Goal: Task Accomplishment & Management: Complete application form

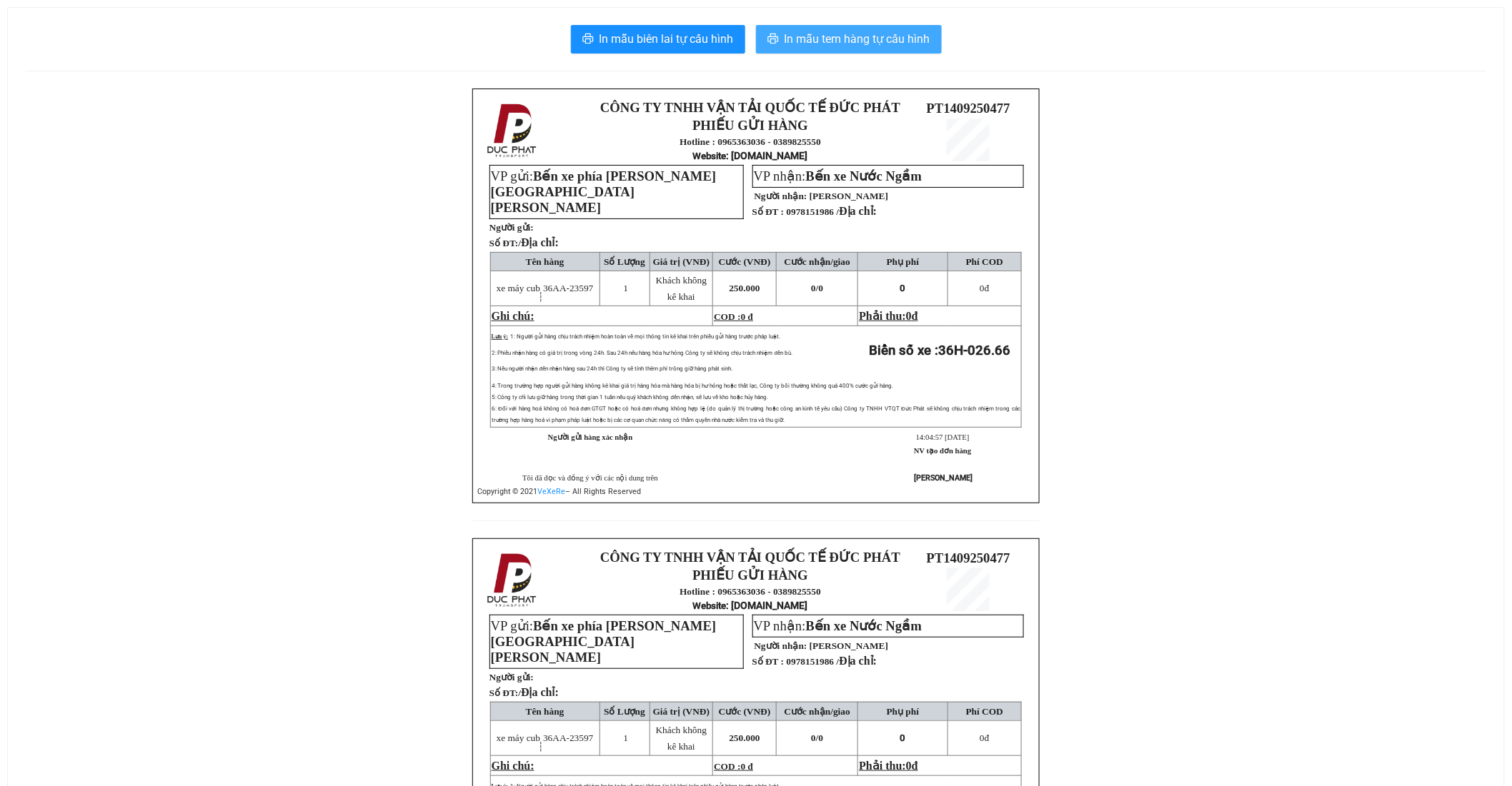
click at [878, 42] on span "In mẫu tem hàng tự cấu hình" at bounding box center [857, 39] width 146 height 18
click at [887, 46] on span "In mẫu tem hàng tự cấu hình" at bounding box center [857, 39] width 146 height 18
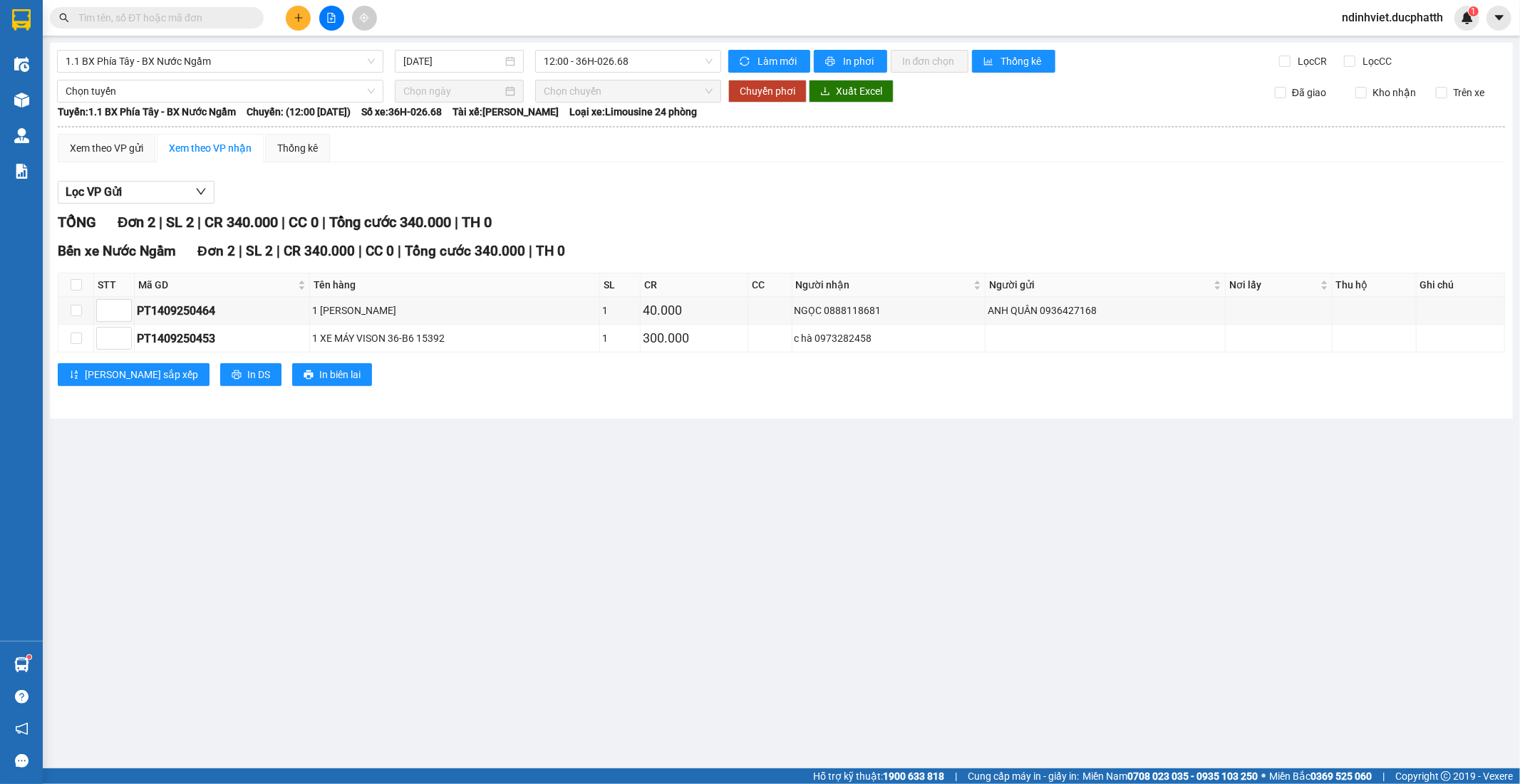
click at [225, 12] on input "text" at bounding box center [162, 17] width 169 height 15
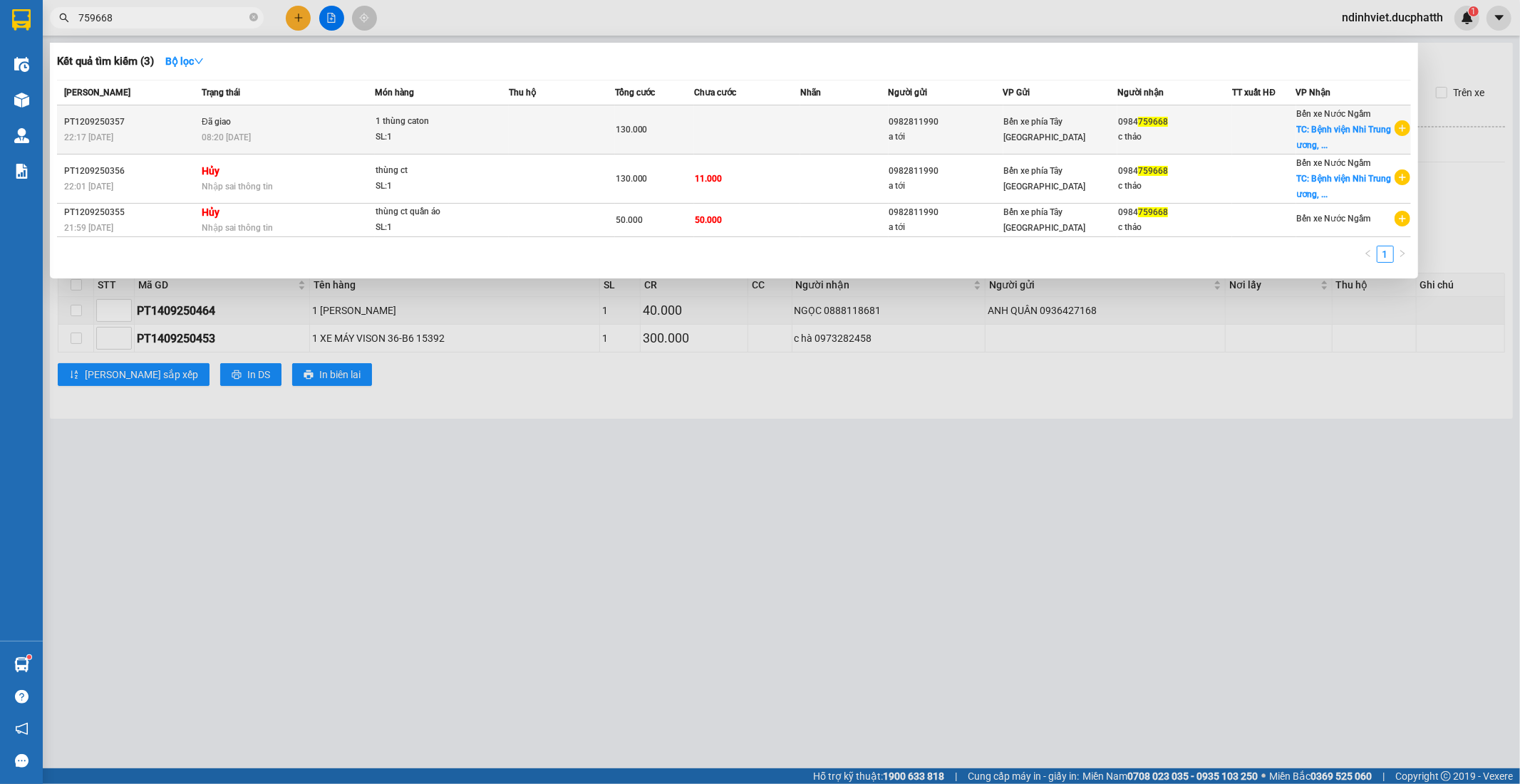
type input "759668"
click at [805, 132] on td at bounding box center [845, 130] width 88 height 50
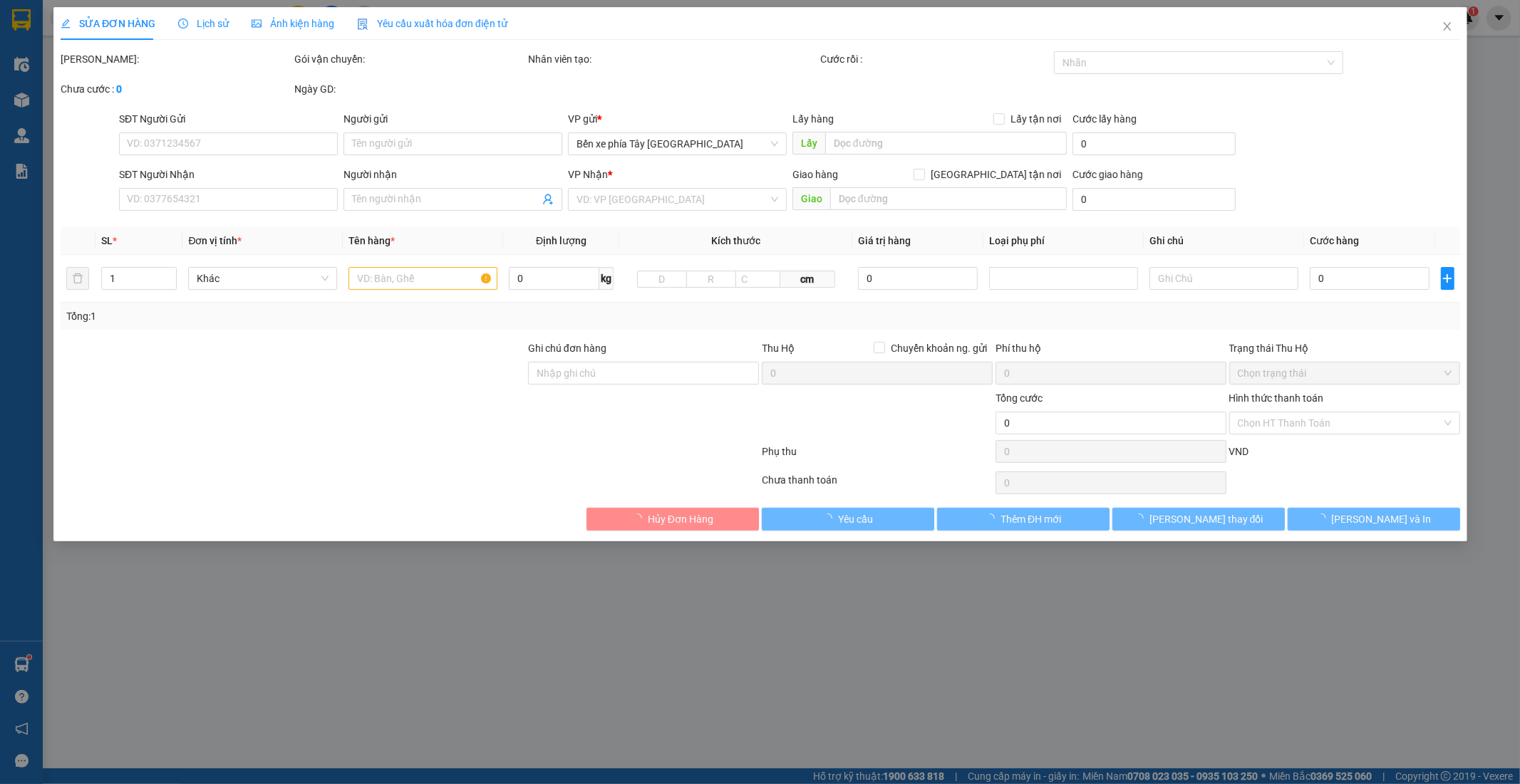
type input "0982811990"
type input "a tới"
type input "0984759668"
type input "c thảo"
checkbox input "true"
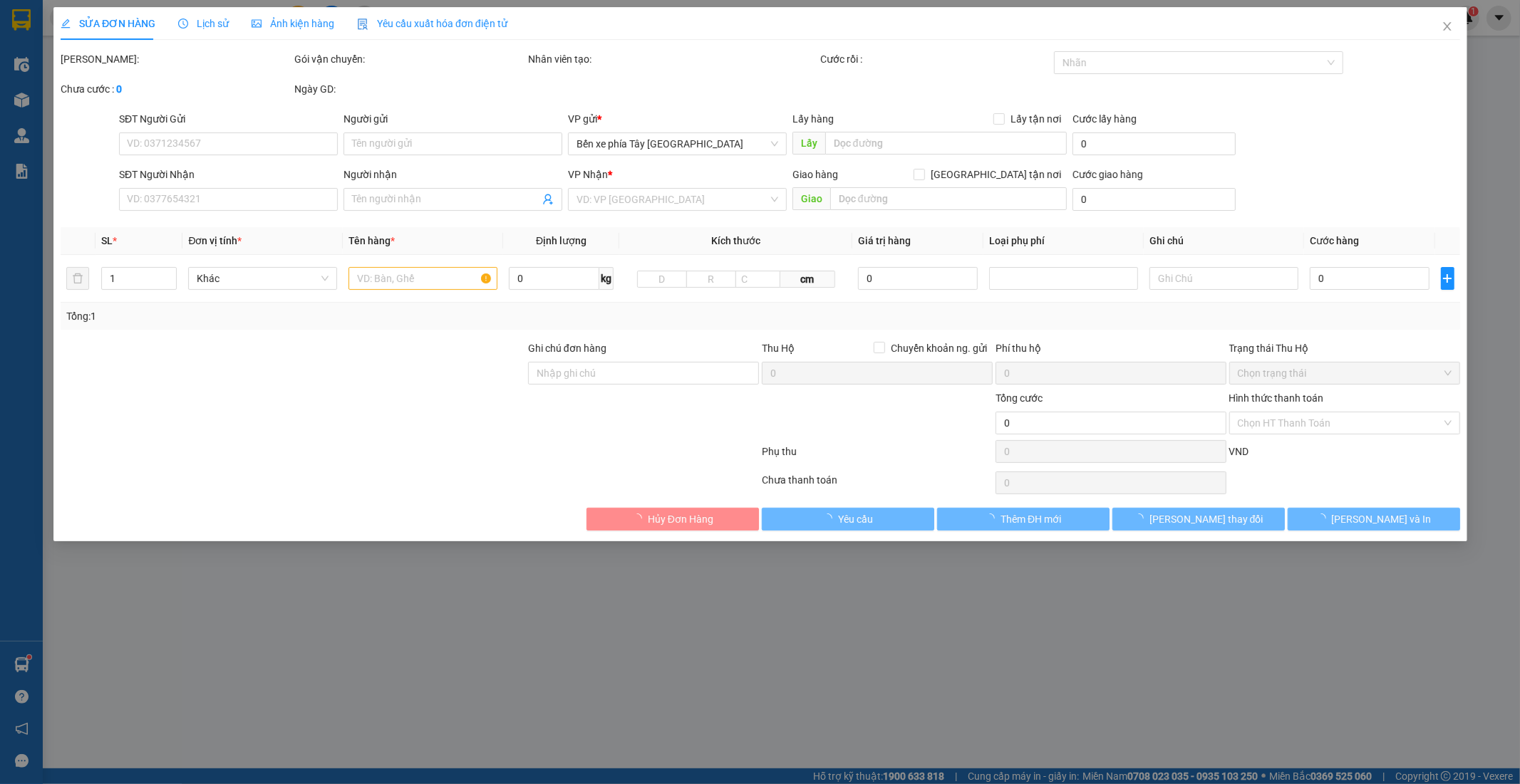
type input "Bệnh viện Nhi Trung ương, 18, Ngõ 879 Đ. La Thành, Láng Thượng, Đống Đa, Hà Nội…"
type input "80.000"
type input "gtt ck 12/9 22h01 tran xuan toi vietin SHIP NGOÀI GIAO KHÁCH CẦN GẤP"
type input "130.000"
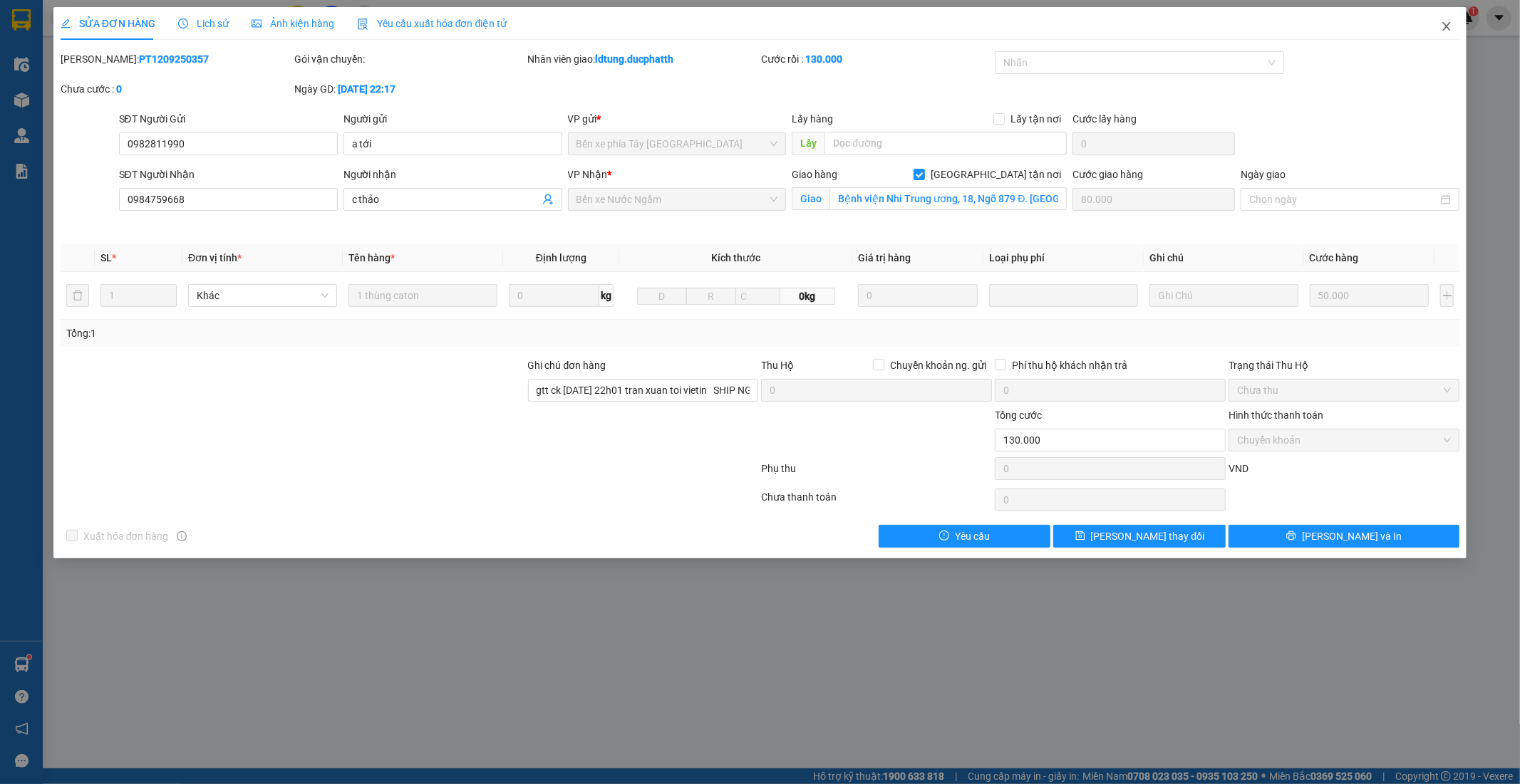
click at [1455, 25] on span "Close" at bounding box center [1447, 27] width 40 height 40
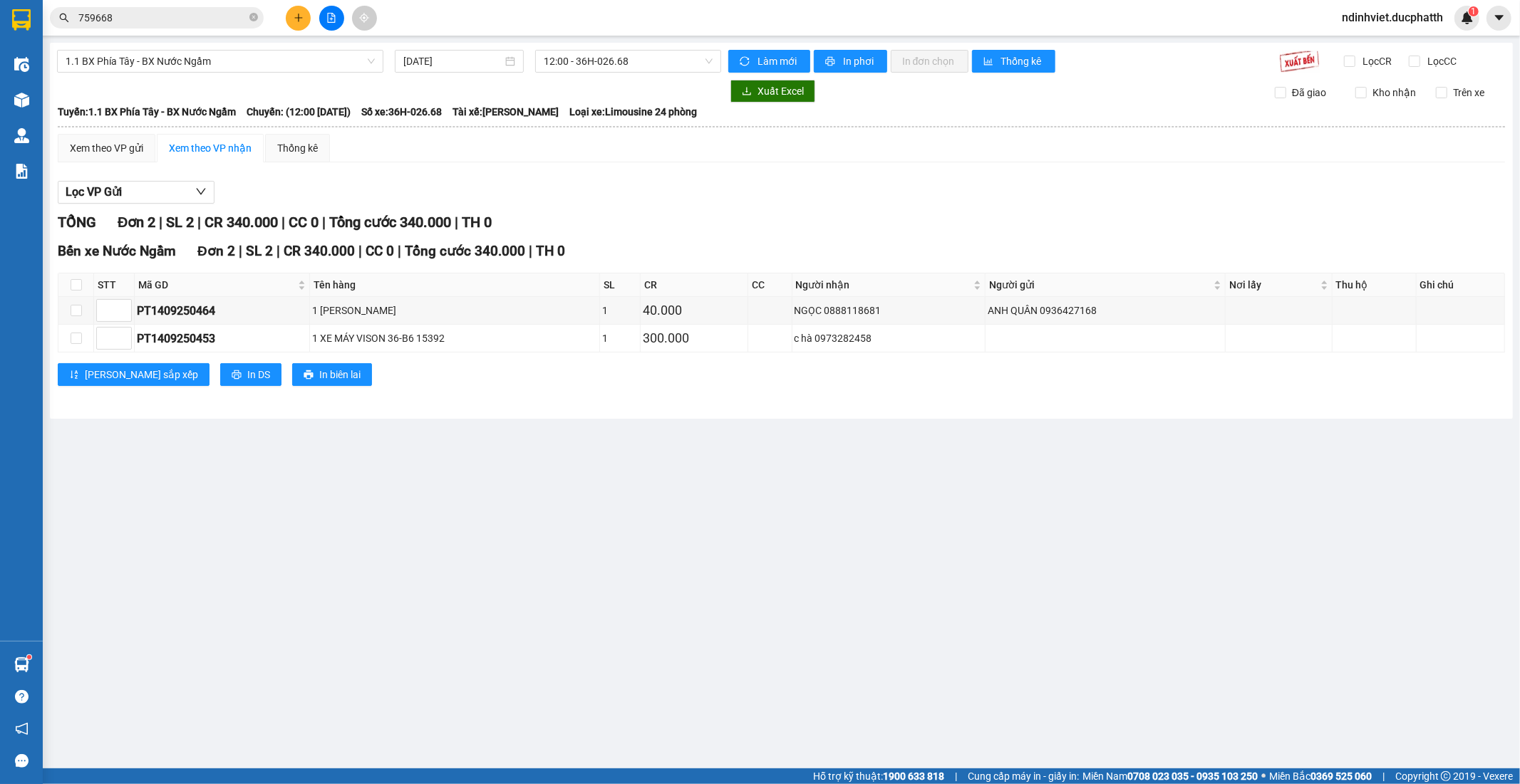
click at [340, 22] on button at bounding box center [332, 18] width 25 height 25
click at [328, 13] on icon "file-add" at bounding box center [331, 17] width 10 height 10
click at [332, 18] on icon "file-add" at bounding box center [331, 17] width 10 height 10
click at [591, 55] on span "12:00 - 36H-026.68" at bounding box center [627, 61] width 169 height 22
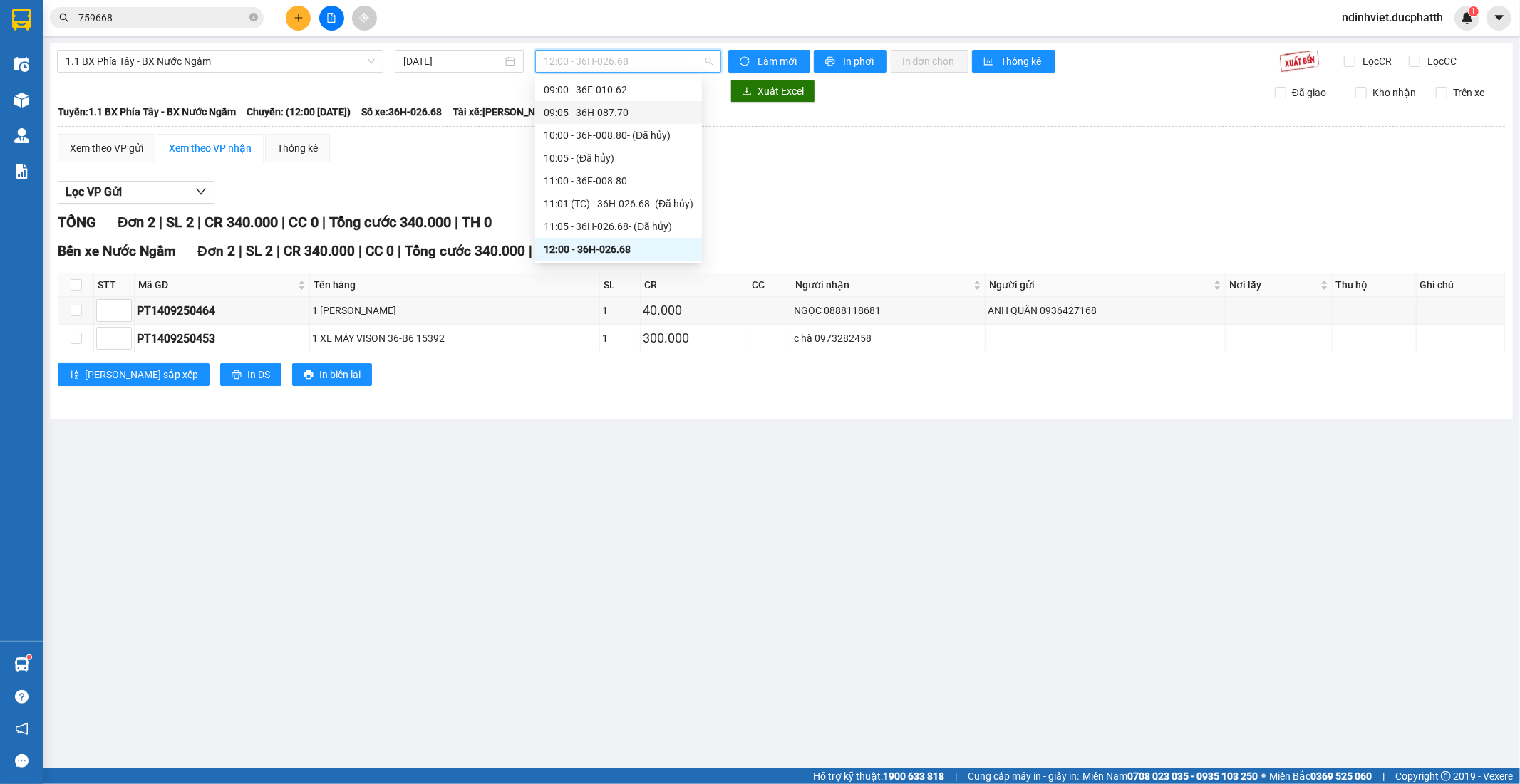
scroll to position [567, 0]
click at [621, 88] on div "15:00 - 36H-026.66" at bounding box center [618, 92] width 150 height 15
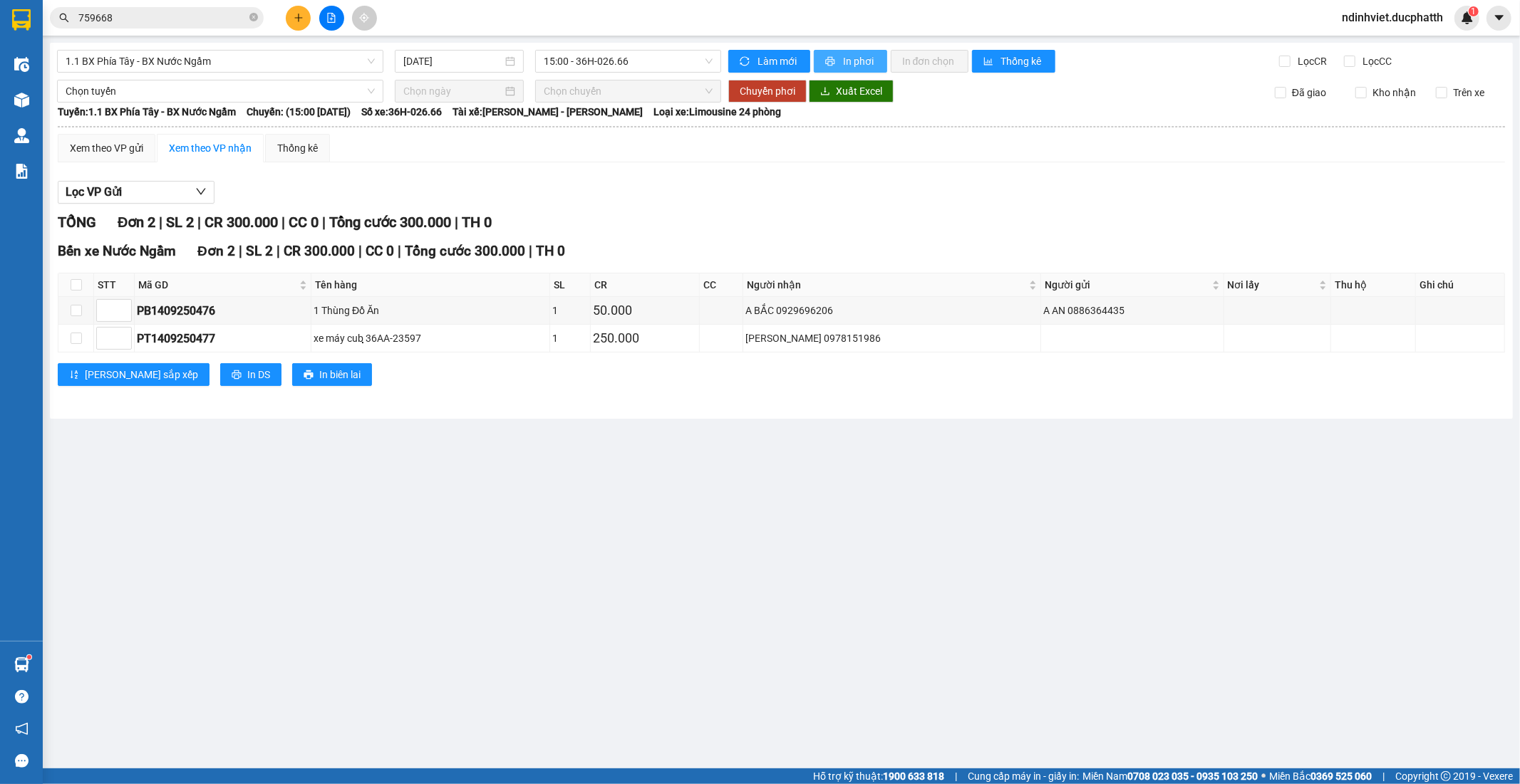
click at [863, 54] on span "In phơi" at bounding box center [859, 60] width 32 height 15
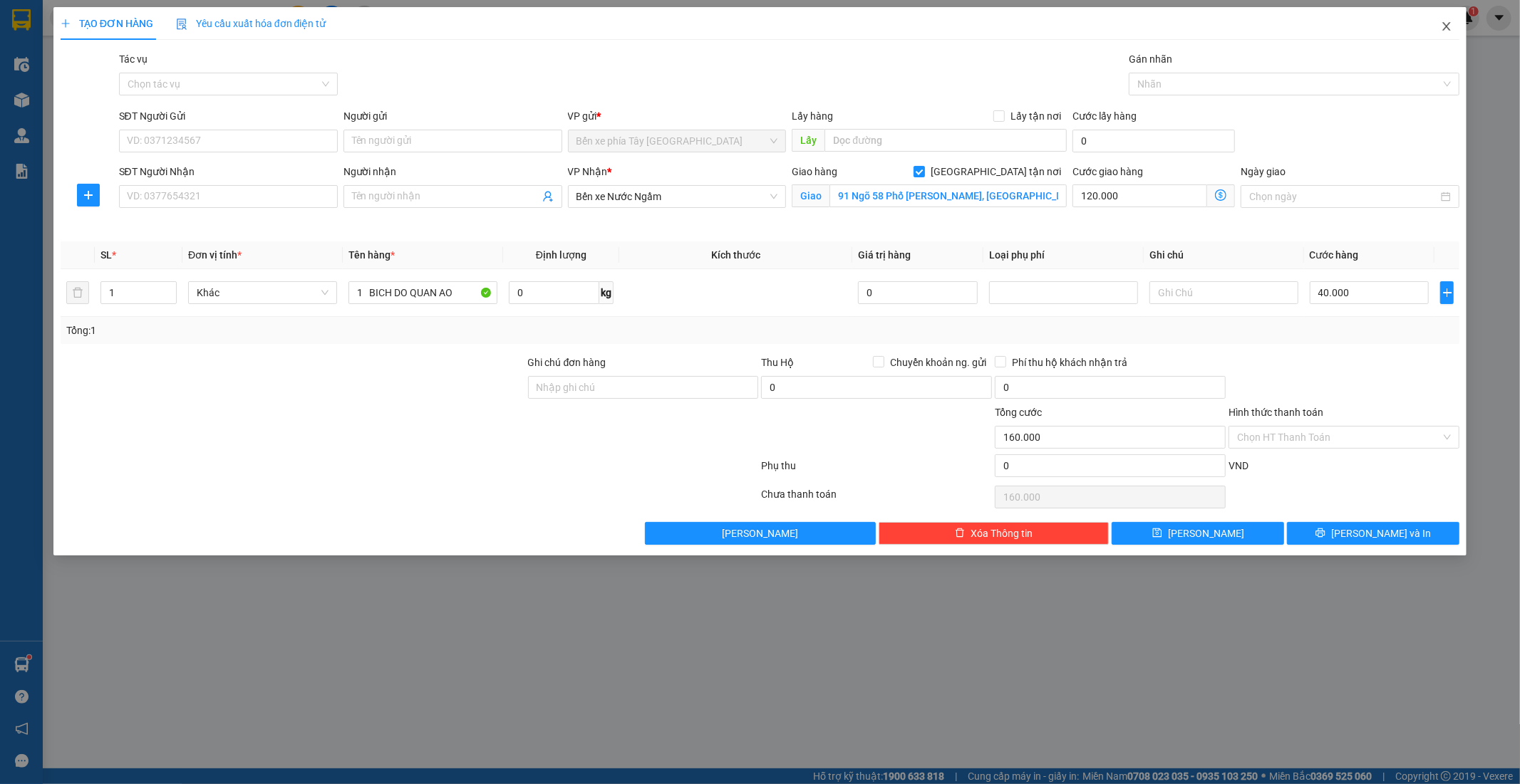
click at [1443, 29] on icon "close" at bounding box center [1447, 26] width 12 height 12
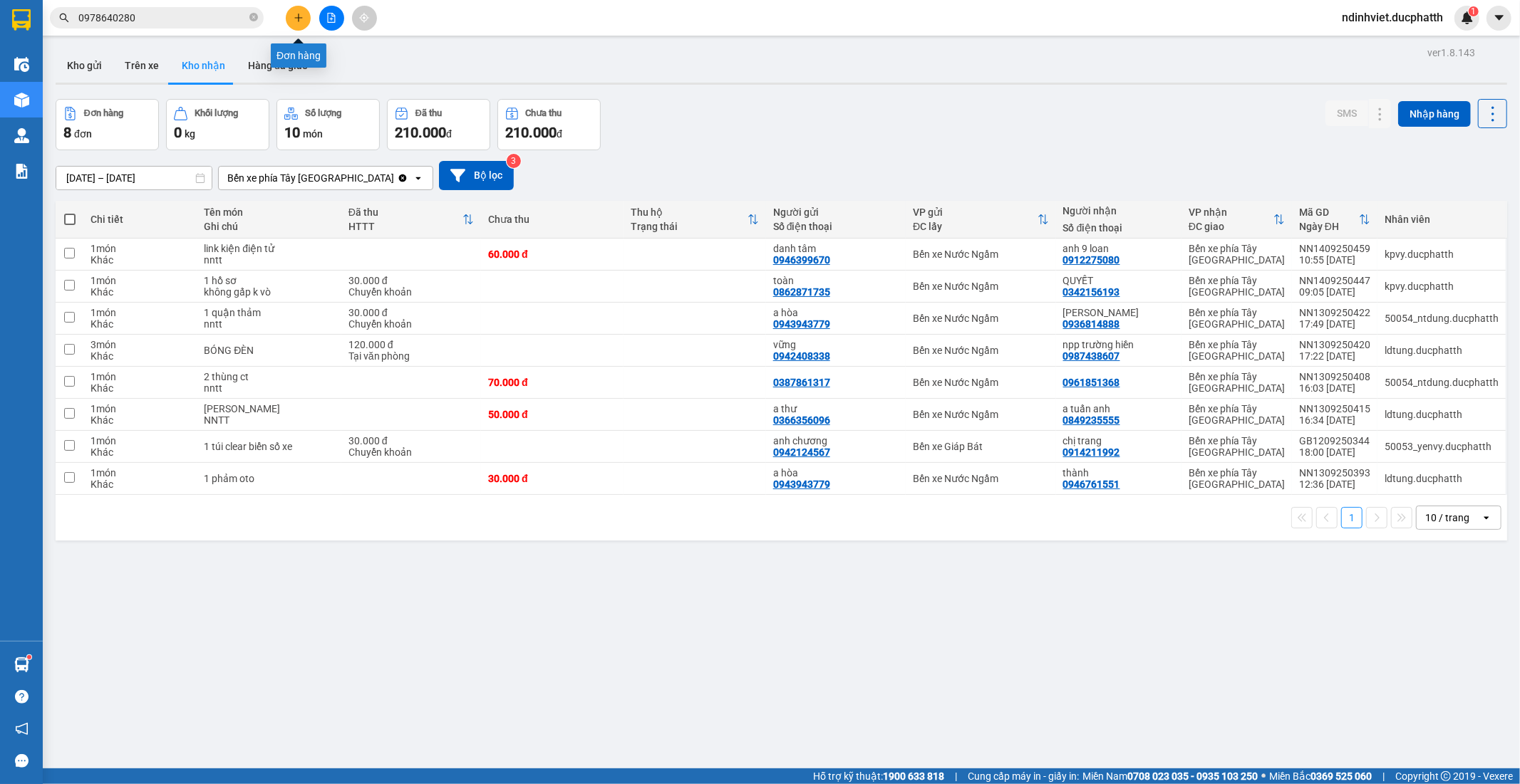
click at [295, 15] on icon "plus" at bounding box center [298, 17] width 10 height 10
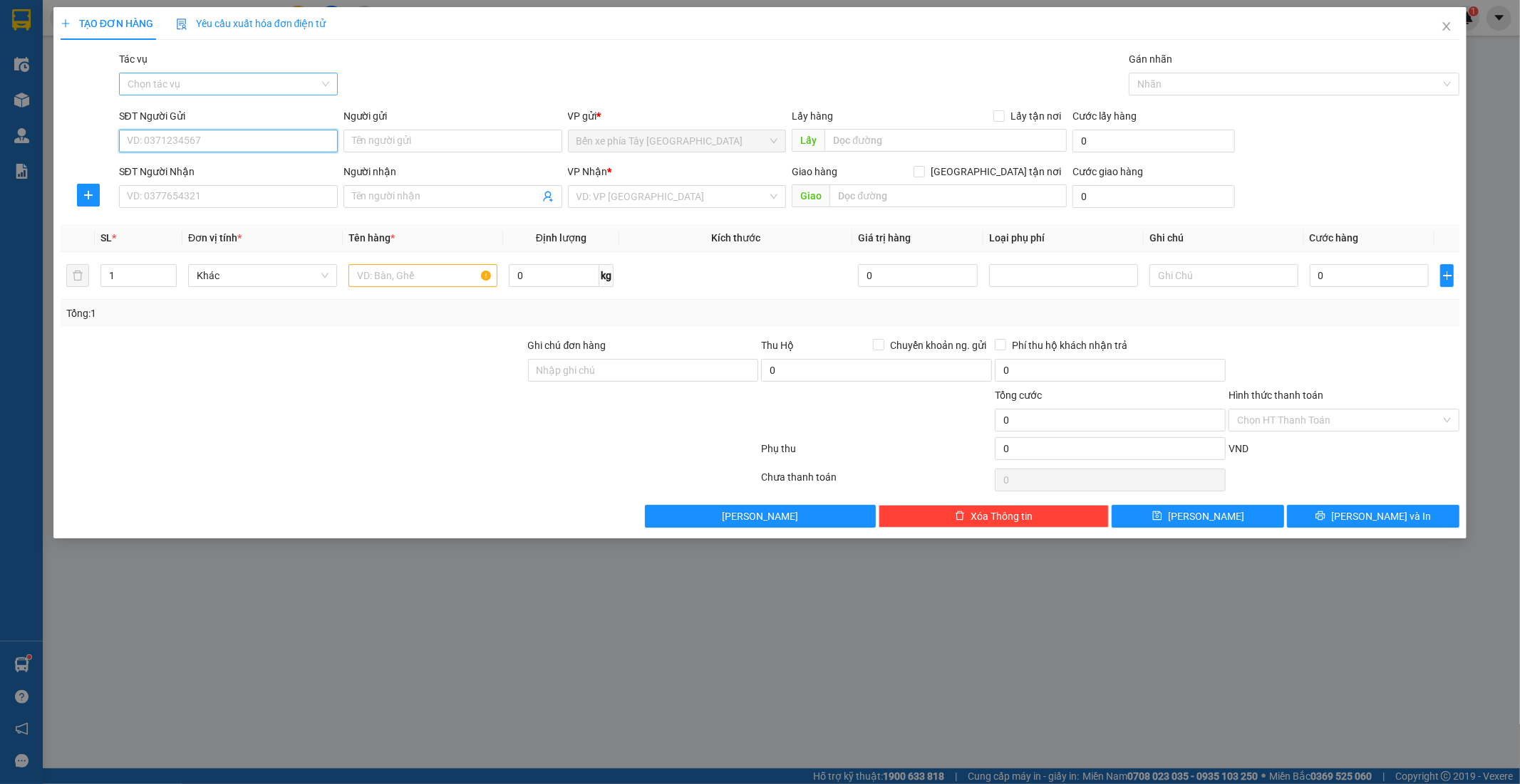
click at [329, 90] on div "Chọn tác vụ" at bounding box center [228, 84] width 219 height 23
click at [266, 114] on div "Nhập hàng lên xe" at bounding box center [229, 112] width 202 height 15
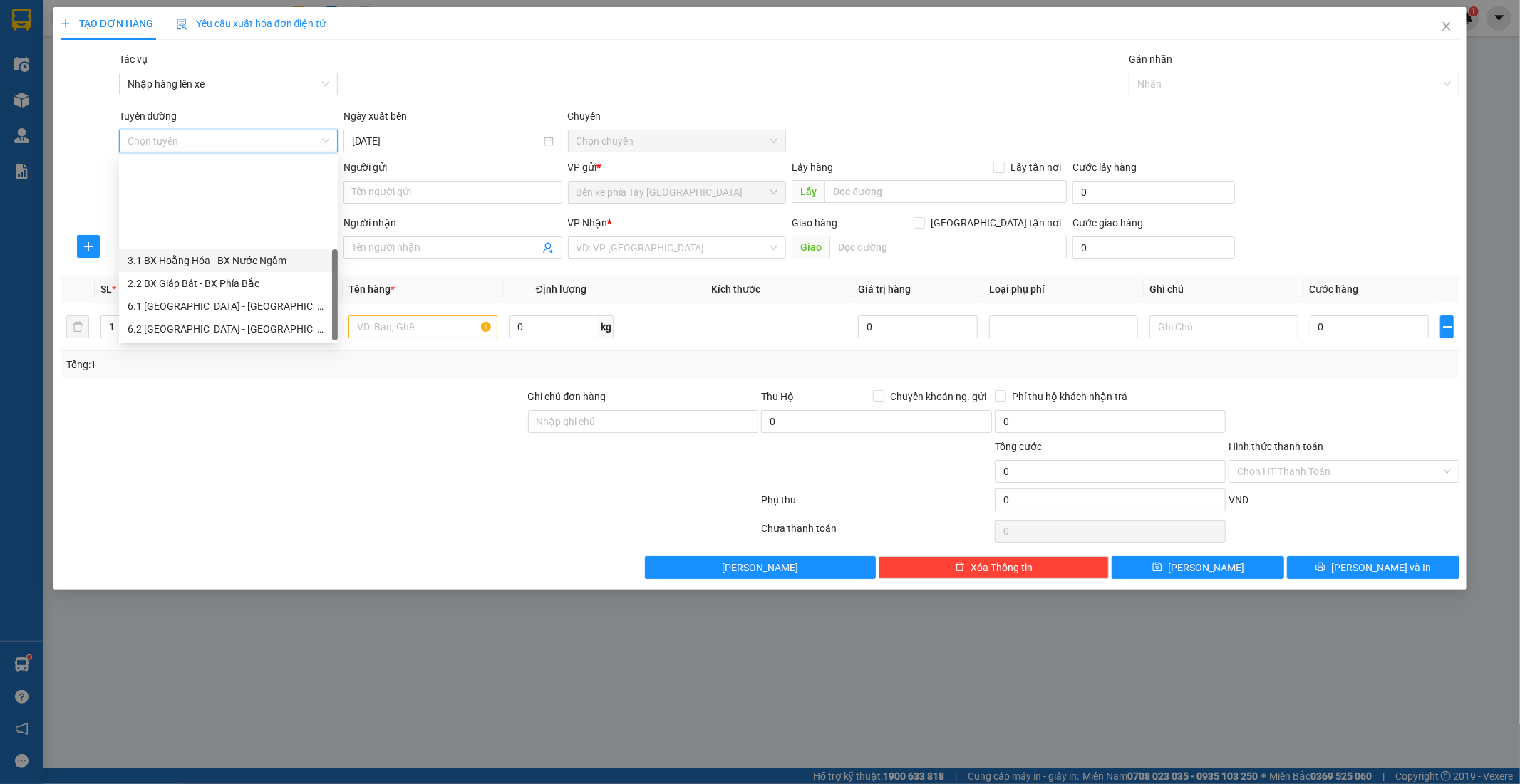
scroll to position [114, 0]
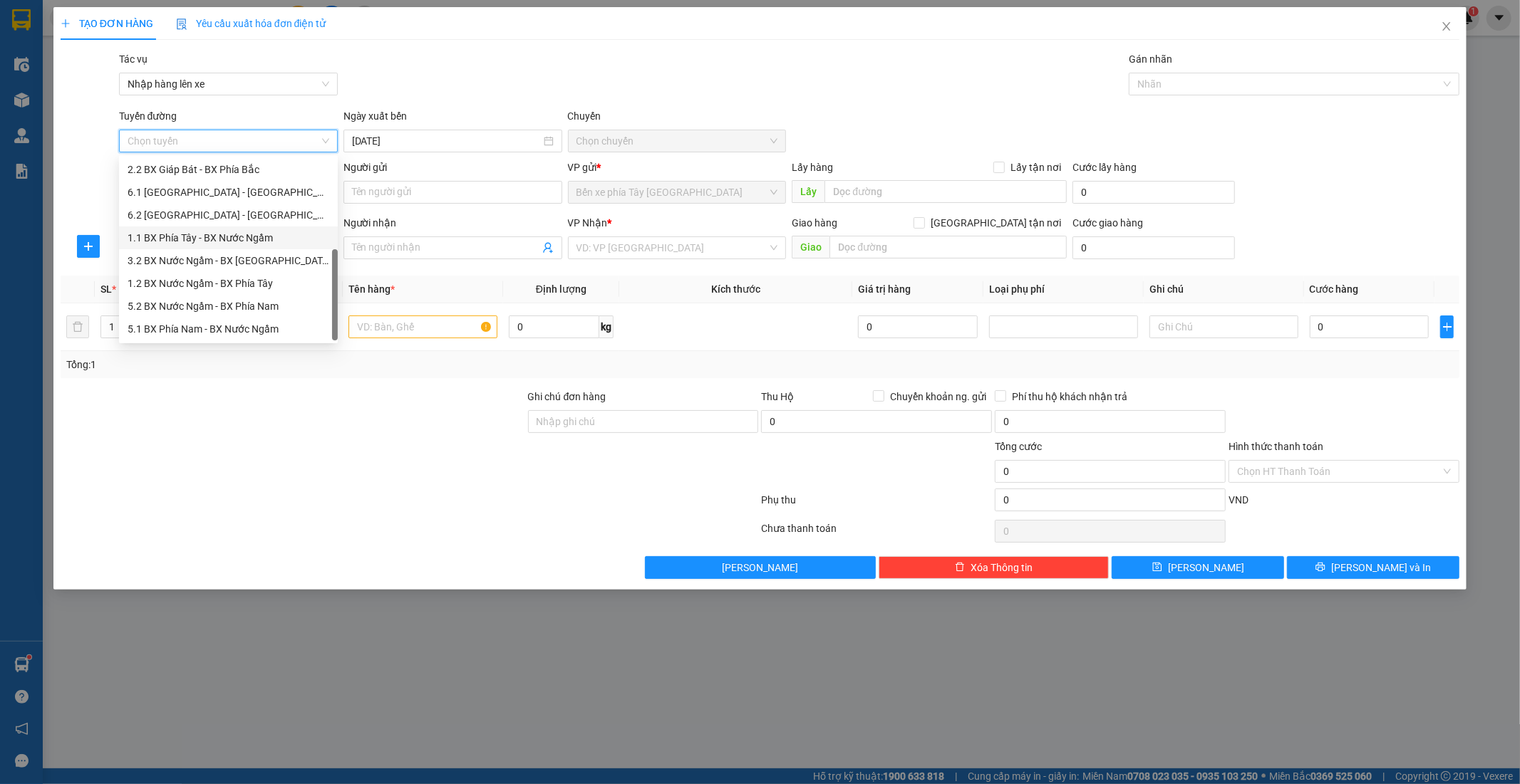
click at [250, 237] on div "1.1 BX Phía Tây - BX Nước Ngầm" at bounding box center [229, 237] width 202 height 15
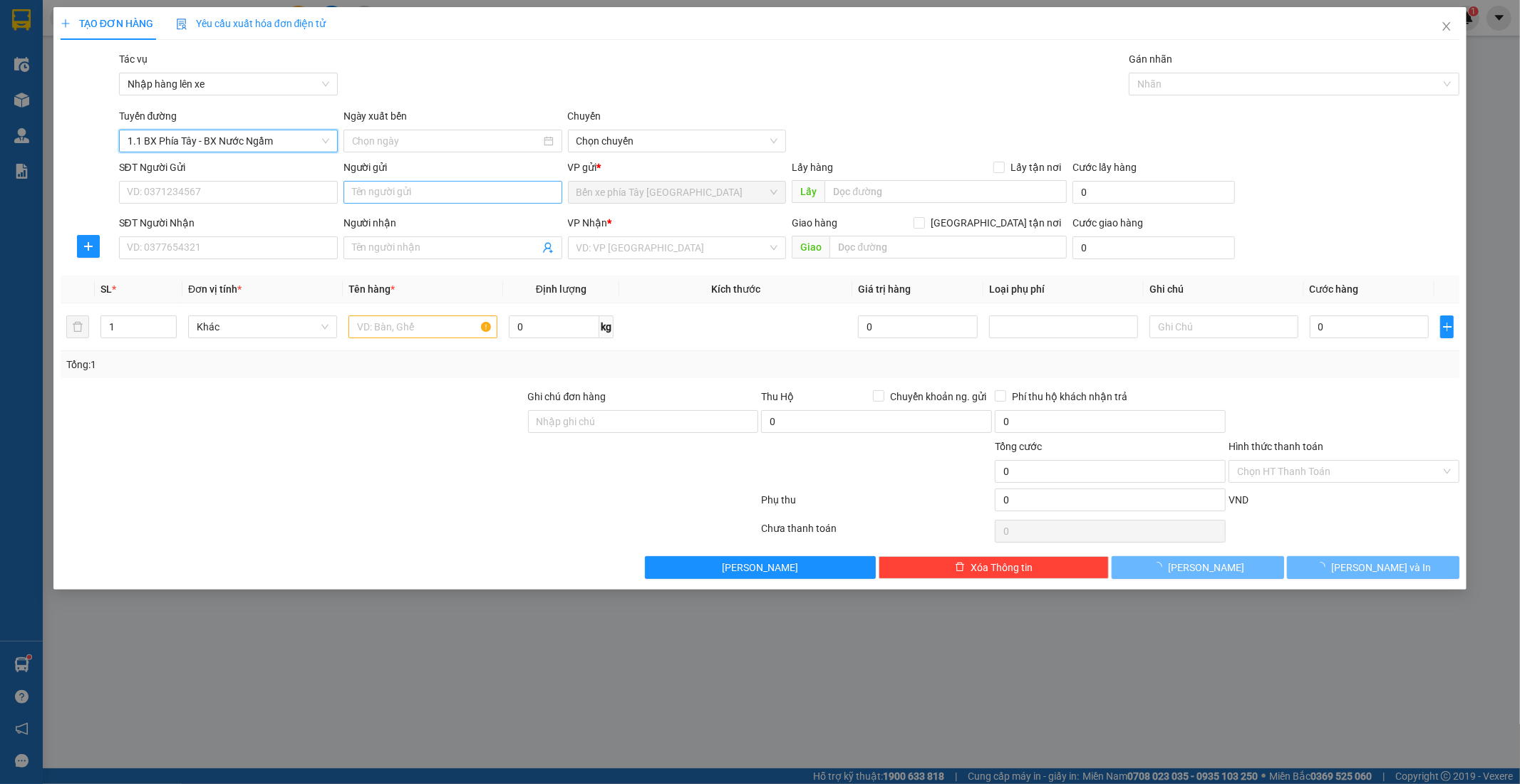
type input "14/09/2025"
click at [616, 137] on span "02:30 - (Đã hủy)" at bounding box center [678, 141] width 202 height 22
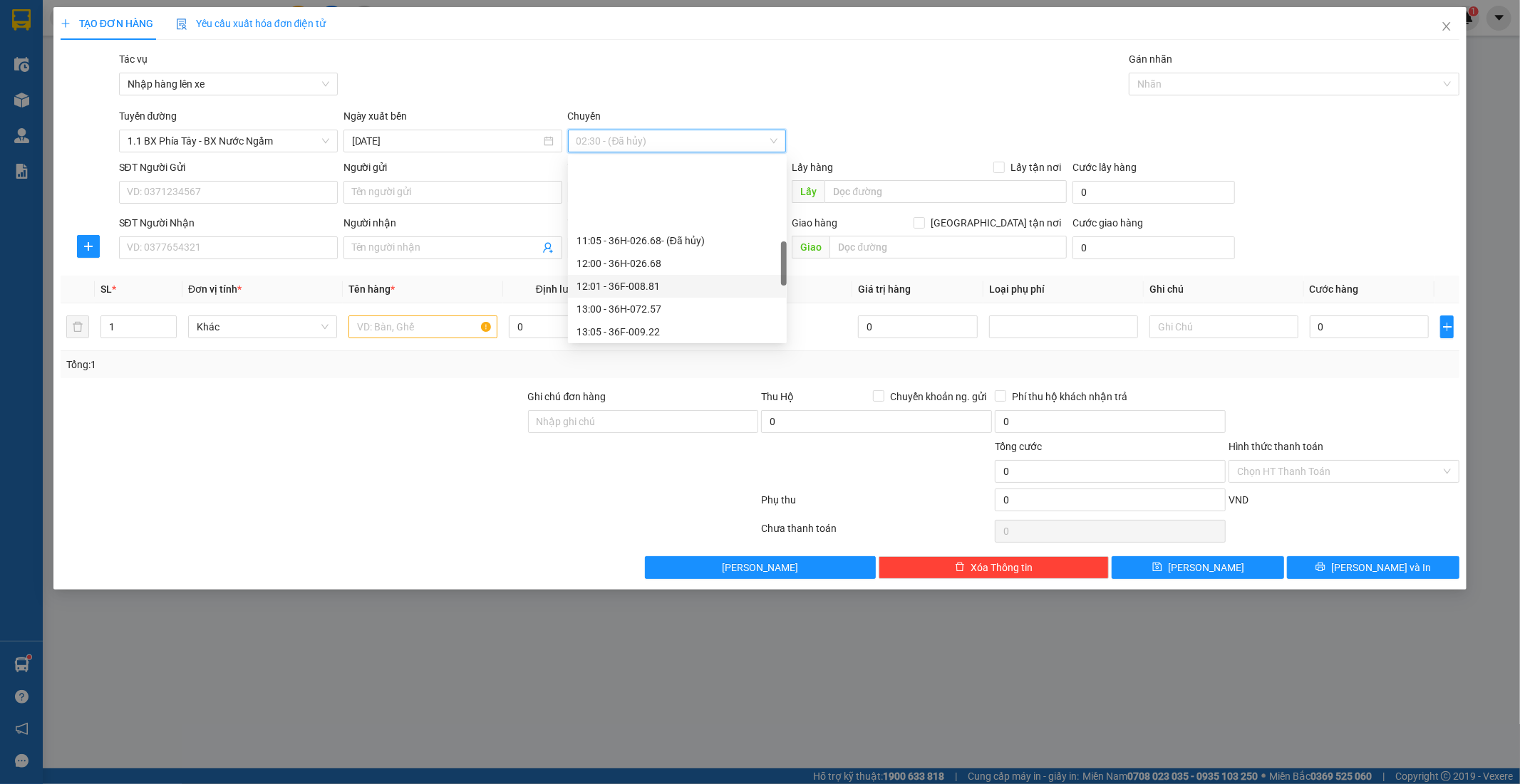
scroll to position [553, 0]
click at [650, 186] on div "15:00 - 36H-026.66" at bounding box center [678, 186] width 202 height 15
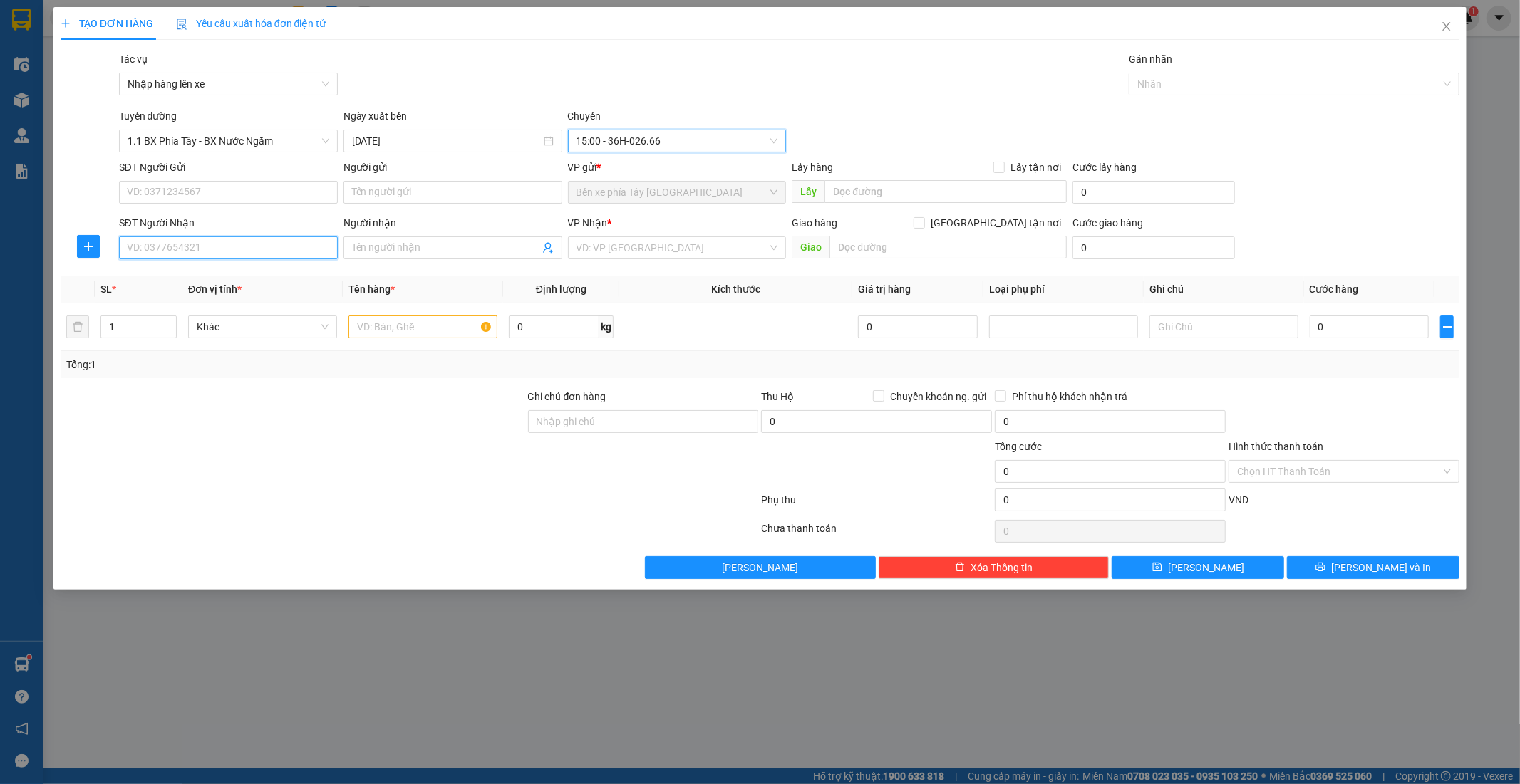
click at [260, 240] on input "SĐT Người Nhận" at bounding box center [228, 247] width 219 height 23
paste input "0889769288"
type input "0889769288"
click at [402, 246] on input "Người nhận" at bounding box center [446, 247] width 188 height 15
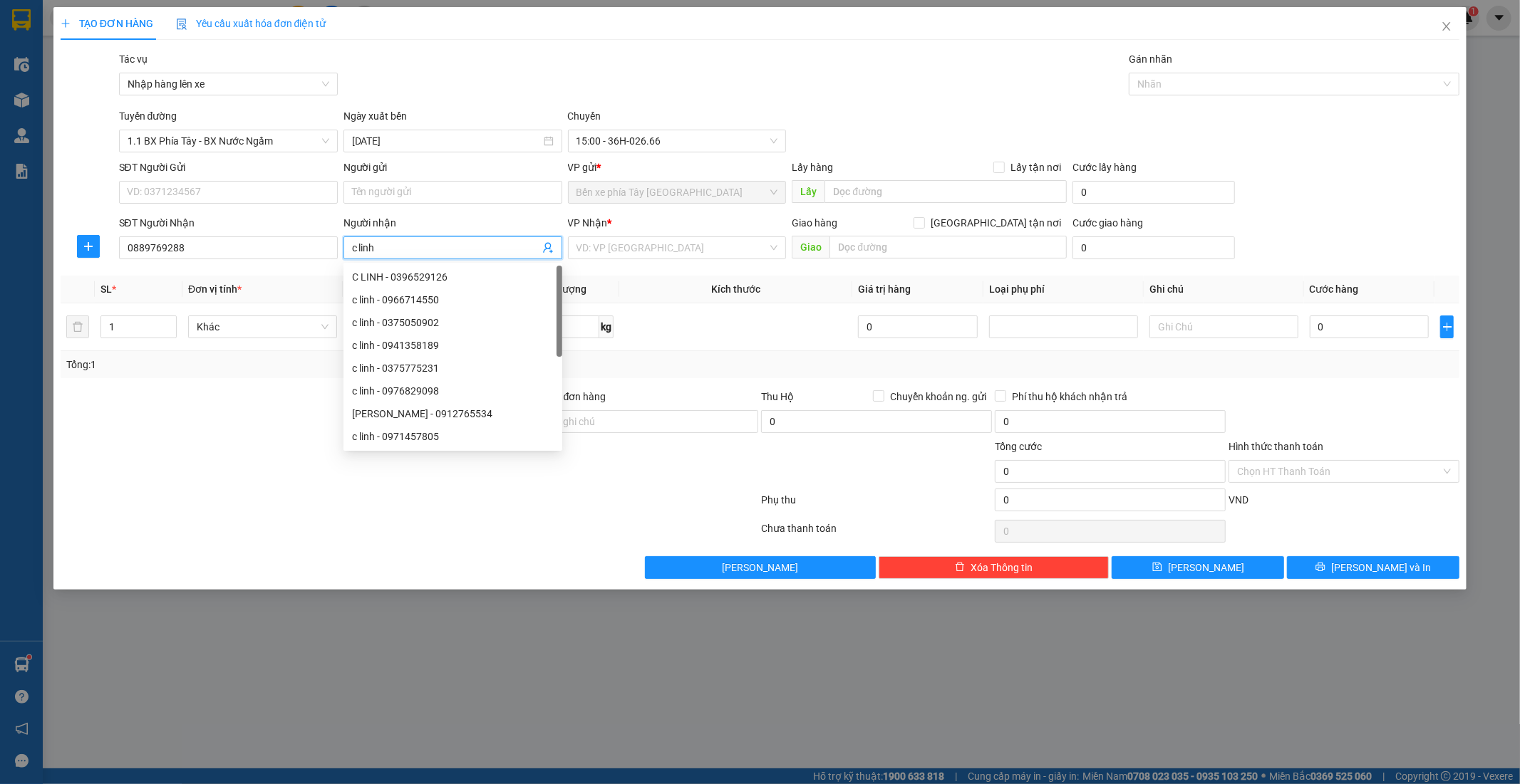
type input "c linh"
click at [747, 230] on div "VP Nhận *" at bounding box center [677, 223] width 219 height 15
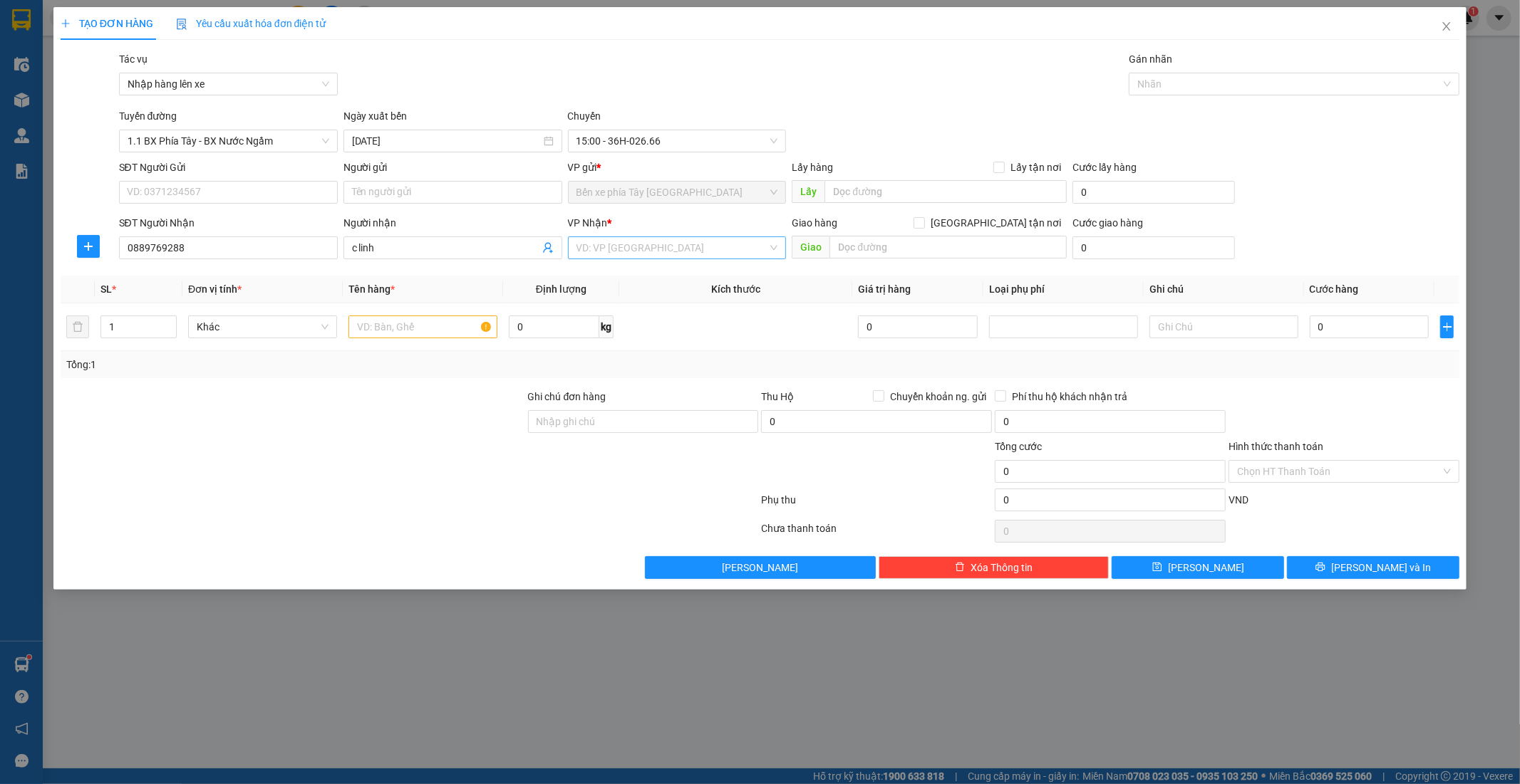
click at [729, 247] on input "search" at bounding box center [673, 248] width 192 height 22
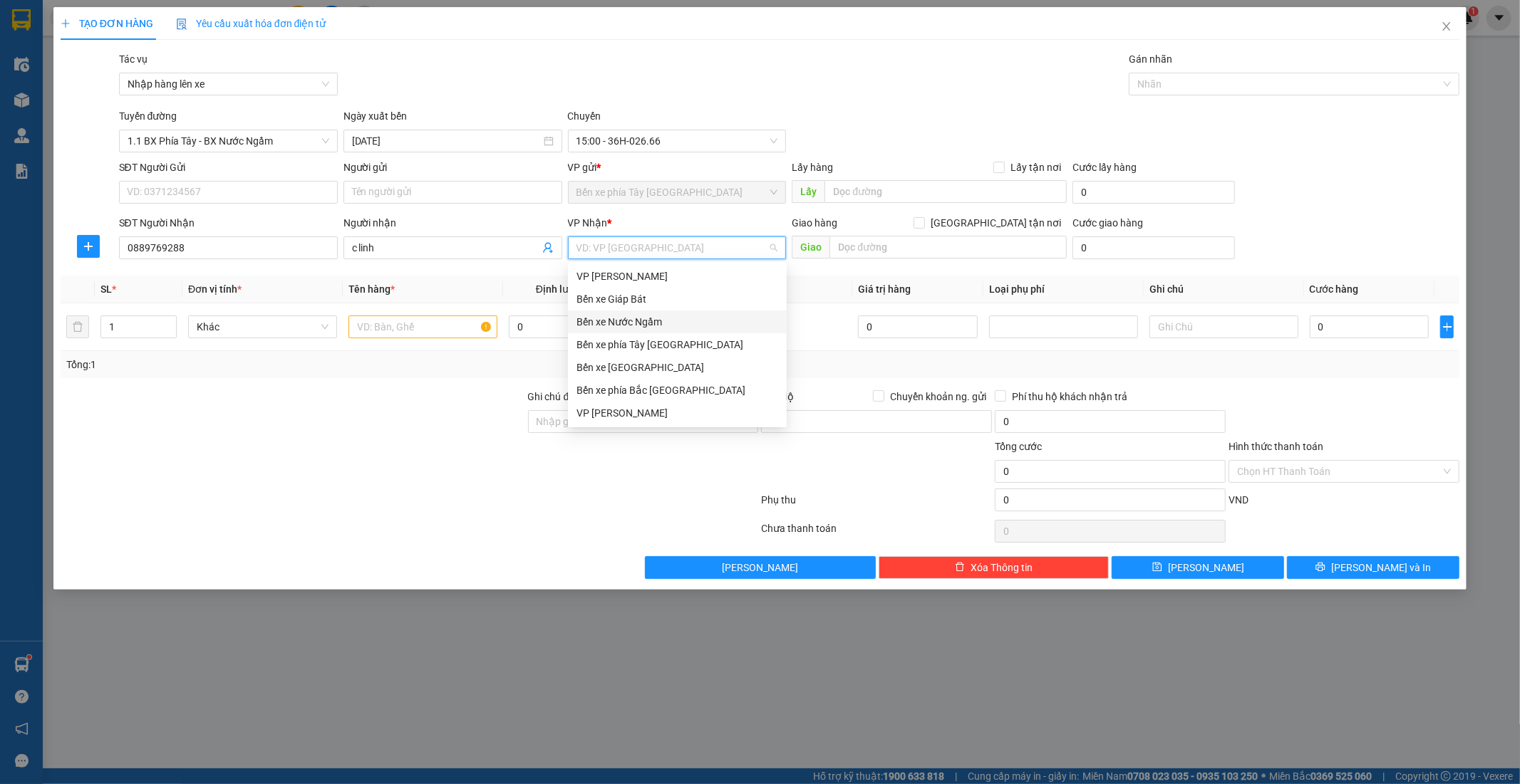
click at [665, 322] on div "Bến xe Nước Ngầm" at bounding box center [678, 322] width 202 height 15
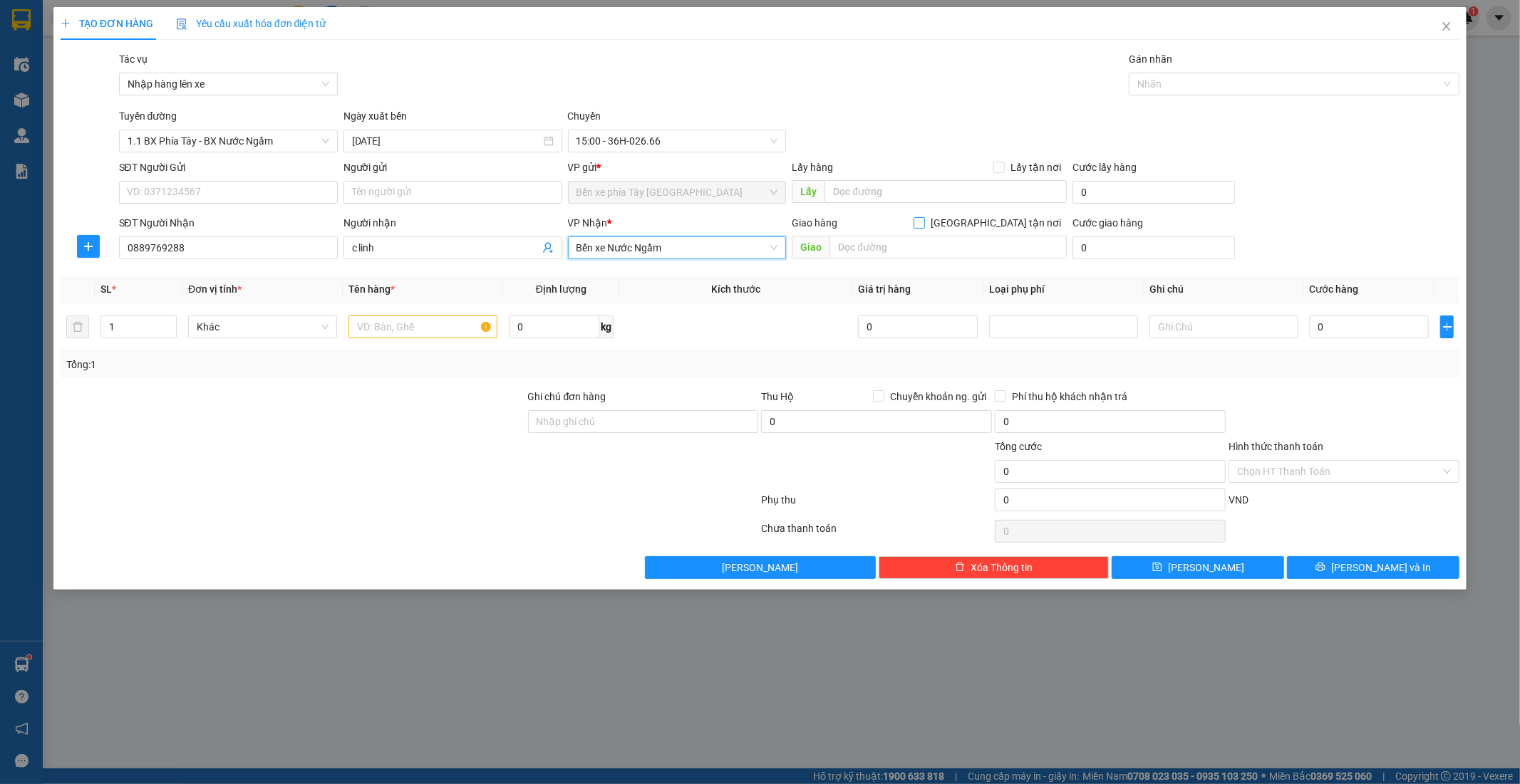
click at [924, 225] on input "Giao tận nơi" at bounding box center [919, 222] width 10 height 10
checkbox input "true"
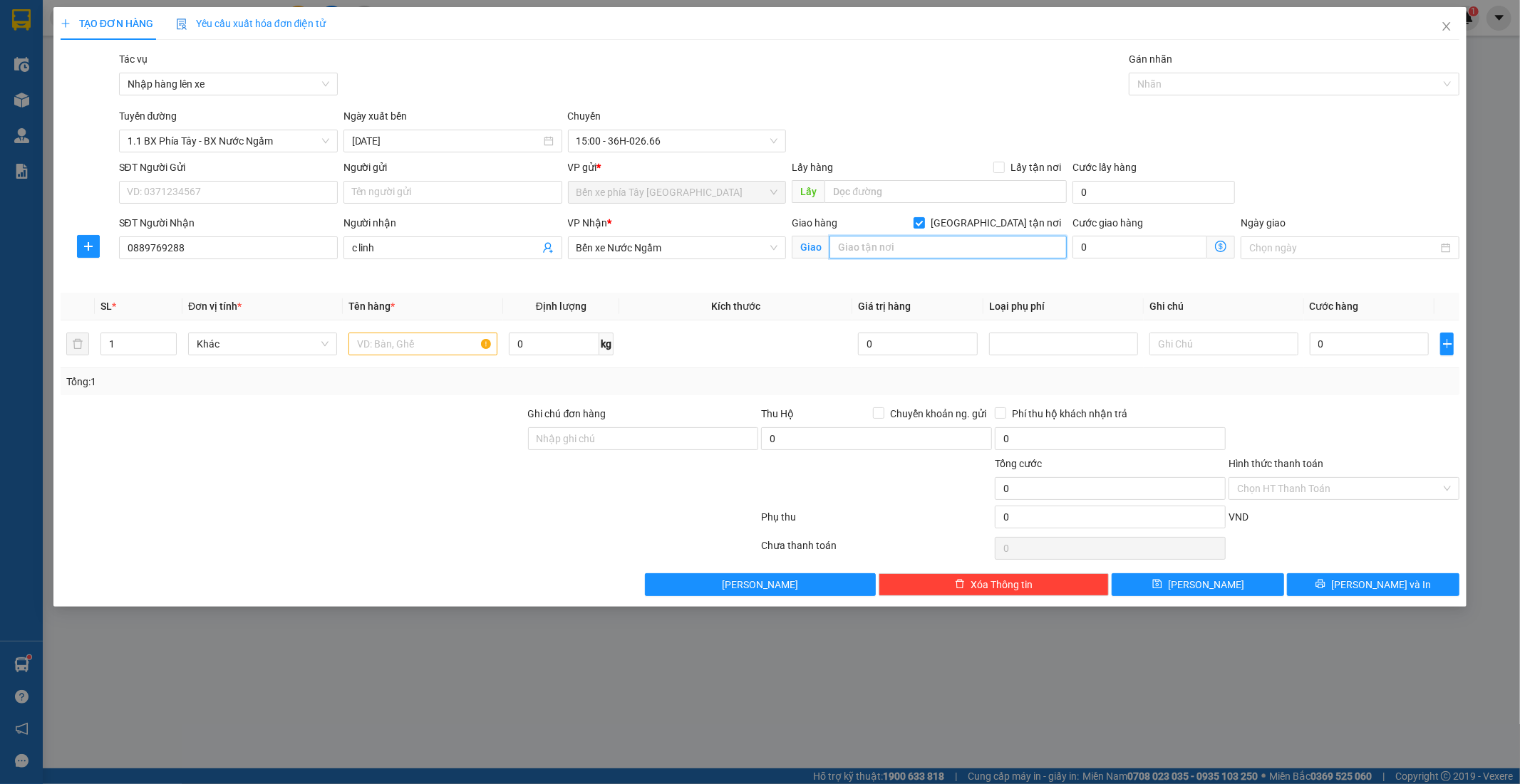
click at [943, 252] on input "text" at bounding box center [948, 247] width 237 height 23
click at [444, 341] on input "text" at bounding box center [423, 343] width 149 height 23
type input "ă thùng xốp nhỏ"
click at [921, 253] on input "text" at bounding box center [948, 247] width 237 height 23
drag, startPoint x: 909, startPoint y: 247, endPoint x: 905, endPoint y: 260, distance: 13.6
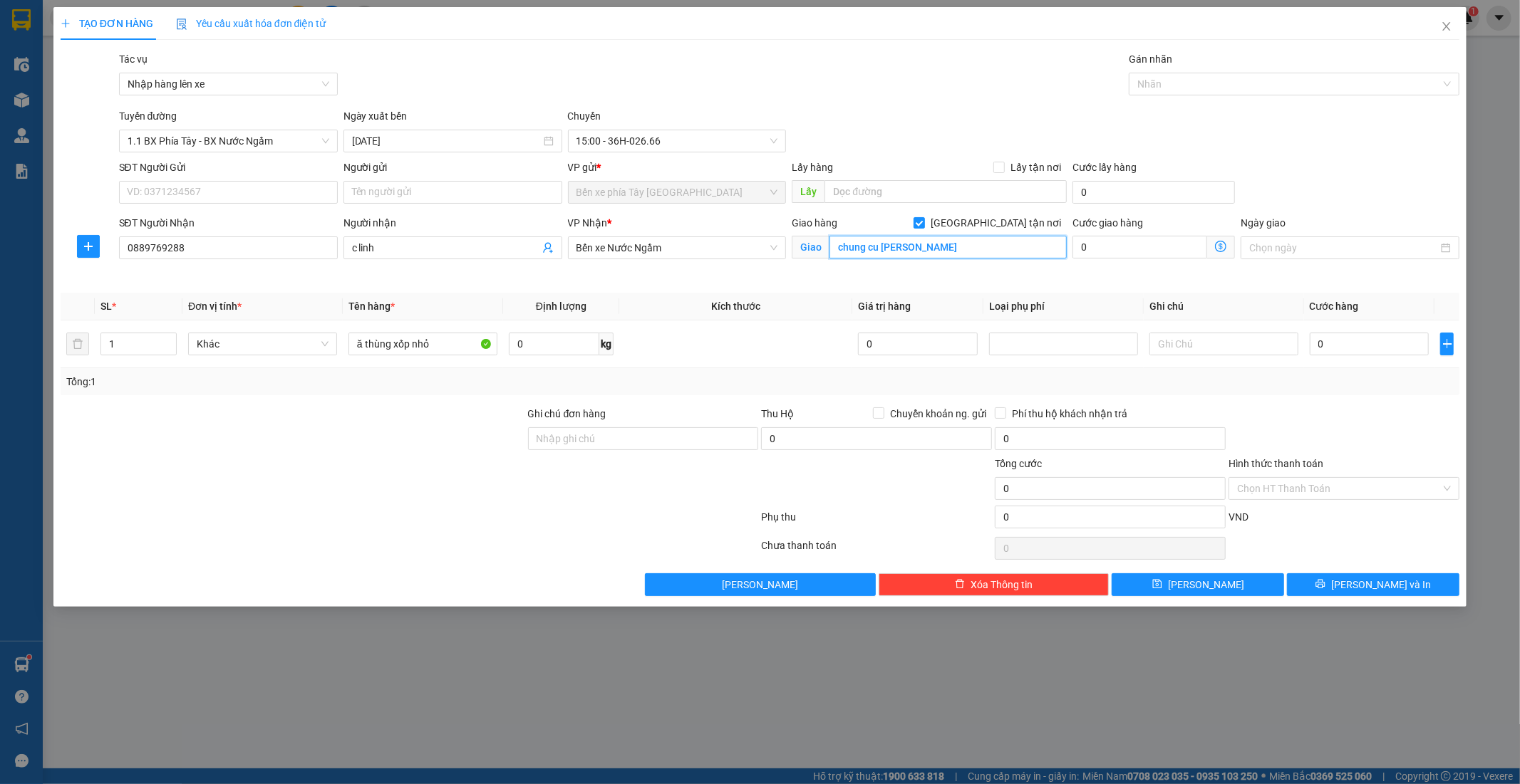
click at [905, 260] on div "Giao chung cu hud ê linh đàm" at bounding box center [929, 247] width 275 height 23
type input "chung cu hud 3 linh đàm"
click at [1226, 251] on icon "dollar-circle" at bounding box center [1221, 246] width 12 height 12
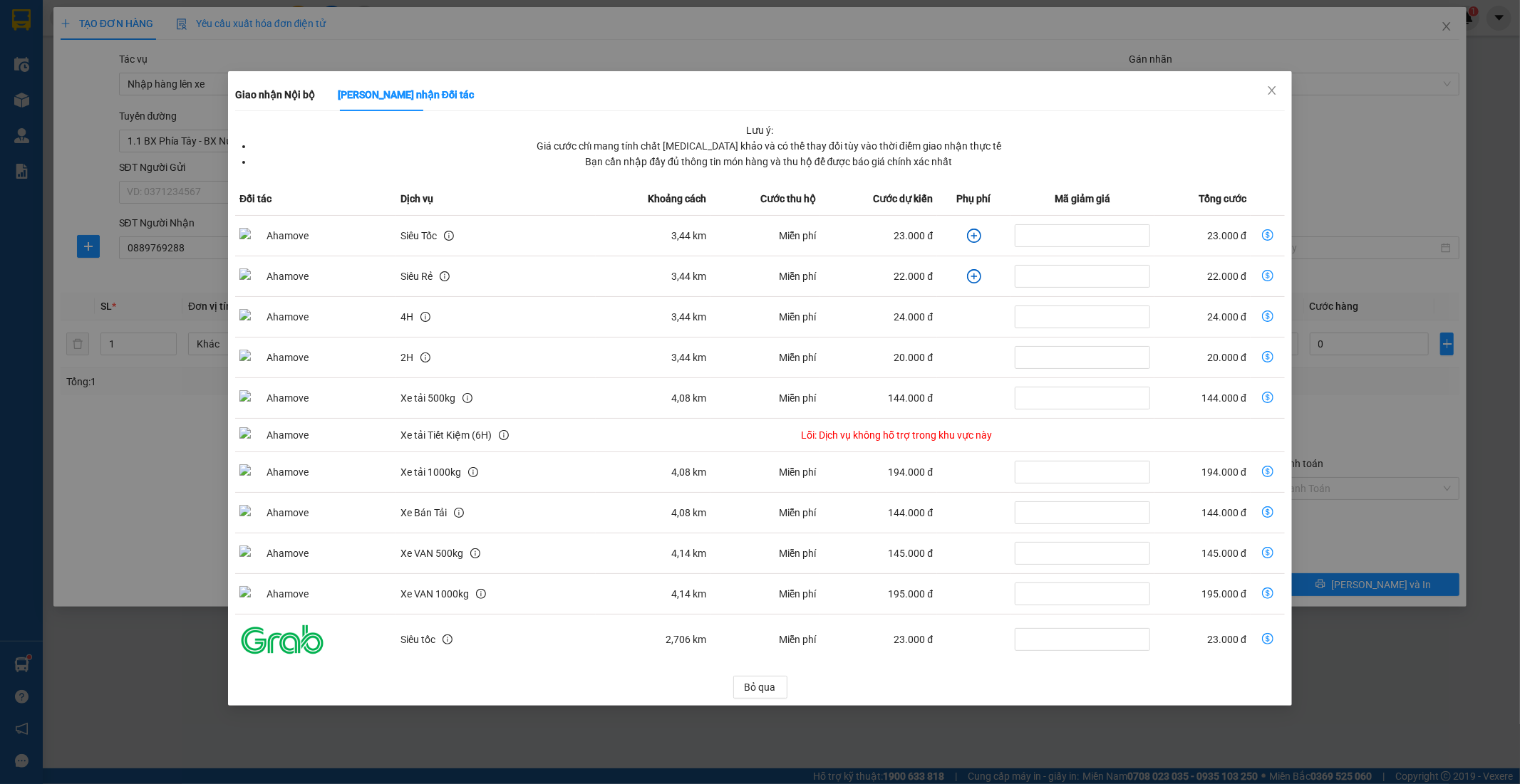
click at [970, 239] on icon "plus-circle" at bounding box center [975, 236] width 14 height 14
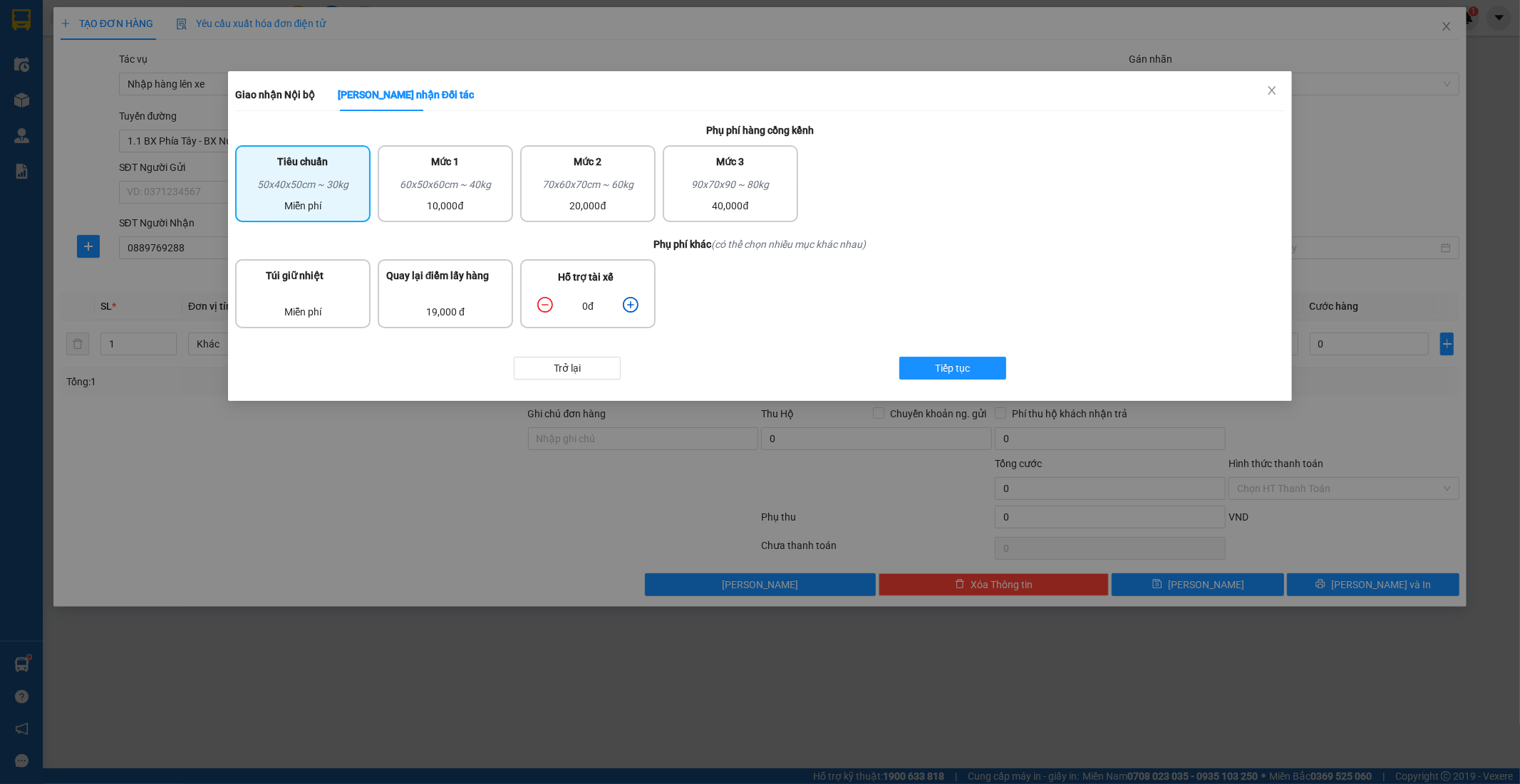
click at [630, 301] on icon "plus-circle" at bounding box center [630, 305] width 15 height 15
click at [1001, 365] on button "Tiếp tục" at bounding box center [953, 368] width 107 height 23
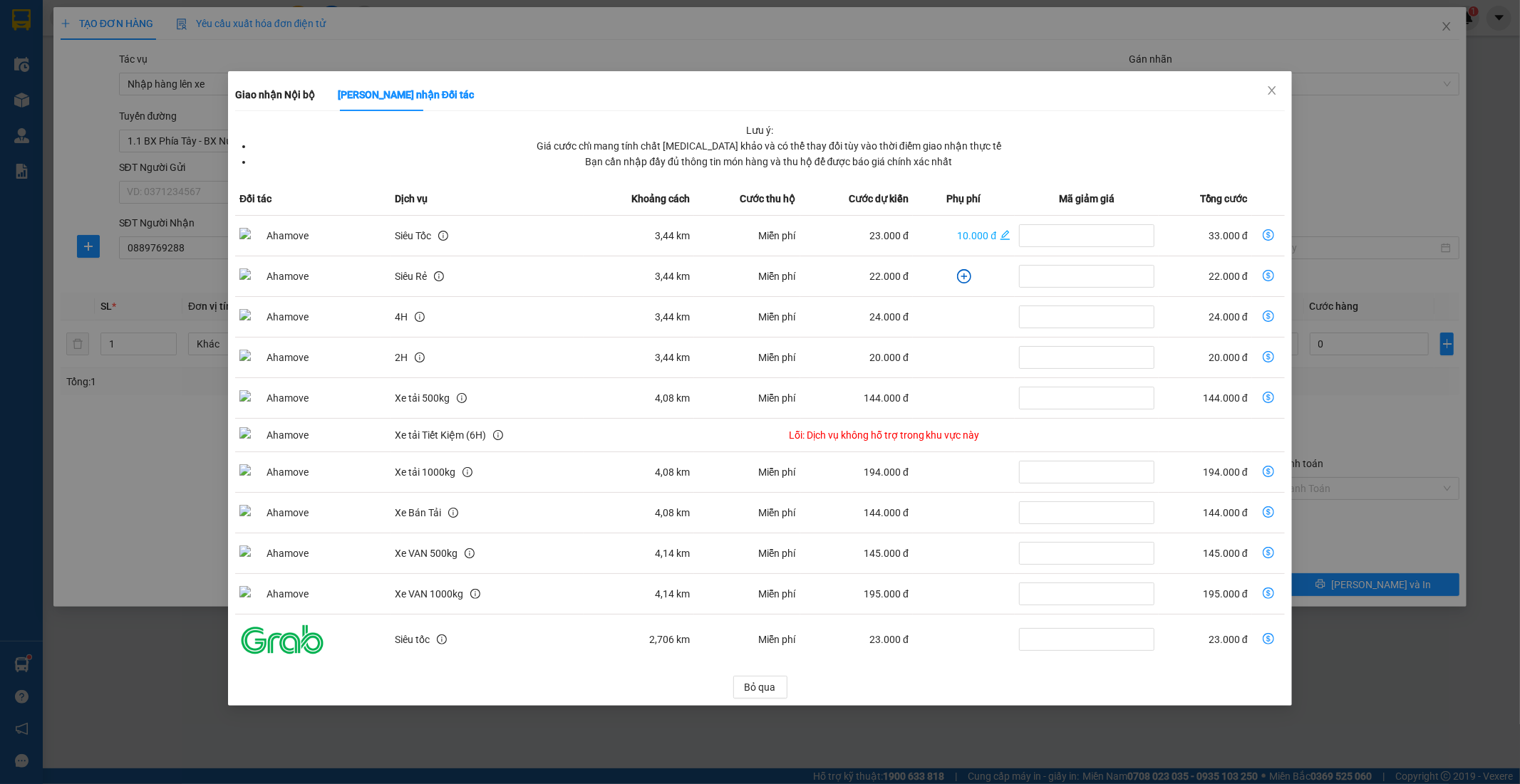
click at [1271, 237] on icon "dollar-circle" at bounding box center [1268, 235] width 12 height 12
type input "33.000"
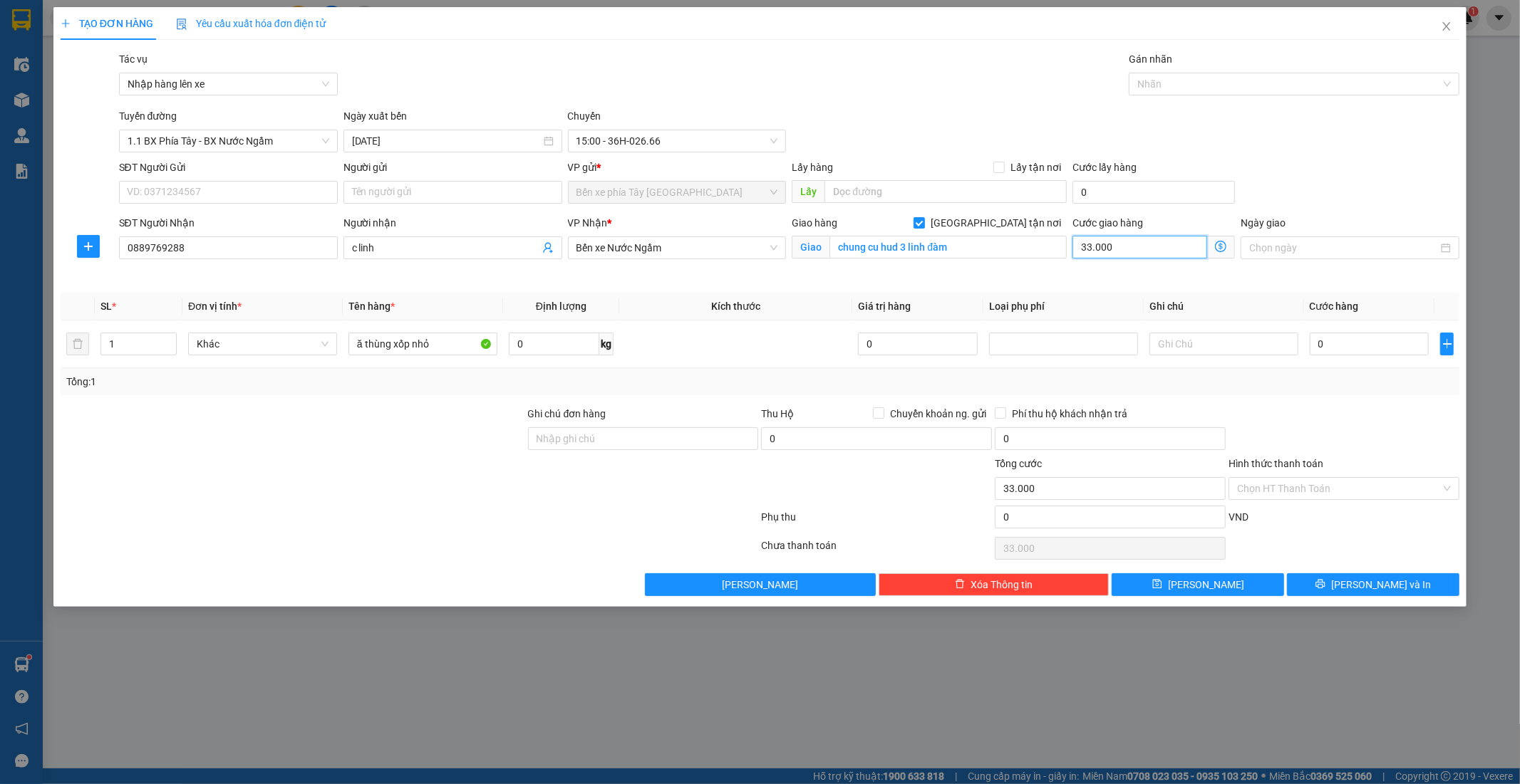
click at [1152, 246] on input "33.000" at bounding box center [1140, 247] width 134 height 23
type input "4"
type input "40"
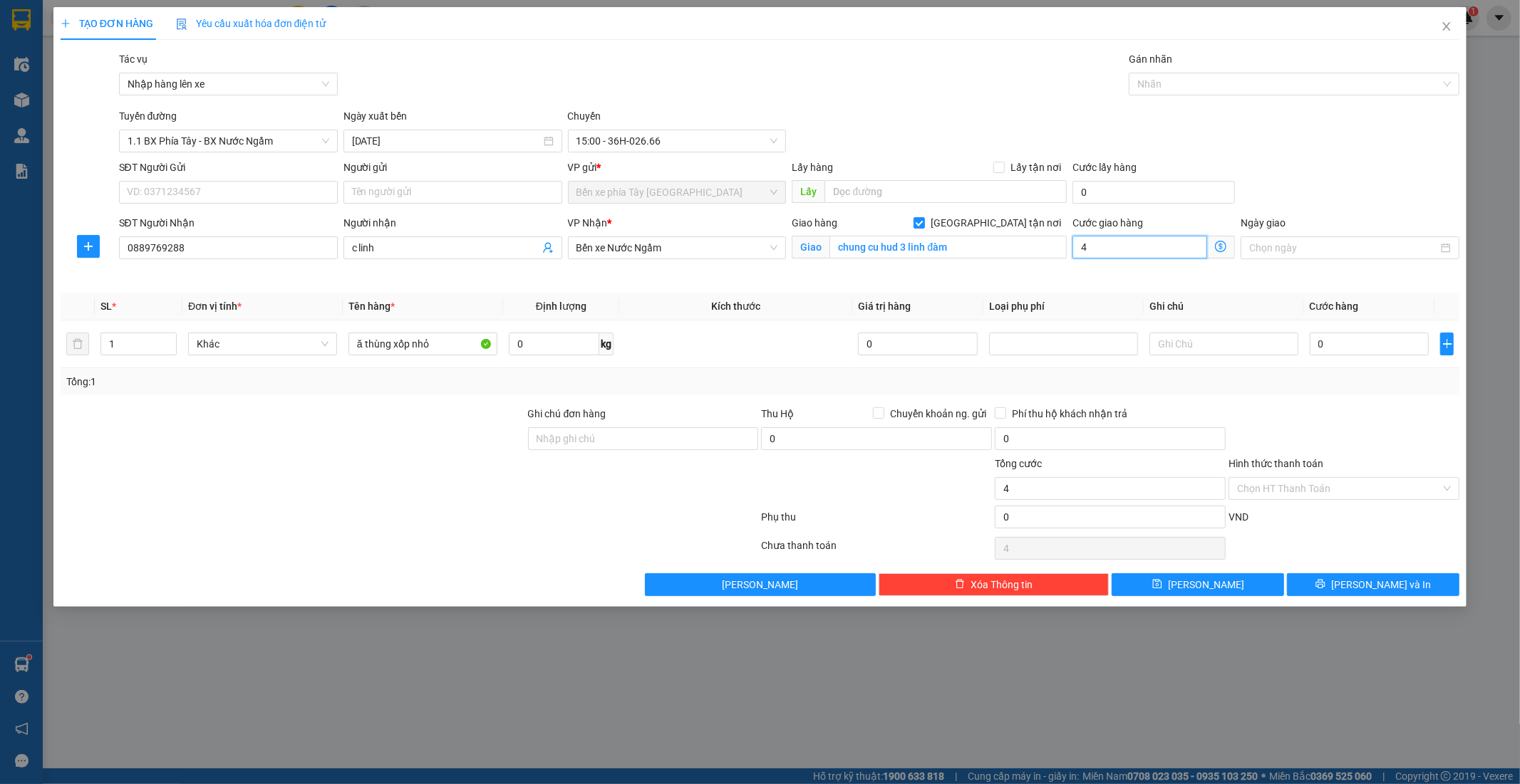
type input "40"
type input "400"
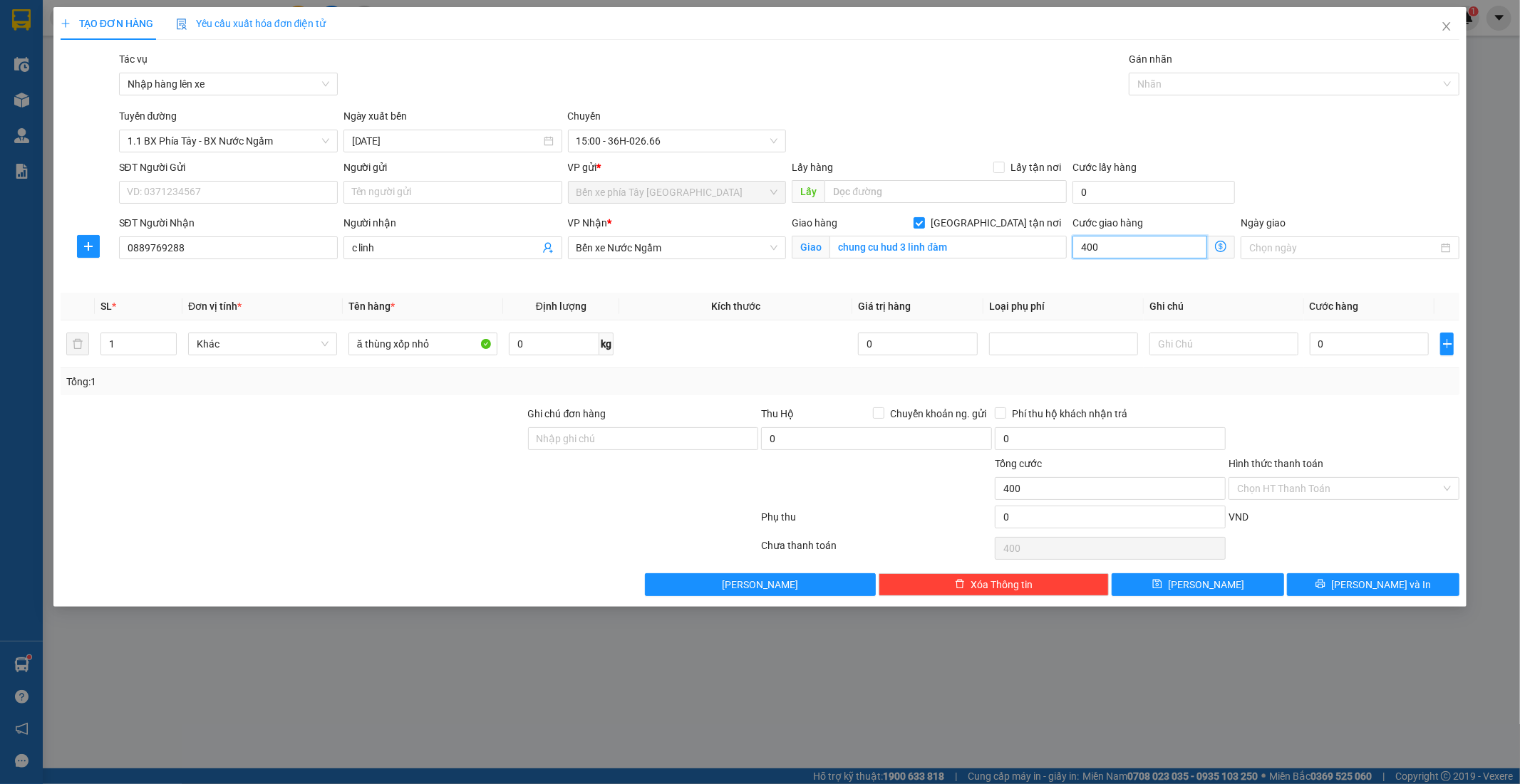
type input "4.000"
type input "40.000"
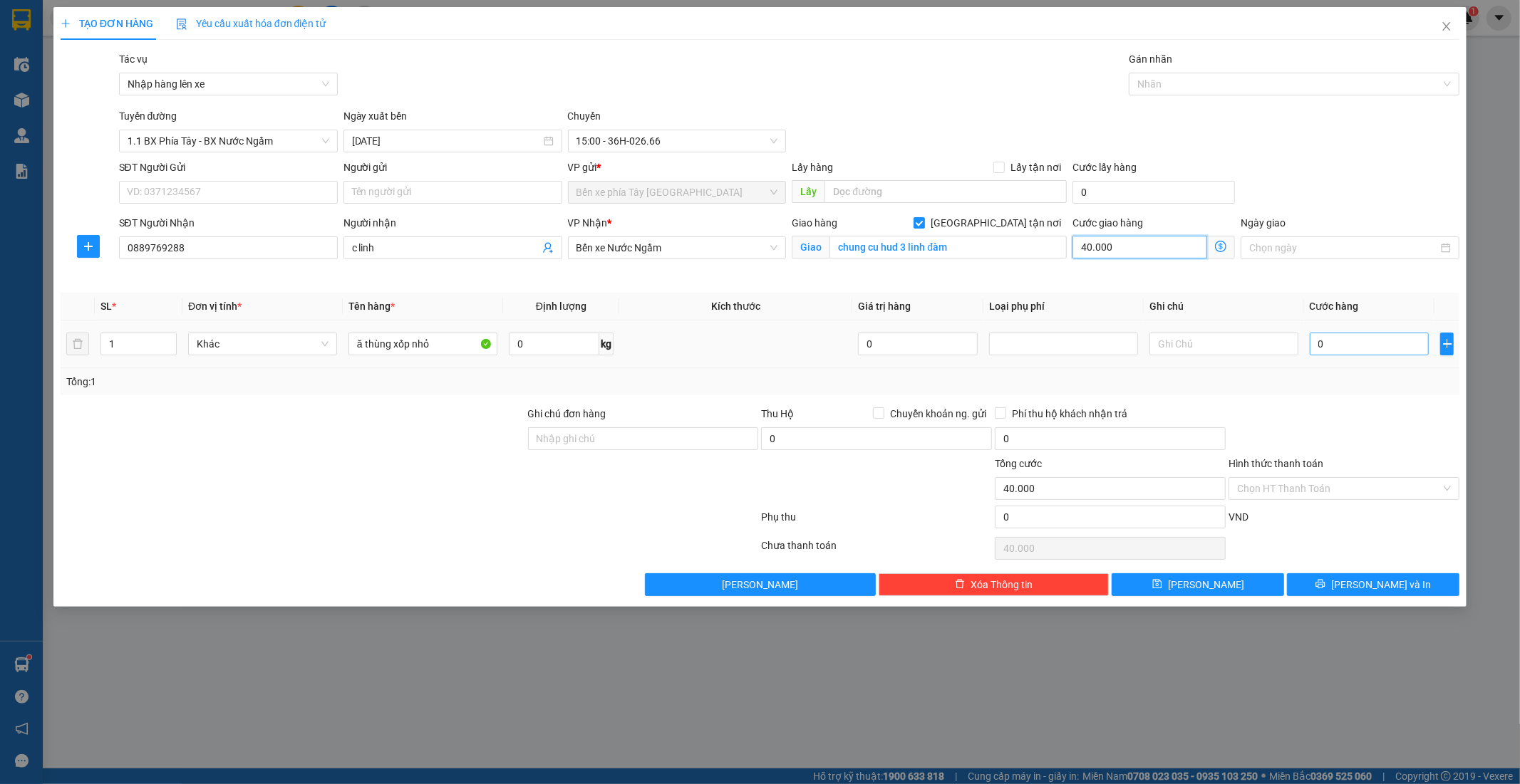
type input "40.000"
click at [1342, 349] on input "0" at bounding box center [1369, 343] width 120 height 23
type input "4"
type input "40.004"
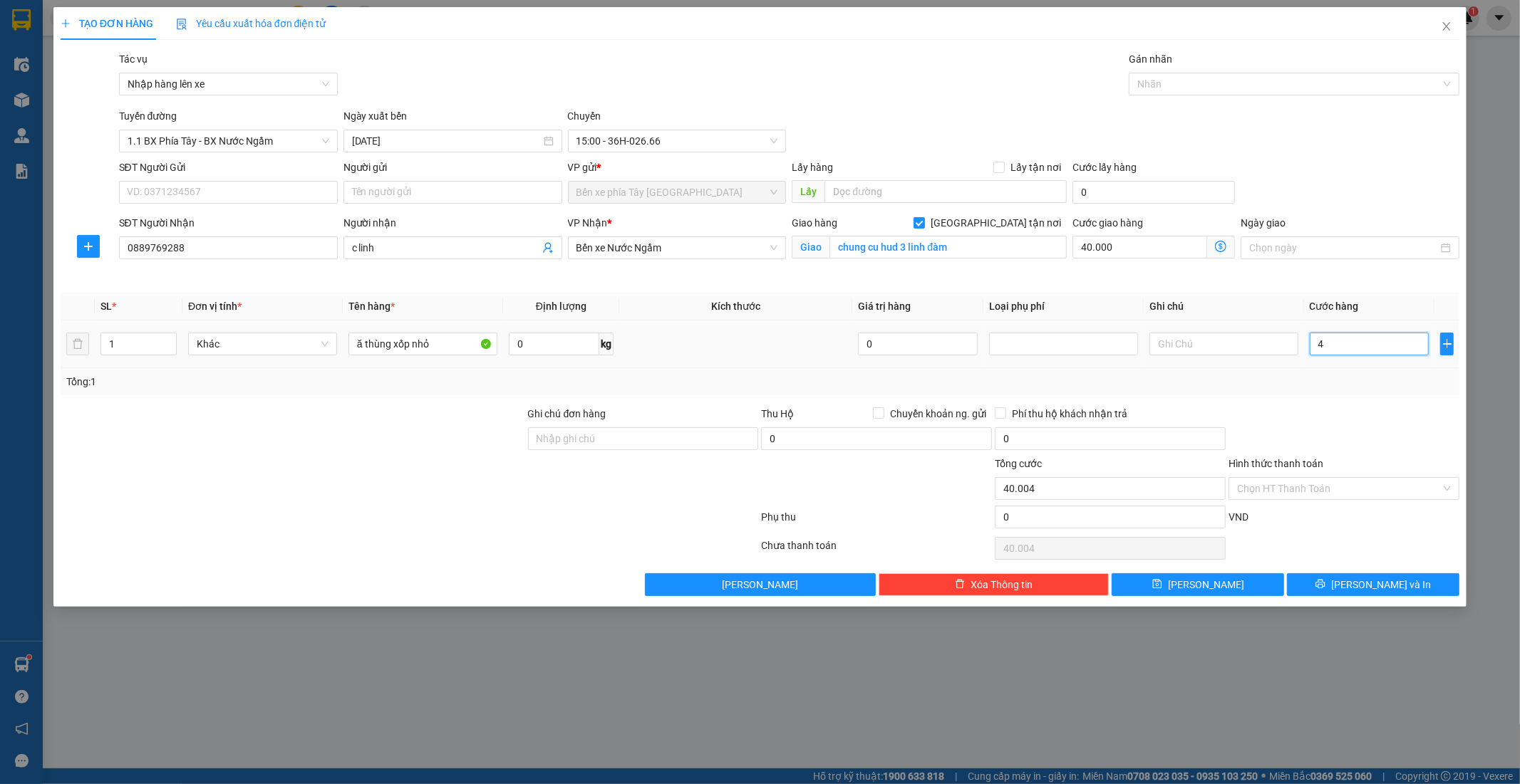
type input "40"
type input "40.040"
type input "400"
type input "40.400"
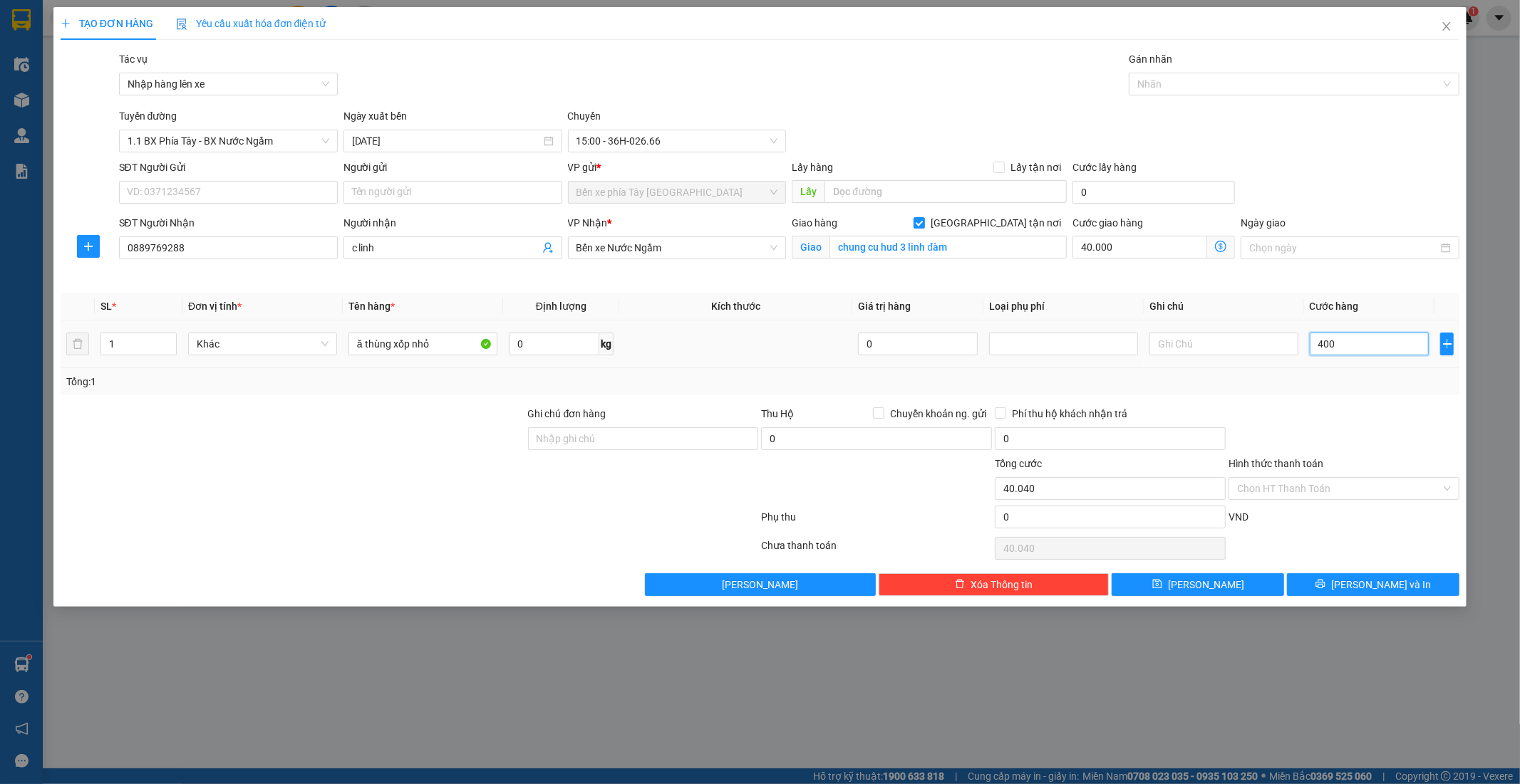
type input "40.400"
type input "4.000"
type input "44.000"
type input "40.000"
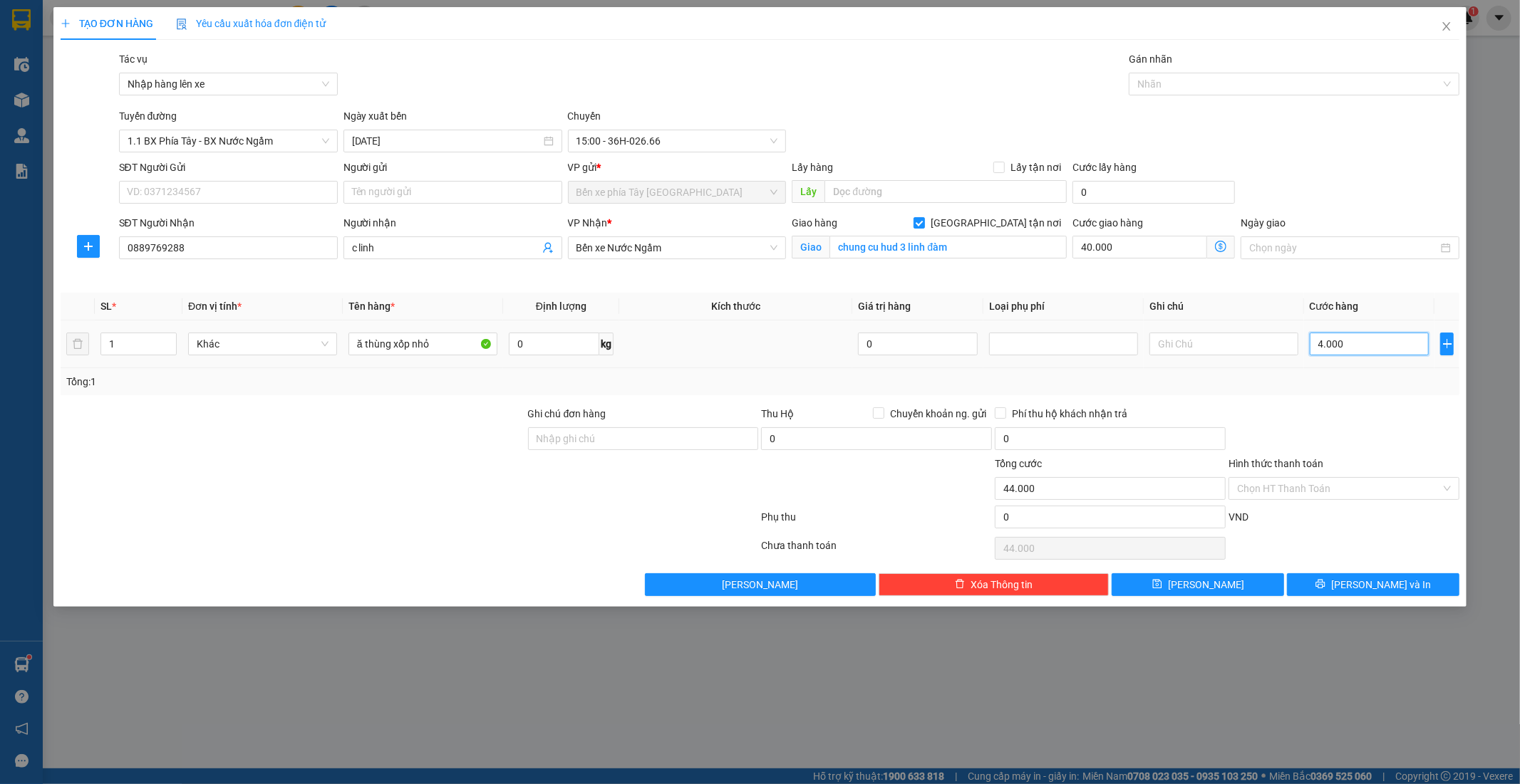
type input "80.000"
type input "40.000"
click at [253, 179] on div "SĐT Người Gửi VD: 0371234567" at bounding box center [228, 184] width 219 height 50
type input "0915760052"
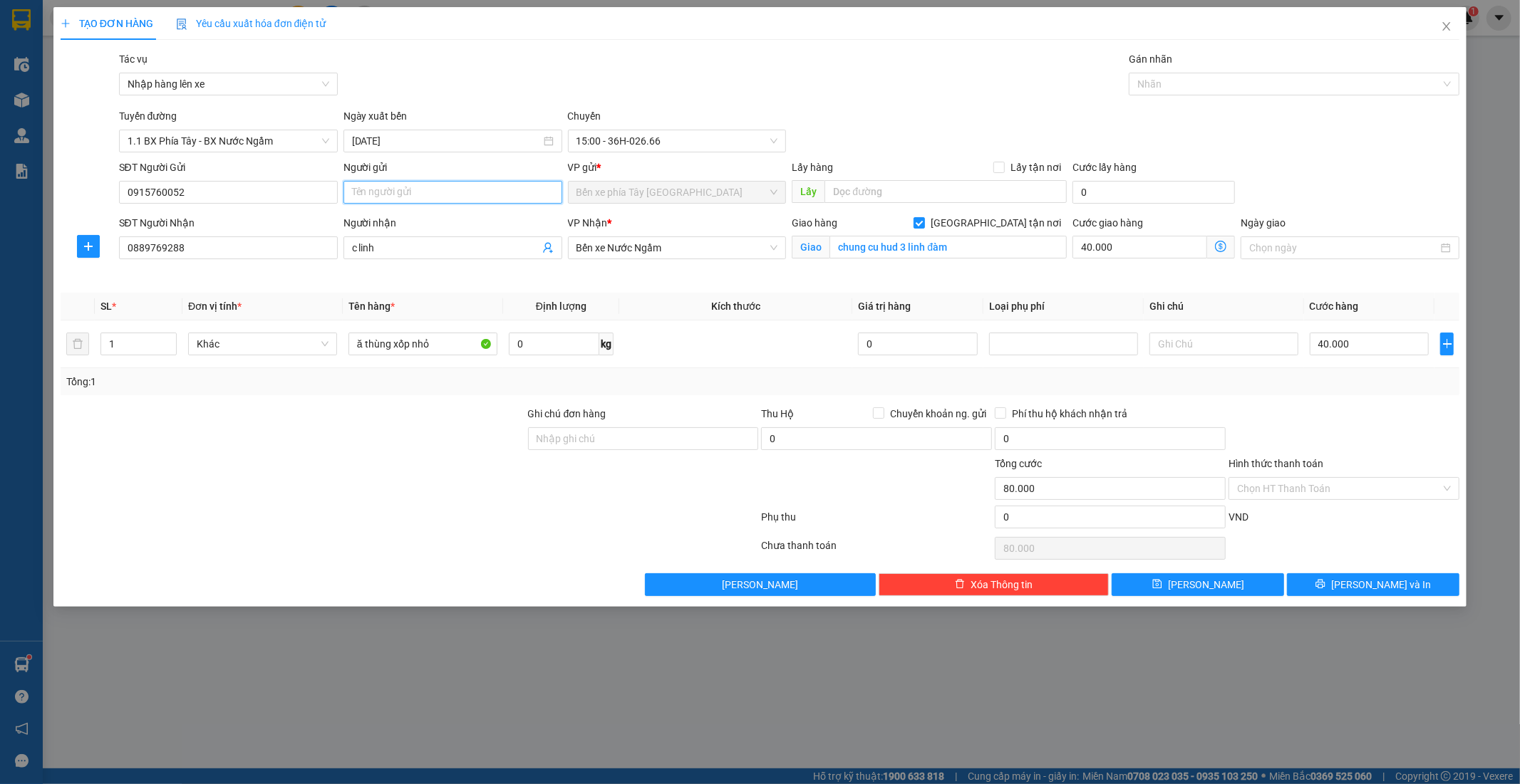
click at [422, 199] on input "Người gửi" at bounding box center [453, 192] width 219 height 23
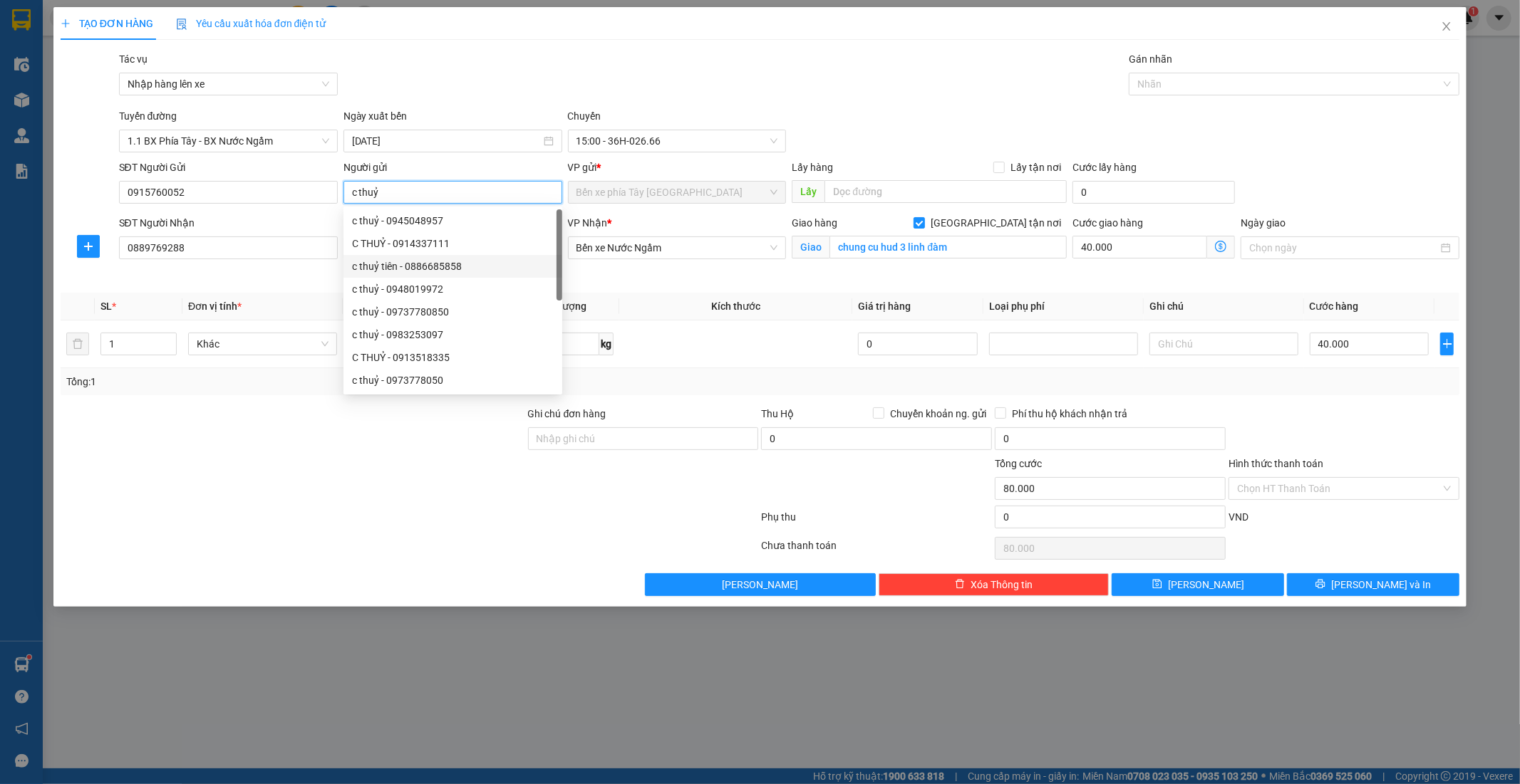
type input "c thuỷ"
click at [395, 515] on div at bounding box center [410, 520] width 701 height 29
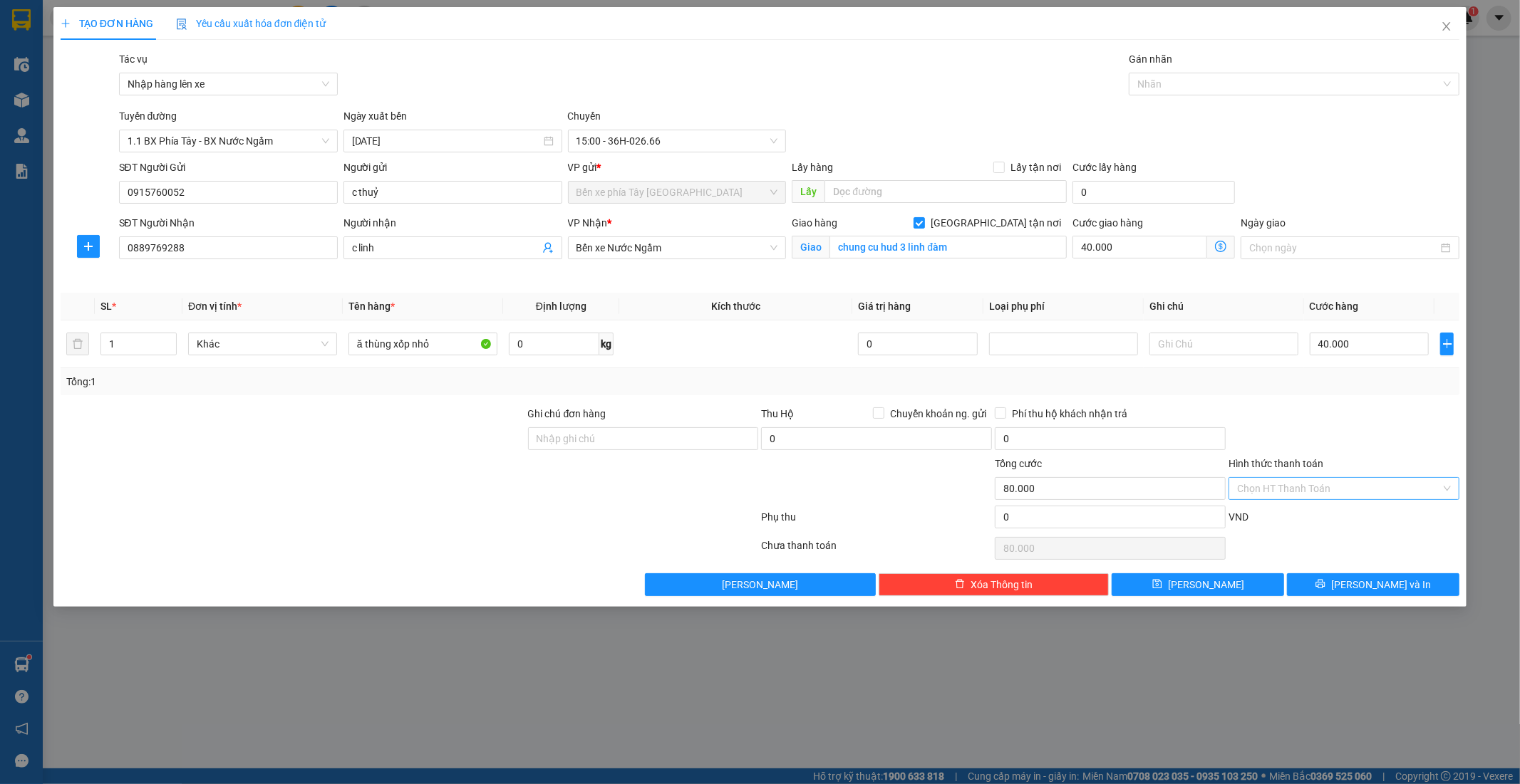
click at [1399, 482] on input "Hình thức thanh toán" at bounding box center [1339, 488] width 204 height 22
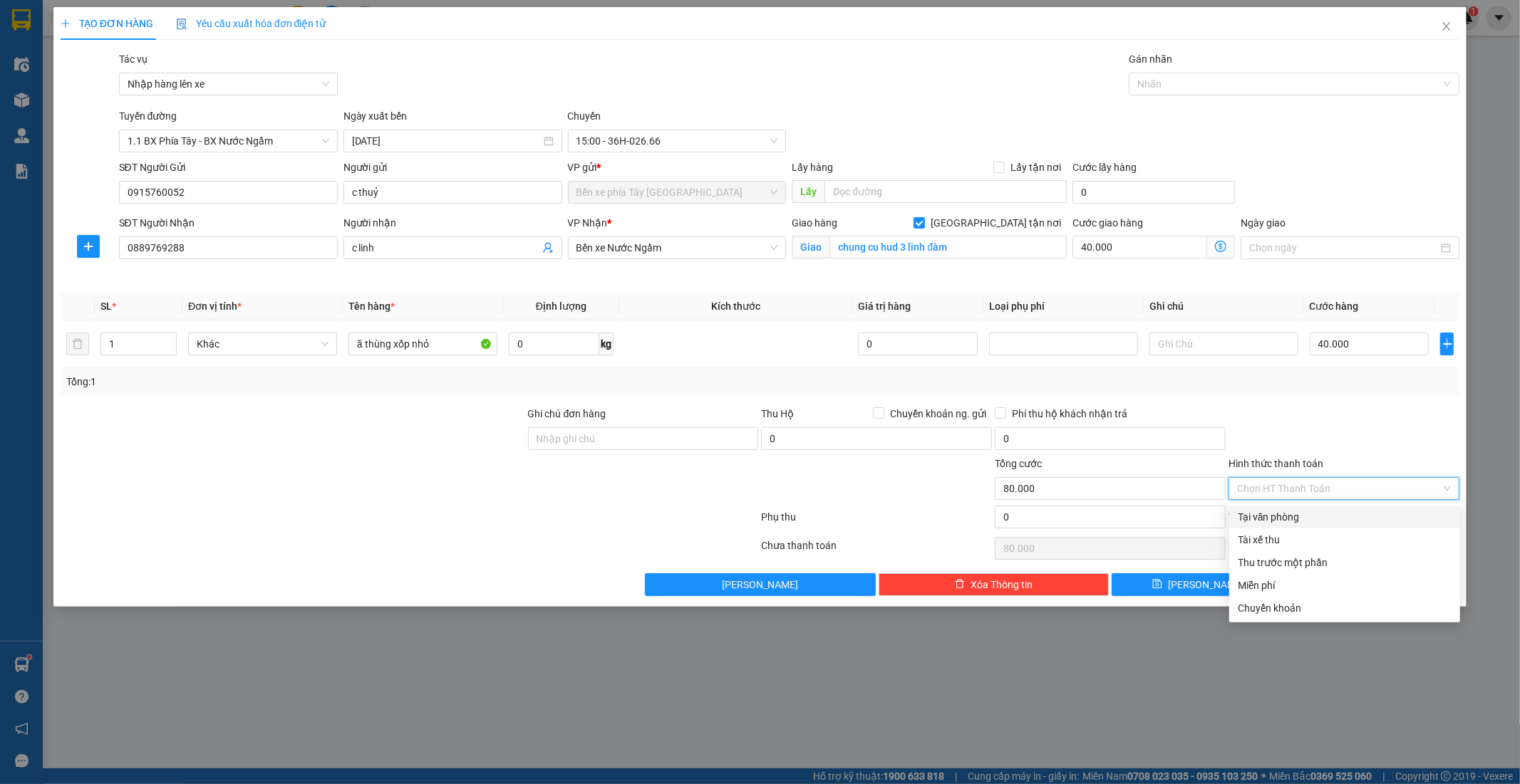
click at [1264, 520] on div "Tại văn phòng" at bounding box center [1344, 516] width 214 height 15
type input "0"
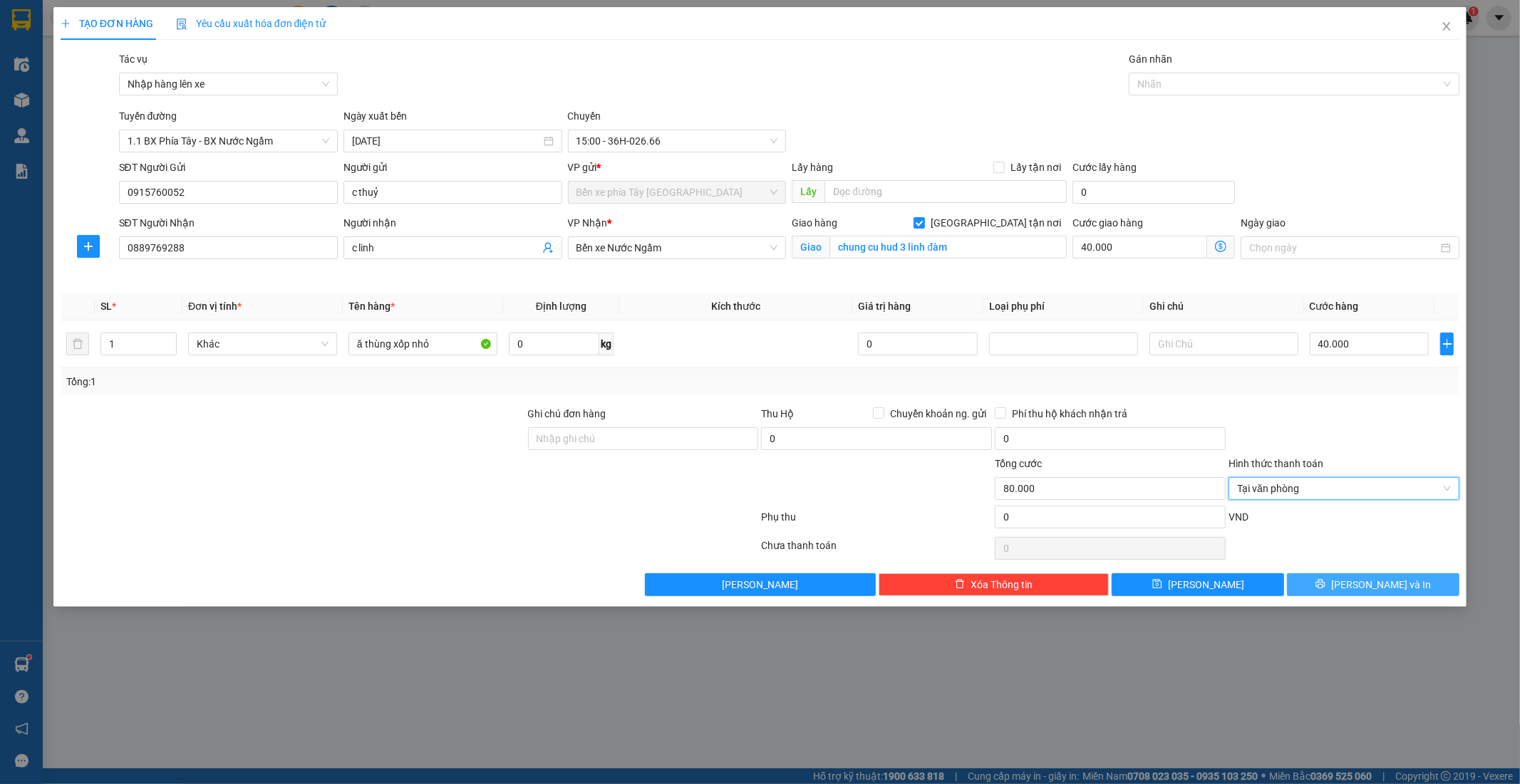
click at [1390, 590] on span "[PERSON_NAME] và In" at bounding box center [1381, 584] width 100 height 15
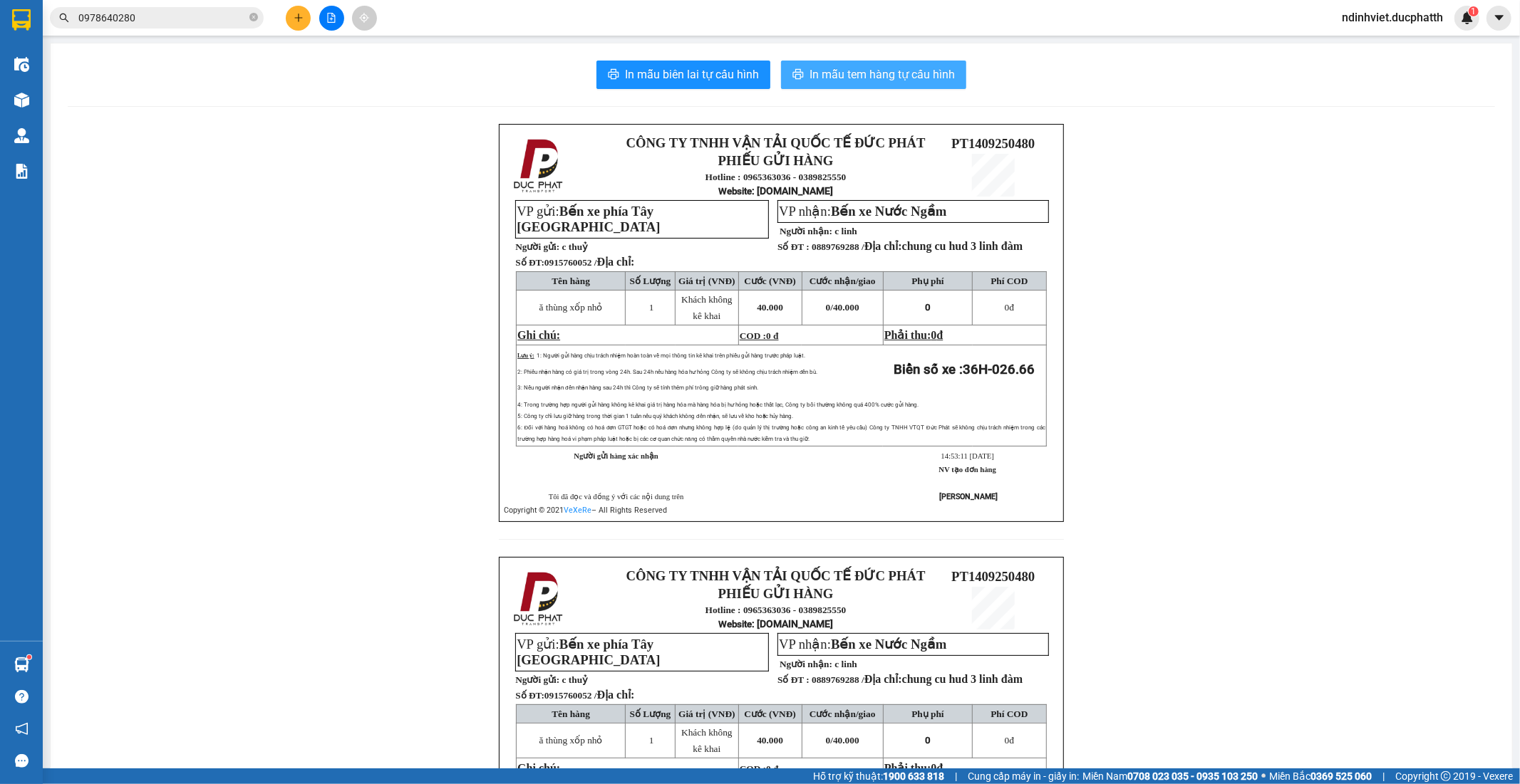
click at [903, 87] on button "In mẫu tem hàng tự cấu hình" at bounding box center [874, 75] width 186 height 29
click at [302, 15] on icon "plus" at bounding box center [298, 17] width 10 height 10
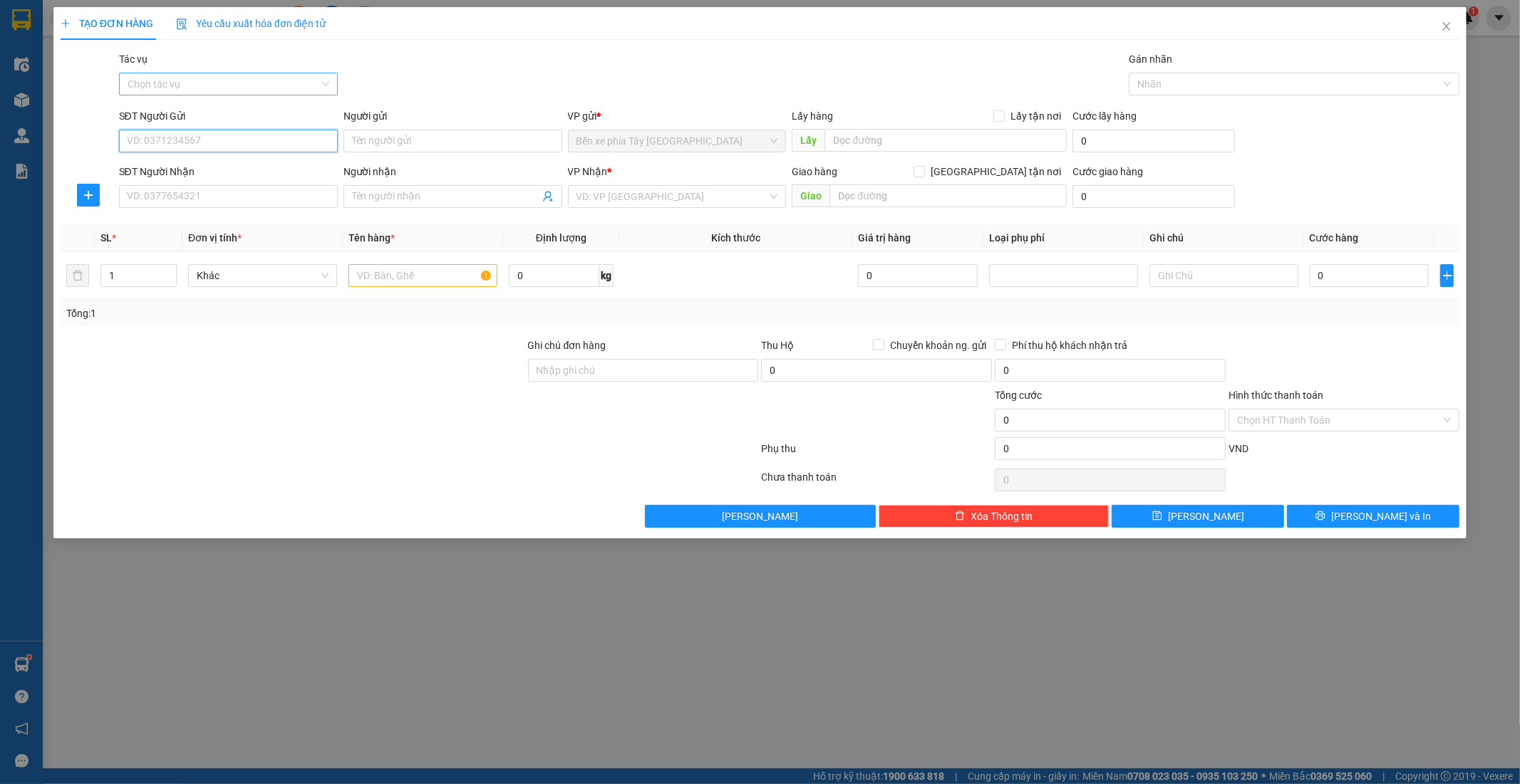
click at [318, 82] on div "Chọn tác vụ" at bounding box center [228, 84] width 219 height 23
click at [252, 109] on div "Nhập hàng lên xe" at bounding box center [229, 112] width 202 height 15
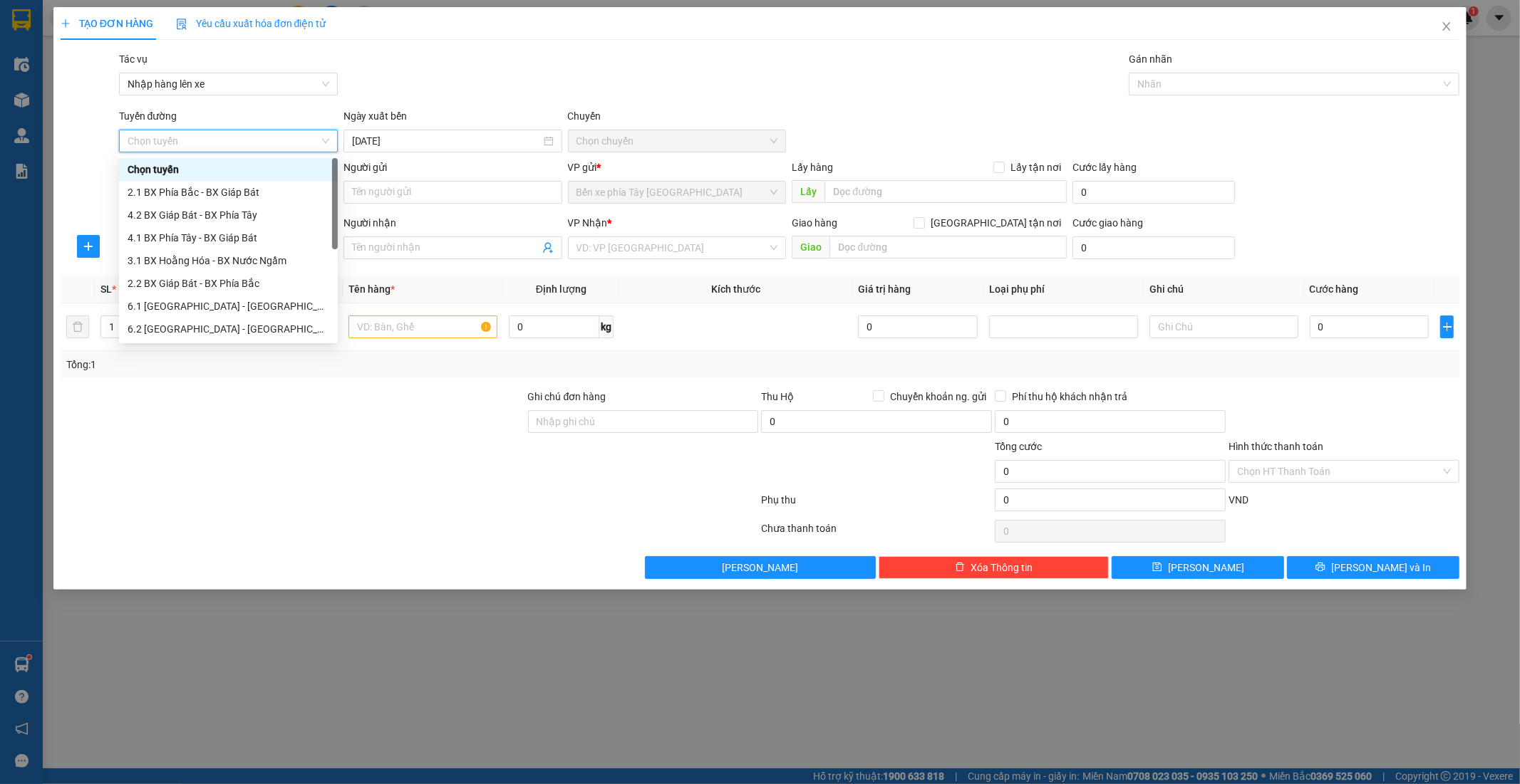
click at [290, 143] on span "Chọn tuyến" at bounding box center [229, 141] width 202 height 22
click at [270, 239] on div "1.1 BX Phía Tây - BX Nước Ngầm" at bounding box center [229, 237] width 202 height 15
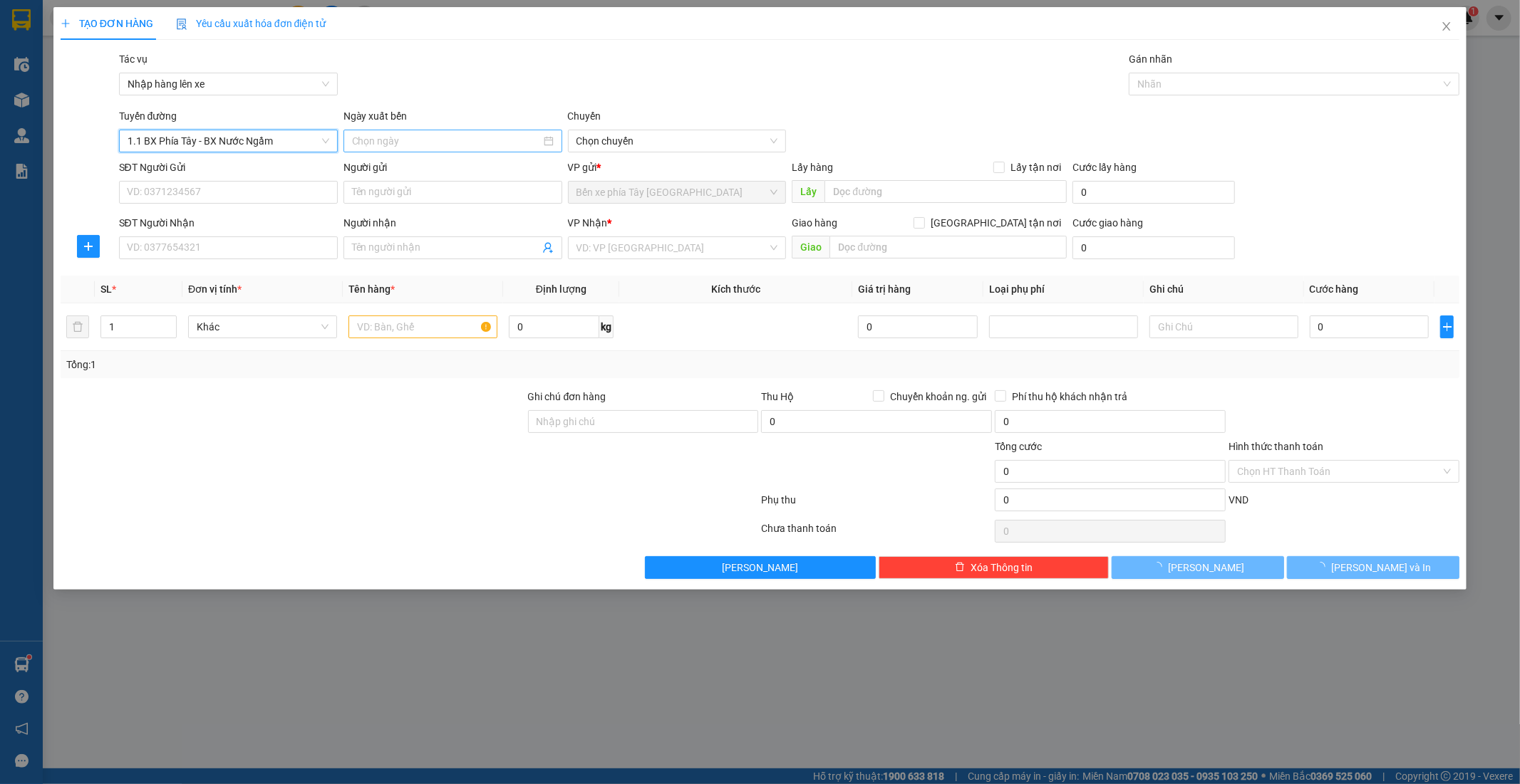
type input "[DATE]"
click at [658, 139] on span "02:30 - (Đã hủy)" at bounding box center [678, 141] width 202 height 22
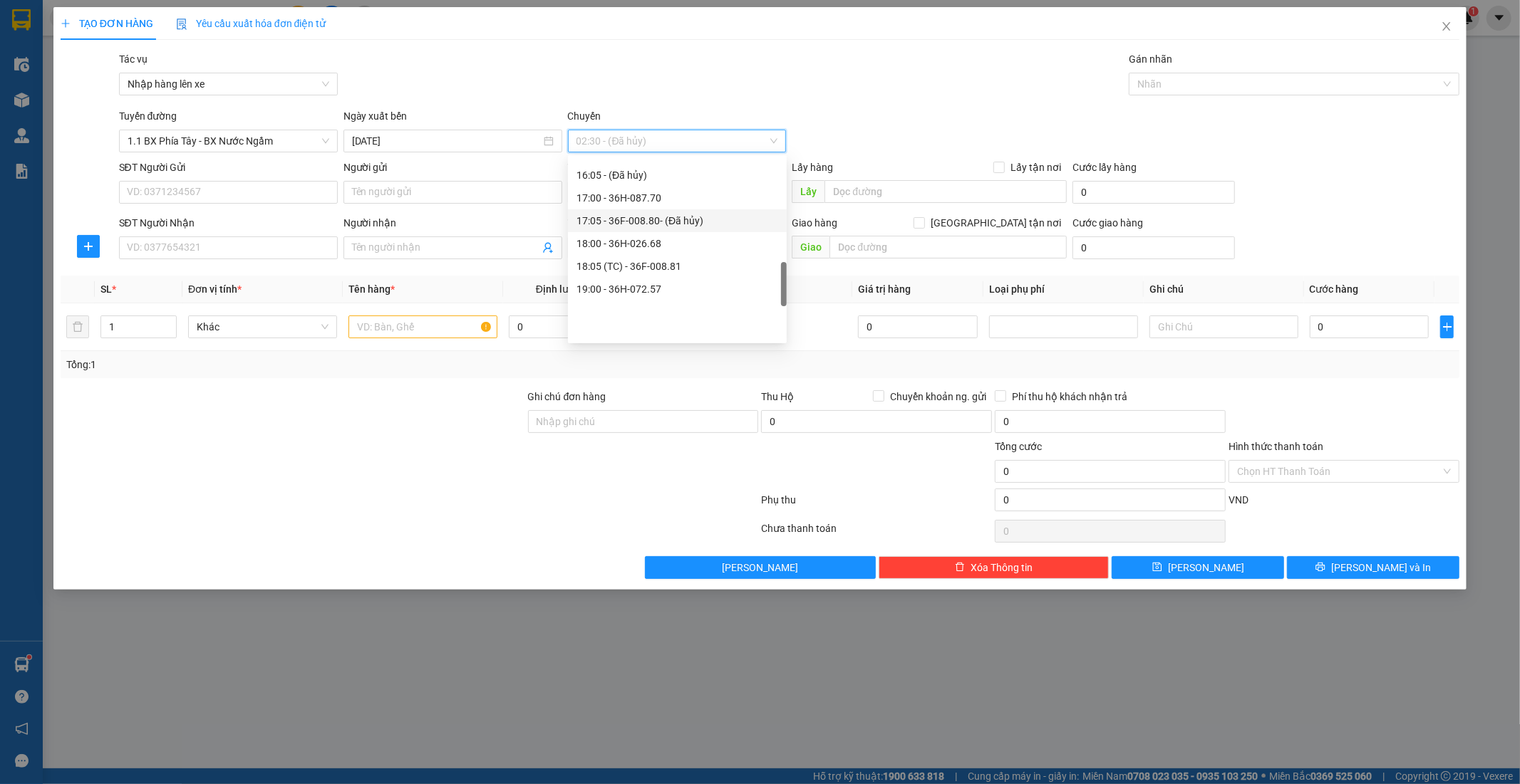
scroll to position [553, 0]
click at [646, 205] on div "15:05 - 36F-009.01" at bounding box center [678, 208] width 202 height 15
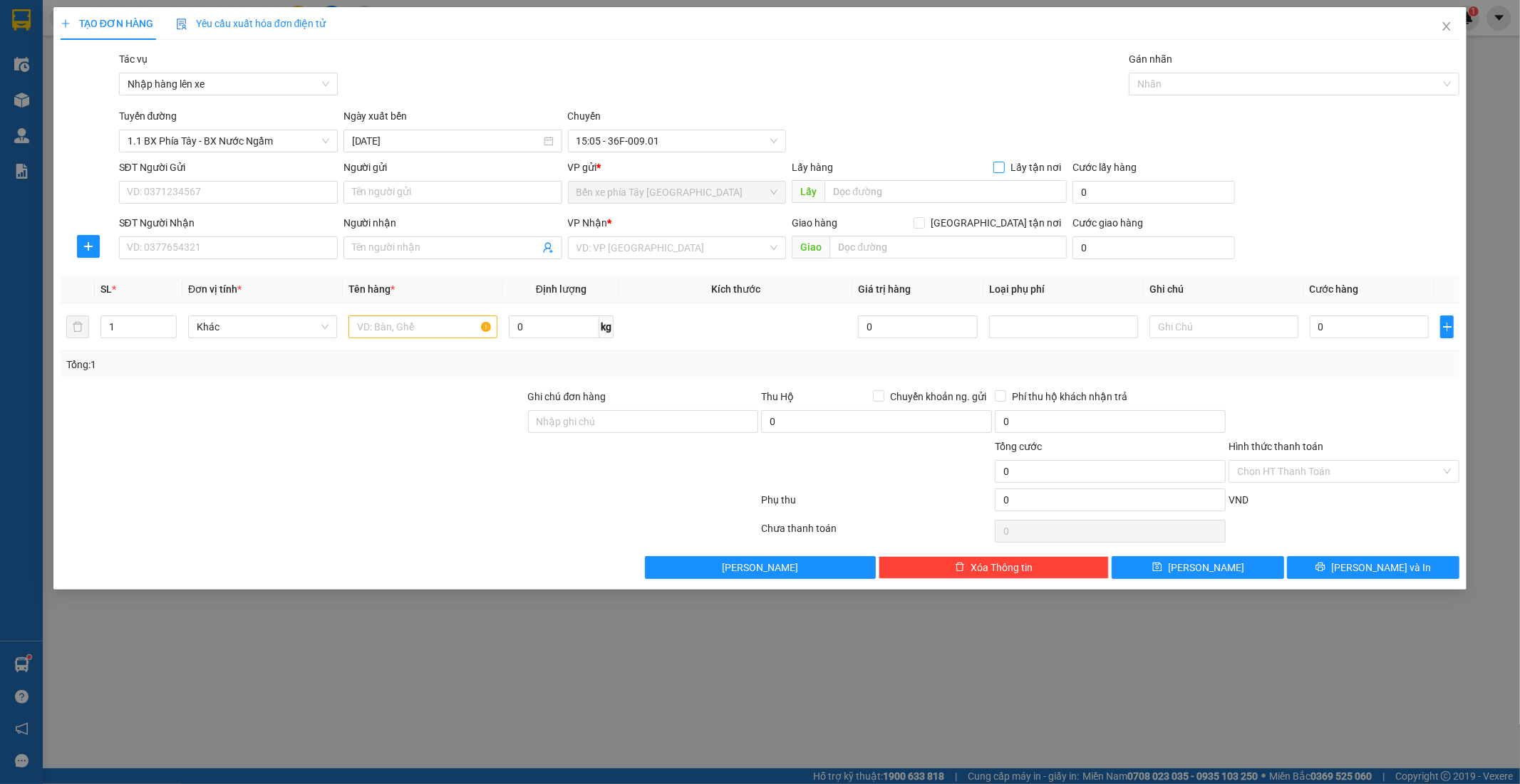
drag, startPoint x: 999, startPoint y: 172, endPoint x: 1229, endPoint y: 155, distance: 230.6
click at [1258, 157] on div "Transit Pickup Surcharge Ids Transit Deliver Surcharge Ids Transit Deliver Surc…" at bounding box center [760, 315] width 1400 height 528
click at [255, 198] on input "SĐT Người Gửi" at bounding box center [228, 192] width 219 height 23
click at [468, 328] on input "text" at bounding box center [423, 326] width 149 height 23
drag, startPoint x: 365, startPoint y: 328, endPoint x: 339, endPoint y: 378, distance: 56.4
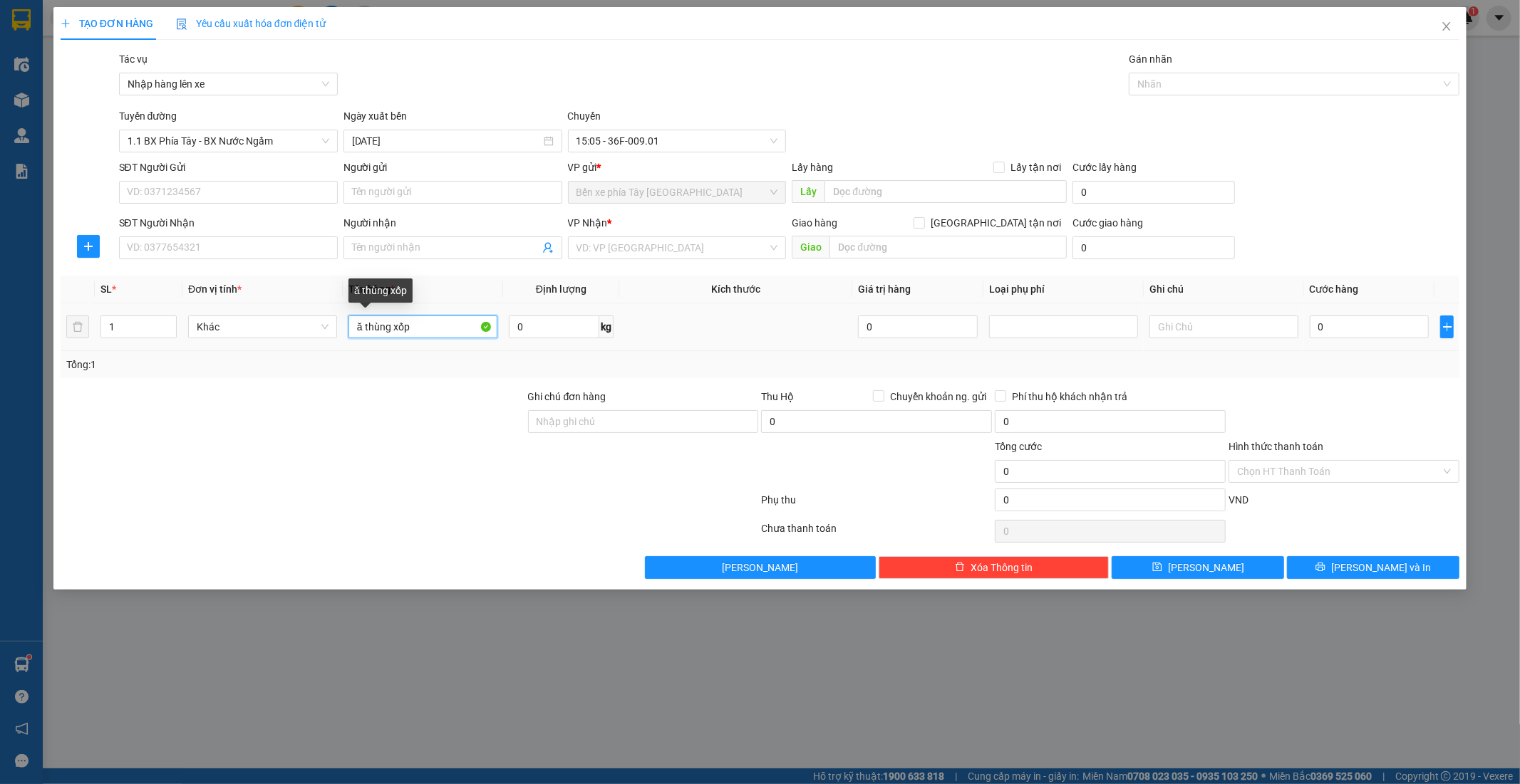
click at [339, 359] on div "SL * Đơn vị tính * Tên hàng * Định lượng Kích thước Giá trị hàng Loại phụ phí G…" at bounding box center [760, 327] width 1400 height 103
type input "1thùng xốp"
click at [1369, 324] on input "0" at bounding box center [1369, 326] width 120 height 23
click at [233, 190] on input "SĐT Người Gửi" at bounding box center [228, 192] width 219 height 23
click at [696, 250] on input "search" at bounding box center [673, 248] width 192 height 22
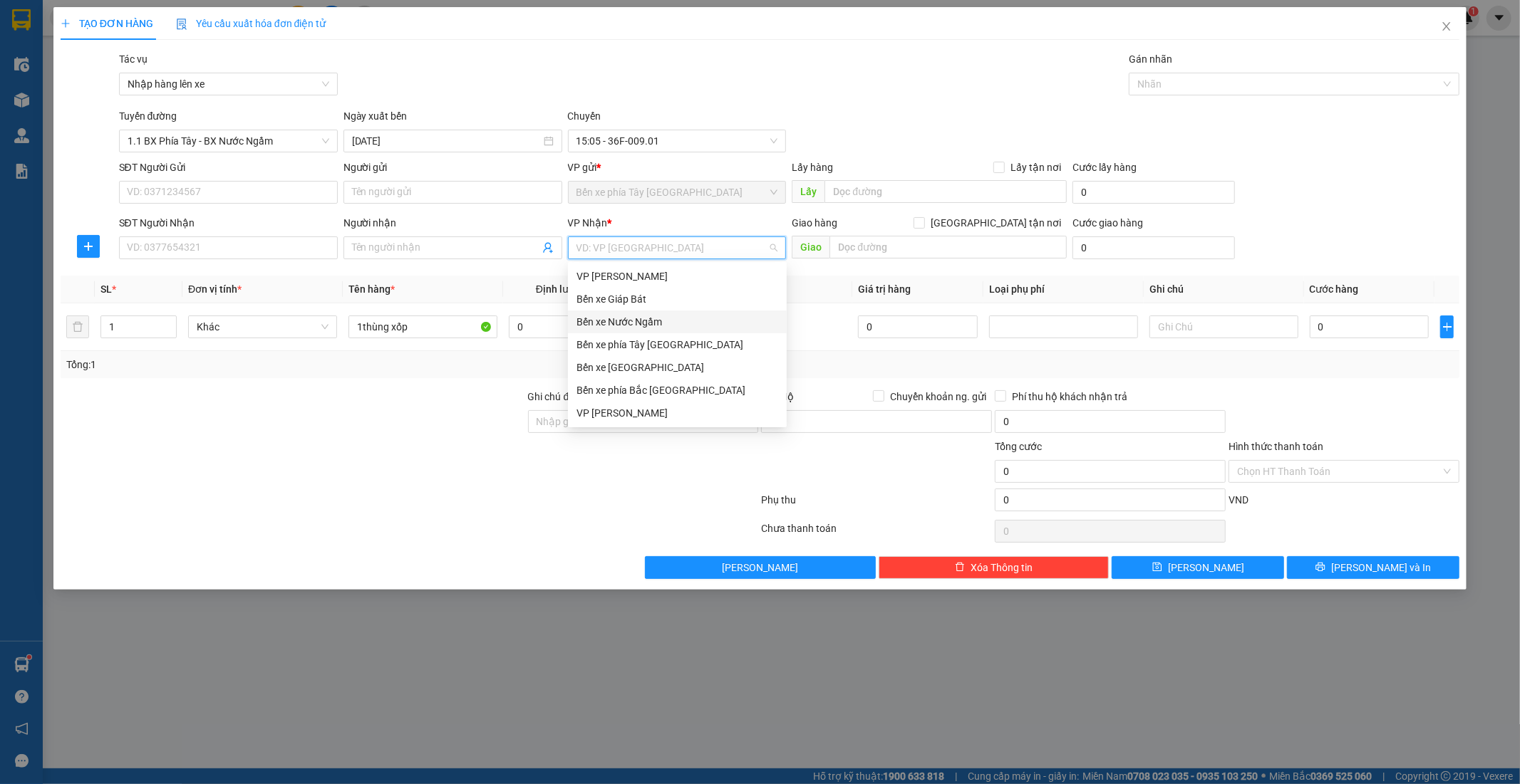
click at [647, 316] on div "Bến xe Nước Ngầm" at bounding box center [678, 322] width 202 height 15
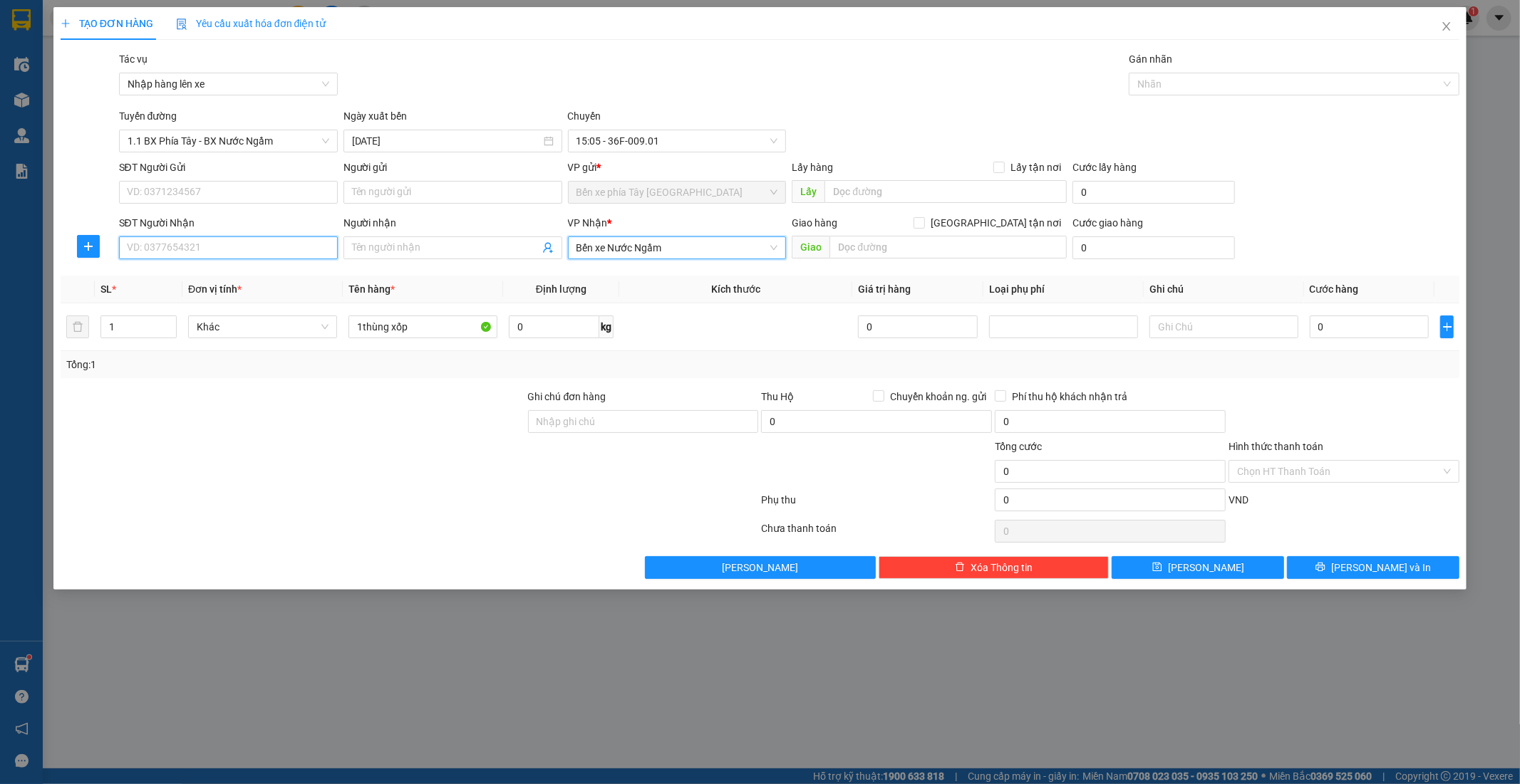
click at [264, 248] on input "SĐT Người Nhận" at bounding box center [228, 247] width 219 height 23
click at [253, 260] on div "SĐT Người Nhận VD: 0377654321" at bounding box center [228, 240] width 219 height 50
drag, startPoint x: 267, startPoint y: 251, endPoint x: 253, endPoint y: 253, distance: 14.1
click at [254, 253] on input "SĐT Người Nhận" at bounding box center [228, 247] width 219 height 23
type input "0969223366"
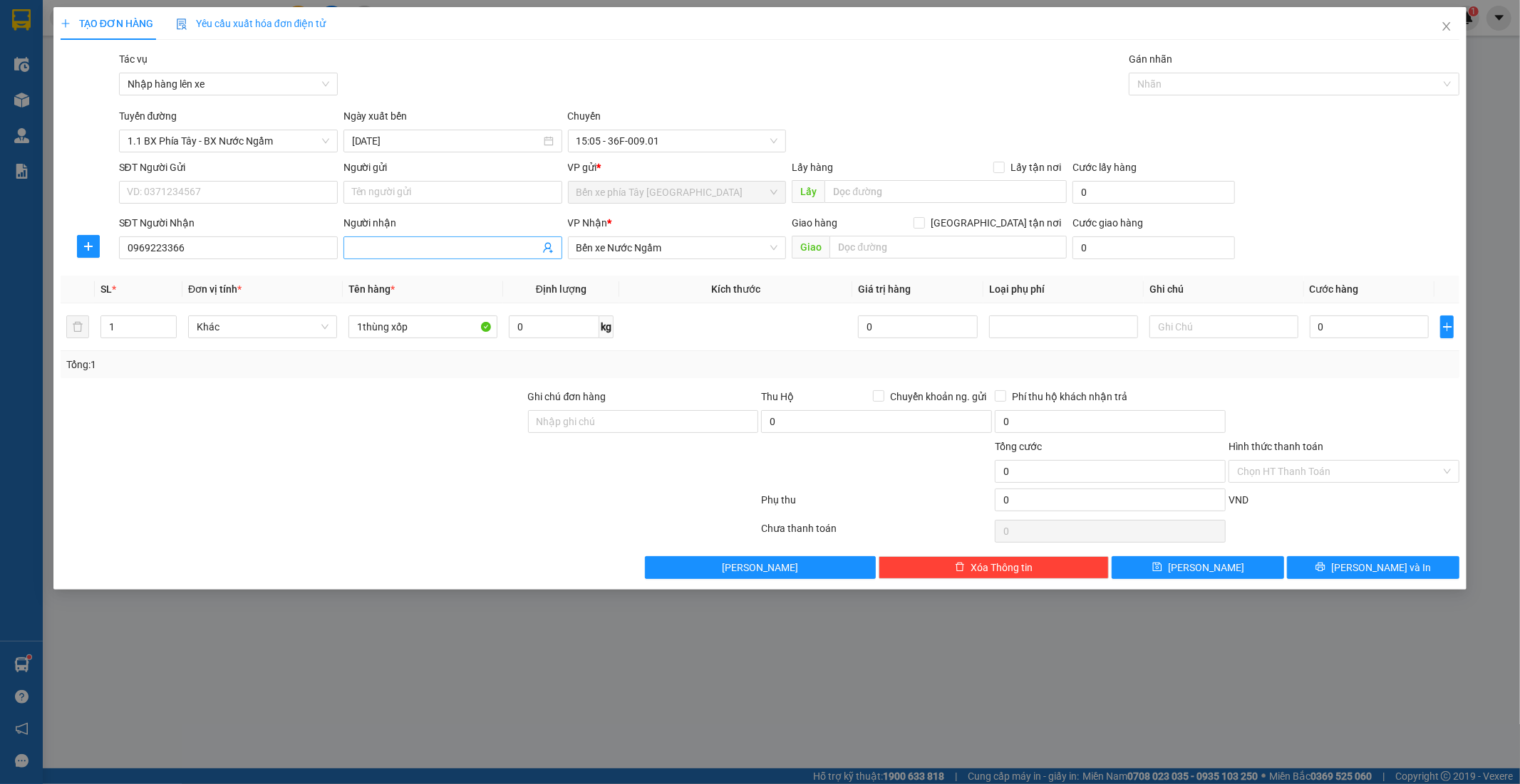
click at [380, 247] on input "Người nhận" at bounding box center [446, 247] width 188 height 15
type input "hồ anh"
click at [226, 186] on input "SĐT Người Gửi" at bounding box center [228, 192] width 219 height 23
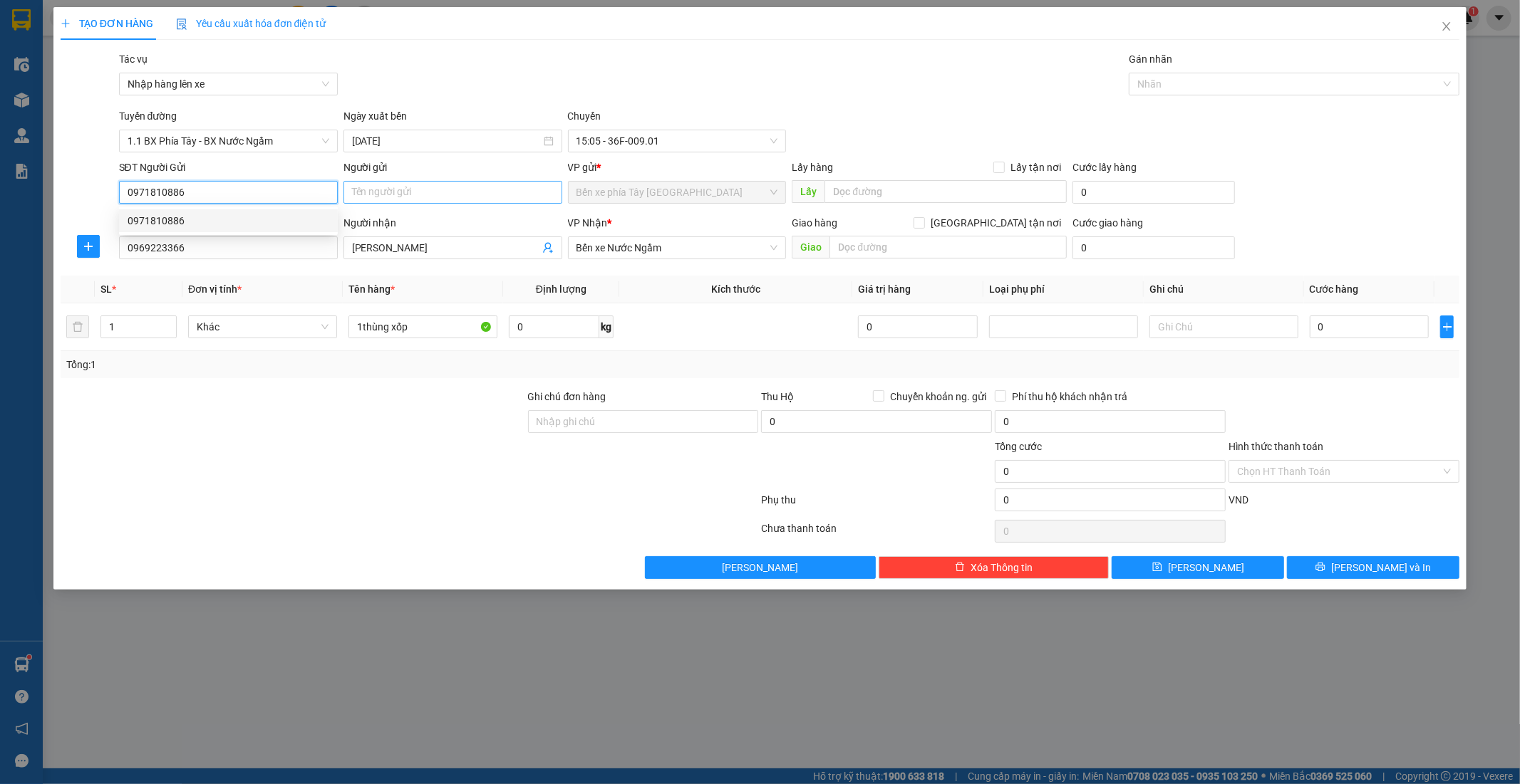
type input "0971810886"
drag, startPoint x: 395, startPoint y: 200, endPoint x: 394, endPoint y: 211, distance: 11.0
click at [394, 203] on input "Người gửi" at bounding box center [453, 192] width 219 height 23
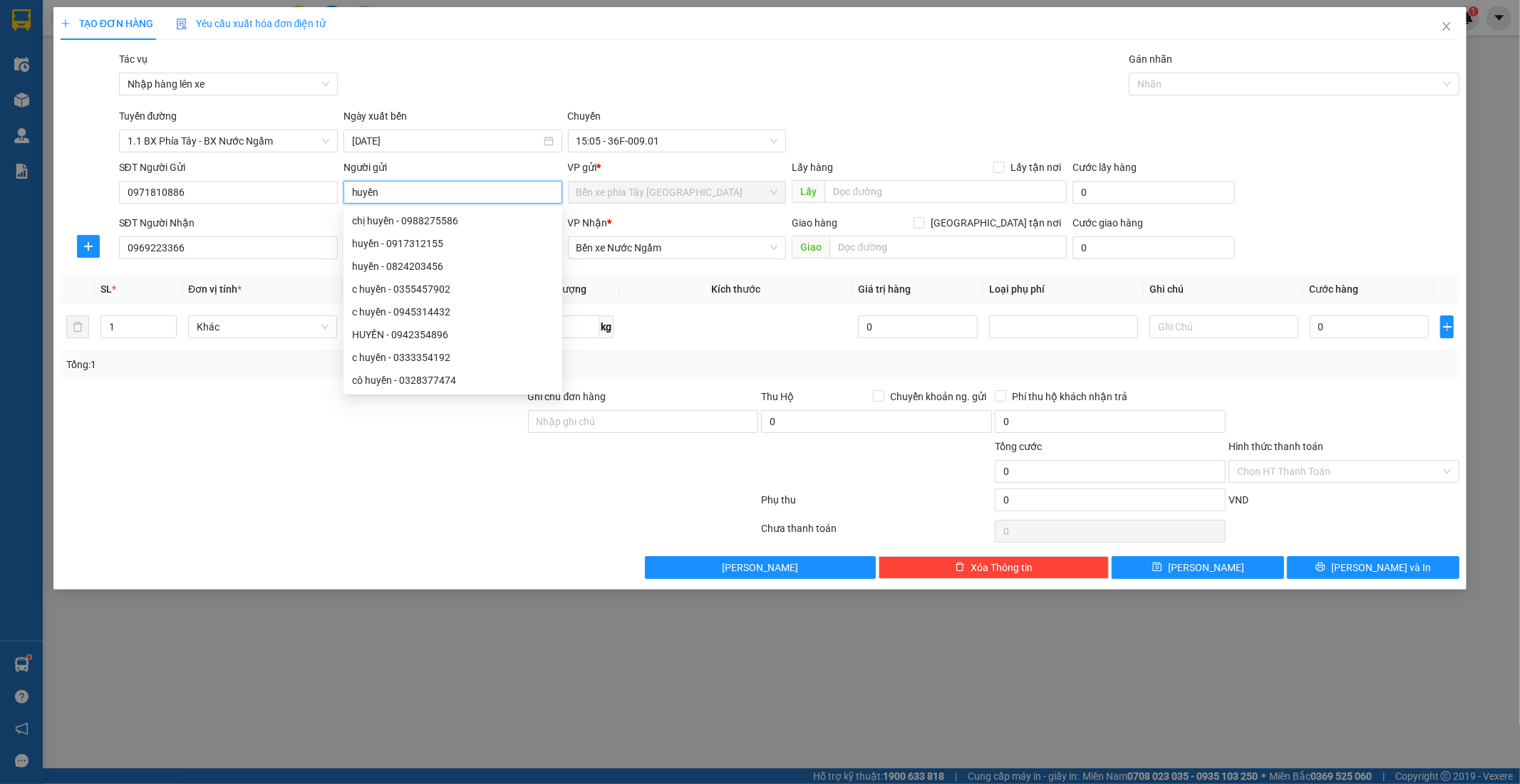
type input "huyền"
click at [442, 522] on div at bounding box center [410, 532] width 701 height 29
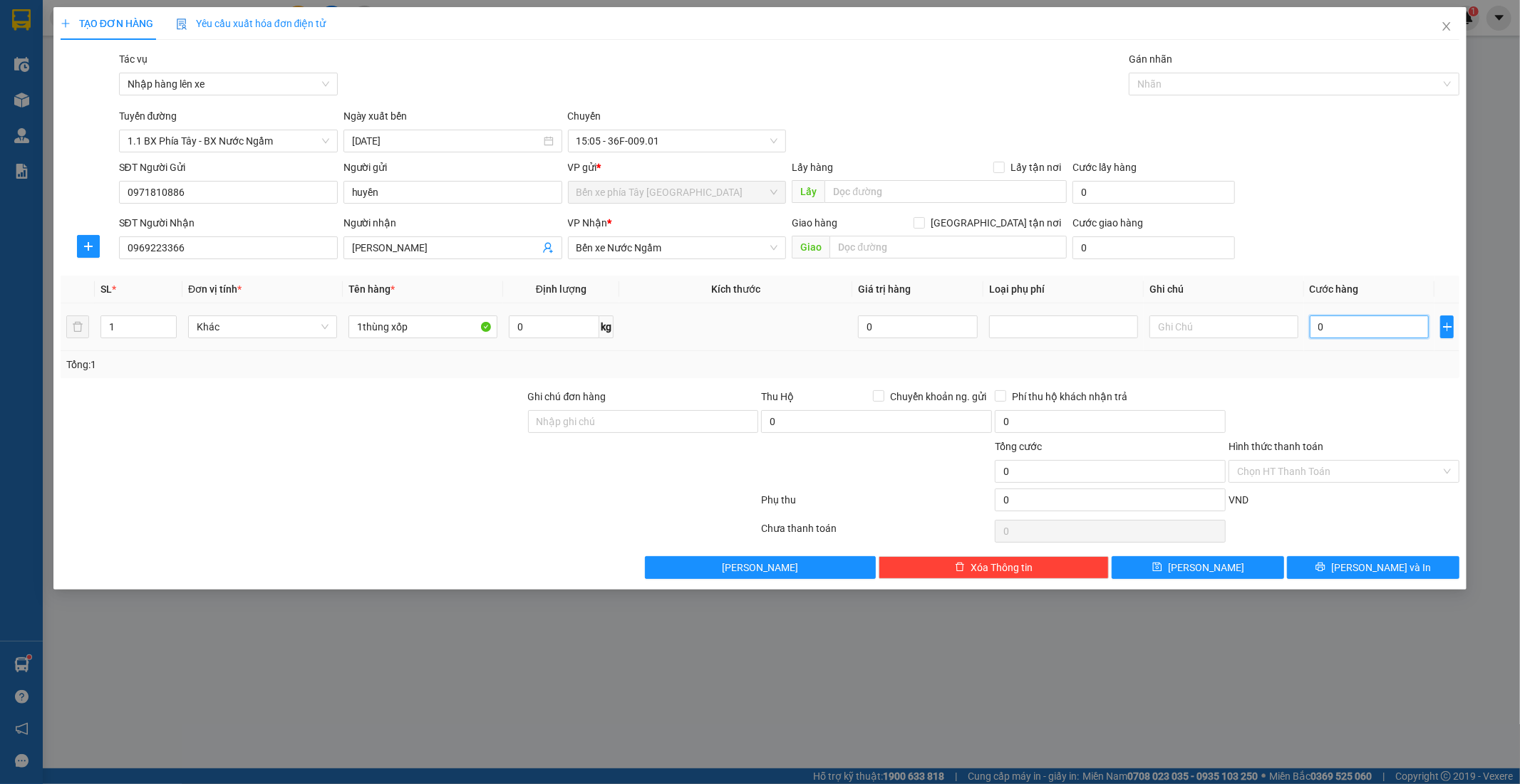
click at [1354, 332] on input "0" at bounding box center [1369, 326] width 120 height 23
type input "5"
type input "0"
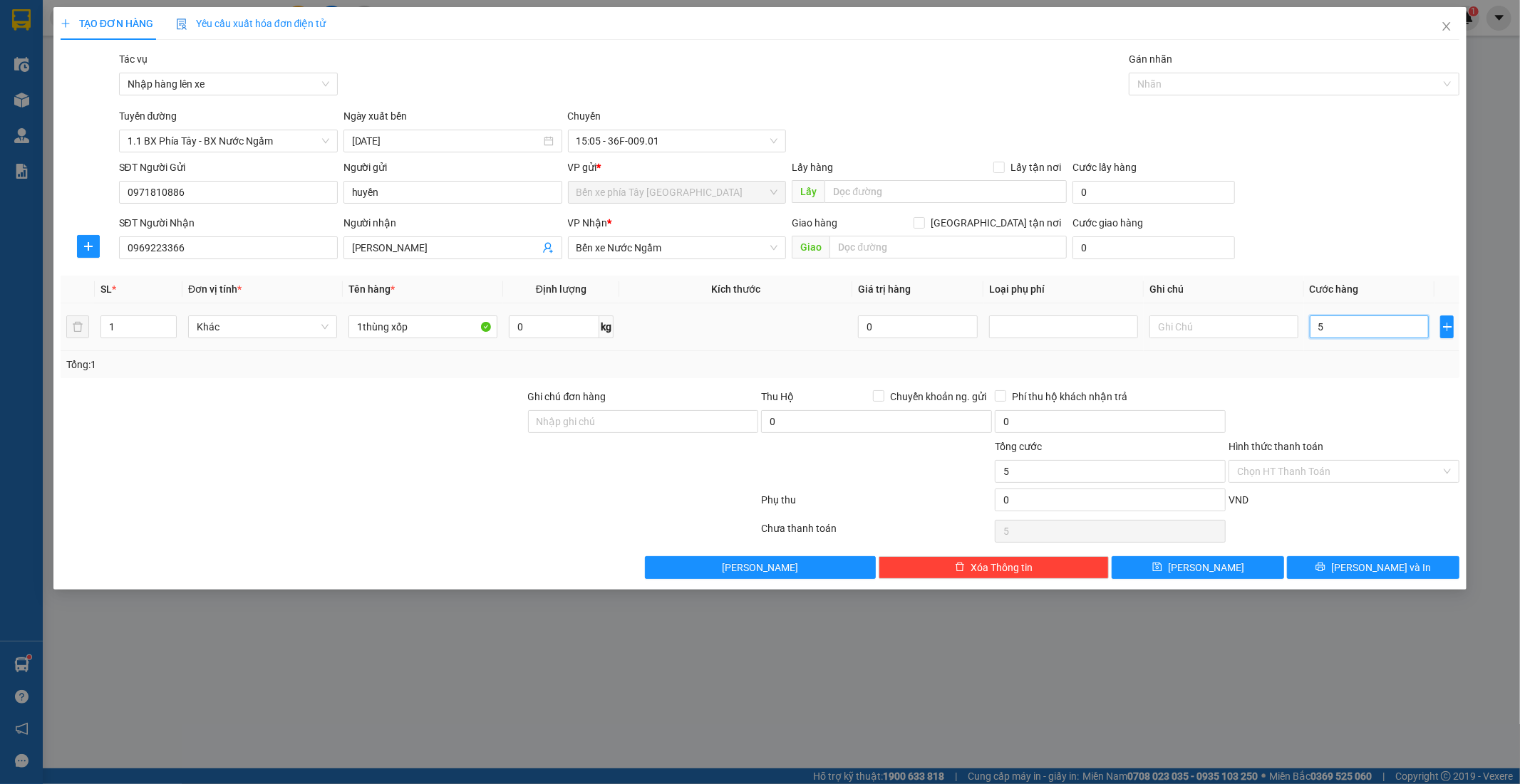
type input "0"
type input "06"
type input "6"
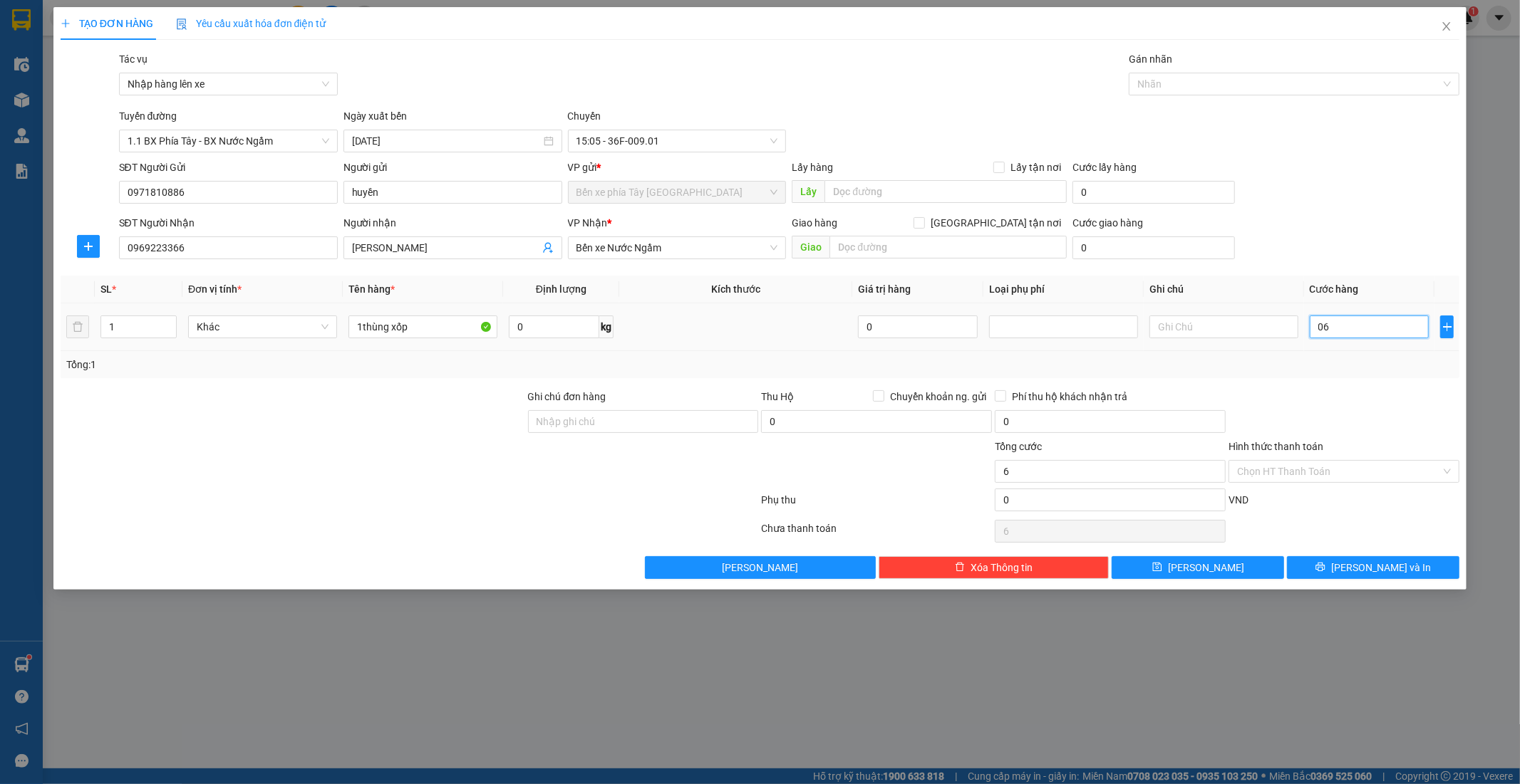
type input "060"
type input "60"
type input "0.600"
type input "600"
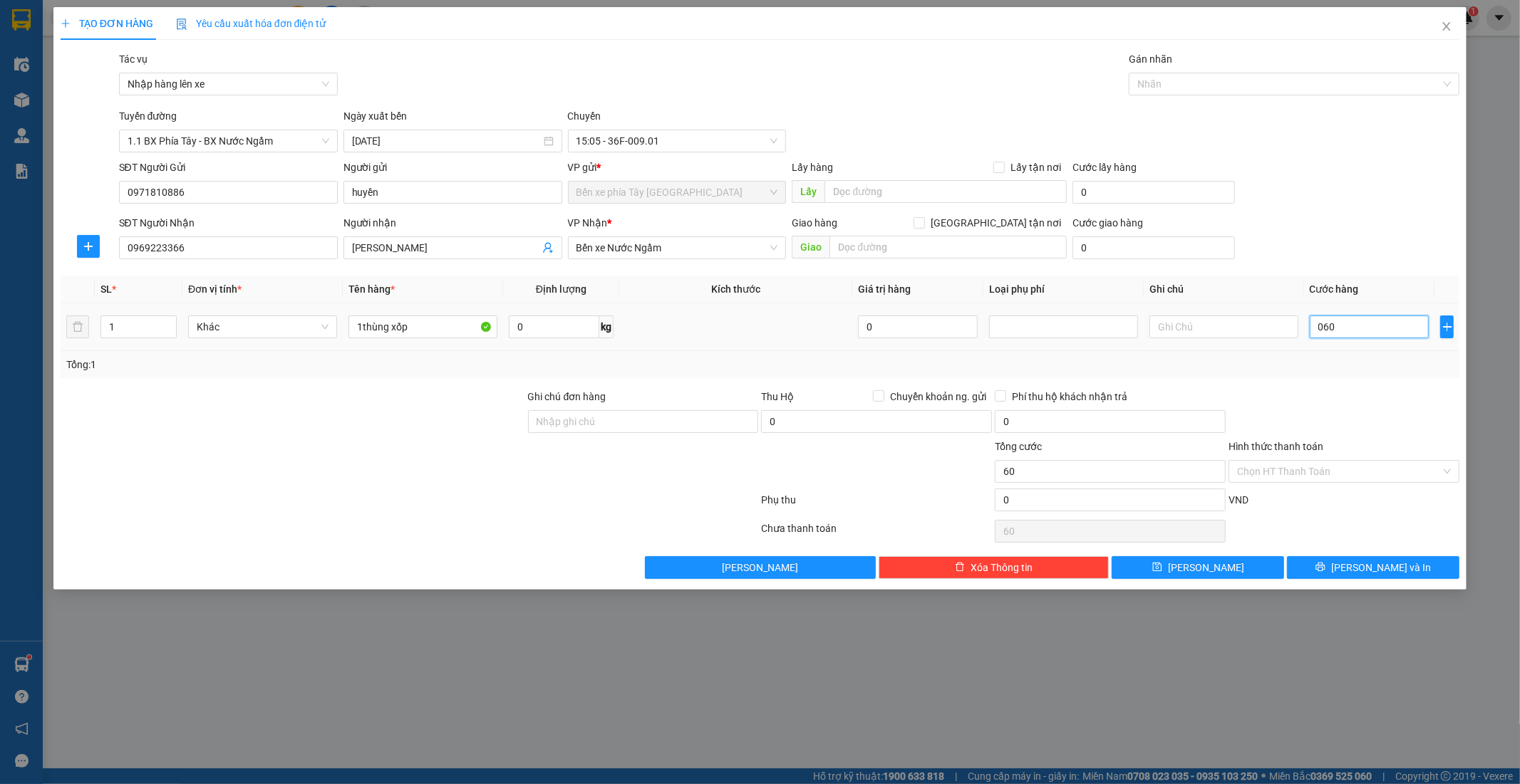
type input "600"
type input "06.000"
type input "6.000"
type input "6.000.000"
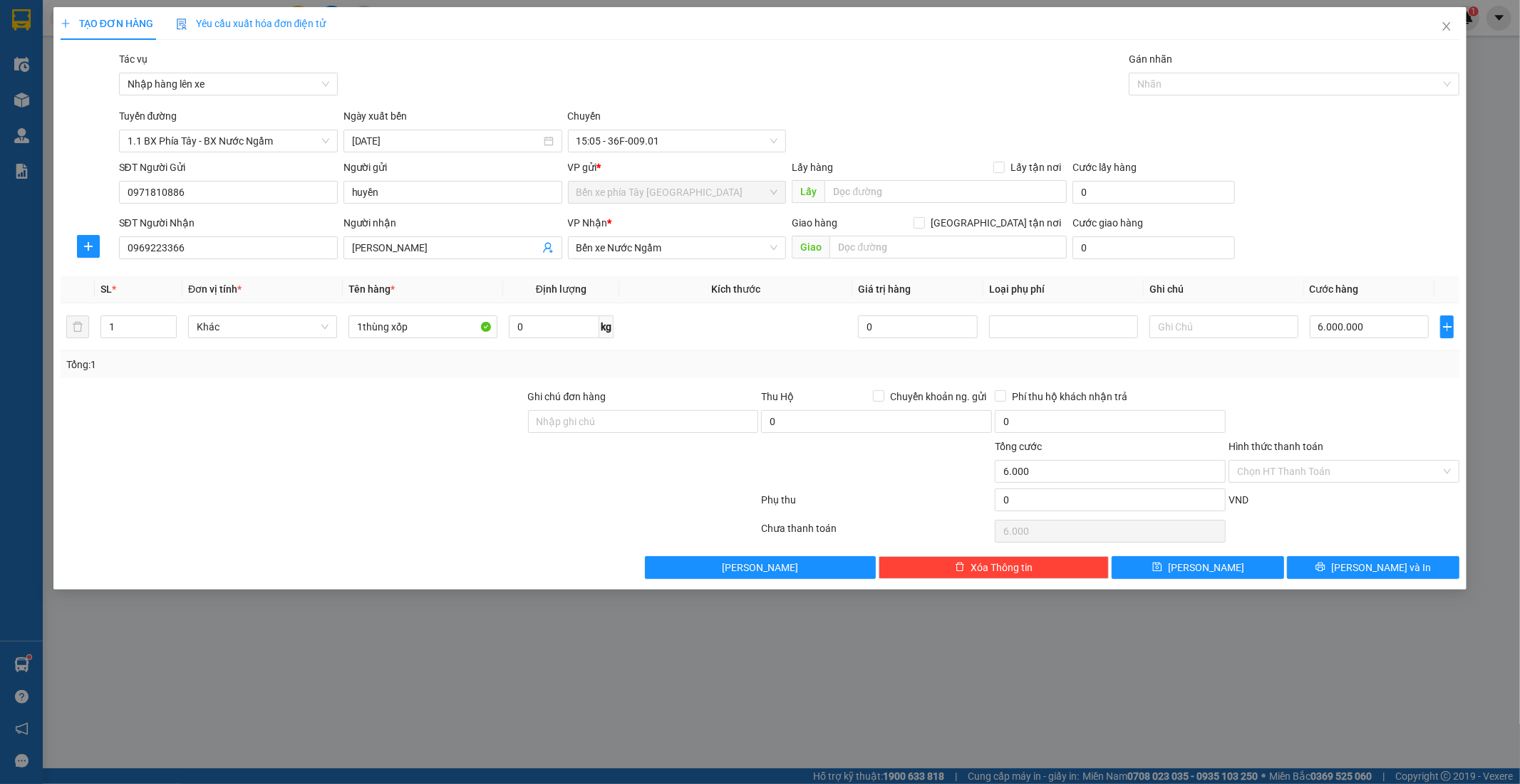
type input "6.000.000"
click at [1305, 378] on div "Tổng: 1" at bounding box center [760, 365] width 1400 height 27
click at [1377, 323] on input "6.000.000" at bounding box center [1369, 326] width 120 height 23
type input "6"
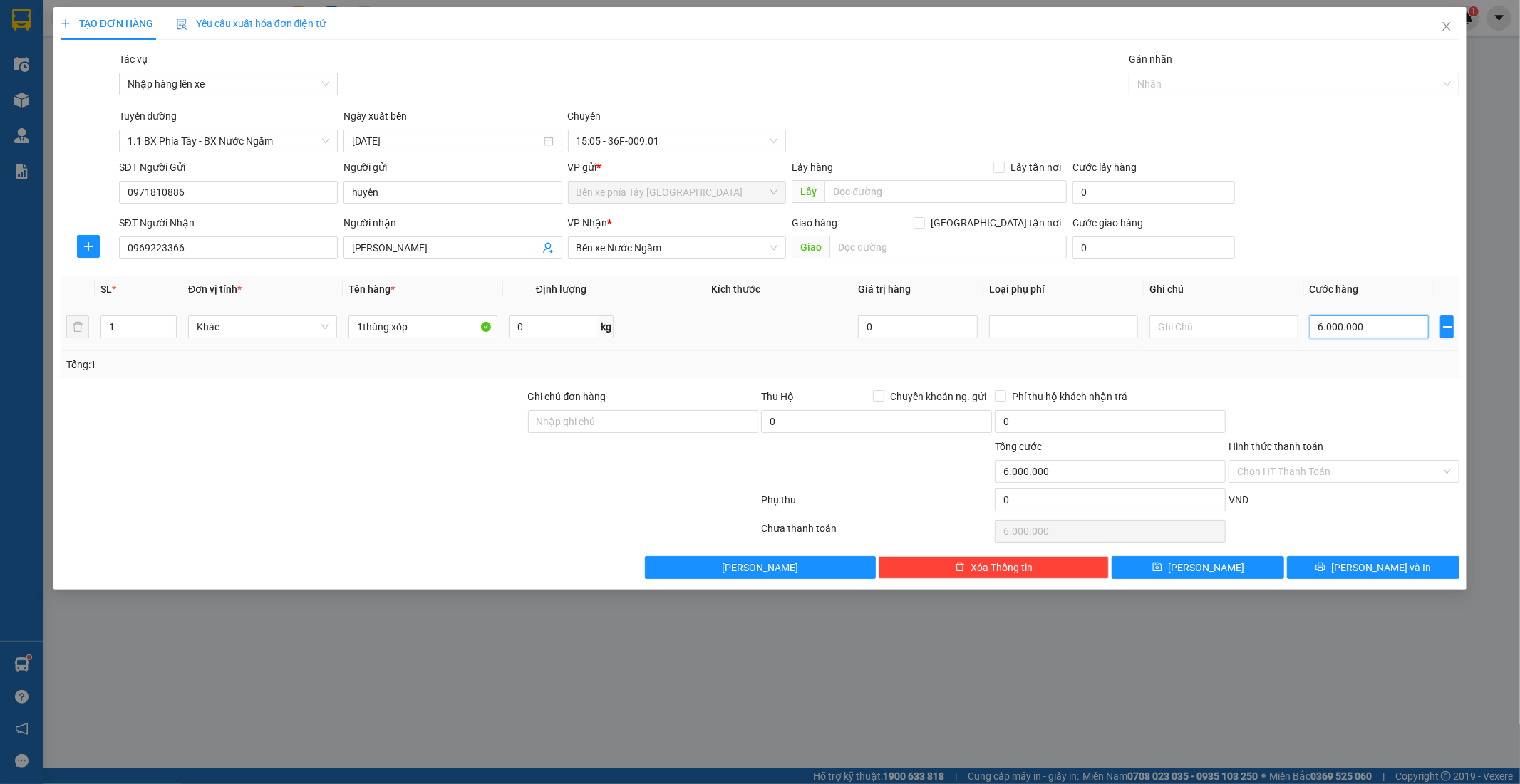
type input "6"
type input "60"
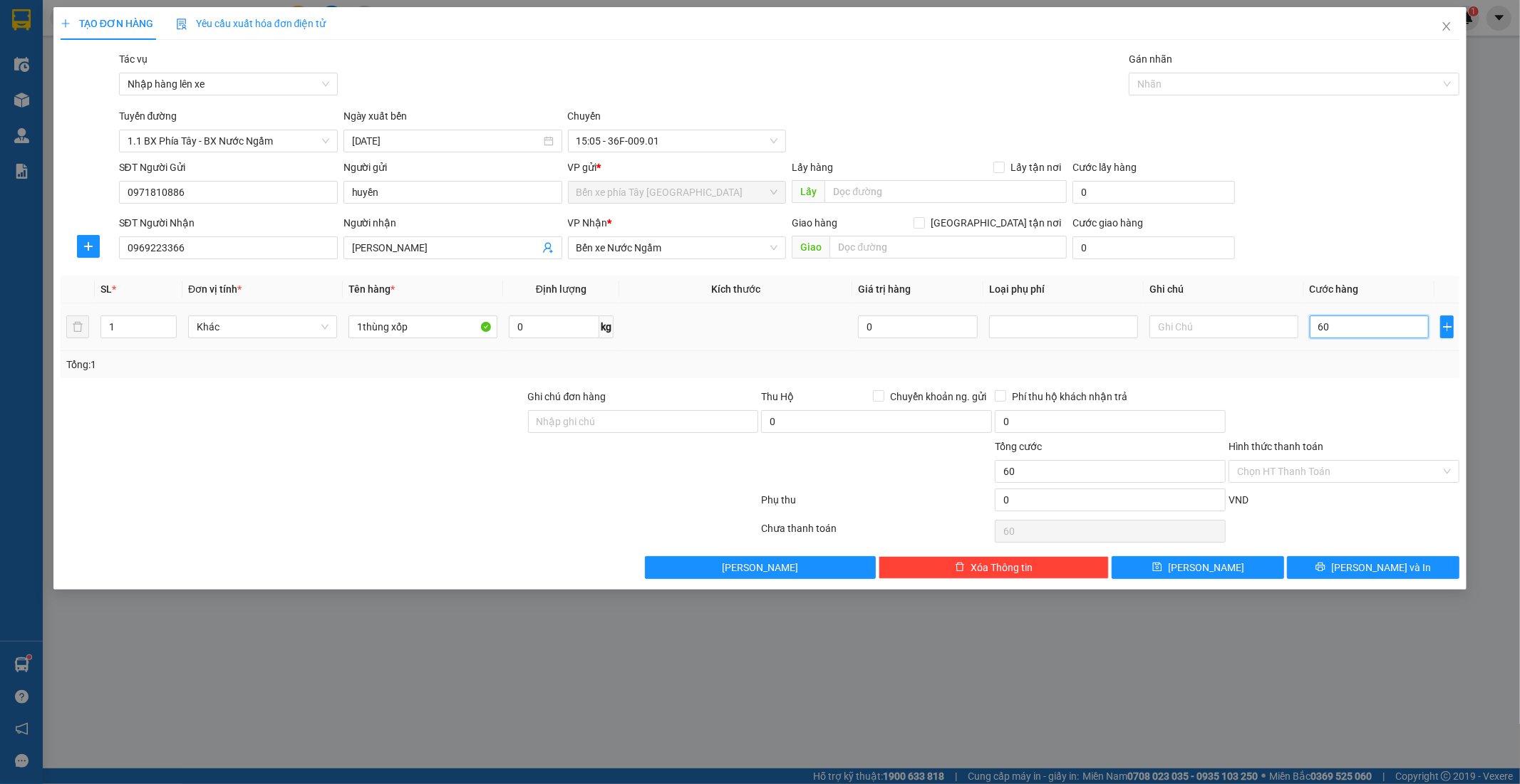
type input "600"
type input "60"
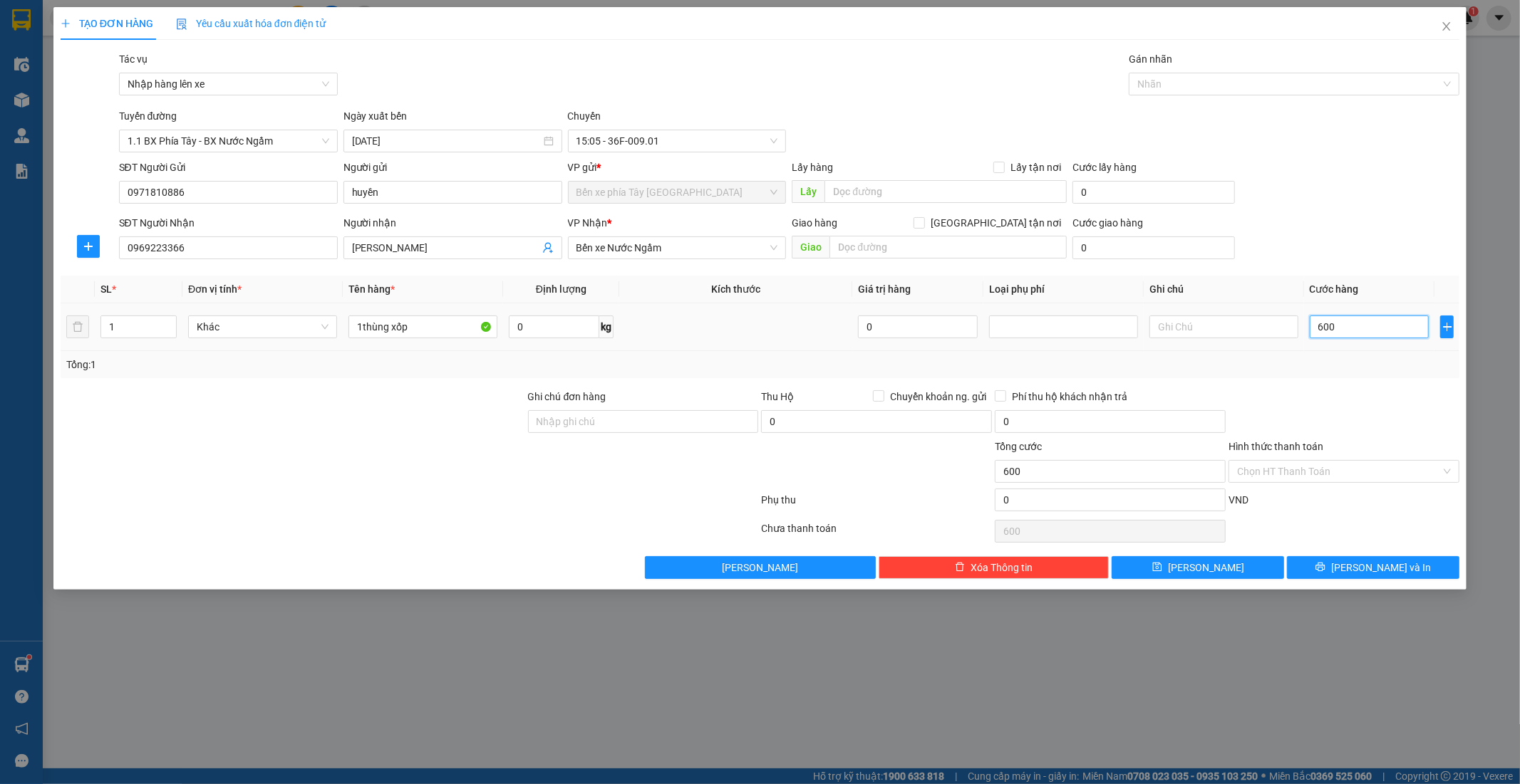
type input "60"
type input "6"
type input "0"
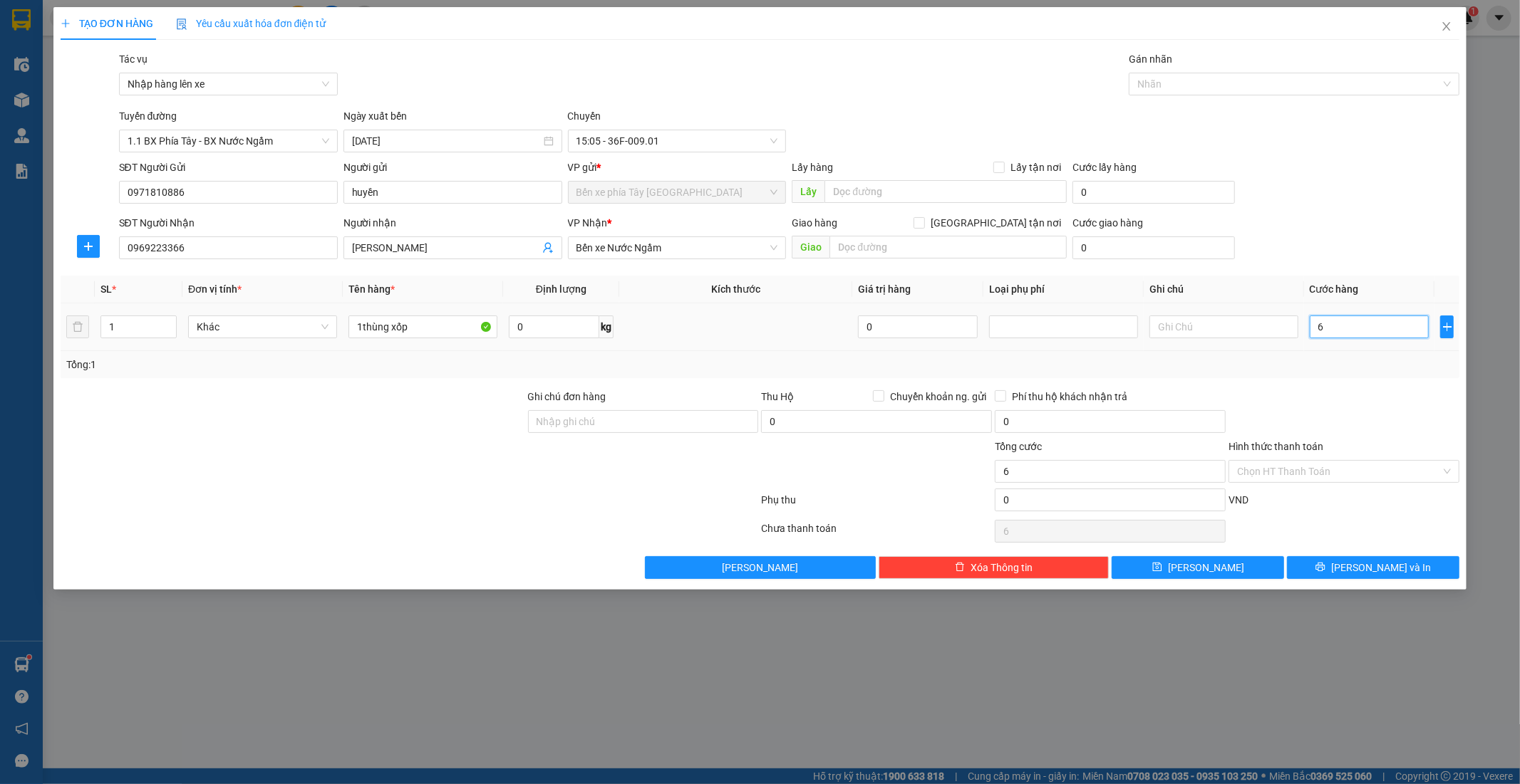
type input "0"
type input "05"
type input "5"
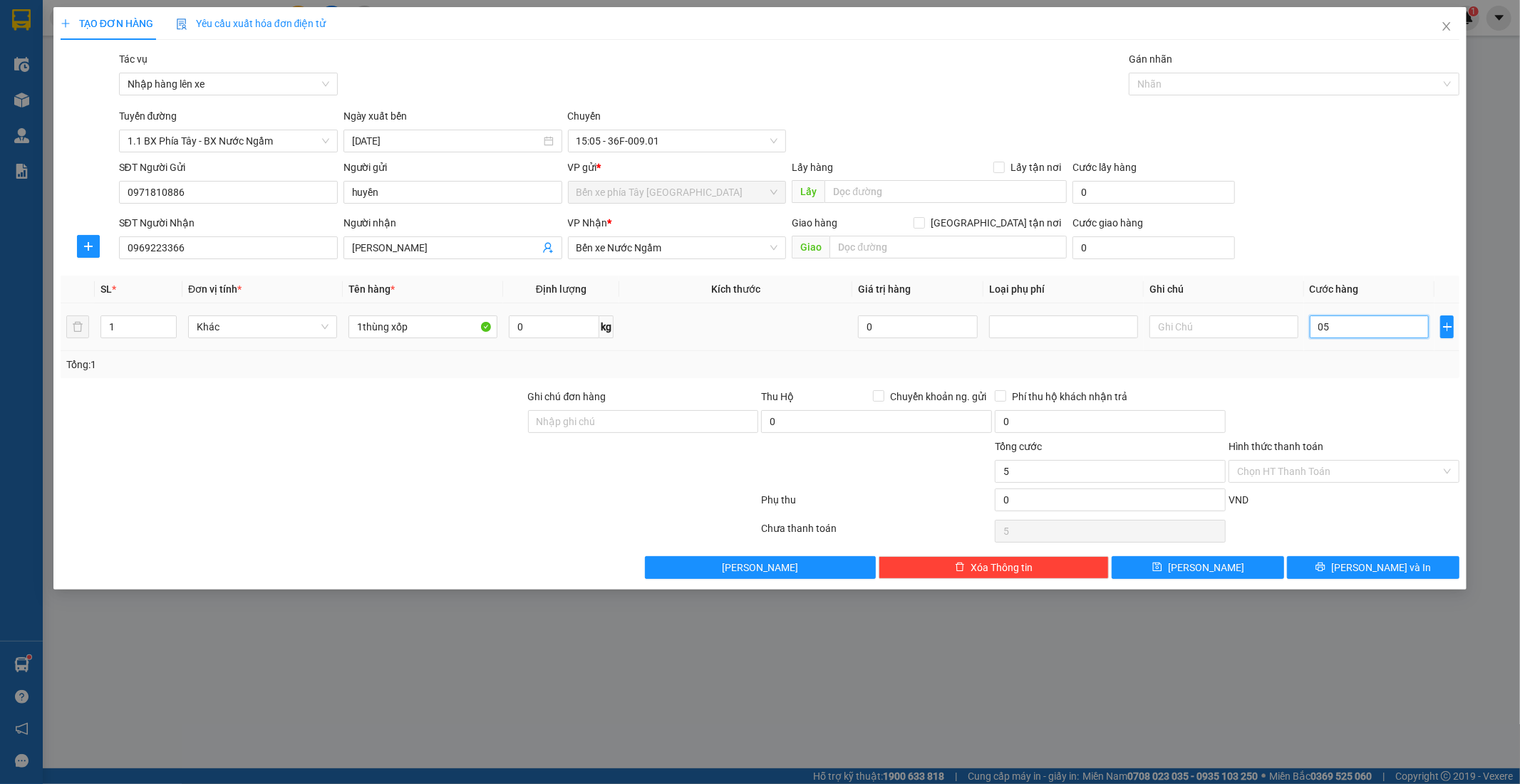
type input "050"
type input "50"
type input "0.500"
type input "500"
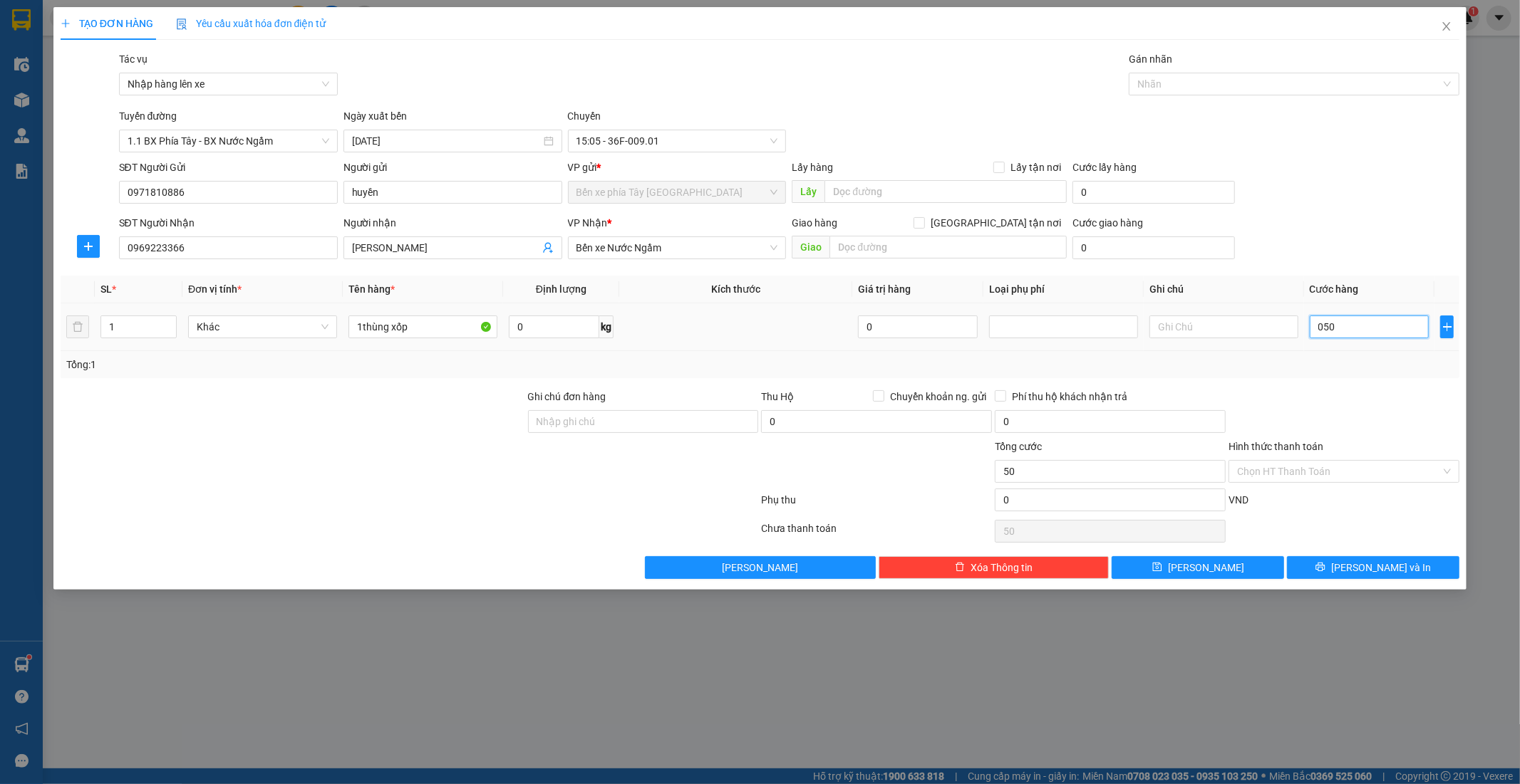
type input "500"
type input "500.000"
click at [1357, 193] on div "SĐT Người Gửi 0971810886 Người gửi huyền VP gửi * Bến xe phía Tây Thanh Hóa Lấy…" at bounding box center [790, 184] width 1347 height 50
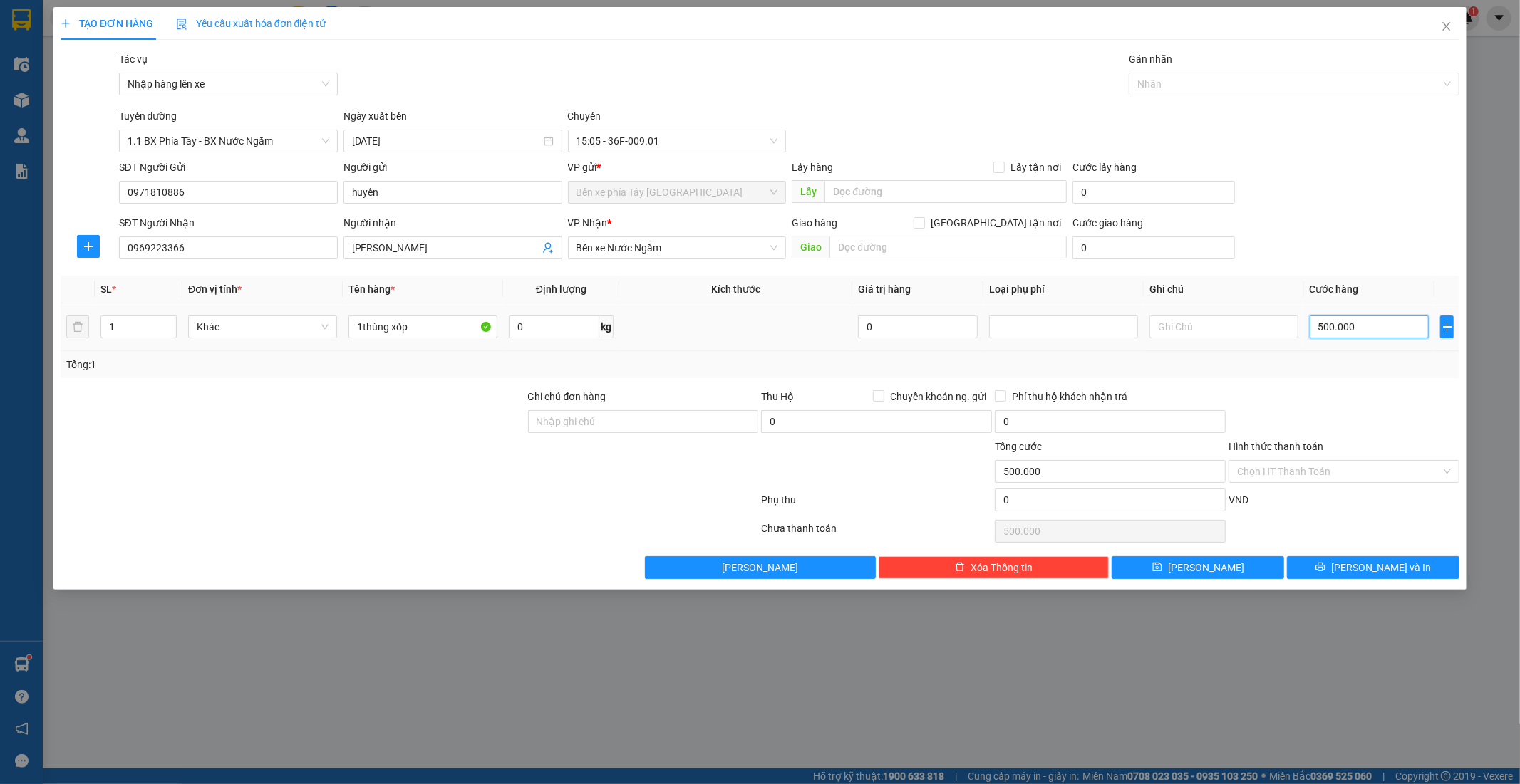
click at [1384, 335] on input "500.000" at bounding box center [1369, 326] width 120 height 23
type input "5"
type input "50"
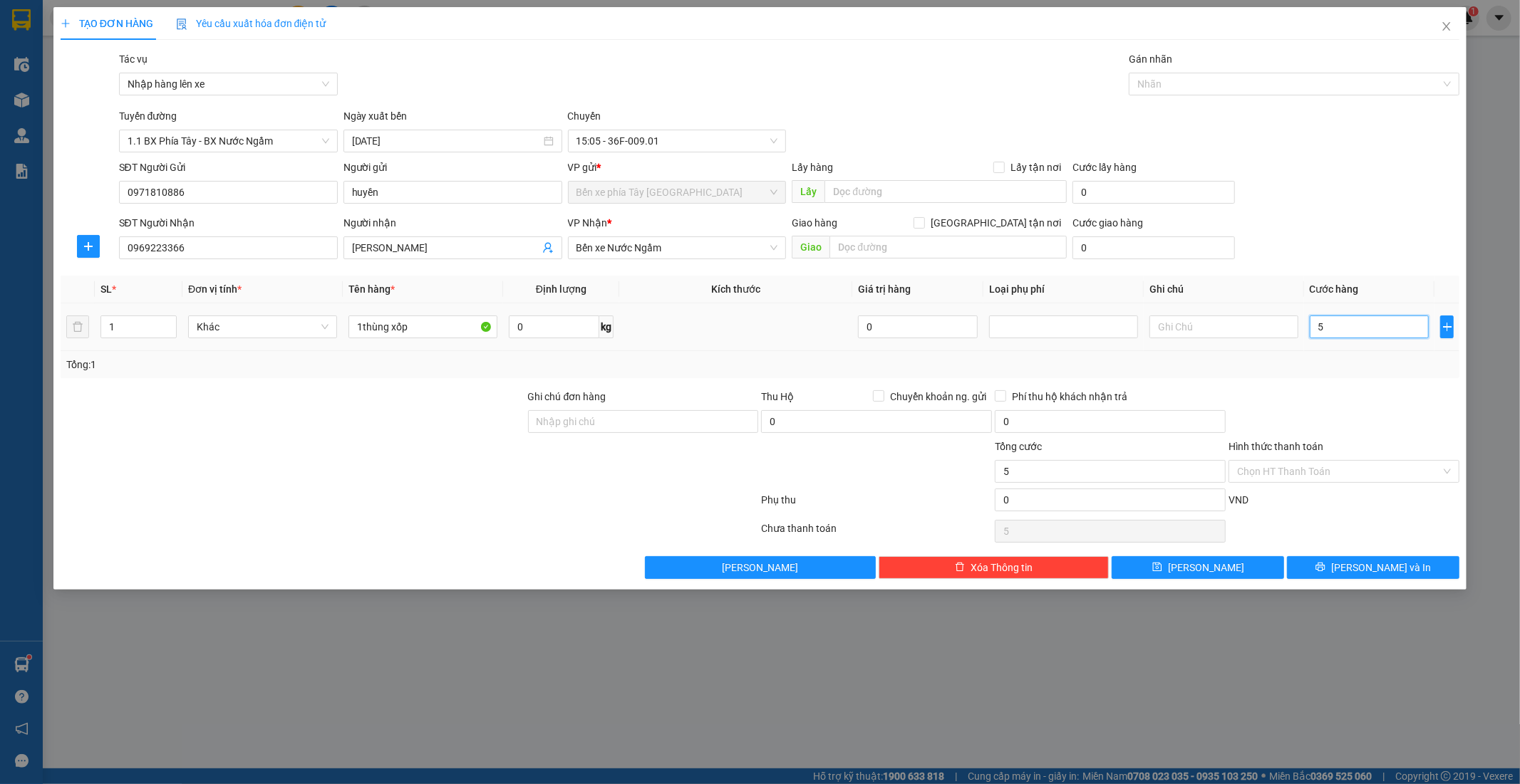
type input "50"
type input "500"
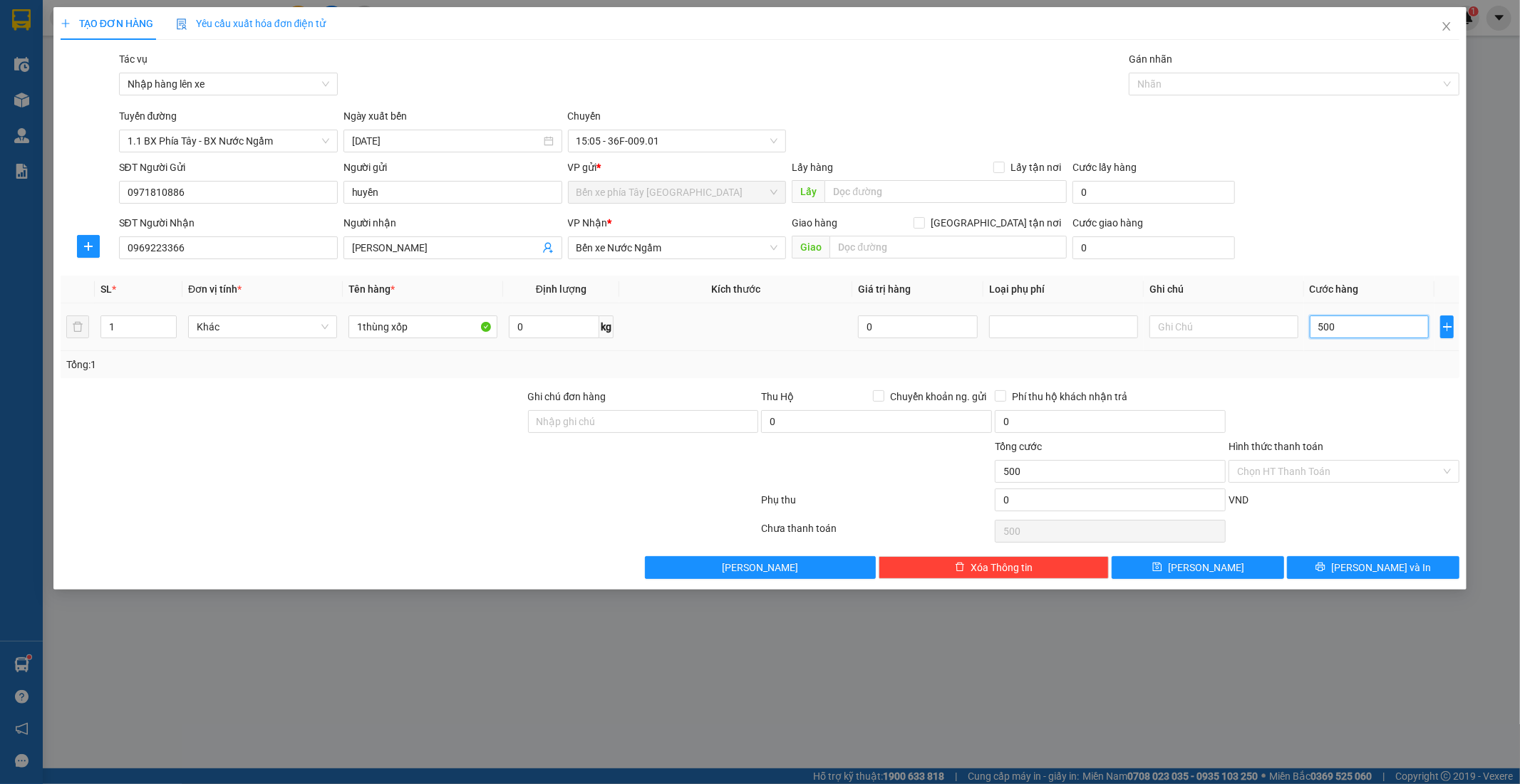
type input "5.000"
type input "50.000"
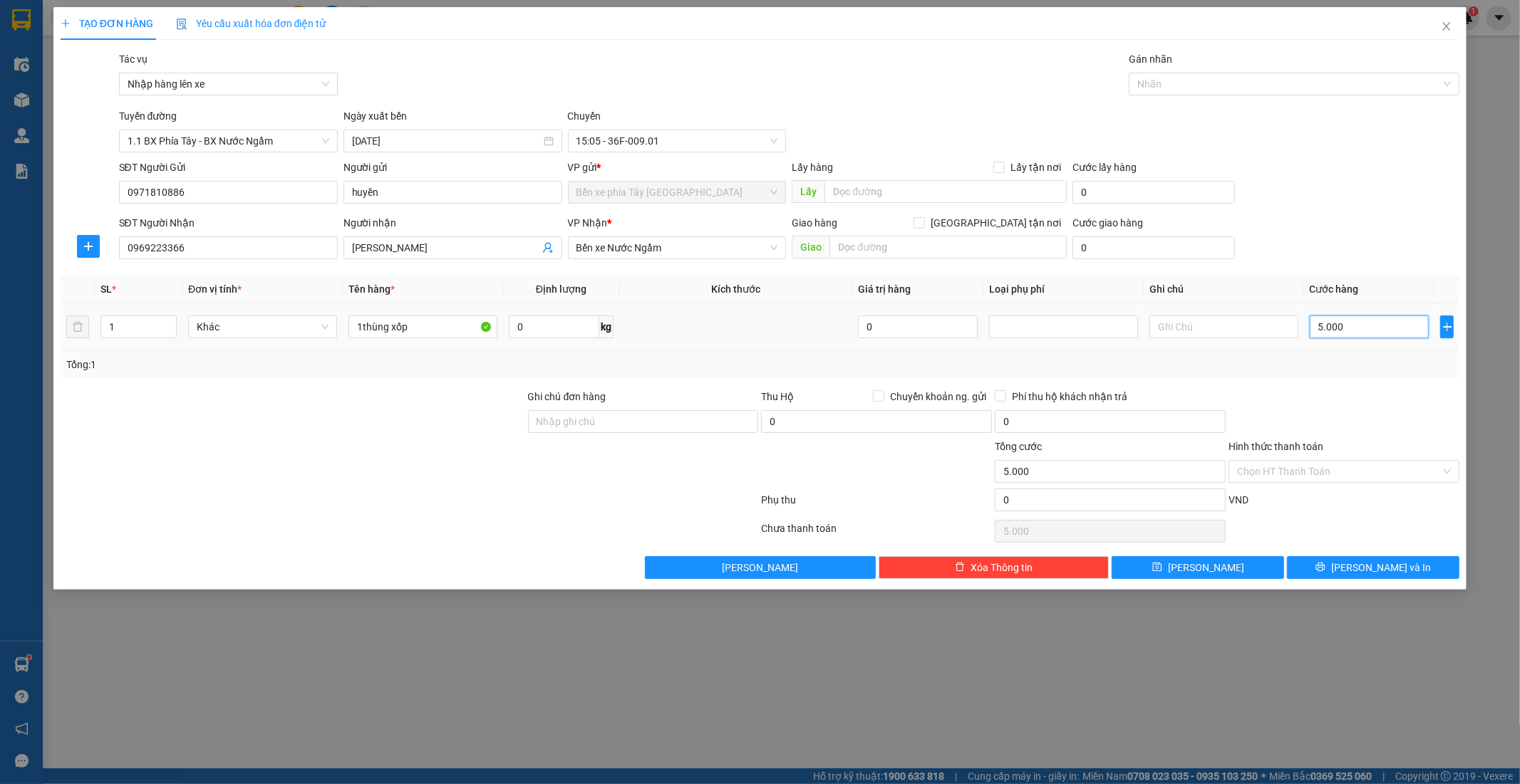
type input "50.000"
click at [1346, 471] on input "Hình thức thanh toán" at bounding box center [1339, 472] width 204 height 22
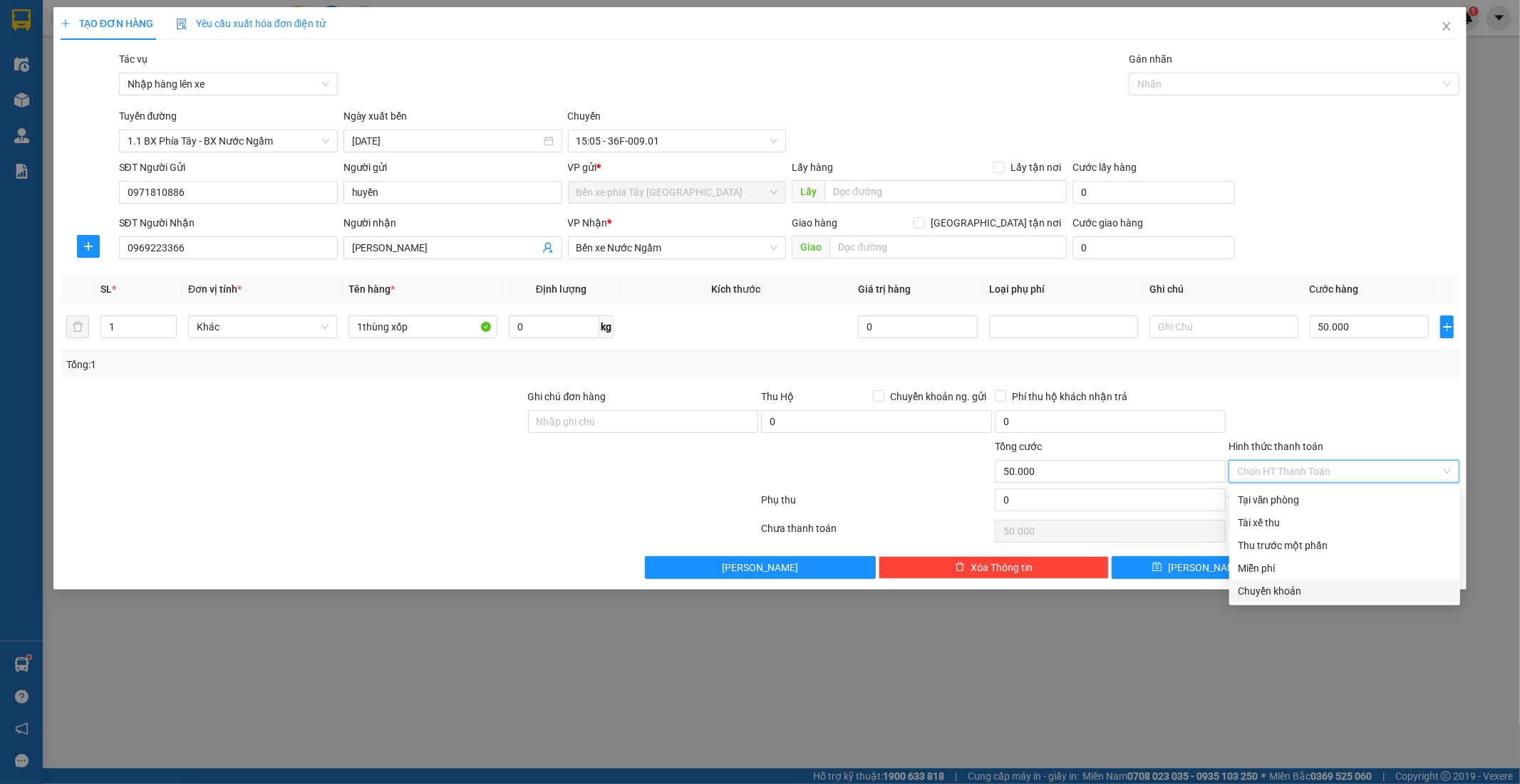
drag, startPoint x: 1302, startPoint y: 586, endPoint x: 1294, endPoint y: 591, distance: 9.4
click at [1301, 587] on div "Chuyển khoản" at bounding box center [1344, 590] width 214 height 15
type input "0"
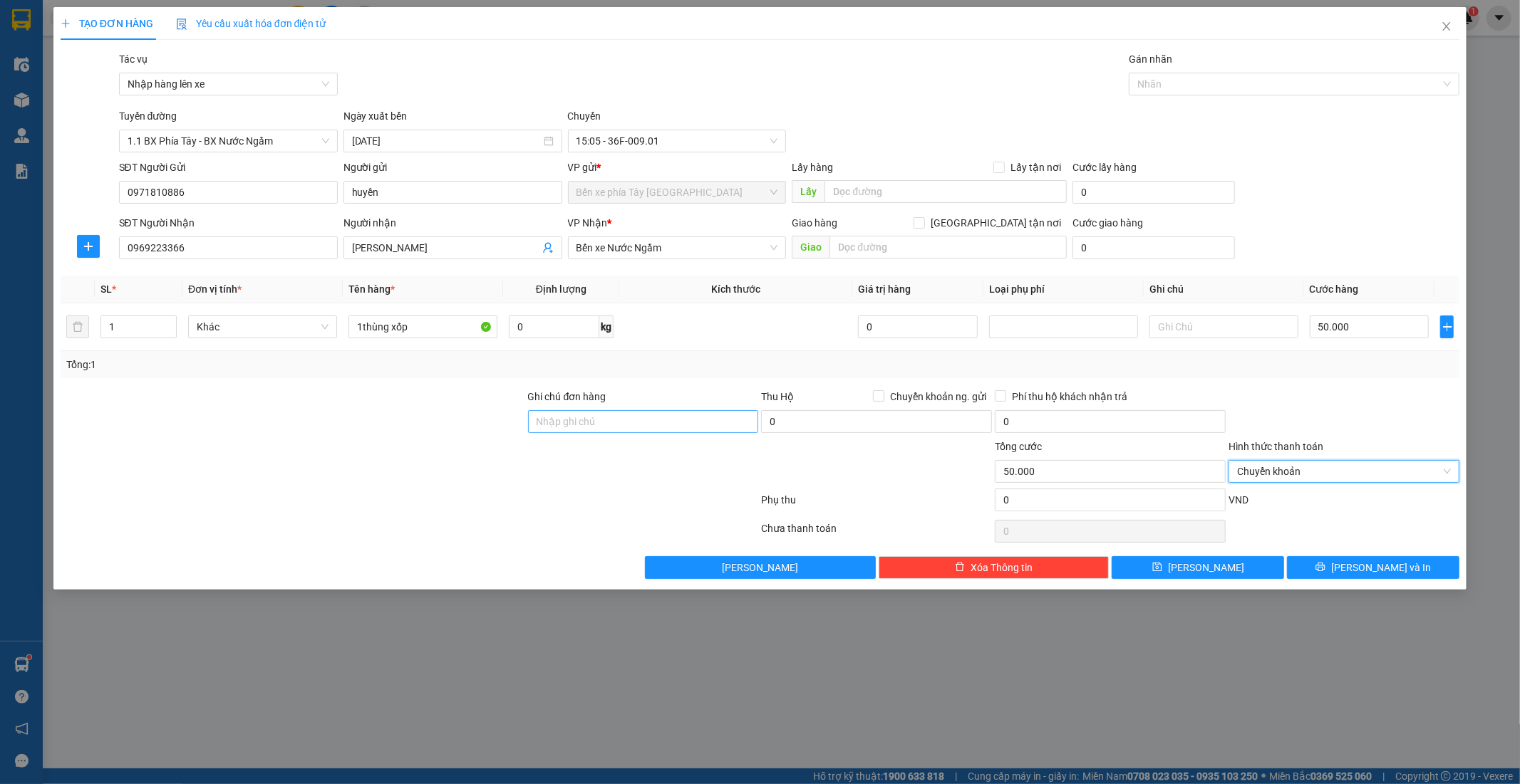
click at [616, 440] on div at bounding box center [643, 463] width 233 height 50
click at [618, 419] on input "Ghi chú đơn hàng" at bounding box center [644, 421] width 231 height 23
type input "GỬI TT ck"
click at [1380, 567] on span "[PERSON_NAME] và In" at bounding box center [1381, 567] width 100 height 15
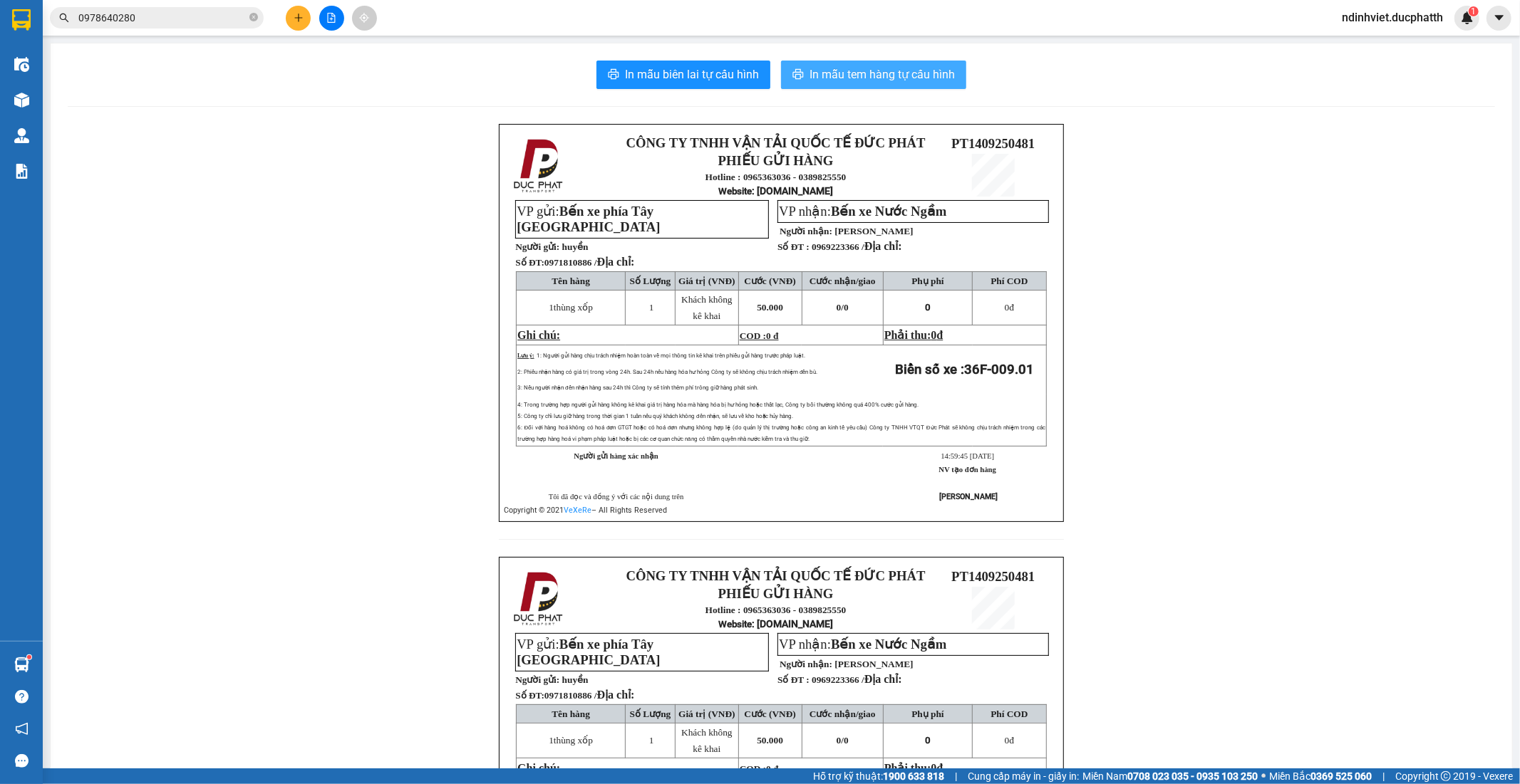
click at [884, 79] on span "In mẫu tem hàng tự cấu hình" at bounding box center [882, 75] width 145 height 18
click at [955, 77] on button "In mẫu tem hàng tự cấu hình" at bounding box center [874, 75] width 186 height 29
click at [328, 23] on button at bounding box center [332, 18] width 25 height 25
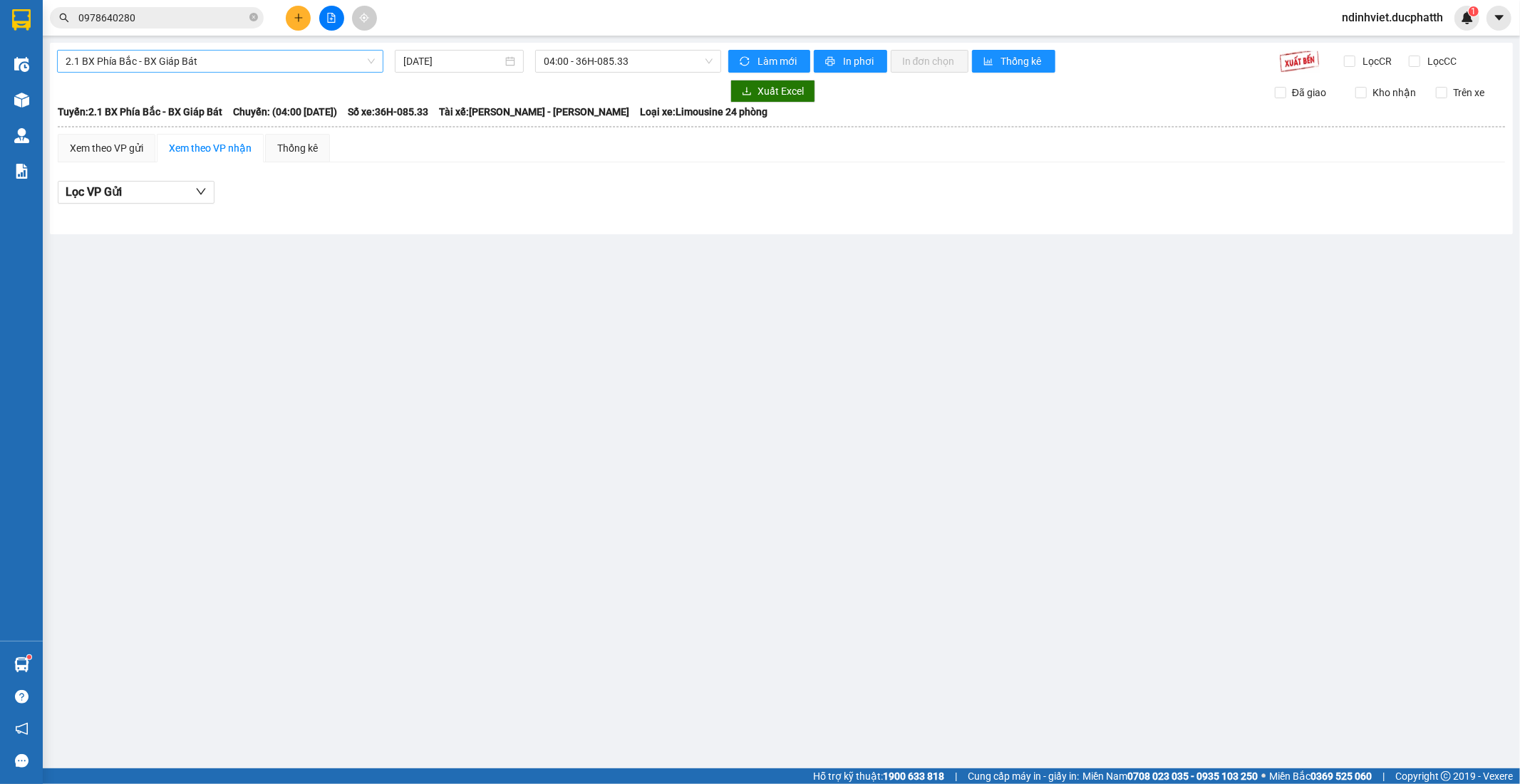
click at [343, 56] on span "2.1 BX Phía Bắc - BX Giáp Bát" at bounding box center [220, 61] width 309 height 22
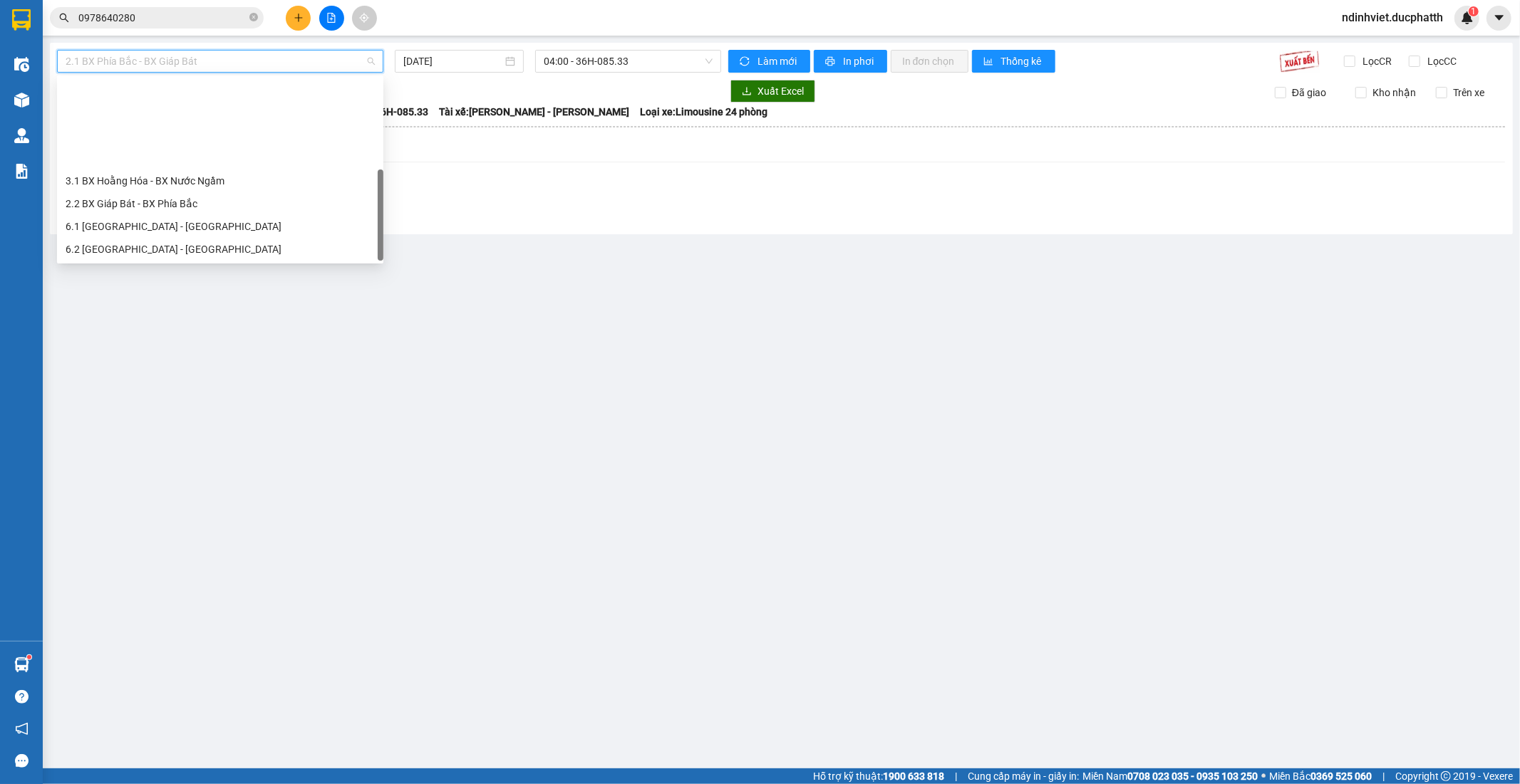
click at [175, 264] on div "1.1 BX Phía Tây - BX Nước Ngầm" at bounding box center [220, 271] width 309 height 15
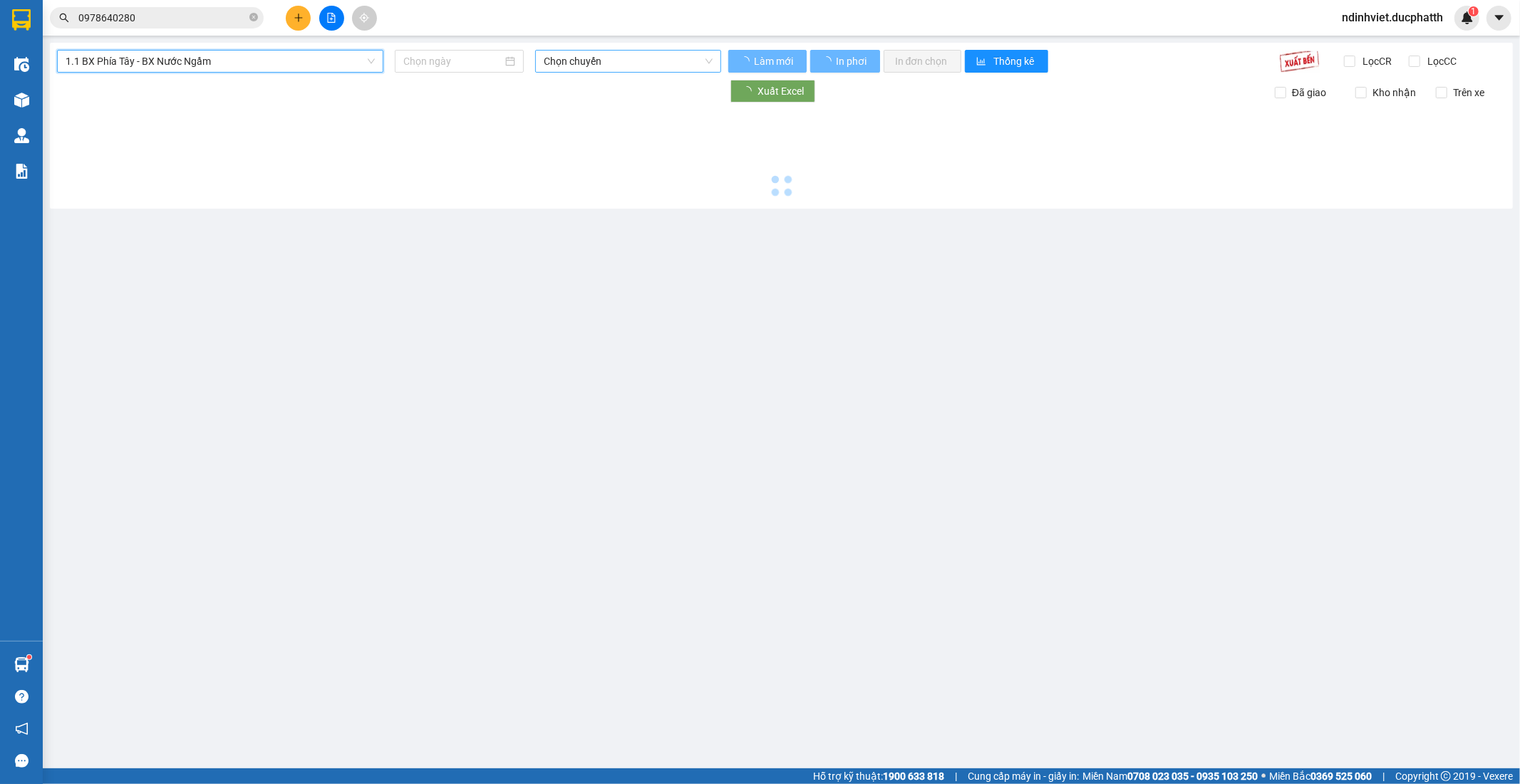
type input "[DATE]"
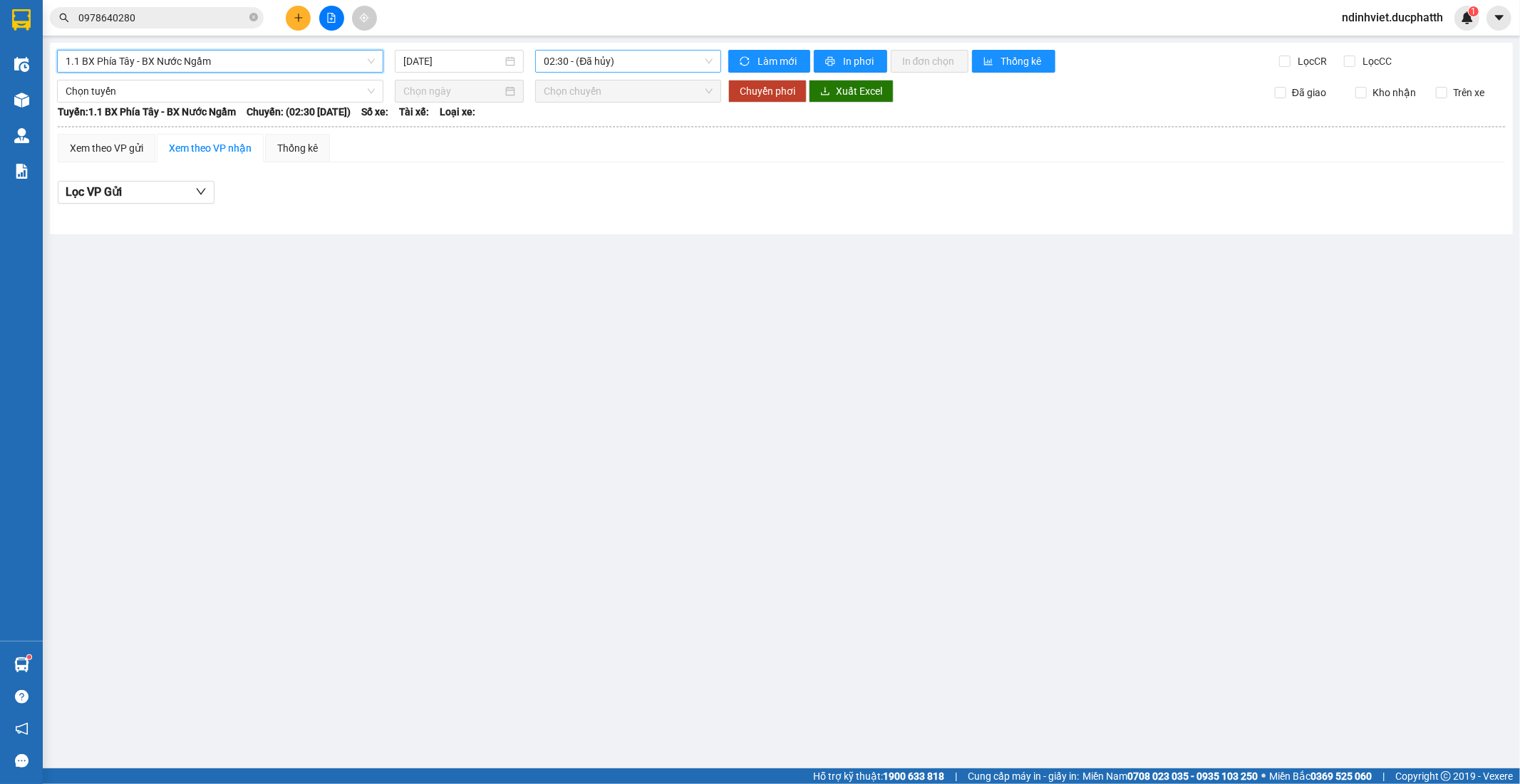
click at [659, 56] on span "02:30 - (Đã hủy)" at bounding box center [627, 61] width 169 height 22
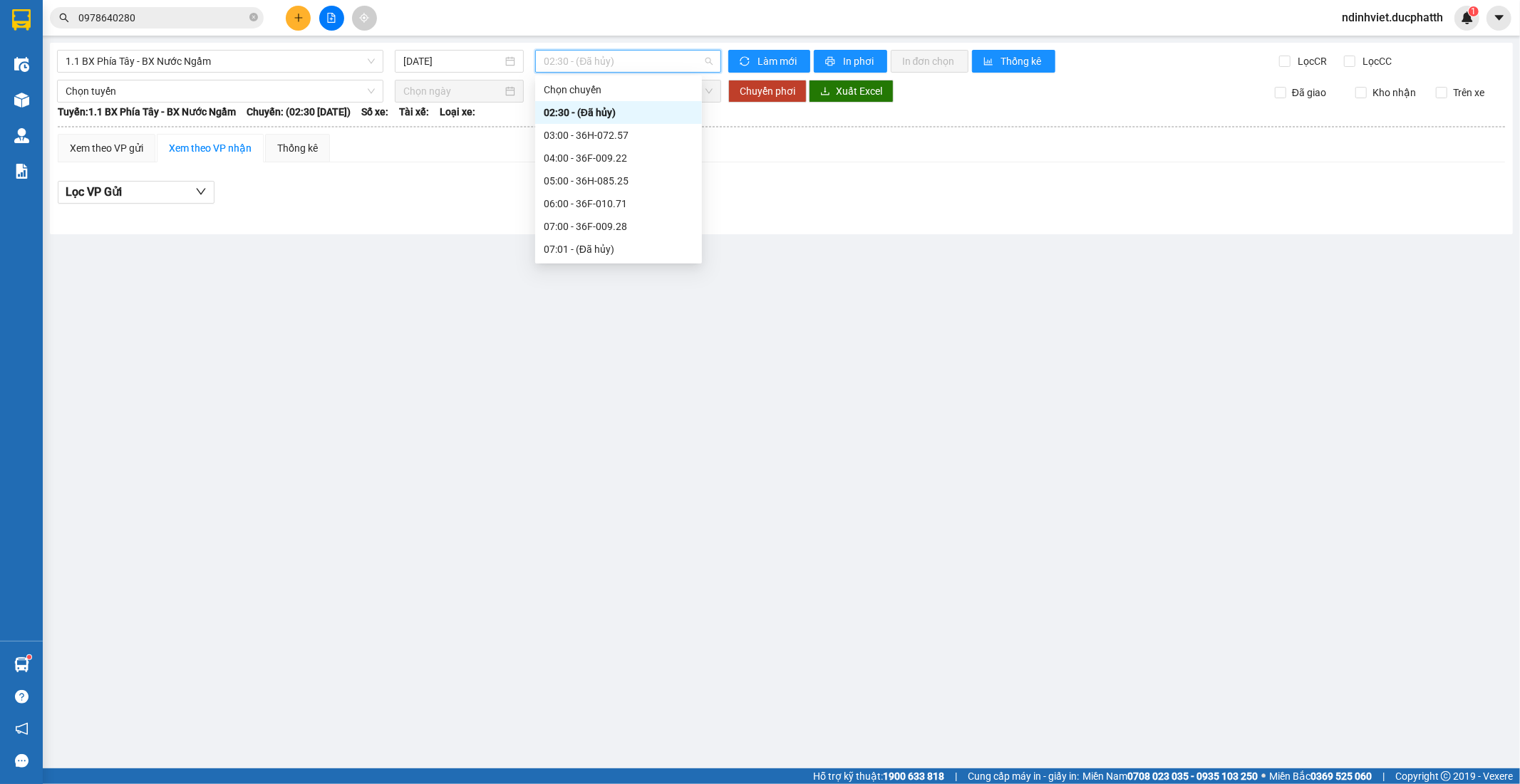
click at [625, 675] on div "15:05 - 36F-009.01" at bounding box center [618, 682] width 150 height 15
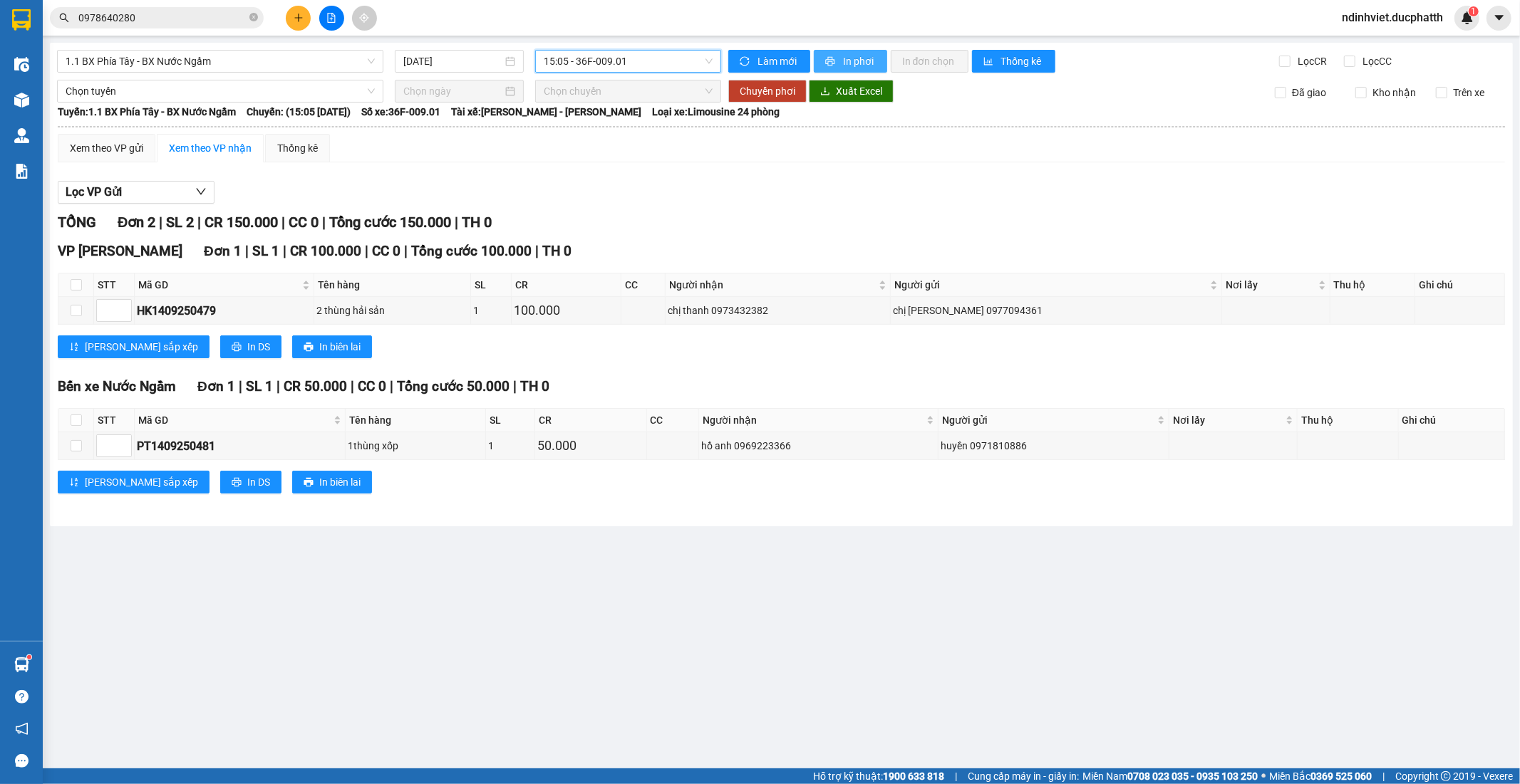
click at [854, 63] on span "In phơi" at bounding box center [859, 60] width 32 height 15
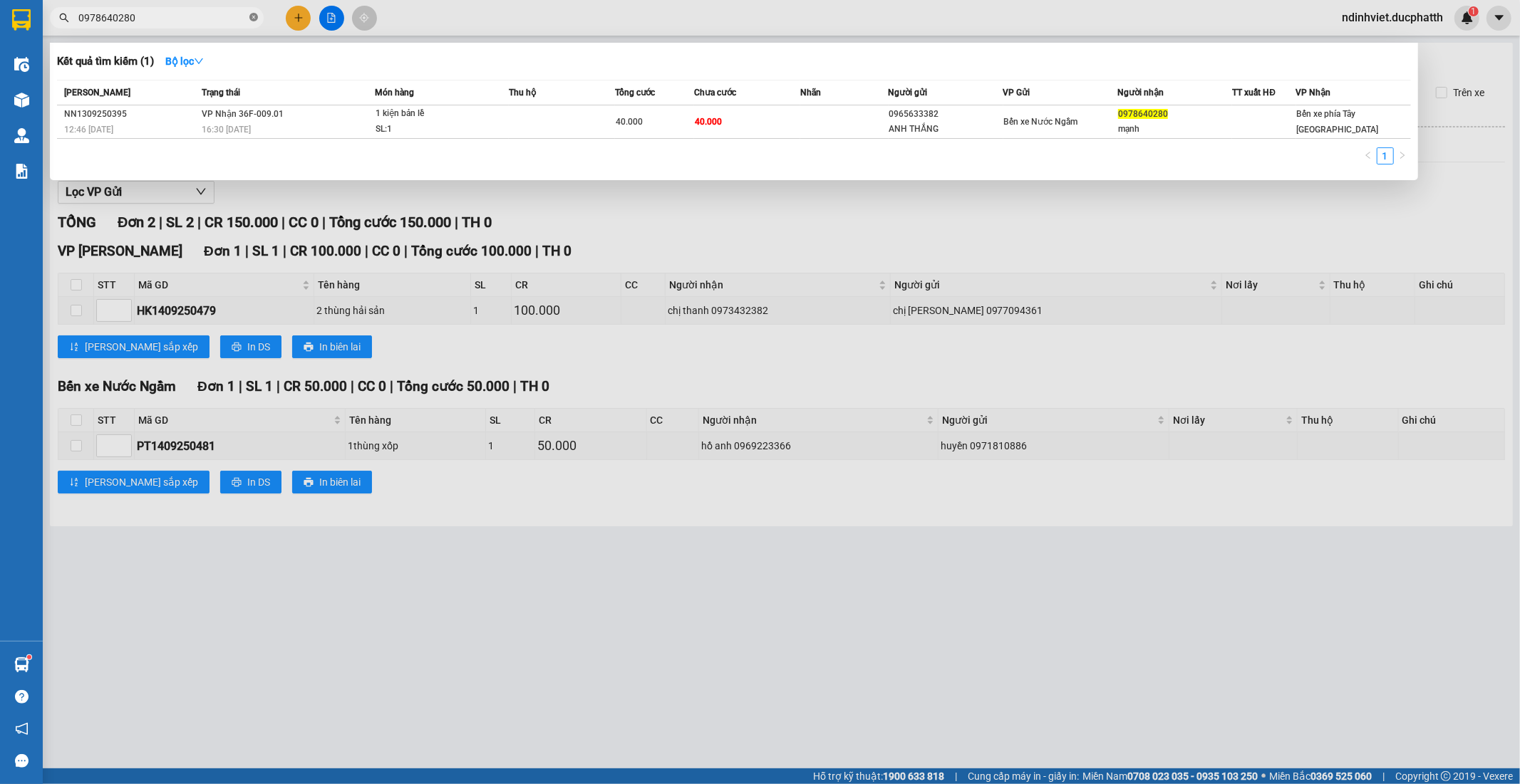
click at [257, 18] on icon "close-circle" at bounding box center [253, 16] width 8 height 8
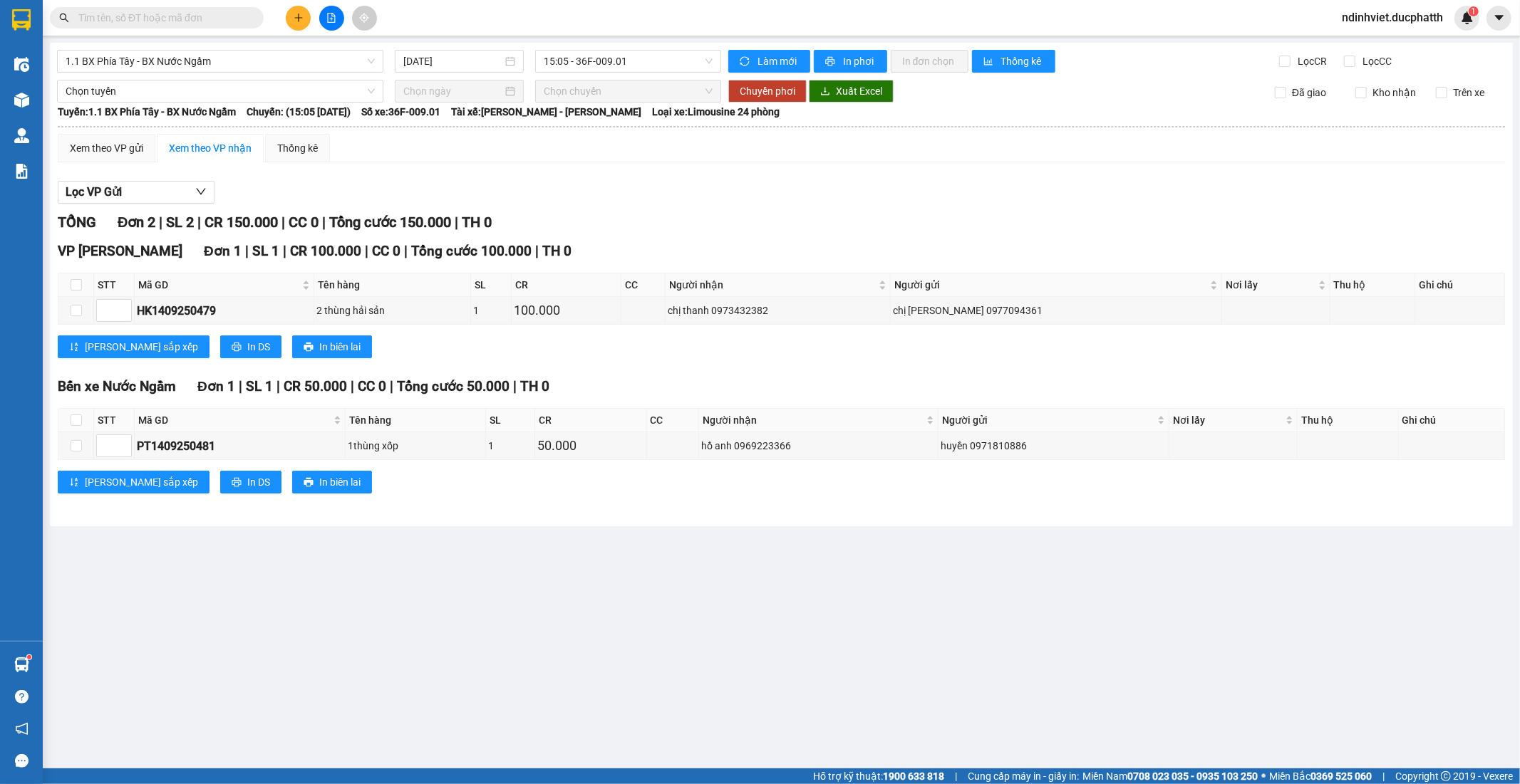
click at [209, 23] on input "text" at bounding box center [162, 17] width 169 height 15
click at [189, 23] on input "text" at bounding box center [162, 17] width 169 height 15
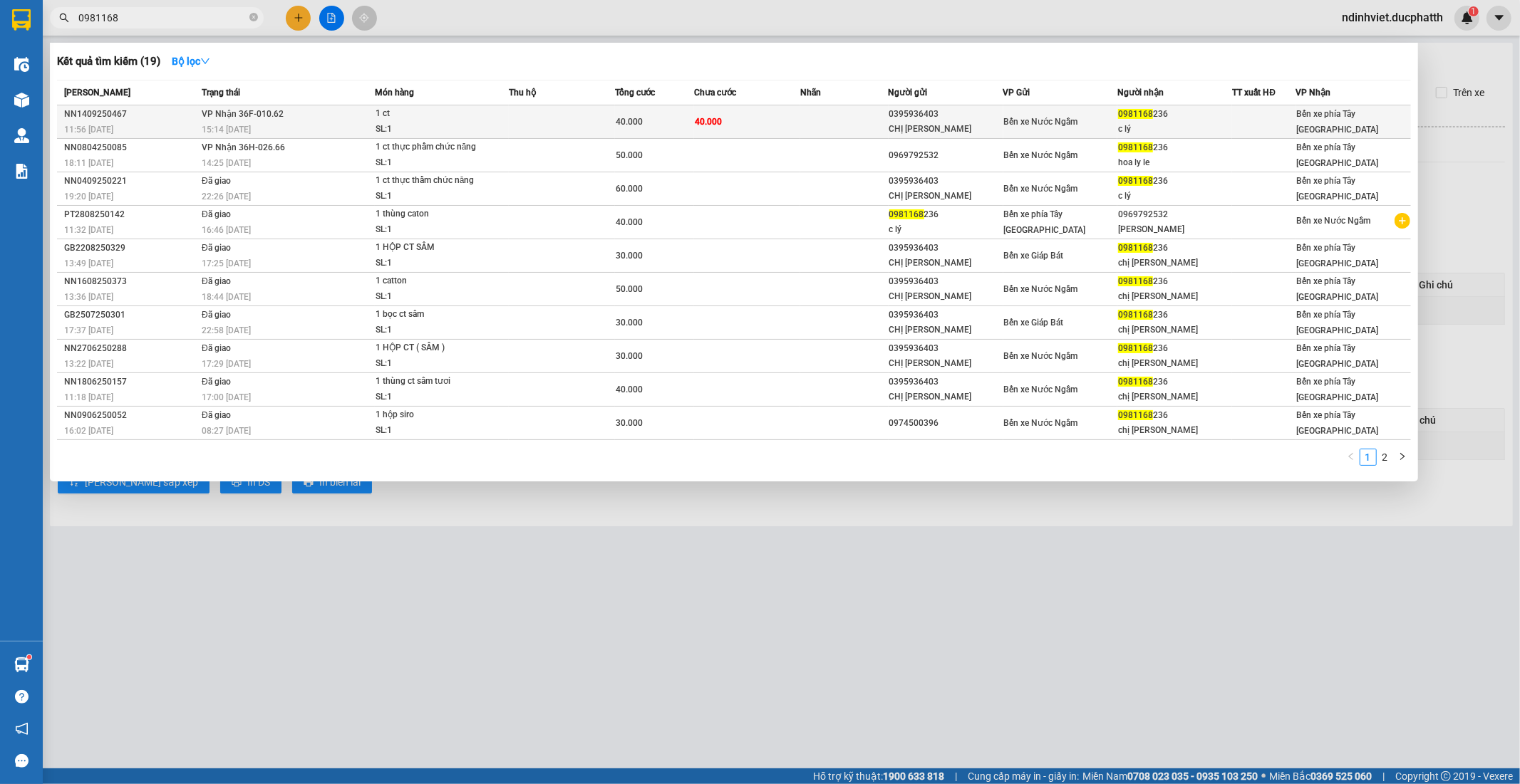
type input "0981168"
click at [565, 129] on td at bounding box center [562, 122] width 106 height 33
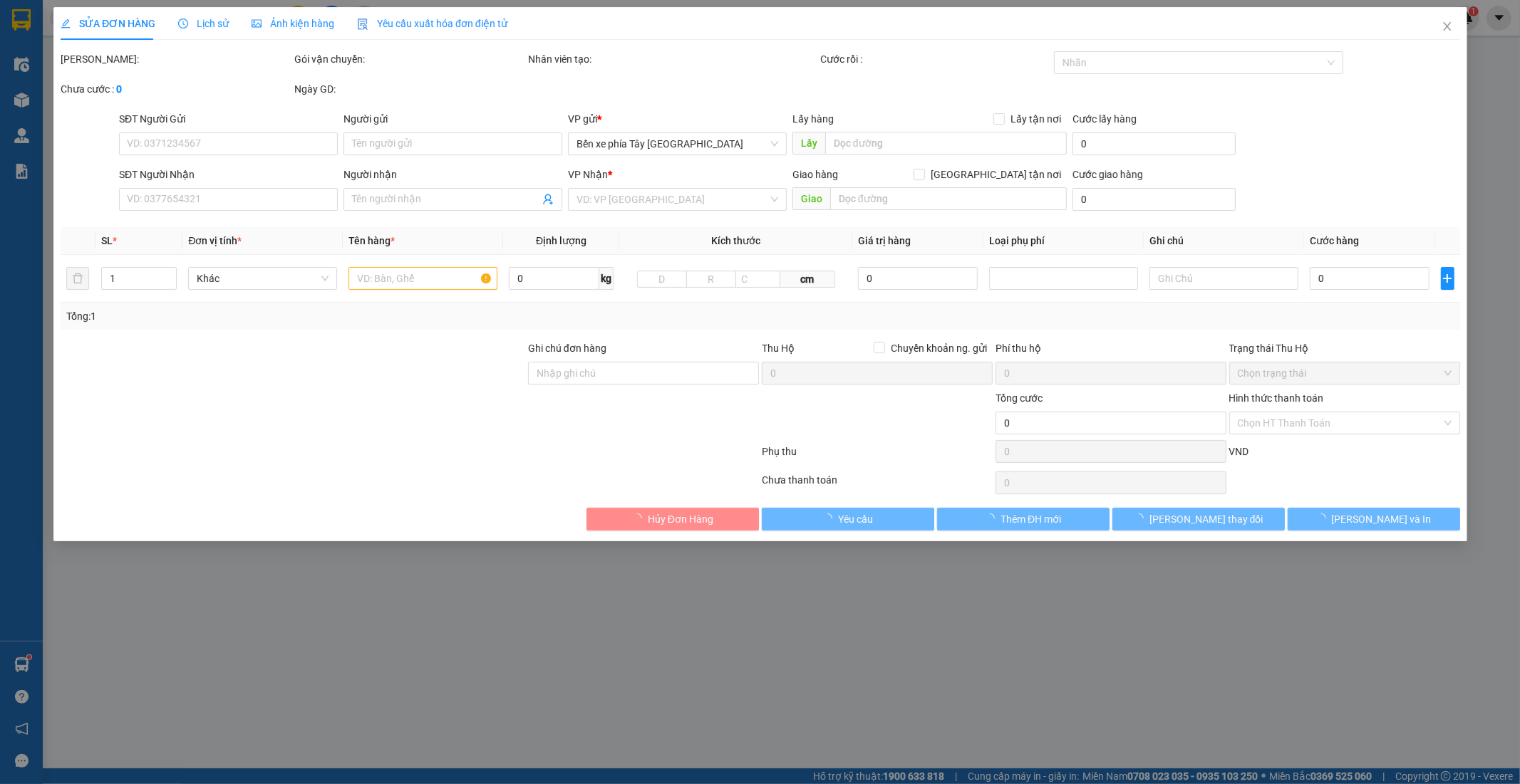
type input "0395936403"
type input "CHỊ LINH"
type input "0981168236"
type input "c lý"
type input "40.000"
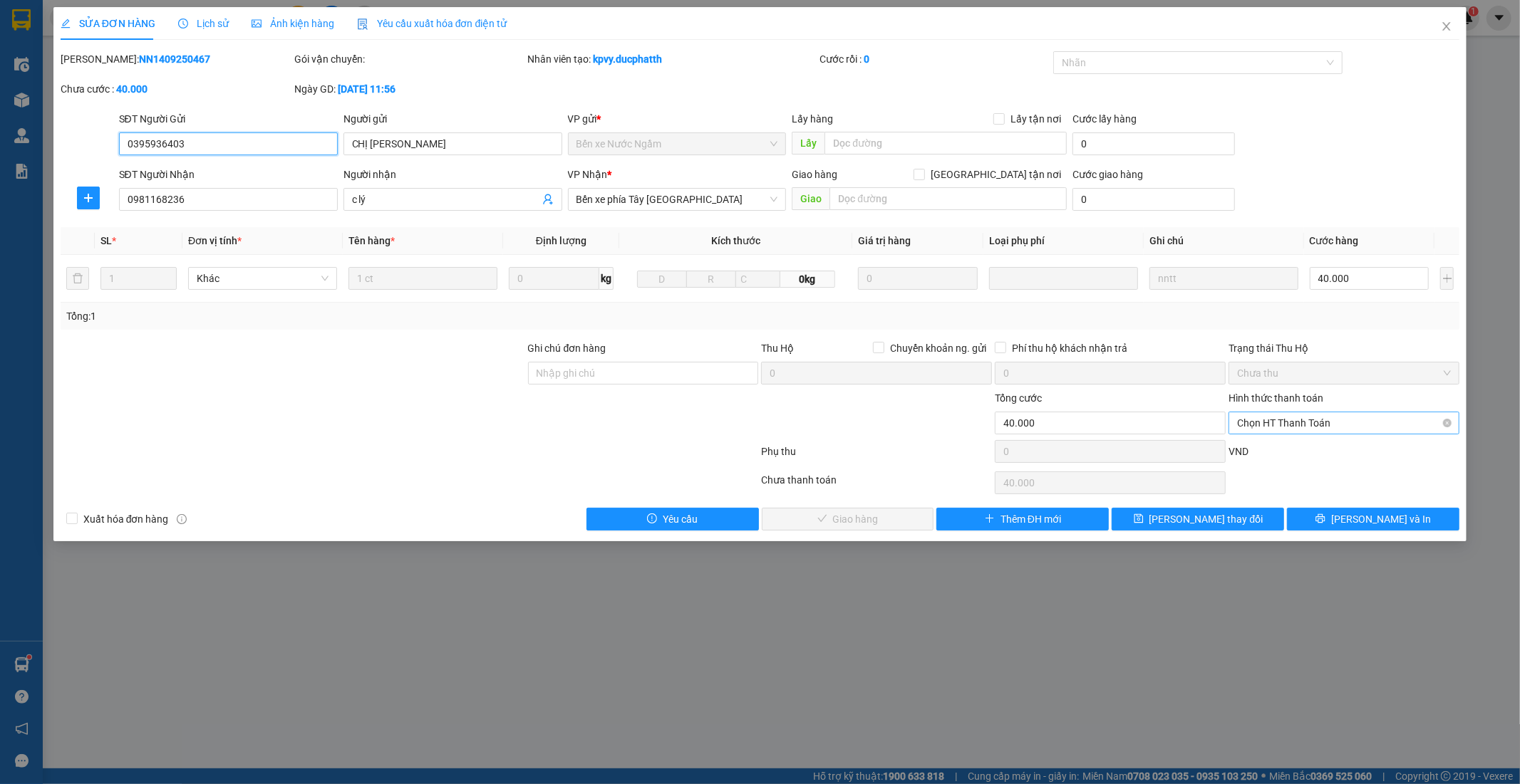
click at [1352, 424] on span "Chọn HT Thanh Toán" at bounding box center [1343, 424] width 214 height 22
click at [1313, 454] on div "Tại văn phòng" at bounding box center [1344, 451] width 214 height 15
type input "0"
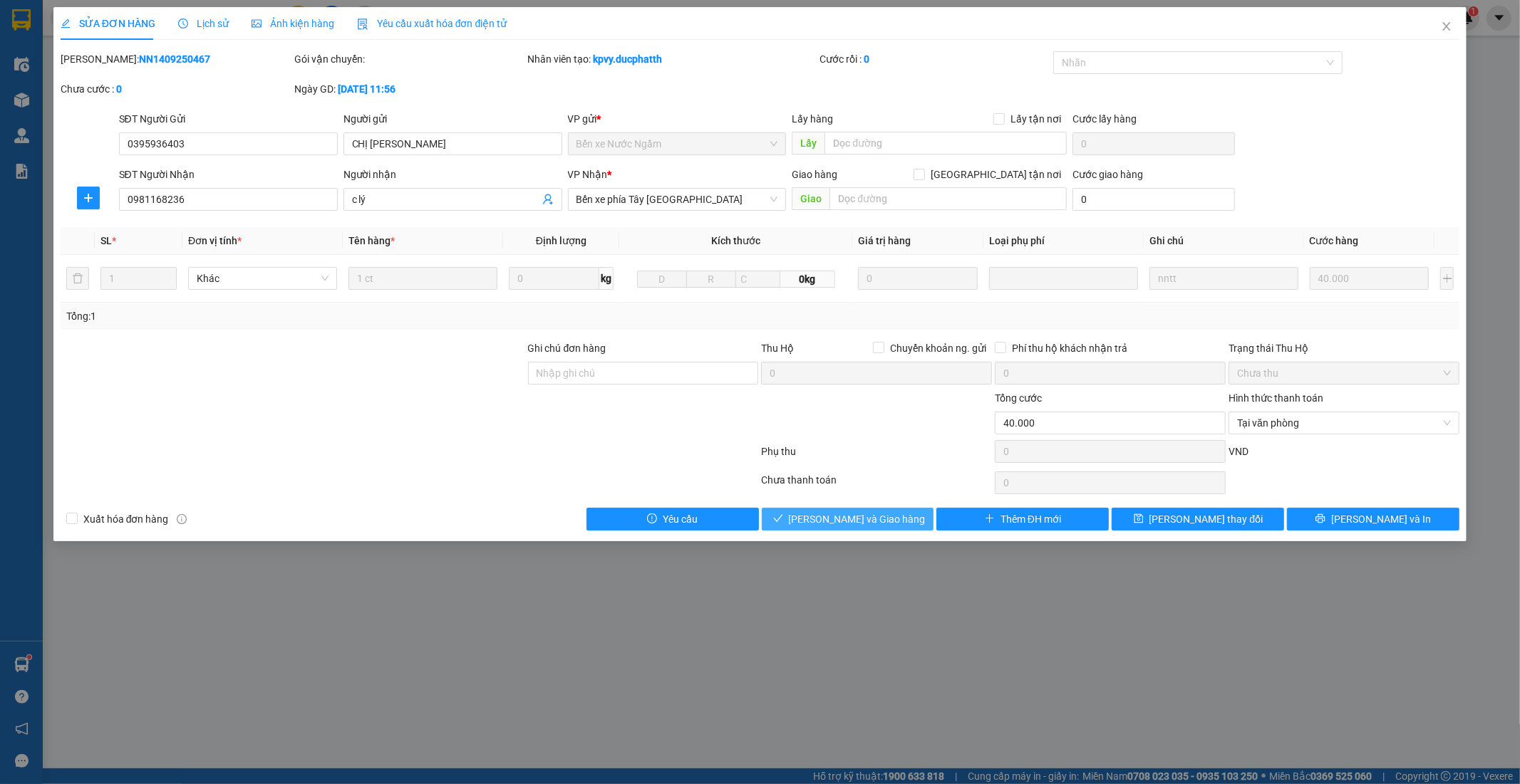
click at [878, 515] on span "[PERSON_NAME] và Giao hàng" at bounding box center [857, 519] width 137 height 15
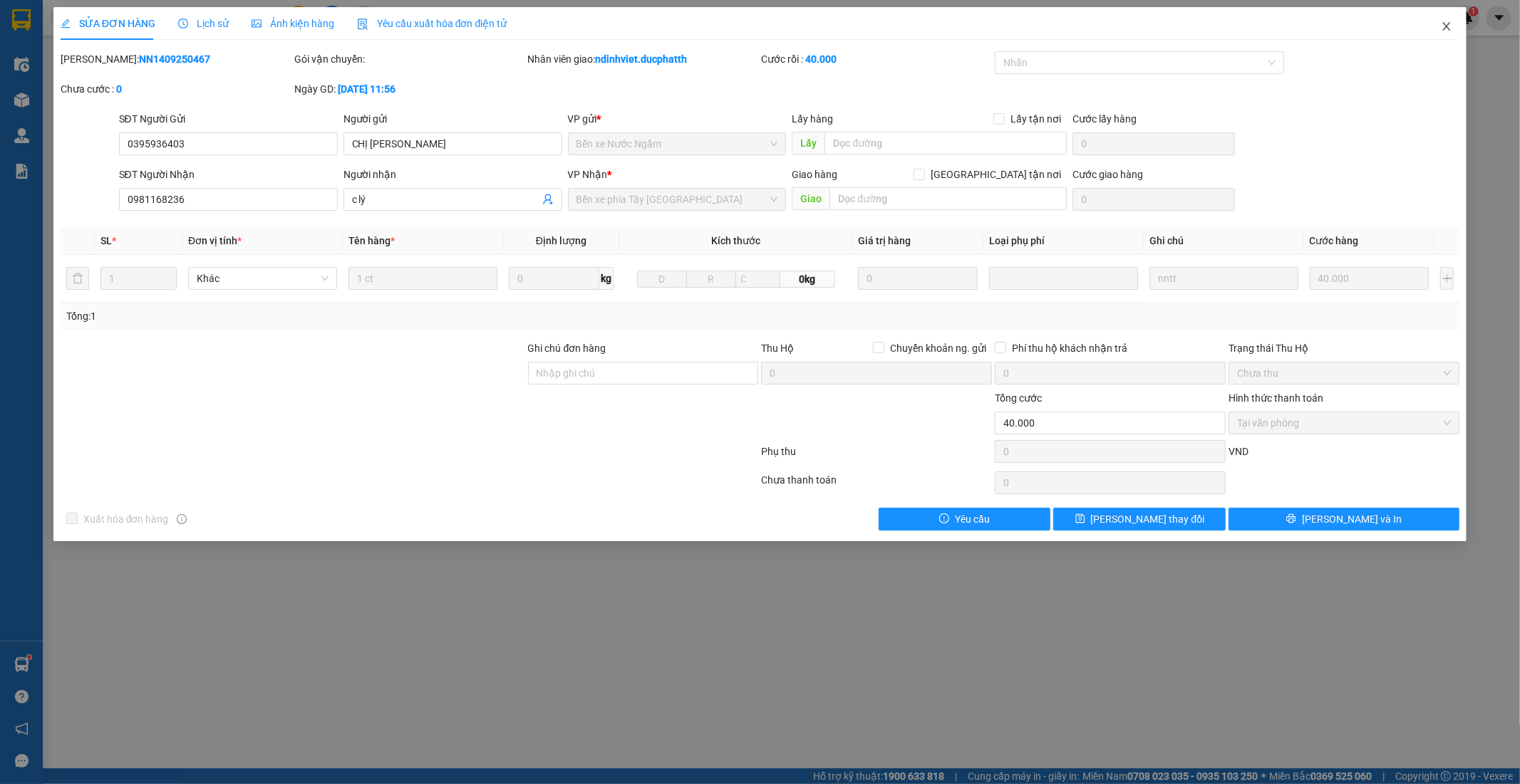
click at [1445, 26] on icon "close" at bounding box center [1447, 26] width 12 height 12
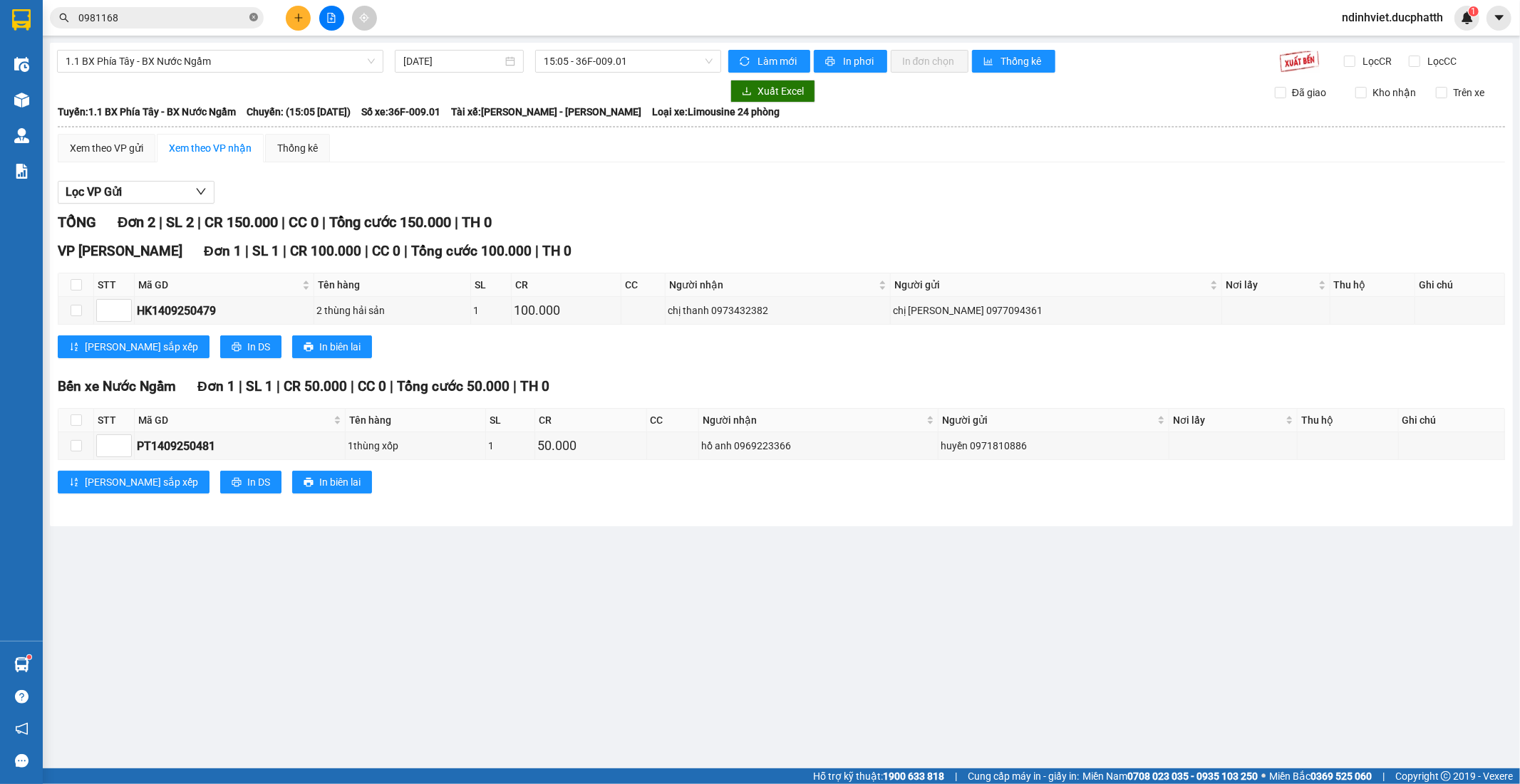
click at [250, 18] on icon "close-circle" at bounding box center [253, 16] width 8 height 8
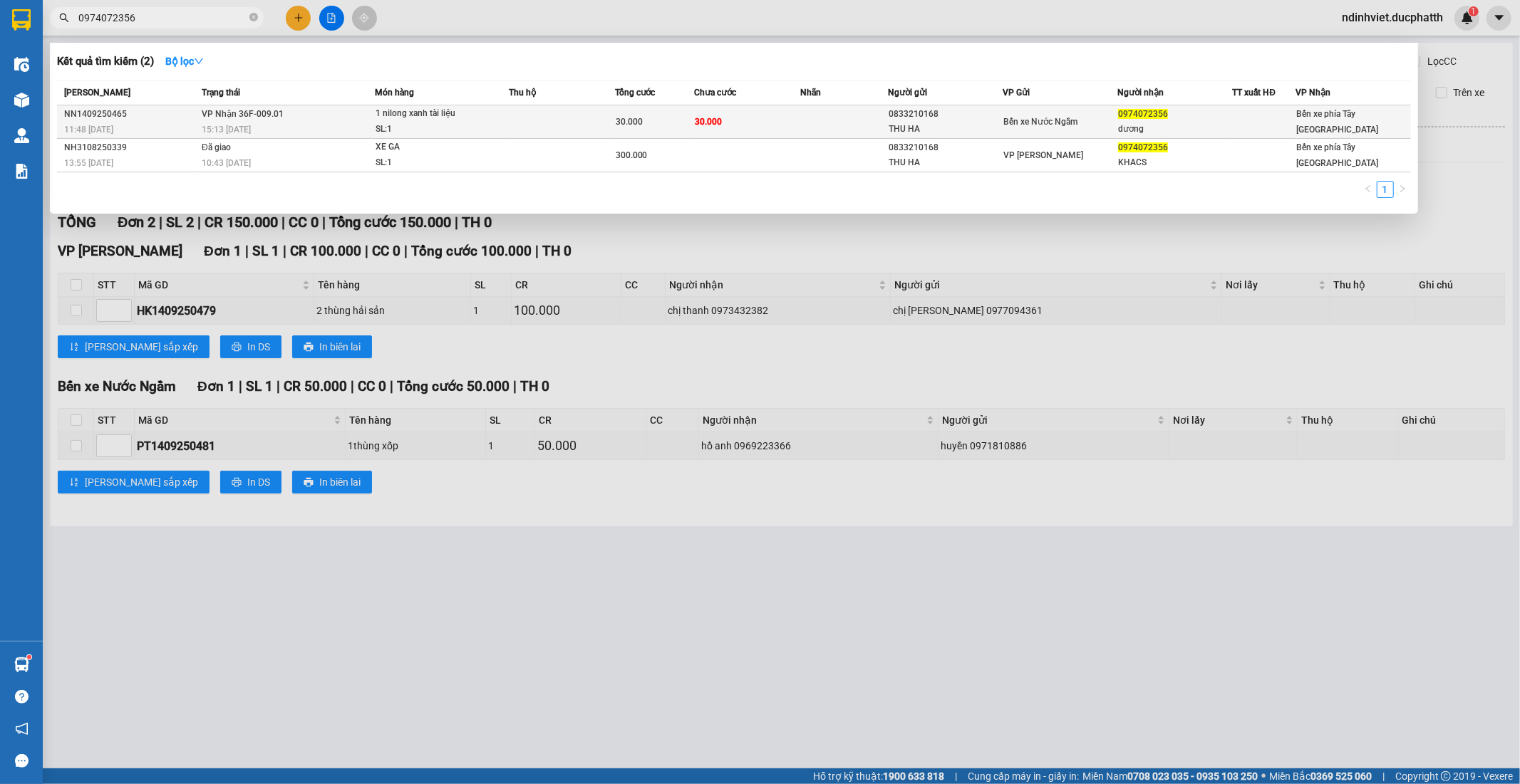
type input "0974072356"
click at [768, 120] on td "30.000" at bounding box center [747, 122] width 106 height 33
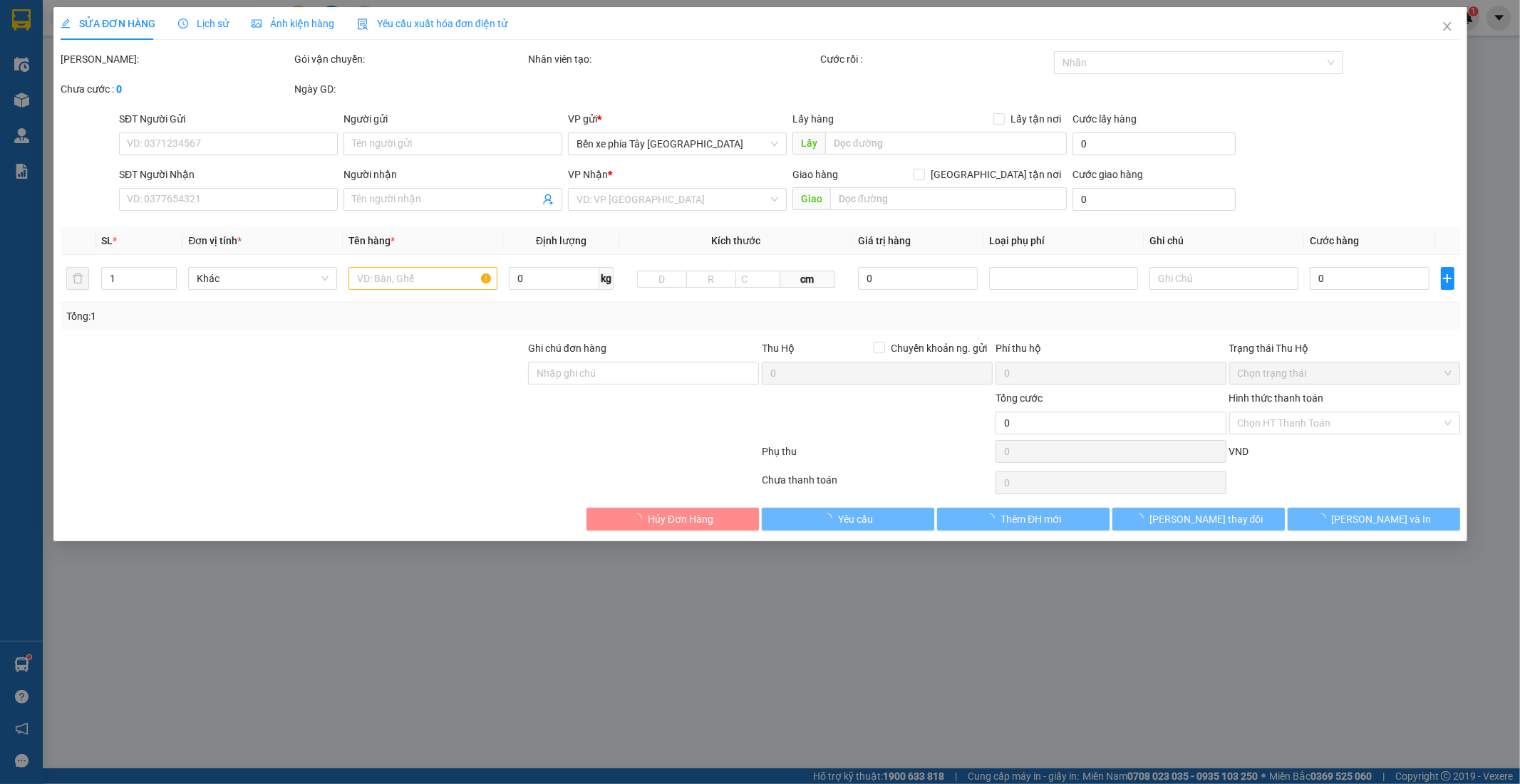
type input "0833210168"
type input "THU HA"
type input "0974072356"
type input "dương"
type input "ngtt- ck le thu ha 11h47 14/9 shb"
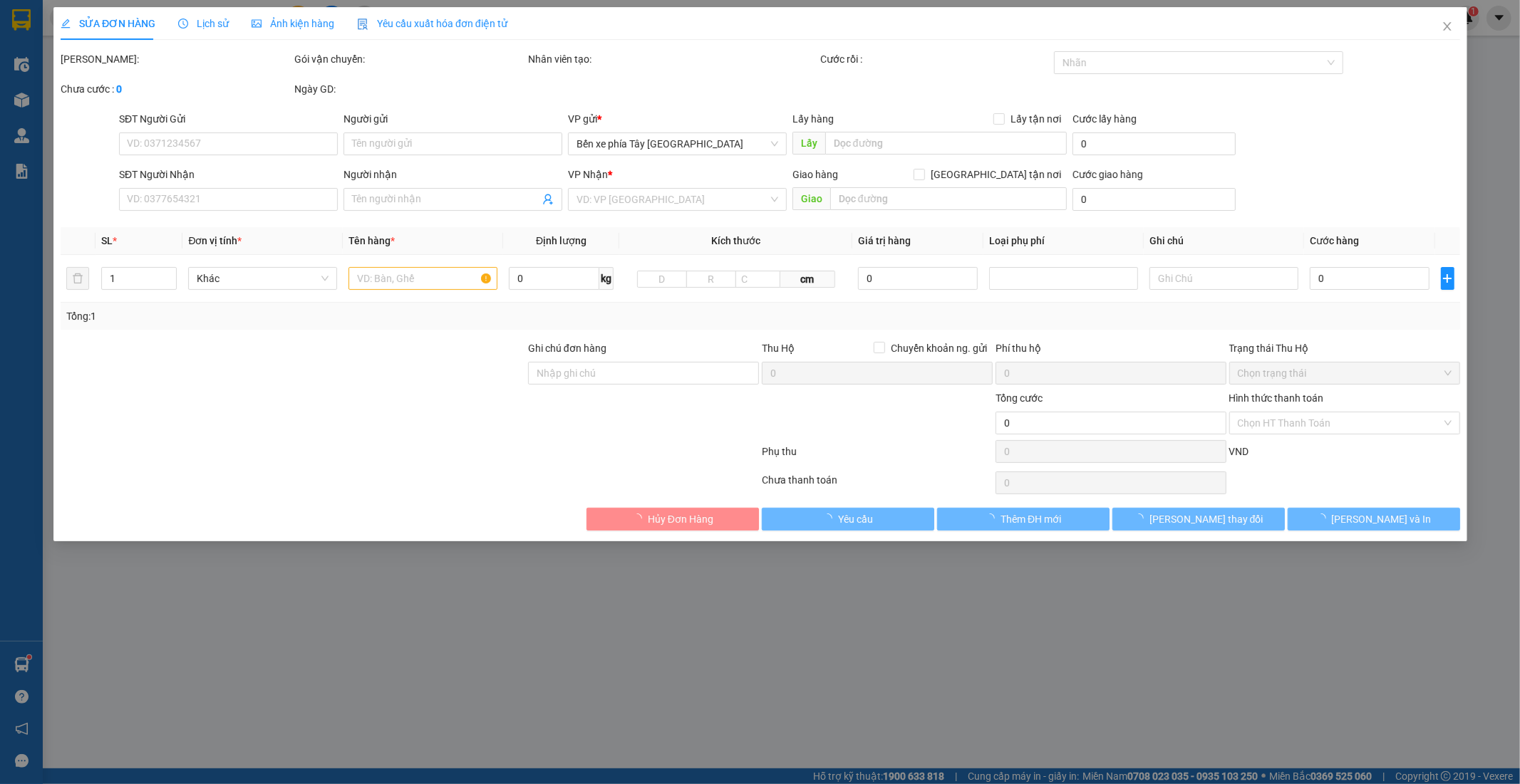
type input "30.000"
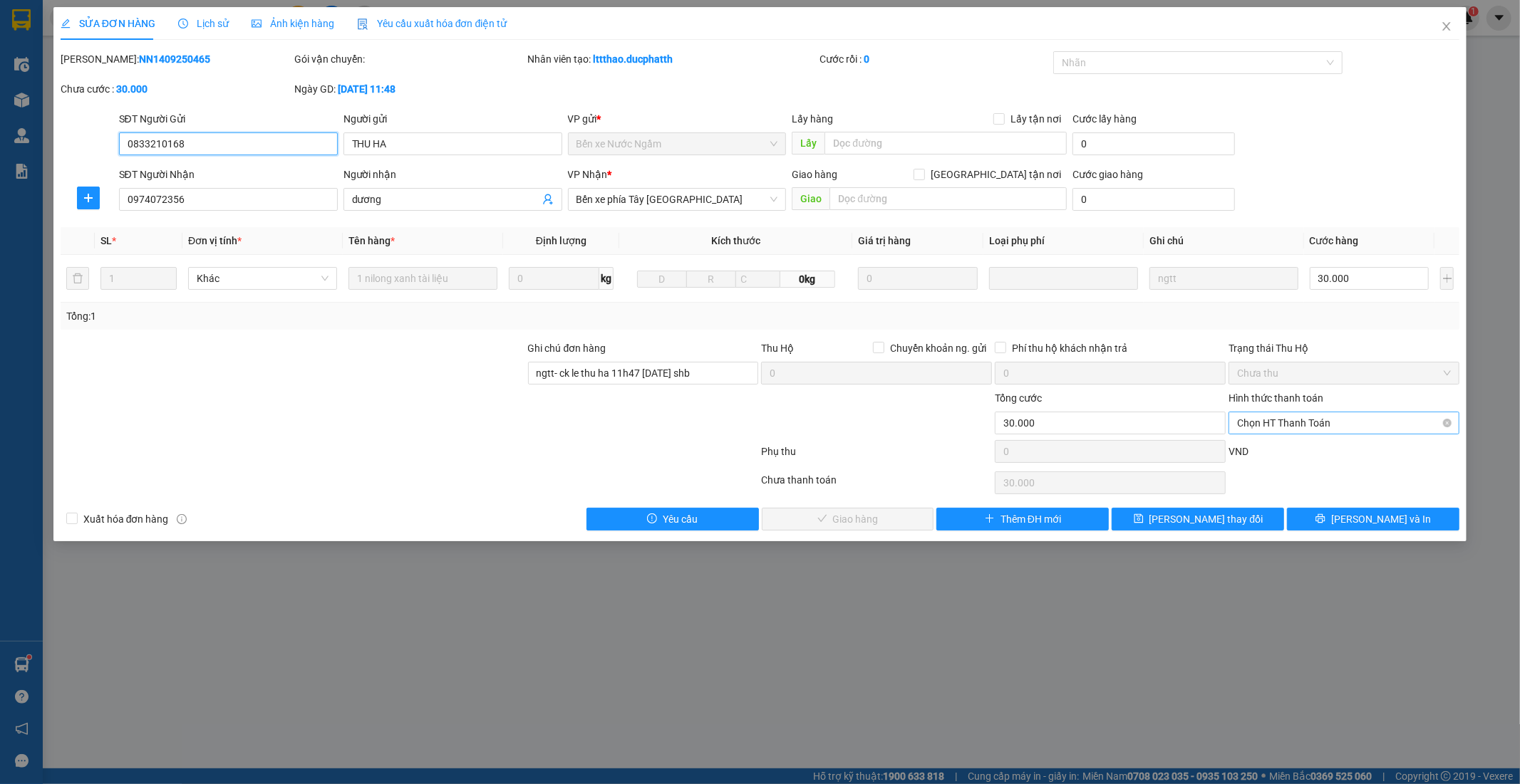
click at [1350, 424] on span "Chọn HT Thanh Toán" at bounding box center [1343, 424] width 214 height 22
click at [1303, 456] on div "Tại văn phòng" at bounding box center [1344, 451] width 214 height 15
click at [907, 524] on button "[PERSON_NAME] và Giao hàng" at bounding box center [847, 519] width 172 height 23
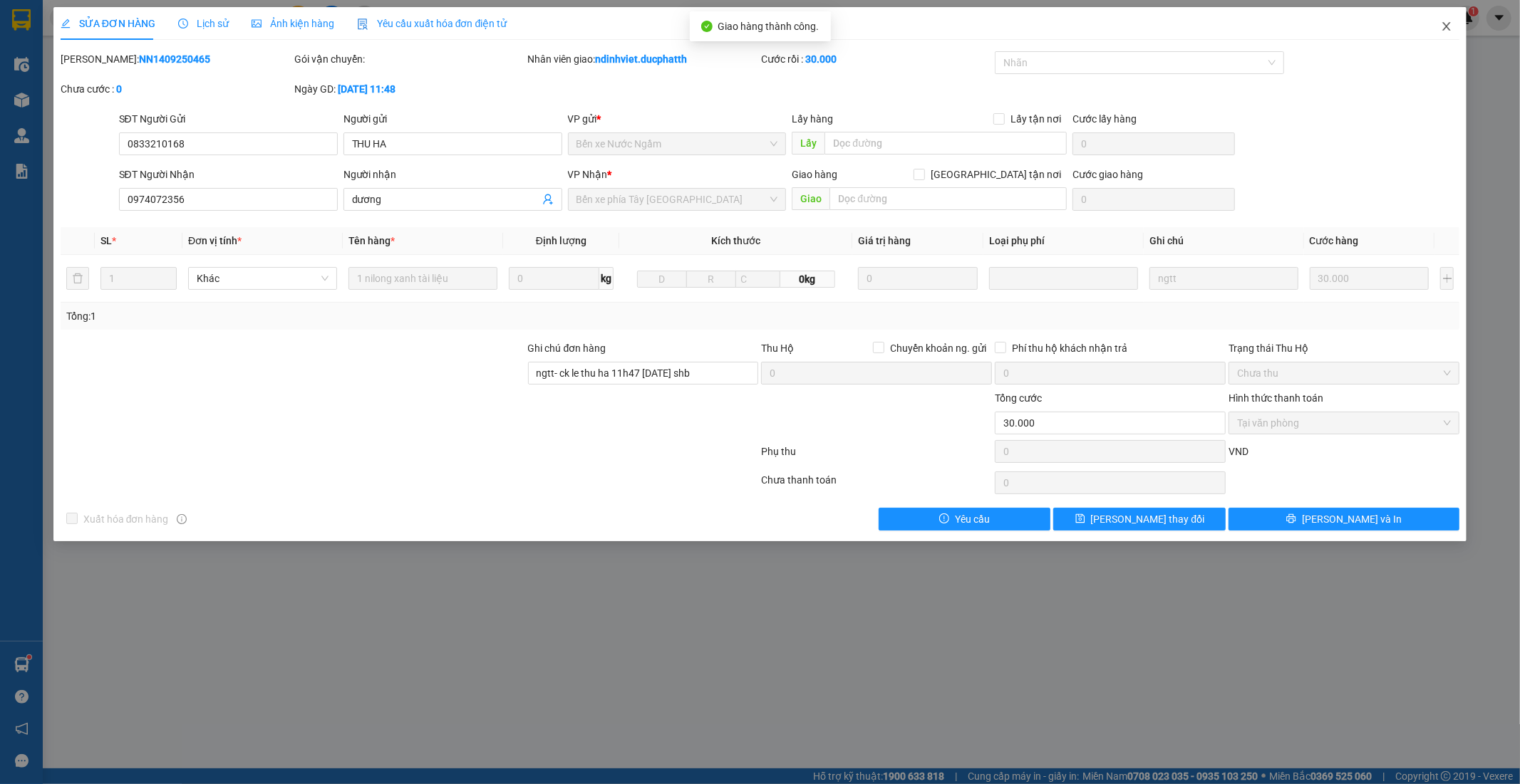
click at [1455, 15] on span "Close" at bounding box center [1447, 27] width 40 height 40
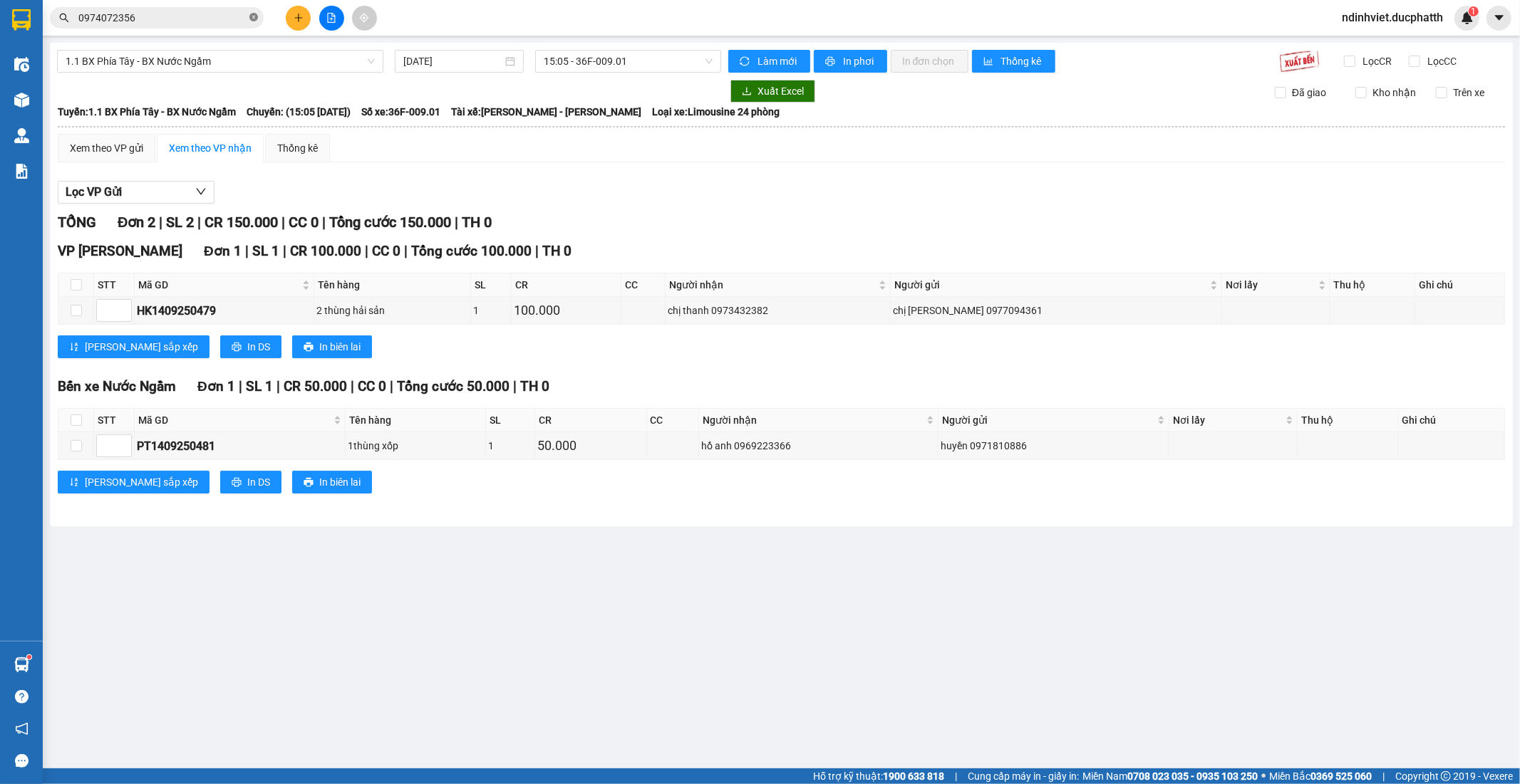
click at [257, 14] on icon "close-circle" at bounding box center [253, 16] width 8 height 8
click at [208, 16] on input "text" at bounding box center [162, 17] width 169 height 15
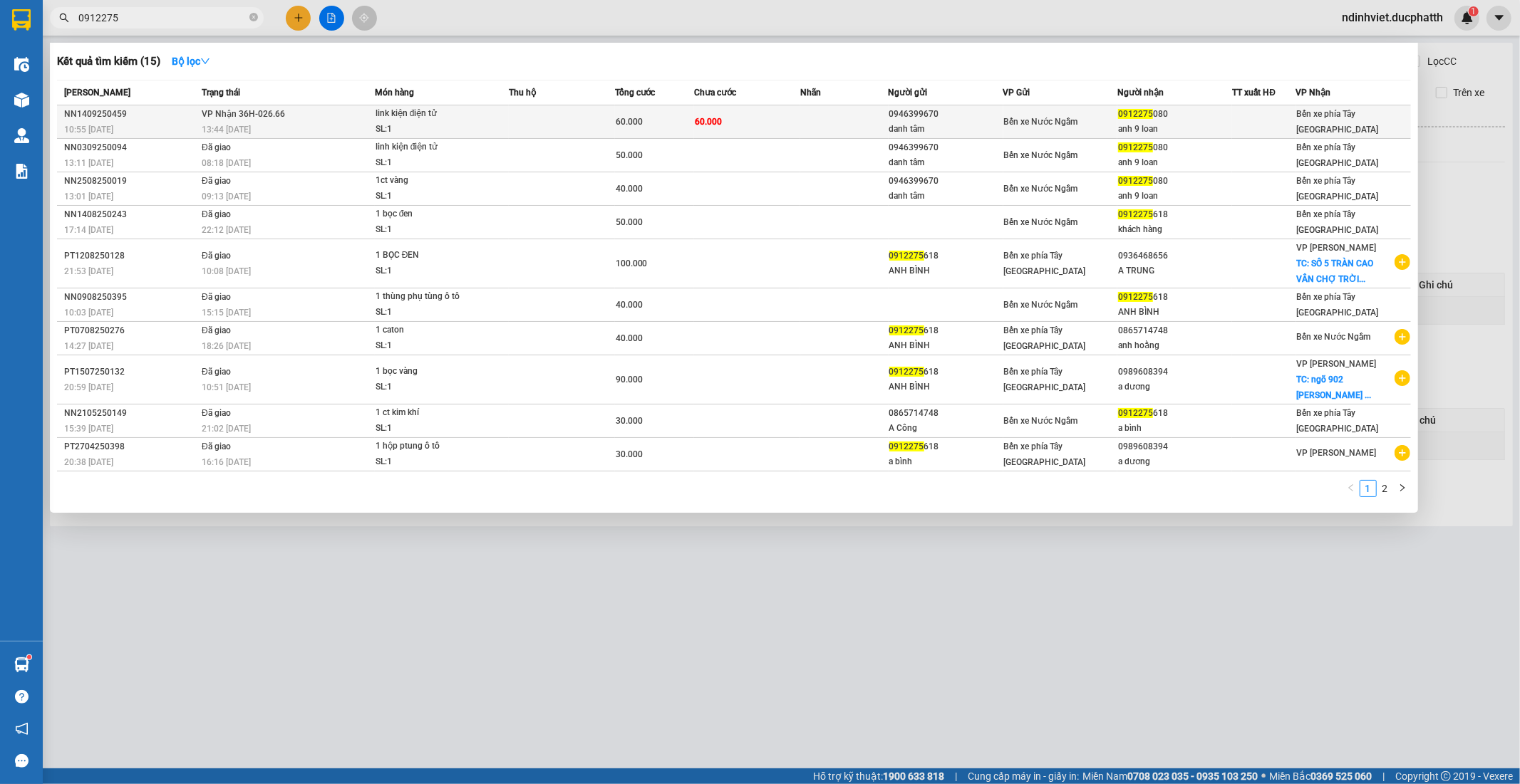
type input "0912275"
click at [701, 117] on span "60.000" at bounding box center [709, 122] width 27 height 10
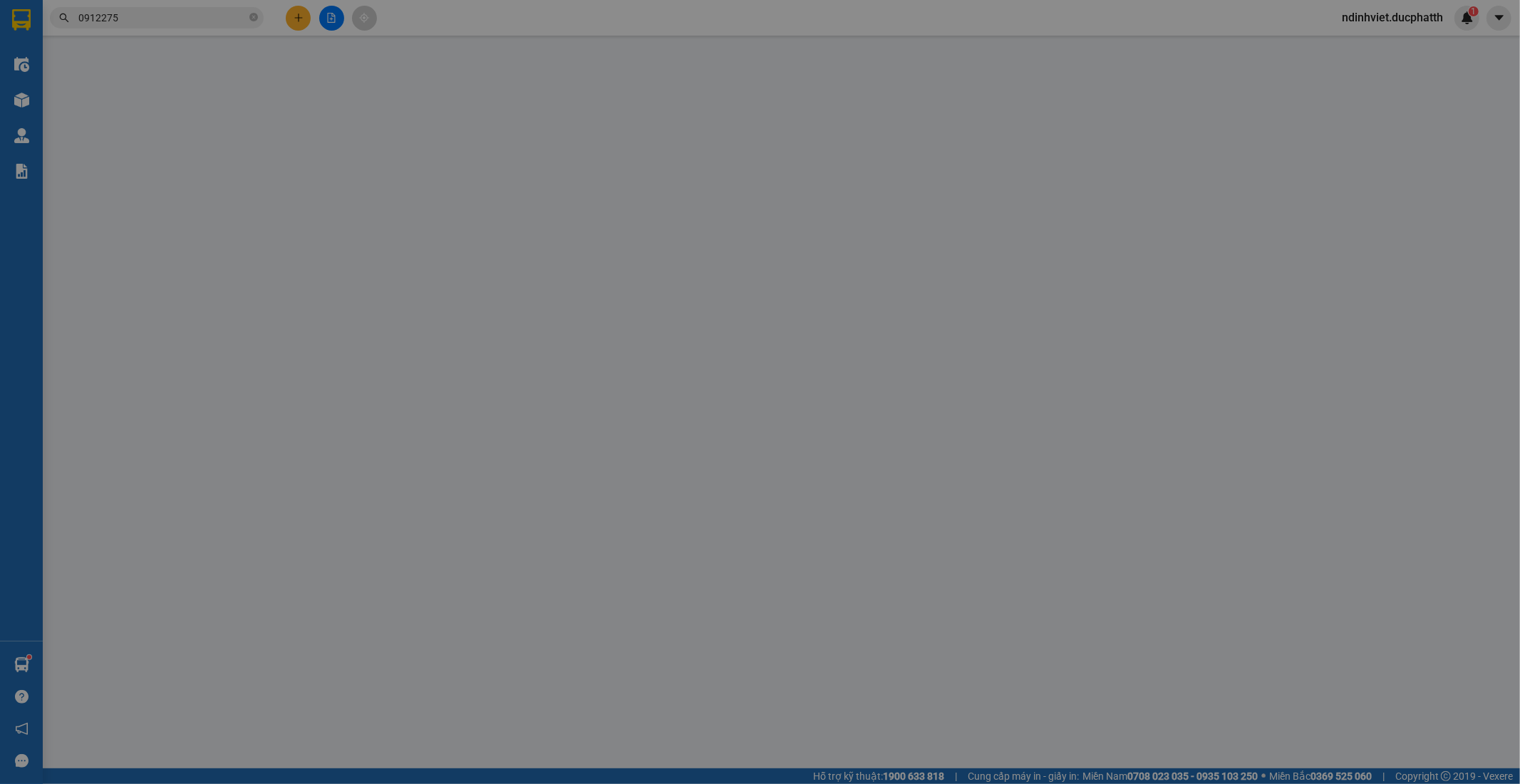
type input "0946399670"
type input "danh tâm"
type input "0912275080"
type input "anh 9 loan"
type input "60.000"
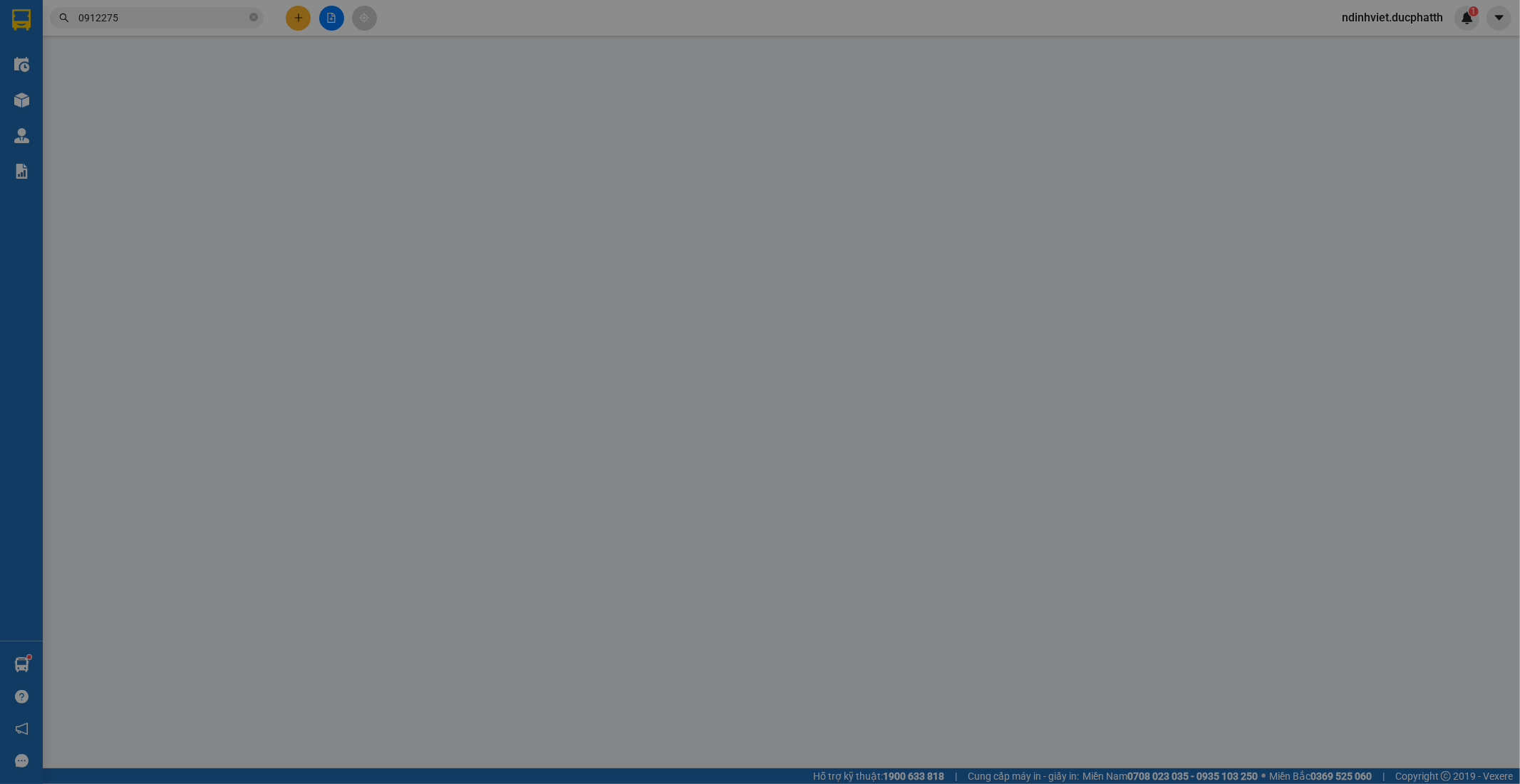
type input "60.000"
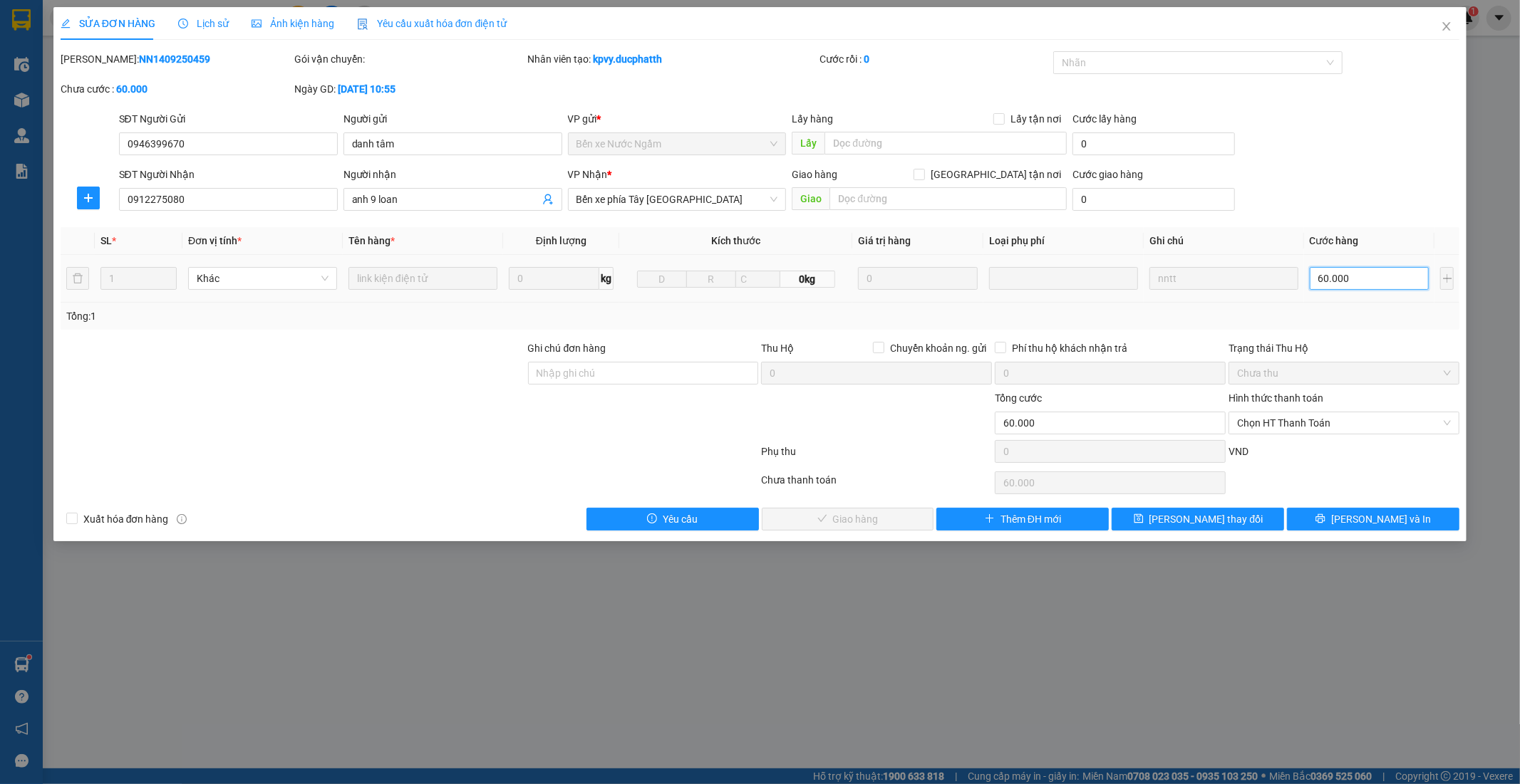
click at [1324, 274] on input "60.000" at bounding box center [1369, 278] width 120 height 23
type input "5"
type input "50"
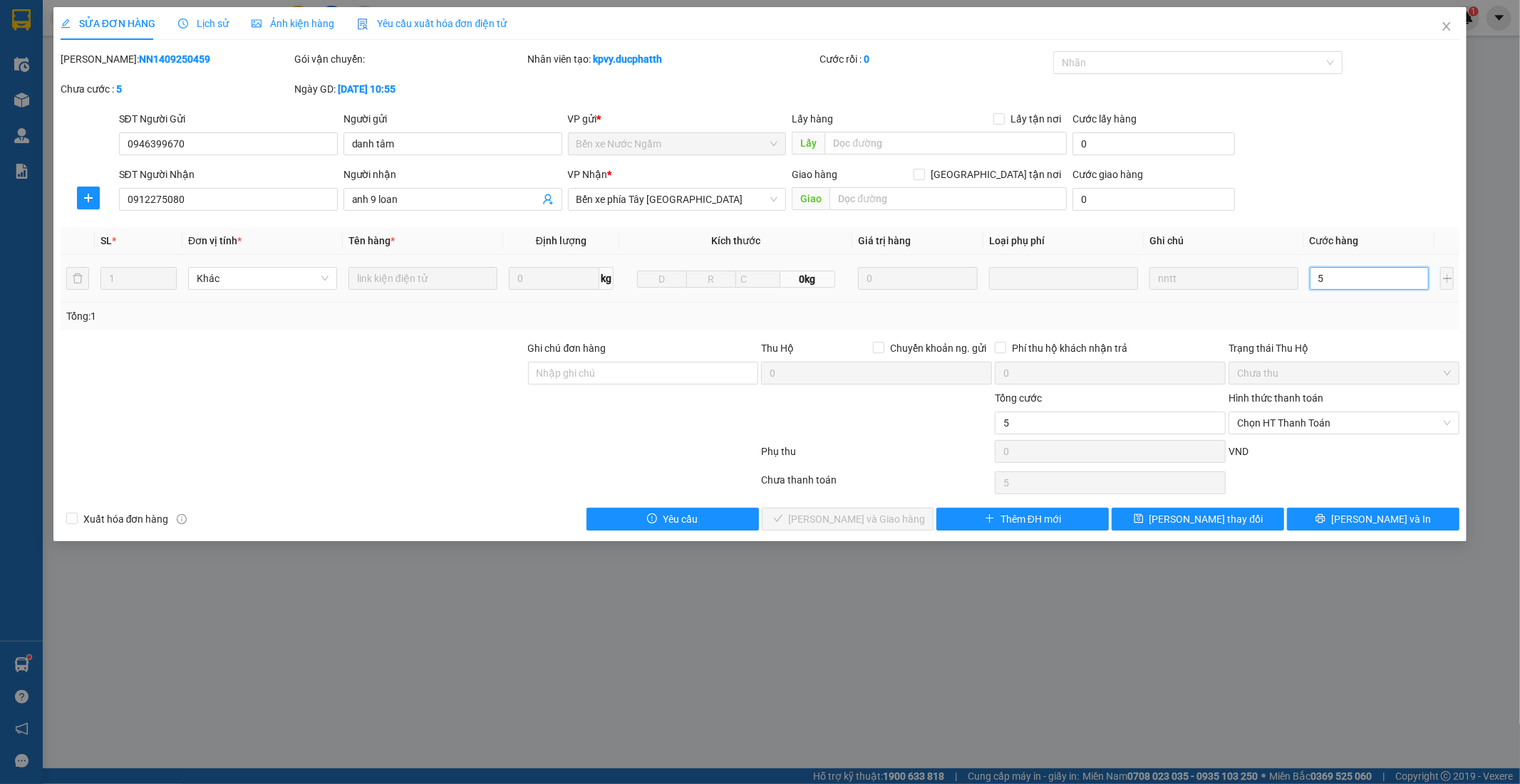
type input "50"
type input "500"
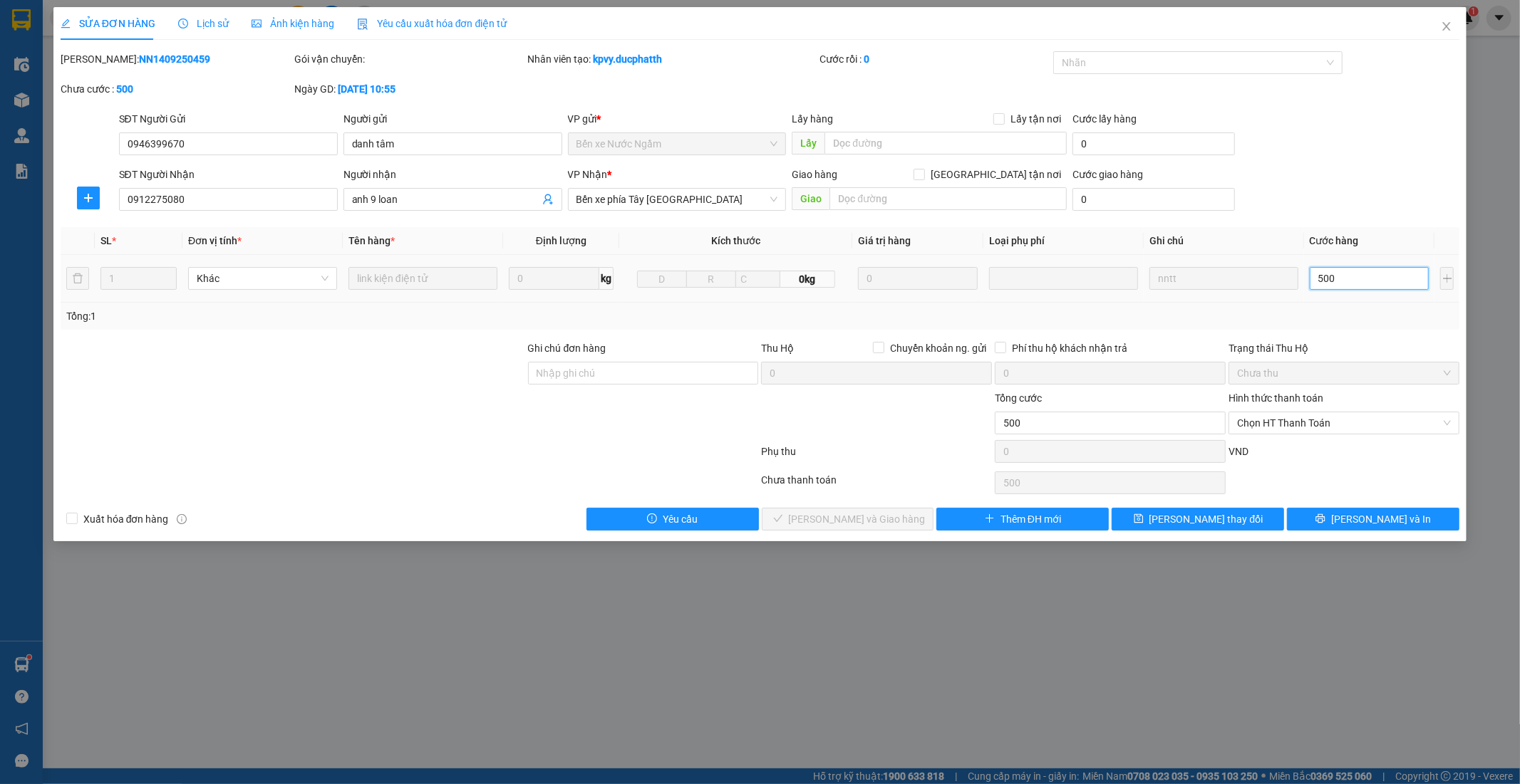
type input "5.000"
type input "50.000"
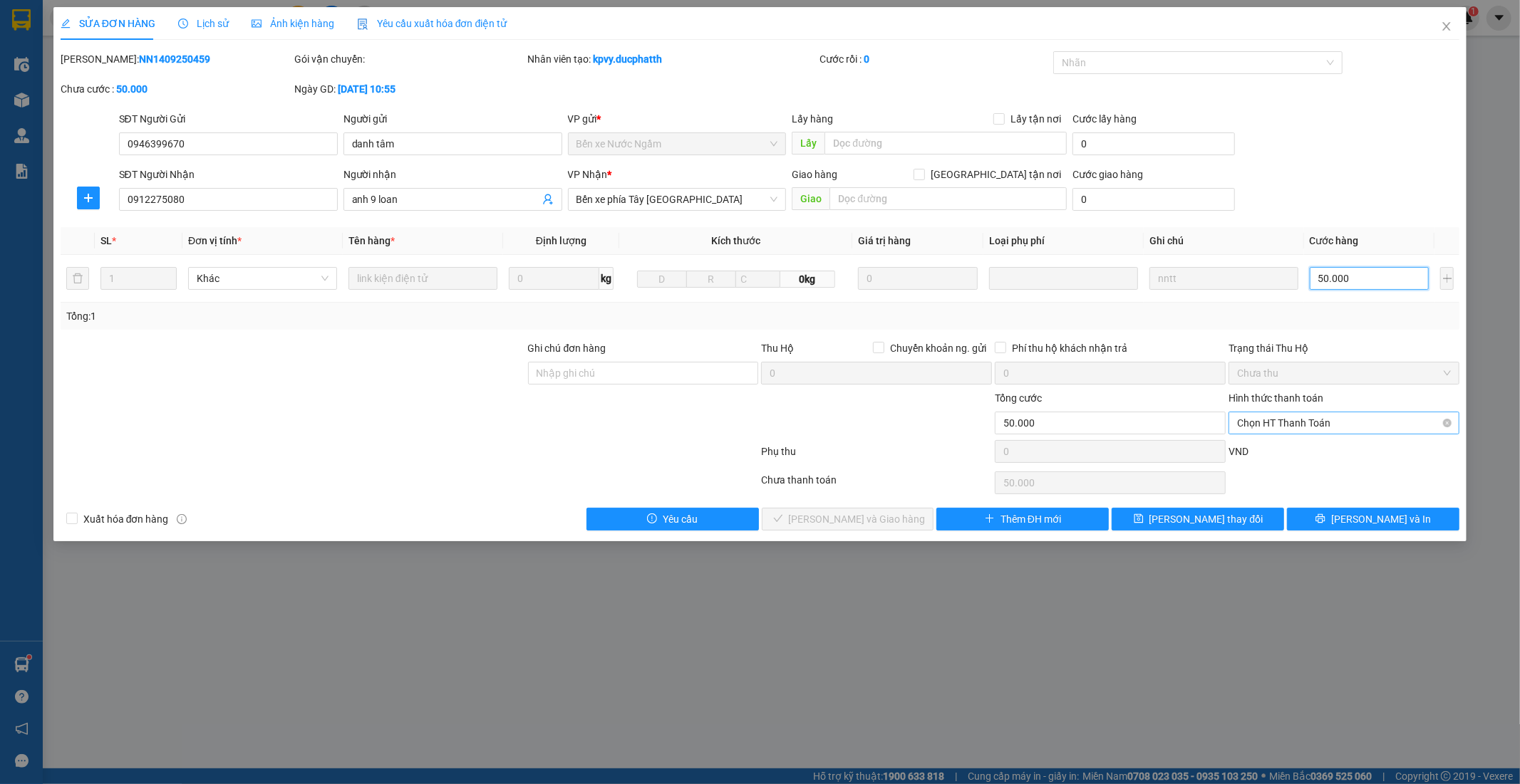
click at [1332, 429] on span "Chọn HT Thanh Toán" at bounding box center [1343, 424] width 214 height 22
type input "50.000"
click at [1328, 444] on div "Tại văn phòng" at bounding box center [1344, 451] width 214 height 15
type input "0"
click at [867, 515] on span "[PERSON_NAME] và Giao hàng" at bounding box center [857, 519] width 137 height 15
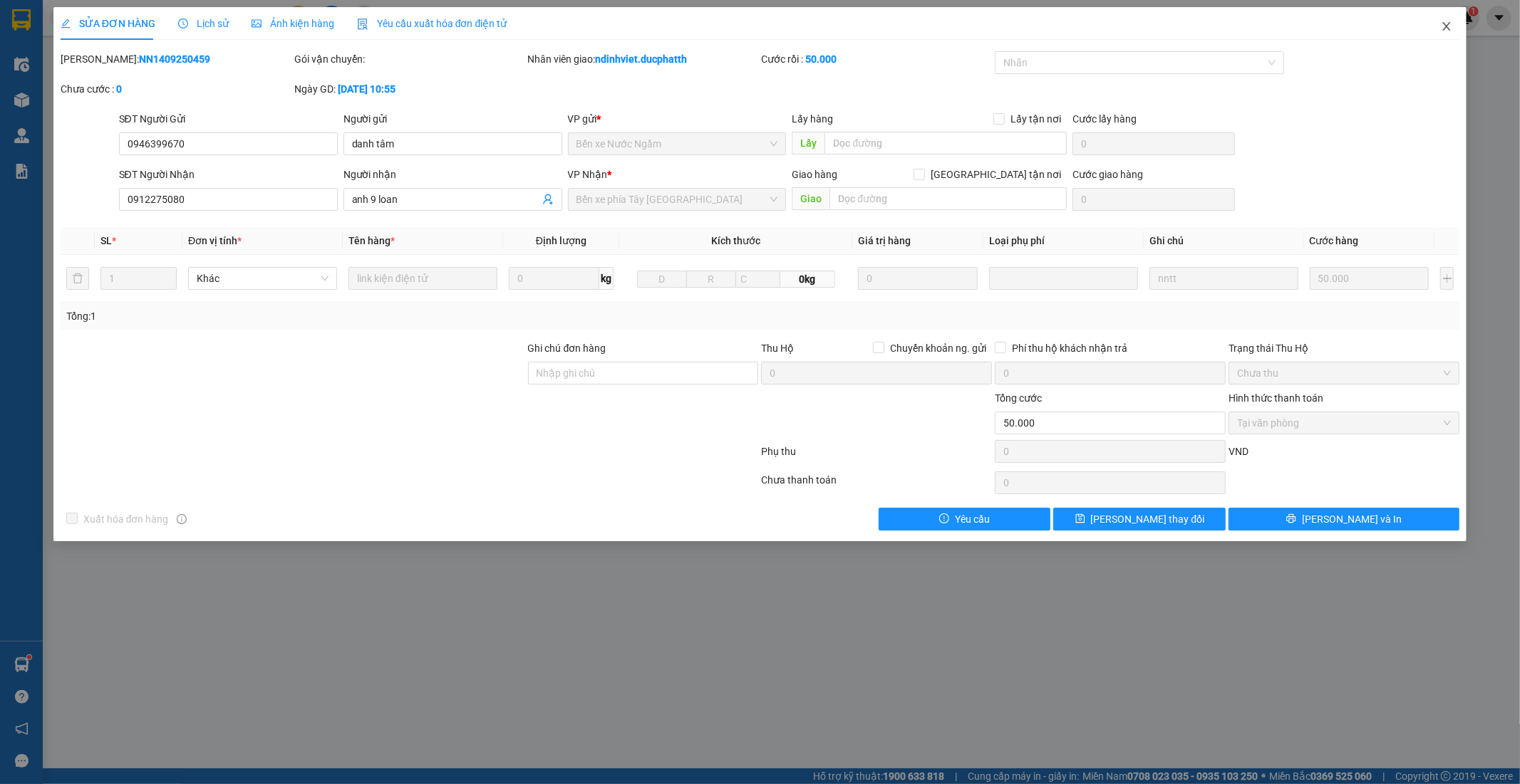
click at [1445, 32] on icon "close" at bounding box center [1447, 26] width 12 height 12
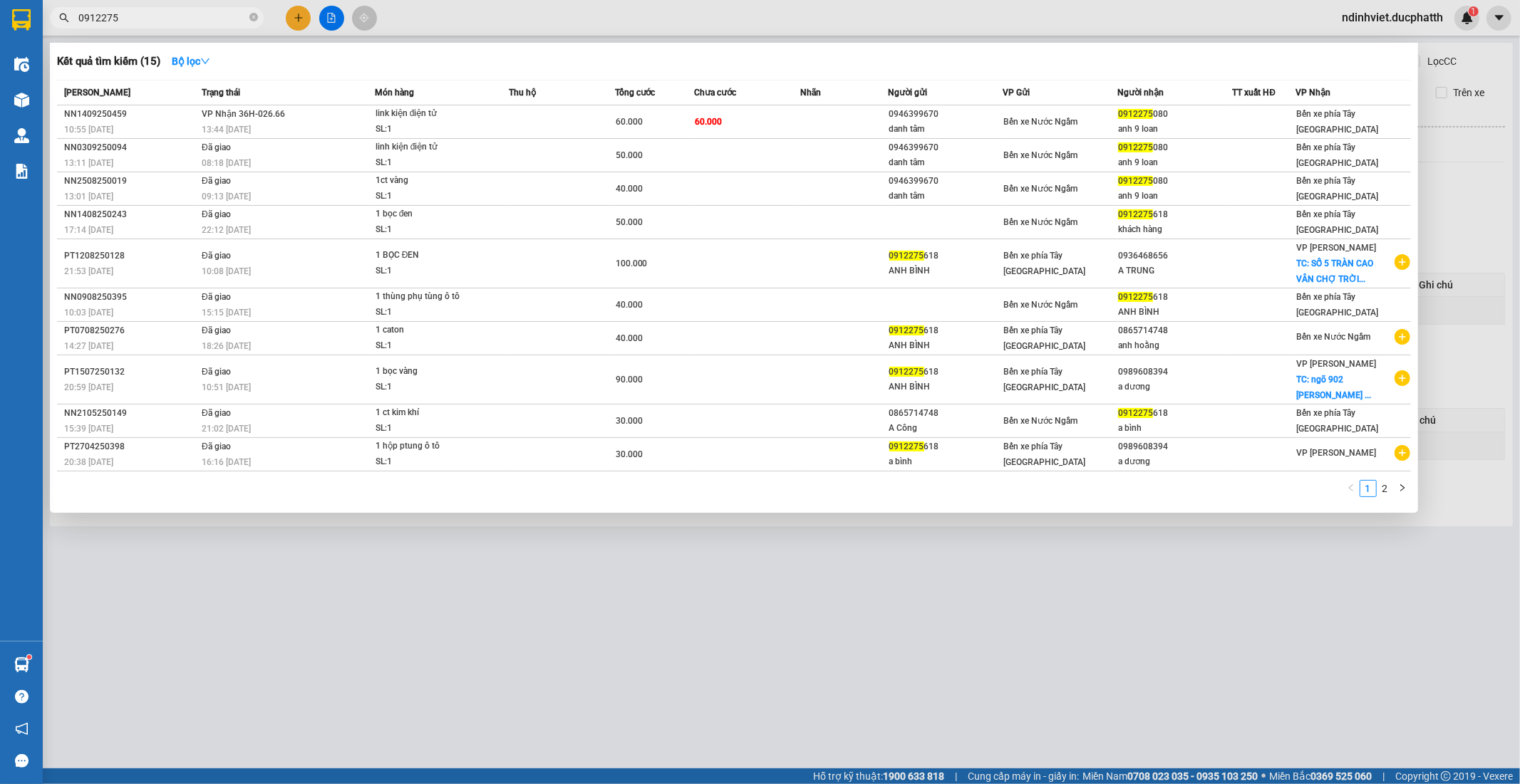
click at [258, 18] on span "0912275" at bounding box center [156, 18] width 214 height 22
click at [199, 14] on input "0912275" at bounding box center [162, 17] width 169 height 15
click at [257, 19] on icon "close-circle" at bounding box center [253, 16] width 8 height 8
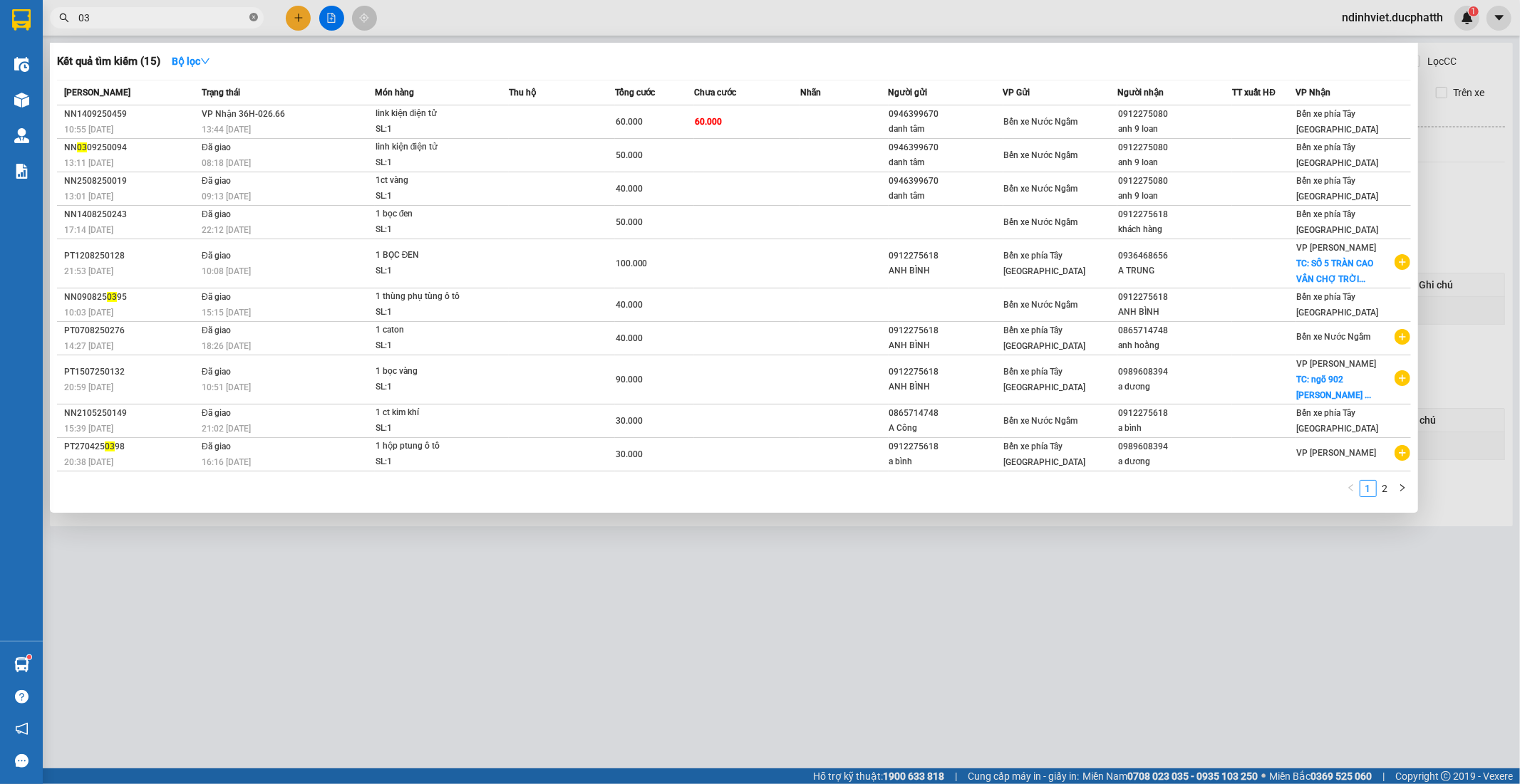
type input "036"
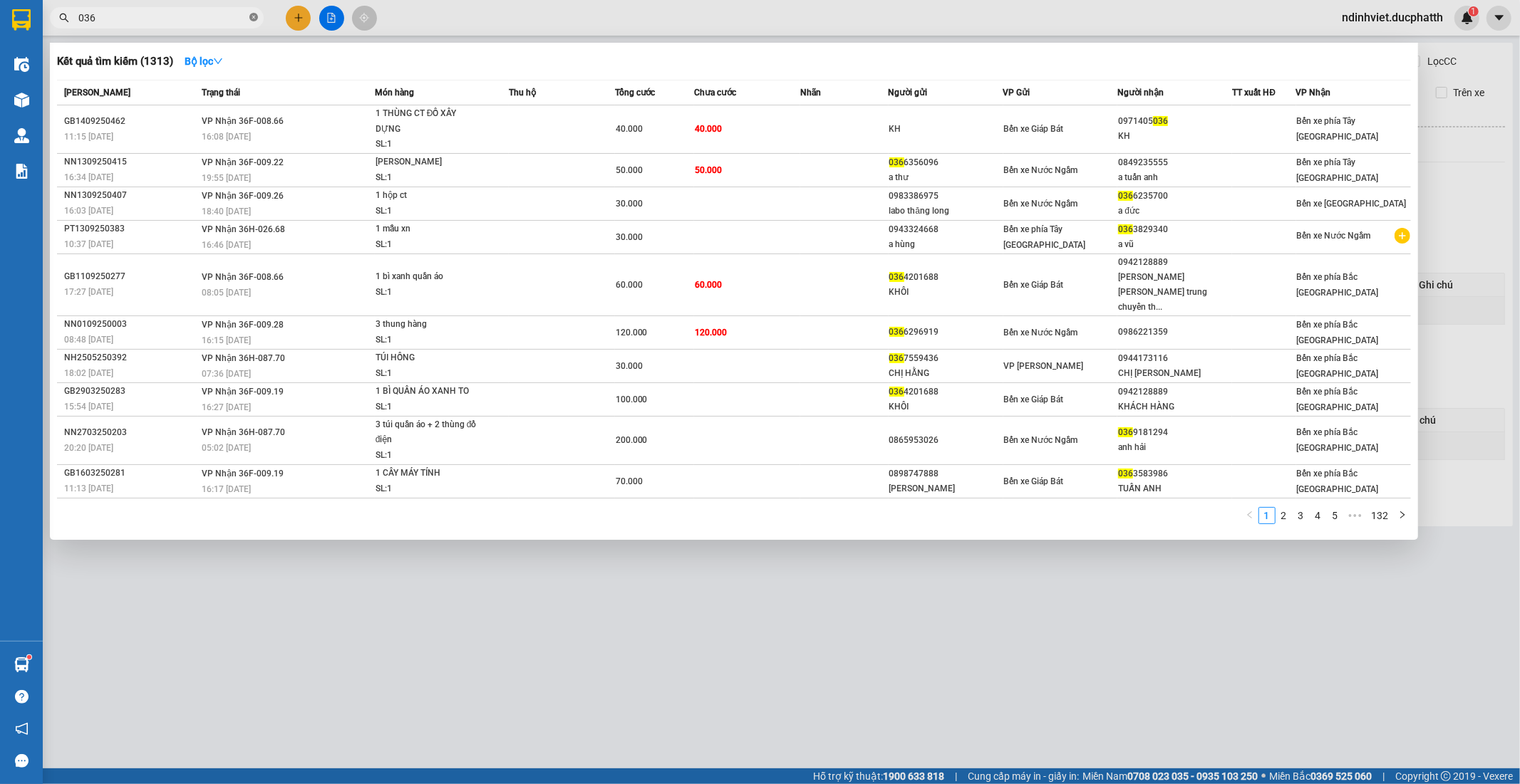
click at [252, 16] on icon "close-circle" at bounding box center [253, 16] width 8 height 8
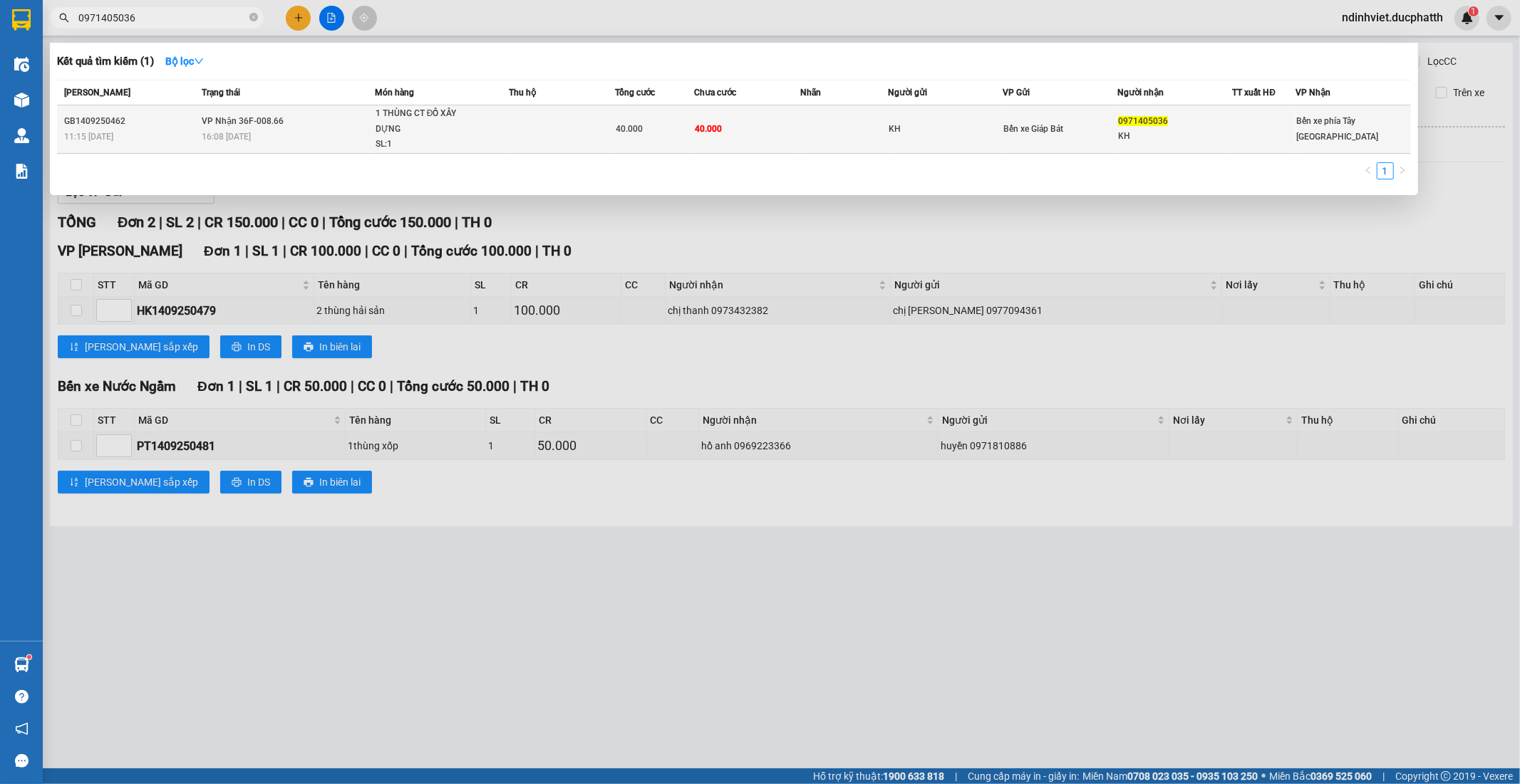
type input "0971405036"
click at [517, 121] on td at bounding box center [562, 130] width 106 height 49
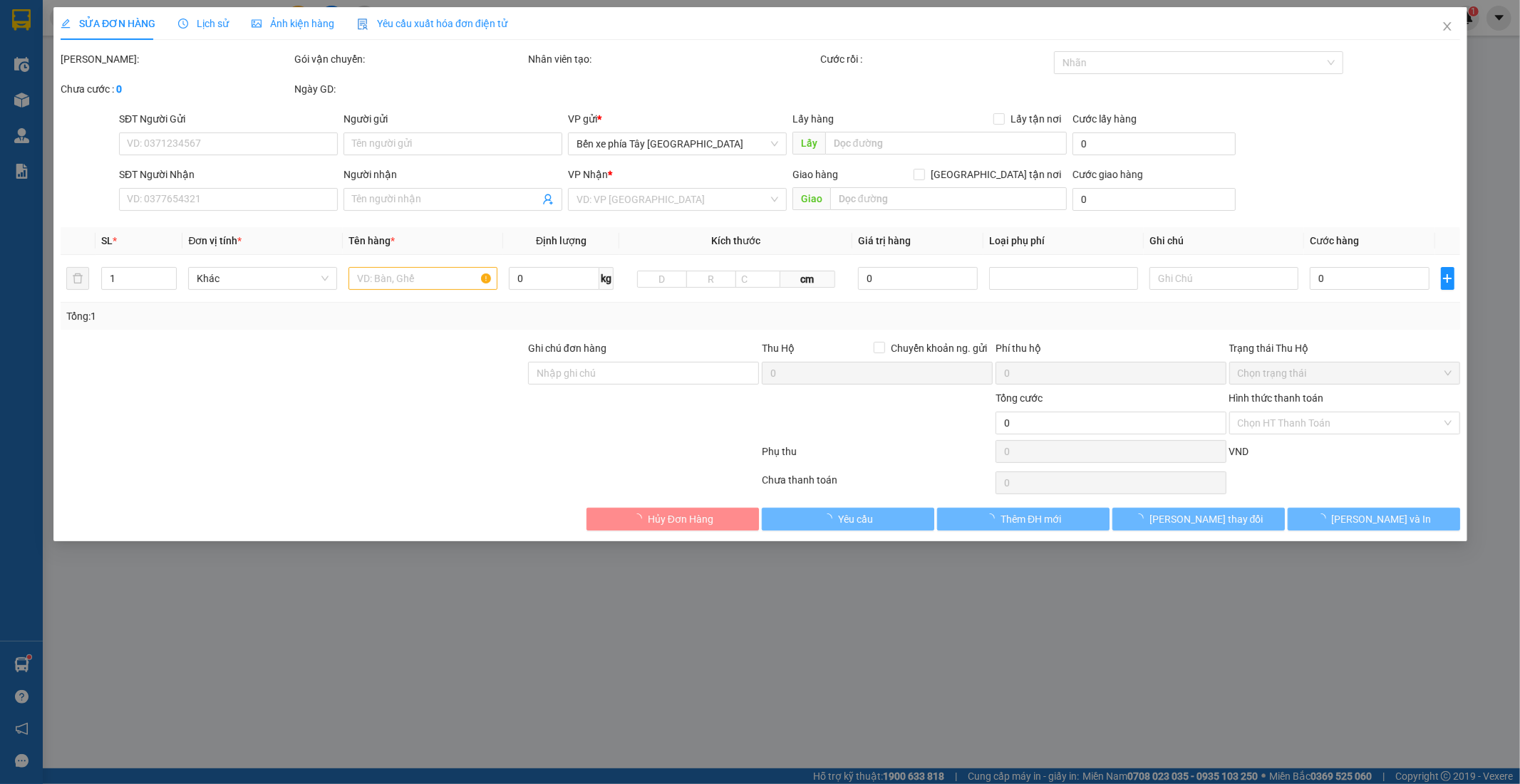
type input "KH"
type input "0971405036"
type input "KH"
type input "40.000"
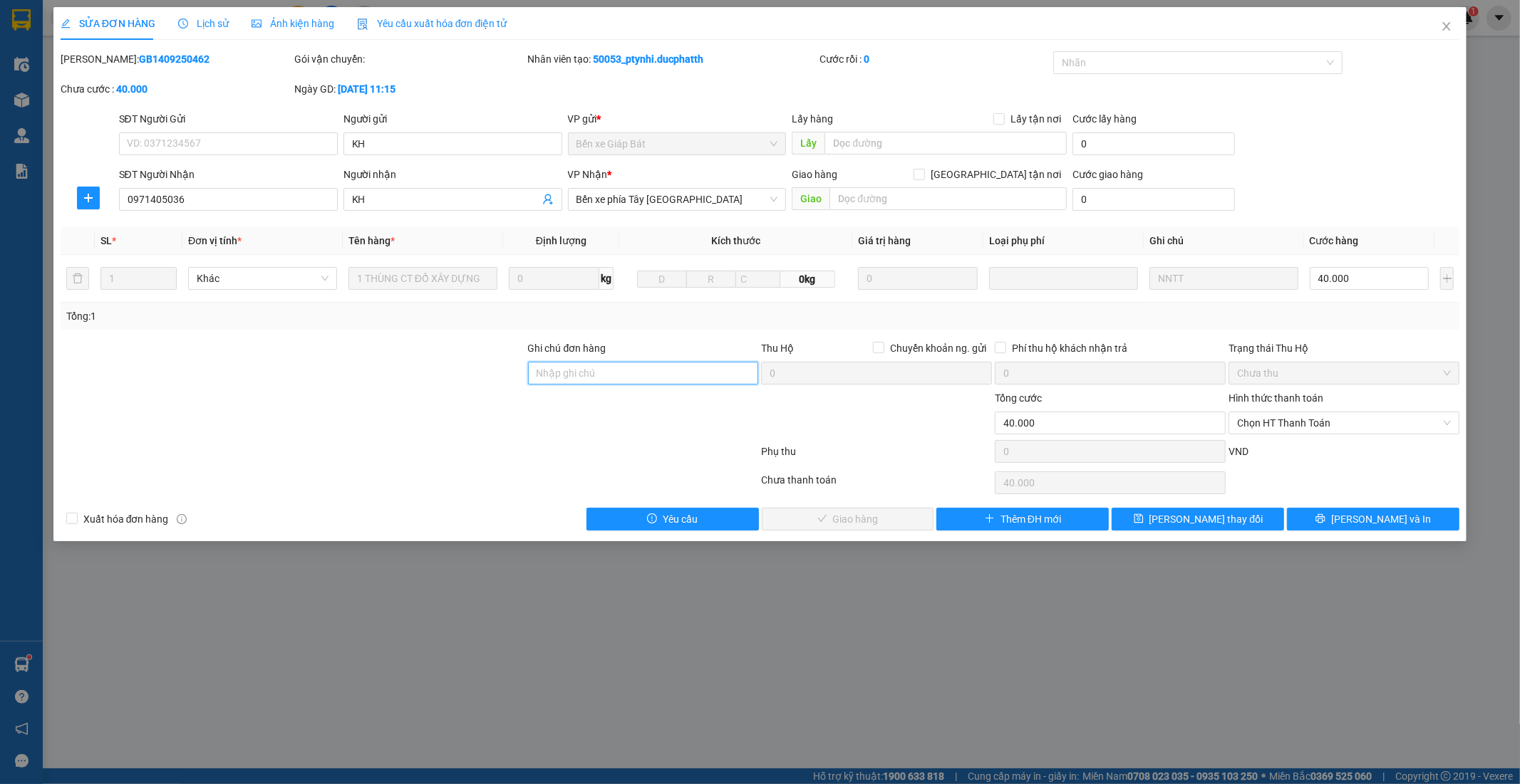
drag, startPoint x: 711, startPoint y: 375, endPoint x: 730, endPoint y: 376, distance: 19.0
click at [711, 375] on input "Ghi chú đơn hàng" at bounding box center [644, 373] width 231 height 23
drag, startPoint x: 1396, startPoint y: 432, endPoint x: 1390, endPoint y: 426, distance: 8.5
click at [1396, 432] on span "Chọn HT Thanh Toán" at bounding box center [1343, 424] width 214 height 22
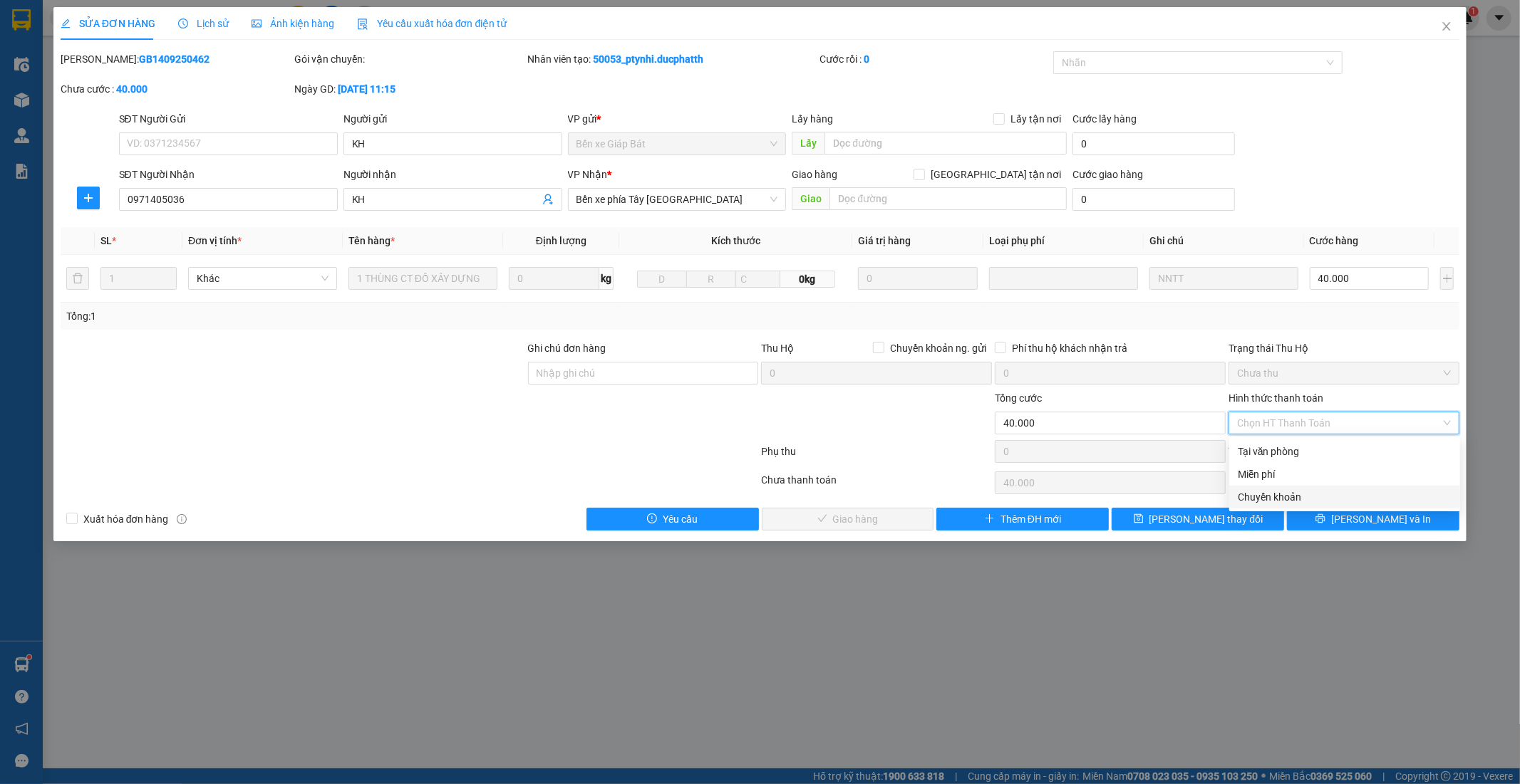
click at [1277, 503] on div "Chuyển khoản" at bounding box center [1344, 497] width 214 height 15
type input "0"
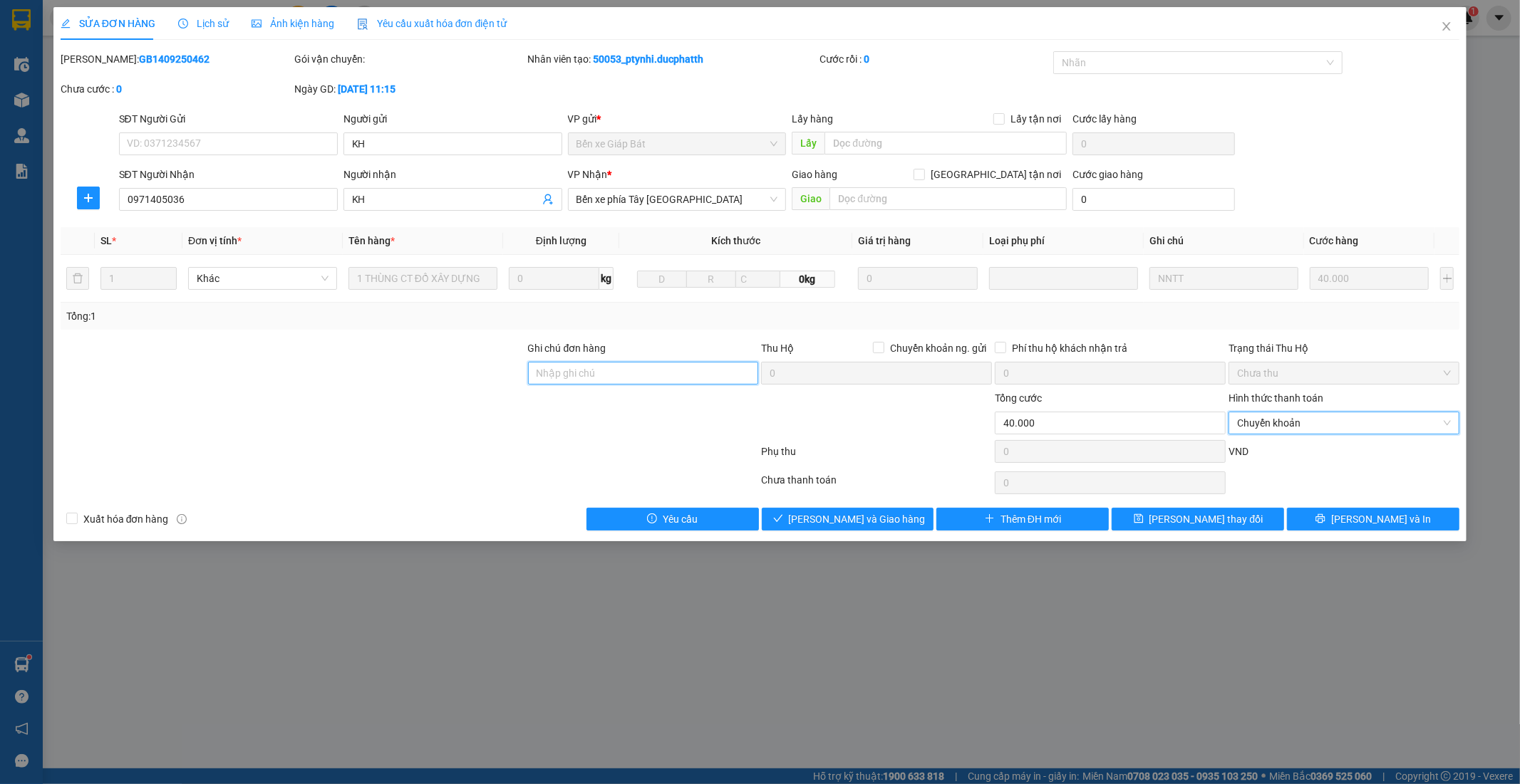
click at [679, 370] on input "Ghi chú đơn hàng" at bounding box center [644, 373] width 231 height 23
click at [609, 372] on input "Nntt - ck 14/" at bounding box center [644, 373] width 231 height 23
type input "Nntt - ck 14/"
click at [507, 421] on div at bounding box center [293, 415] width 468 height 50
click at [592, 369] on input "Nntt - ck 14/" at bounding box center [644, 373] width 231 height 23
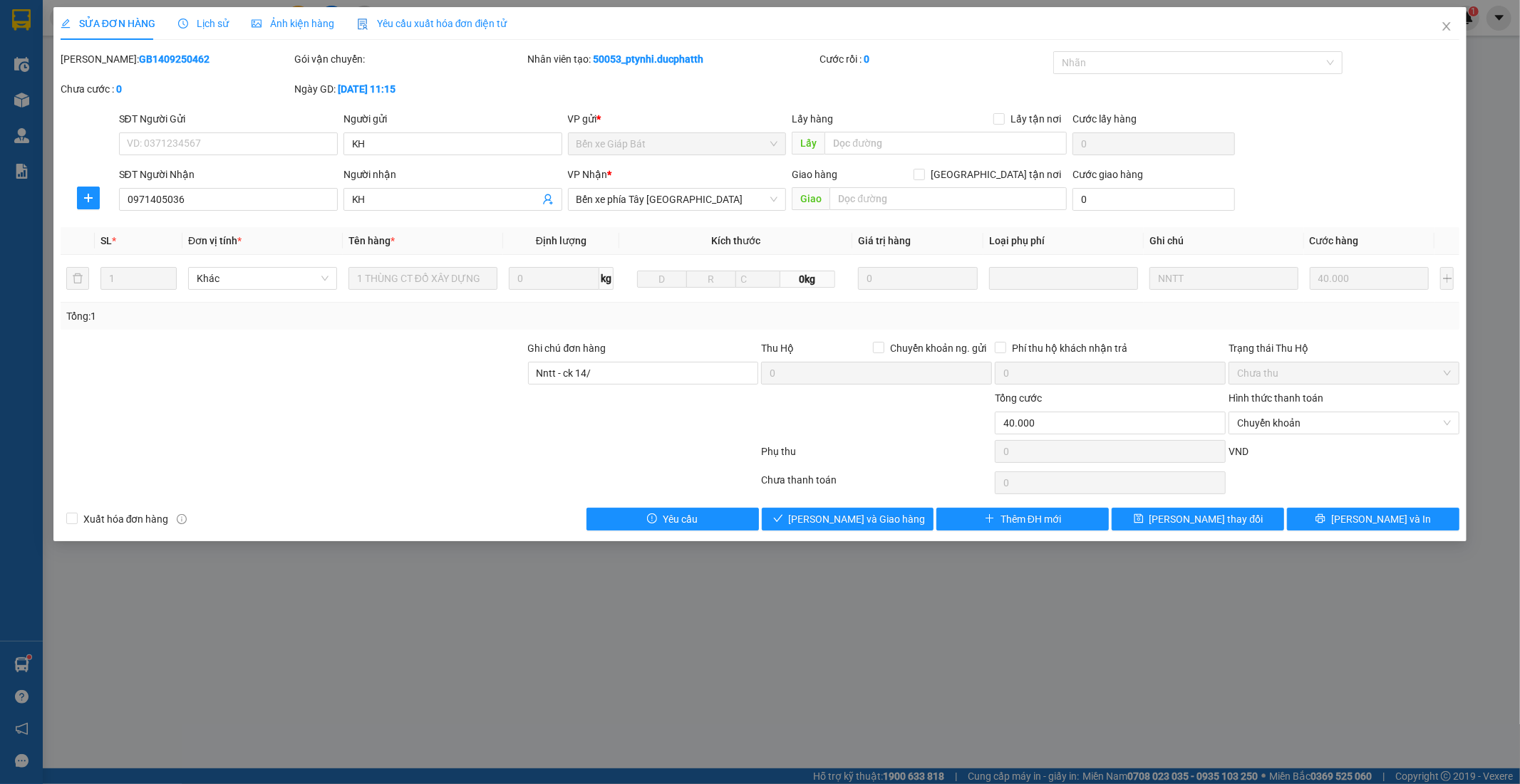
click at [447, 443] on div at bounding box center [410, 455] width 701 height 29
drag, startPoint x: 635, startPoint y: 372, endPoint x: 380, endPoint y: 410, distance: 257.8
click at [389, 407] on form "Ghi chú đơn hàng Nntt - ck 14/ Thu Hộ Chuyển khoản ng. gửi 0 Phí thu hộ khách n…" at bounding box center [760, 405] width 1400 height 128
click at [653, 378] on input "Ghi chú đơn hàng" at bounding box center [644, 373] width 231 height 23
type input "Nntt - ck 14/9 16h13 DO LUU MINH LONG VIETIN"
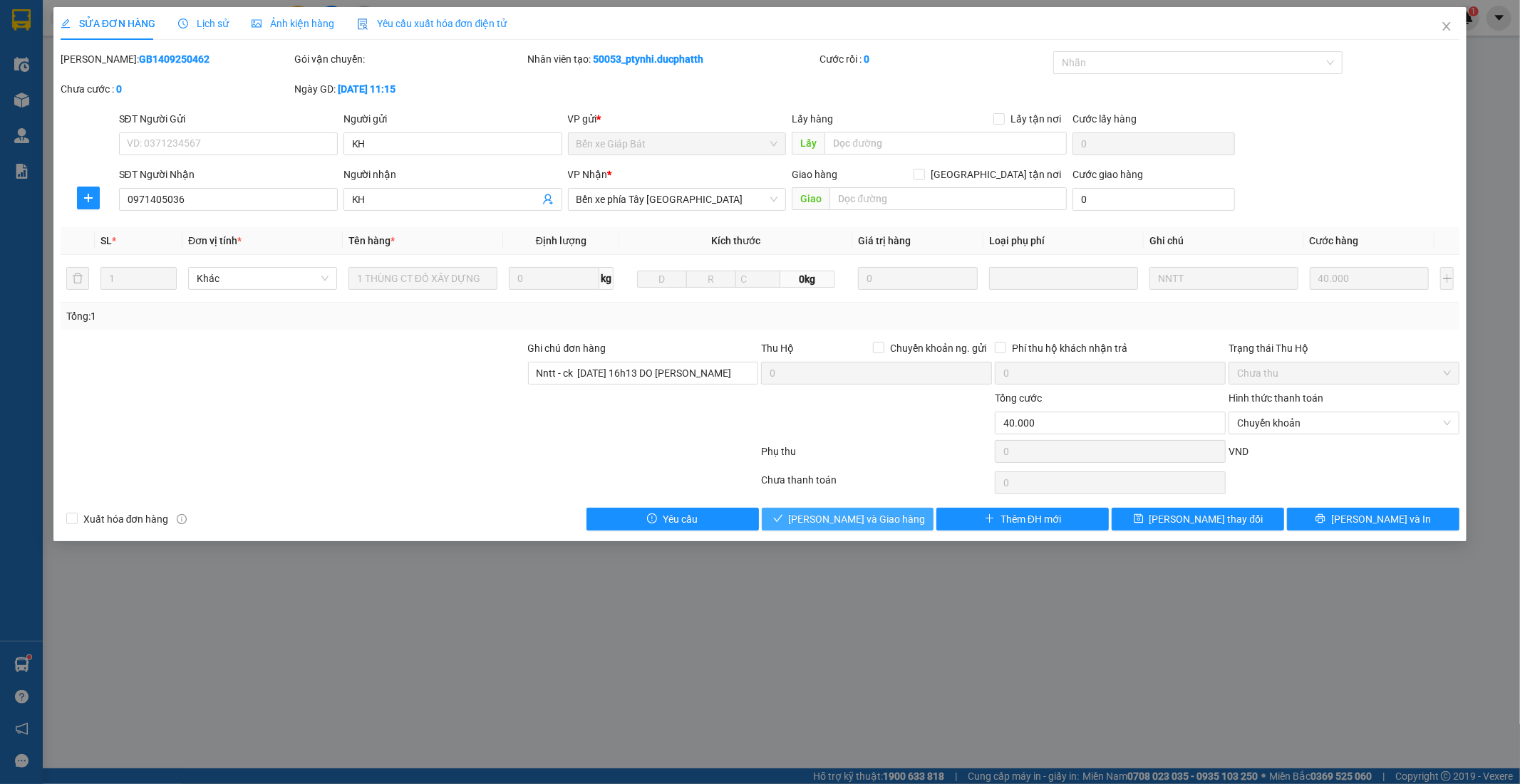
click at [893, 518] on span "[PERSON_NAME] và Giao hàng" at bounding box center [857, 519] width 137 height 15
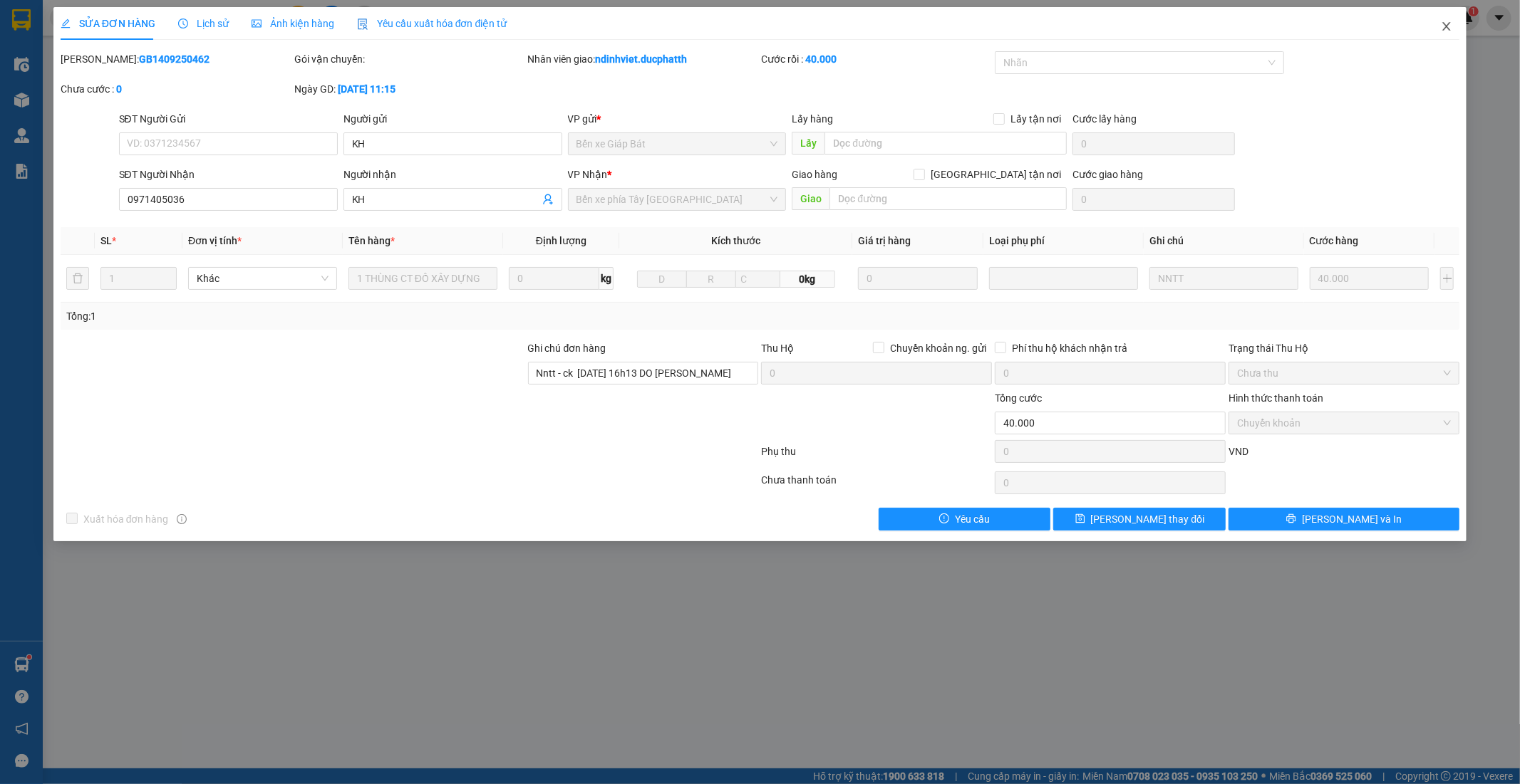
click at [1447, 23] on icon "close" at bounding box center [1447, 26] width 12 height 12
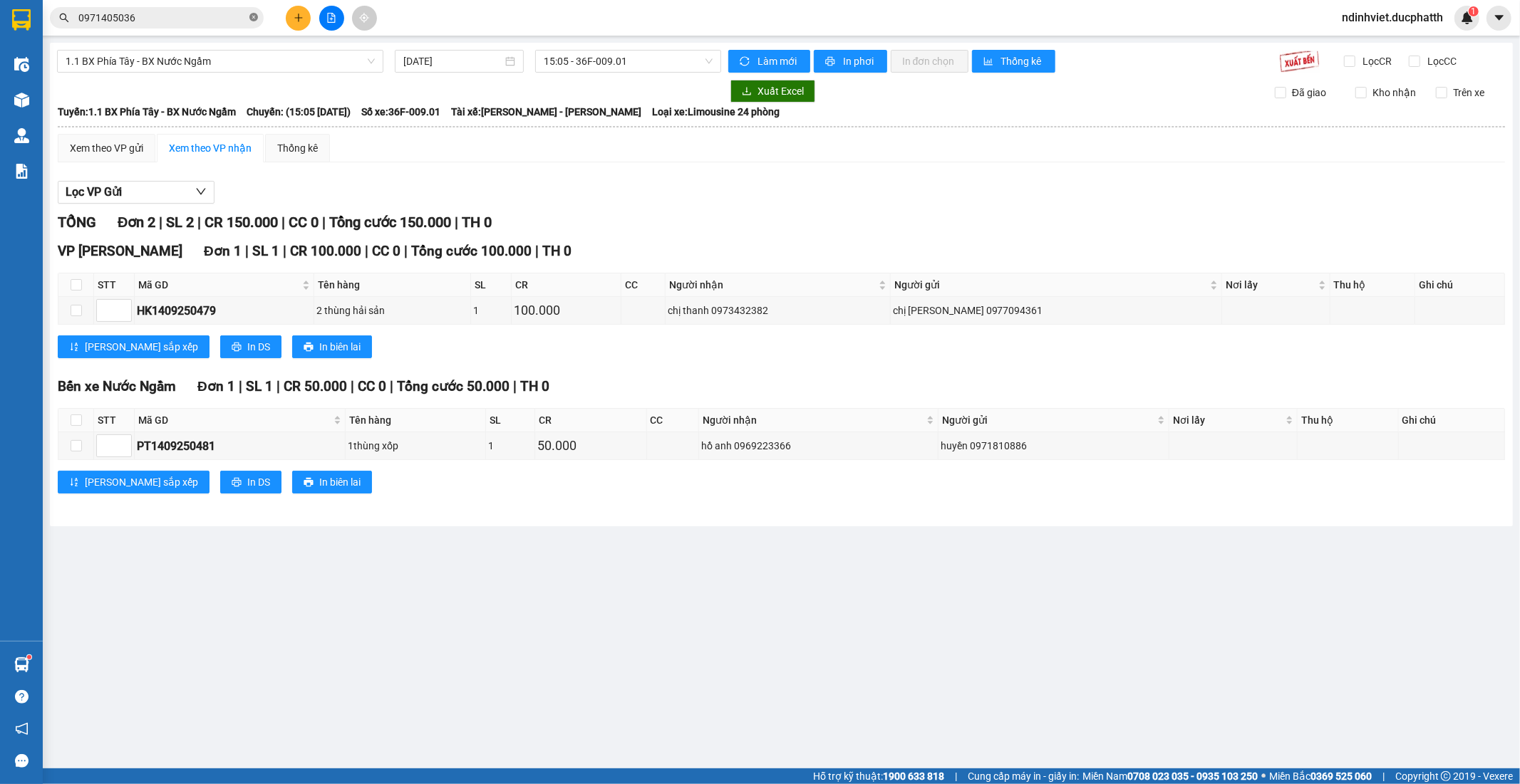
click at [257, 18] on icon "close-circle" at bounding box center [253, 16] width 8 height 8
click at [196, 11] on input "text" at bounding box center [162, 17] width 169 height 15
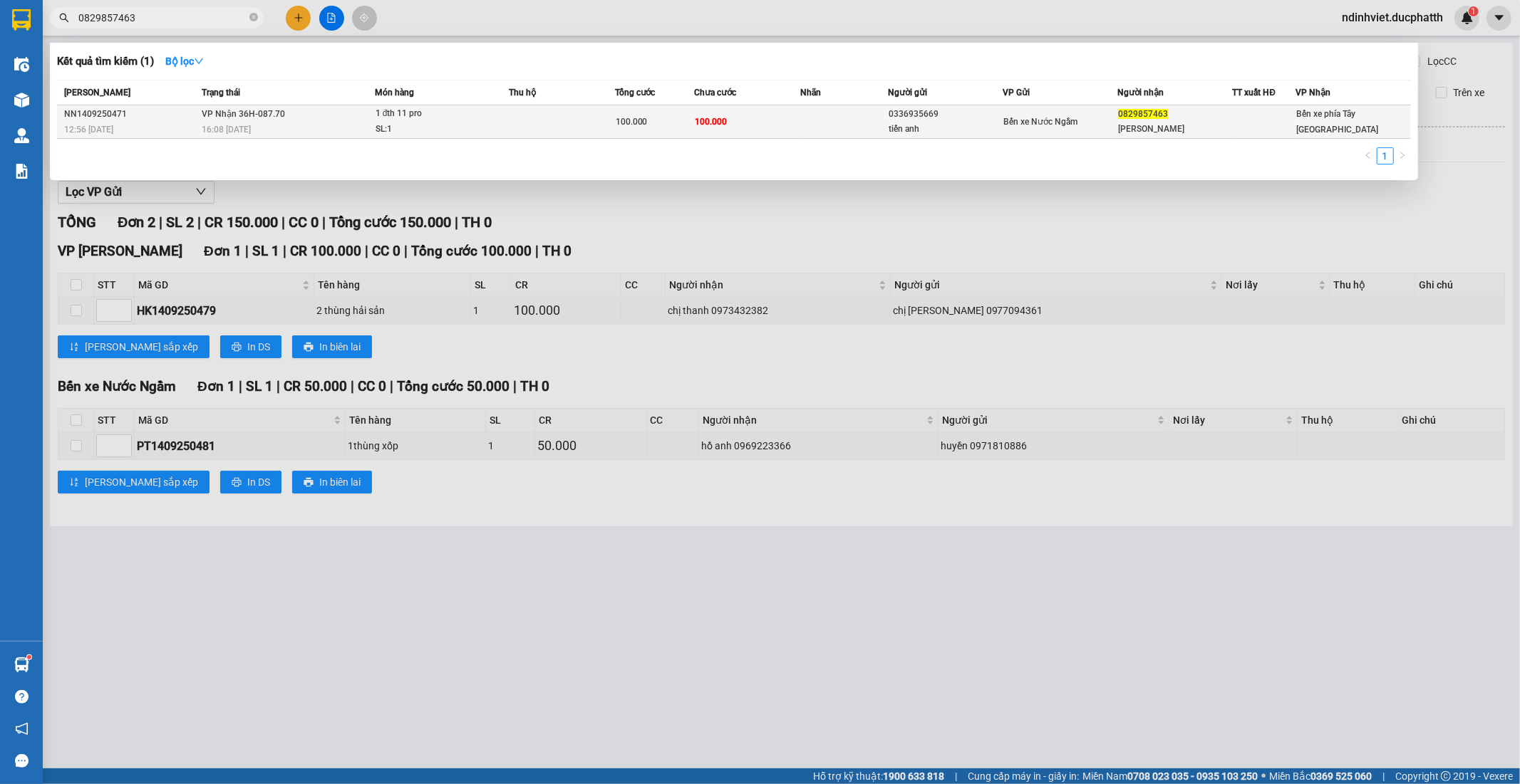
type input "0829857463"
click at [508, 124] on td at bounding box center [562, 122] width 106 height 33
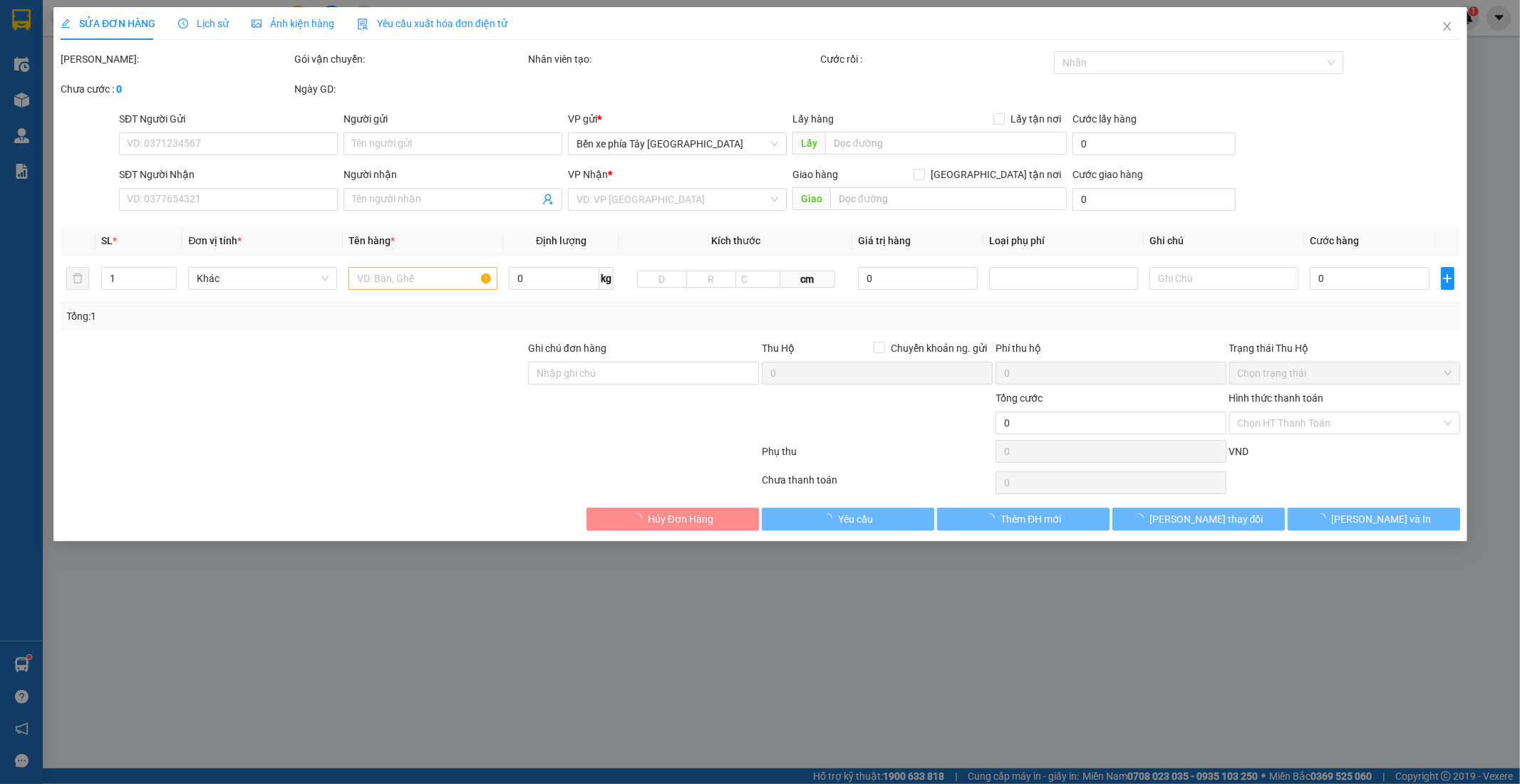
type input "0336935669"
type input "tiến anh"
type input "0829857463"
type input "[PERSON_NAME]"
type input "NNTT"
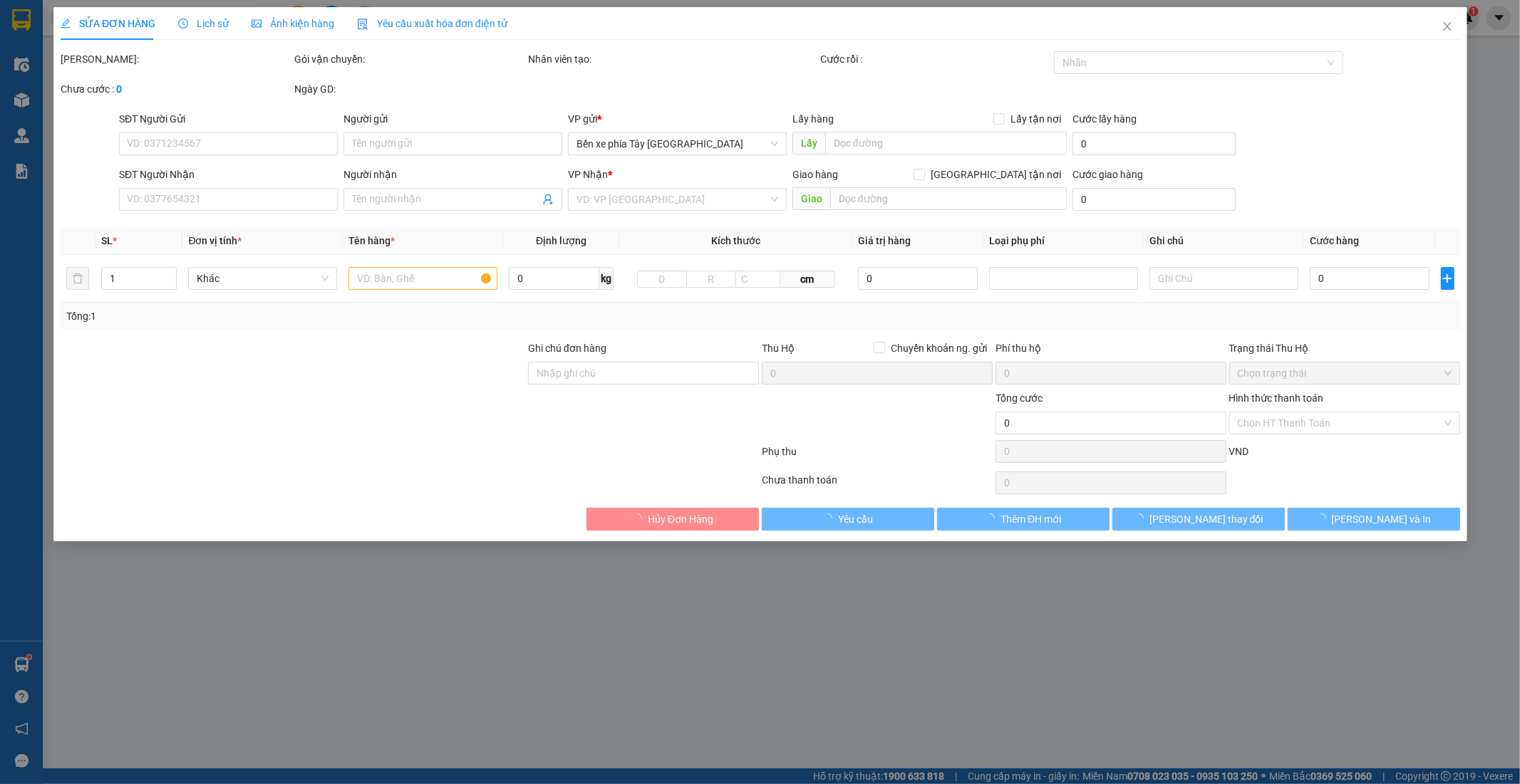
type input "100.000"
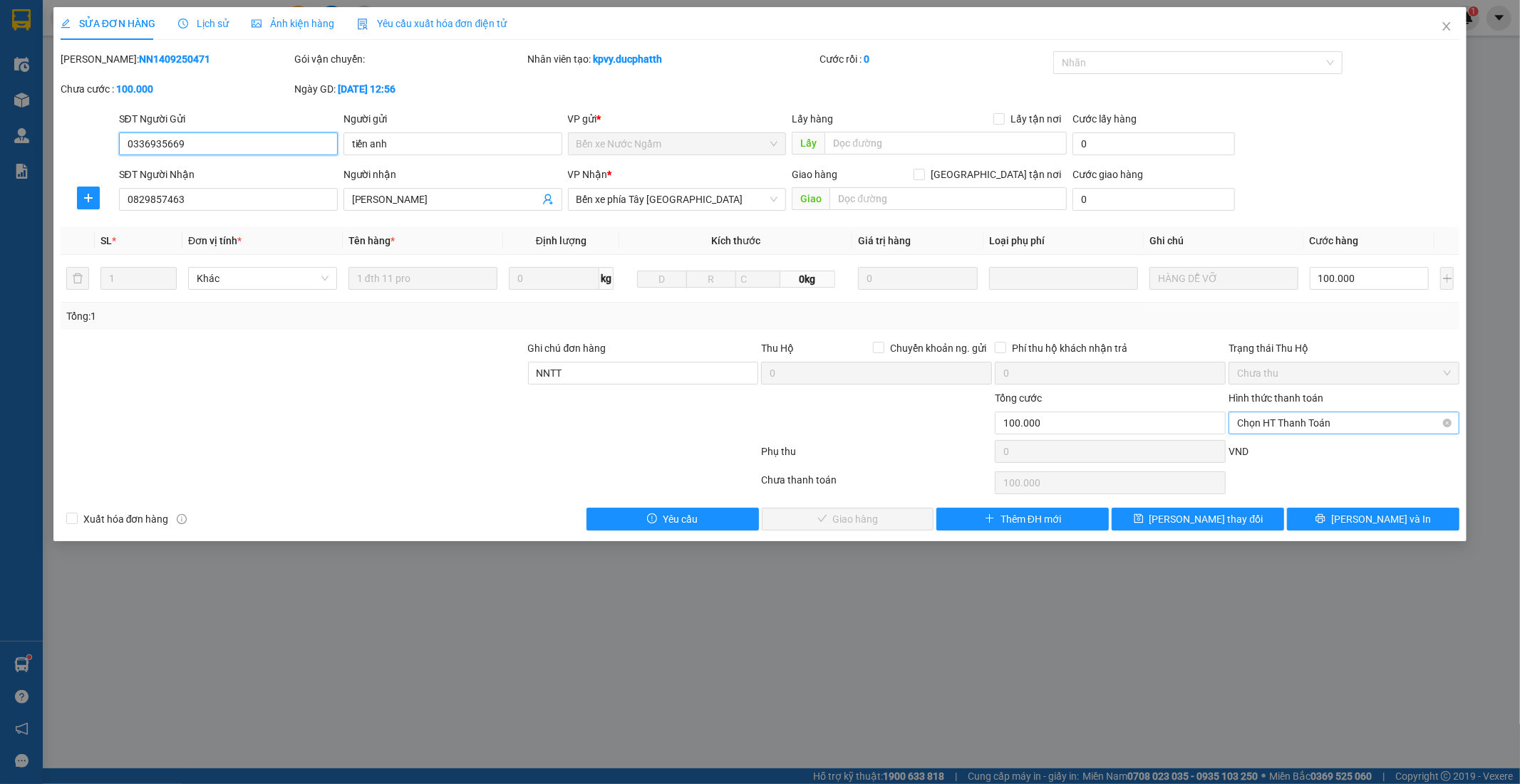
click at [1285, 428] on span "Chọn HT Thanh Toán" at bounding box center [1343, 424] width 214 height 22
click at [1258, 451] on div "Tại văn phòng" at bounding box center [1344, 451] width 214 height 15
type input "0"
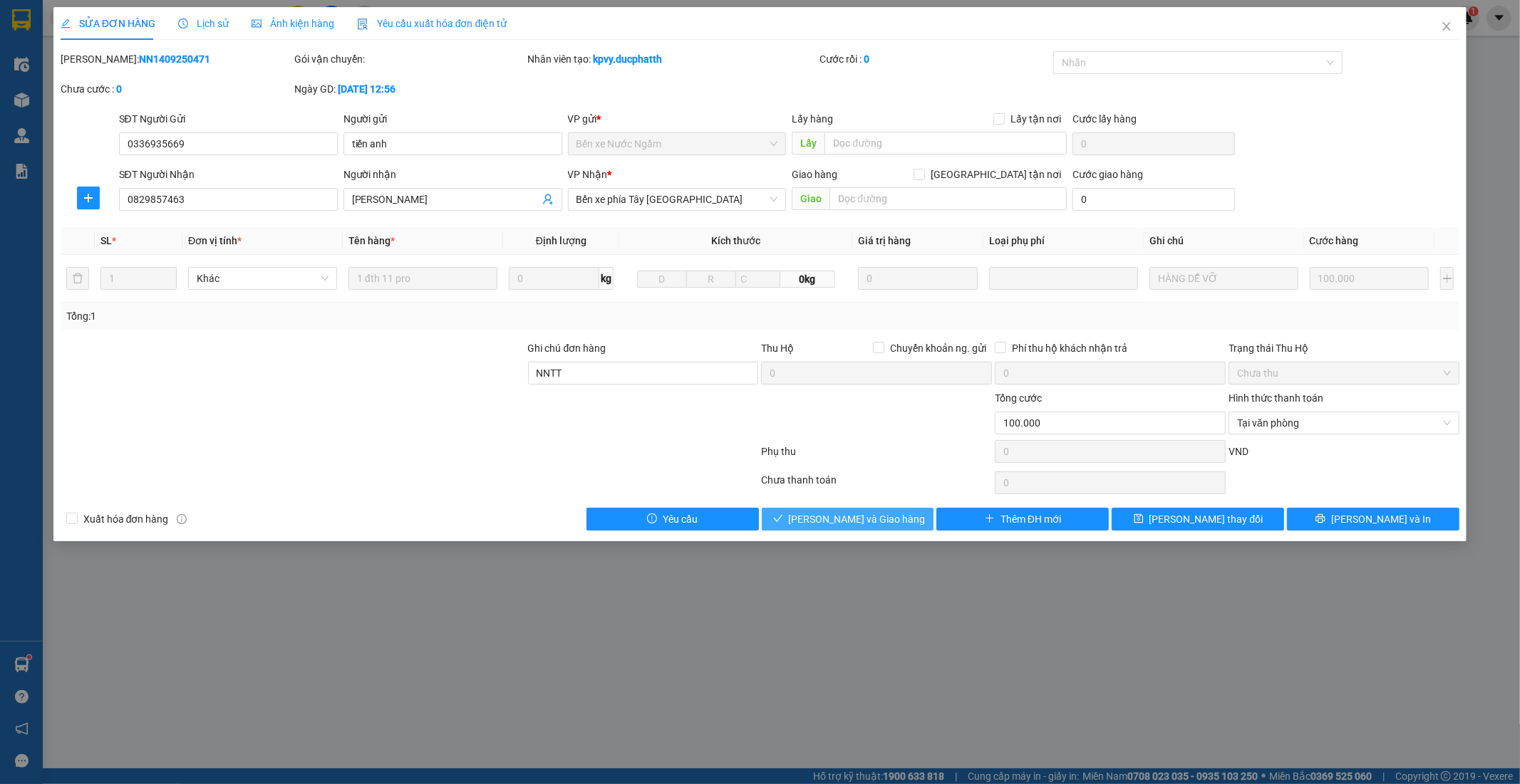
click at [886, 508] on button "[PERSON_NAME] và Giao hàng" at bounding box center [847, 519] width 172 height 23
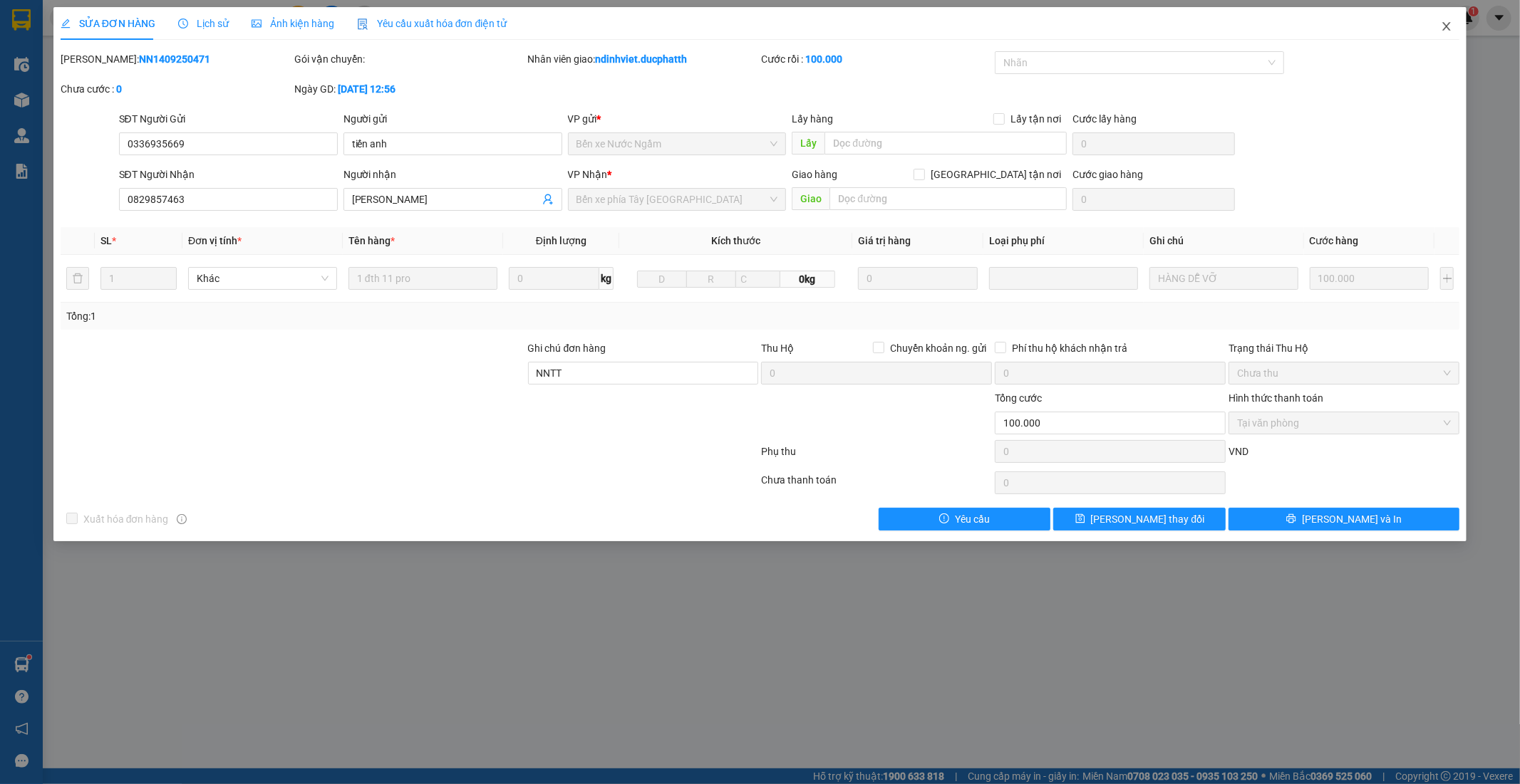
click at [1449, 25] on icon "close" at bounding box center [1447, 26] width 12 height 12
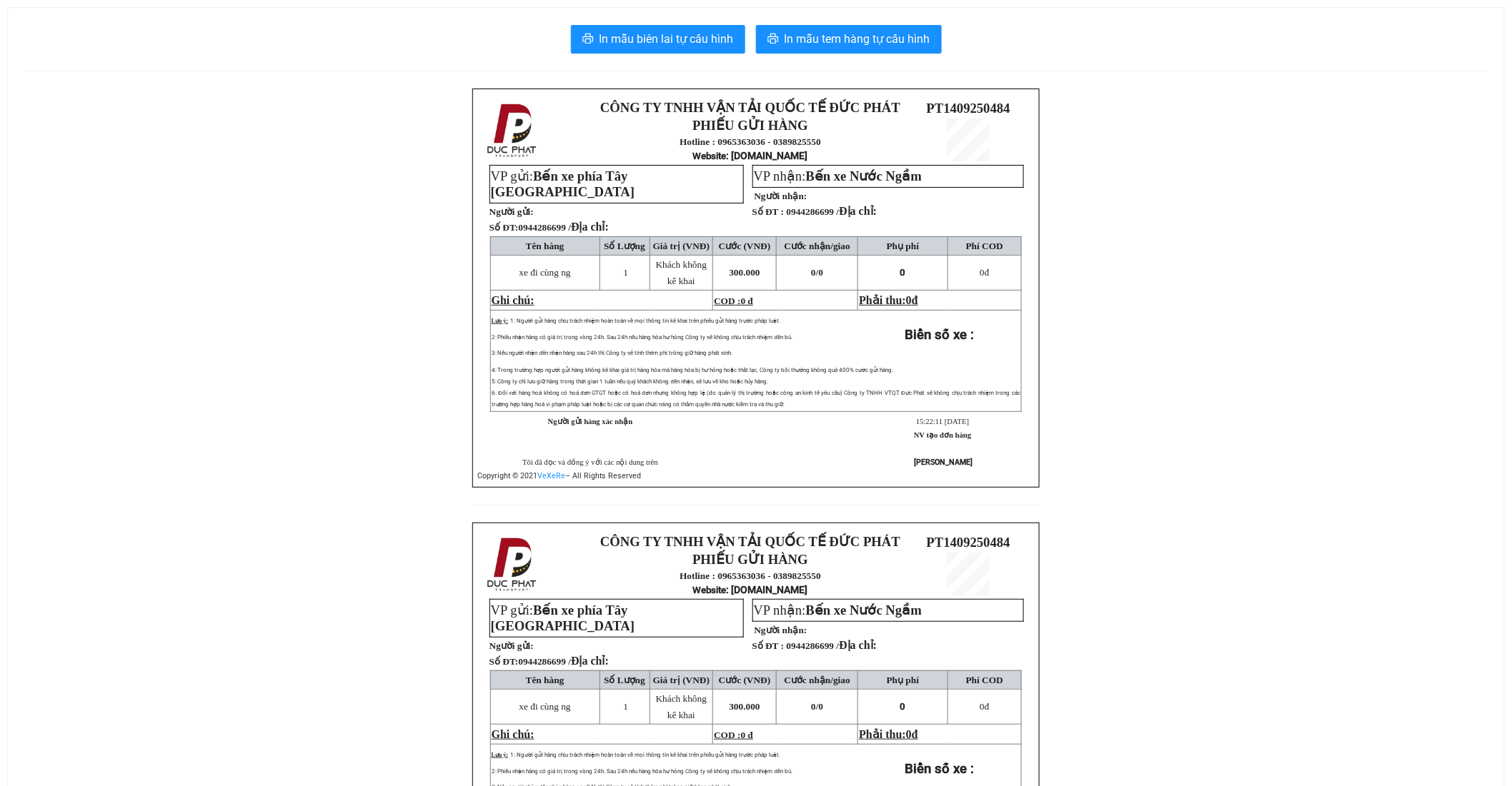
click at [1155, 332] on div "CÔNG TY TNHH VẬN TẢI QUỐC TẾ ĐỨC PHÁT PHIẾU GỬI HÀNG Hotline : 0965363036 - 038…" at bounding box center [756, 522] width 1462 height 868
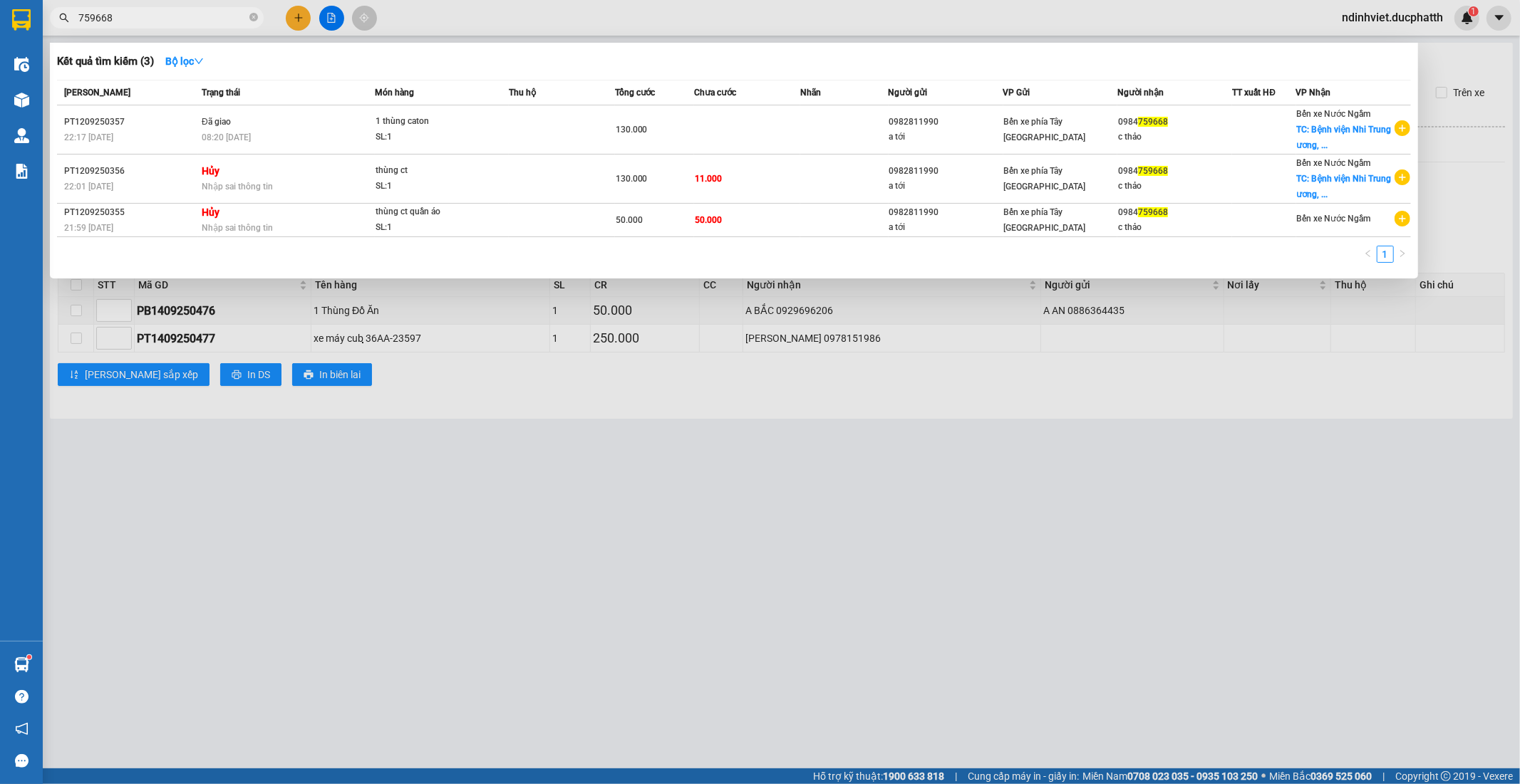
click at [248, 17] on span "759668" at bounding box center [156, 18] width 214 height 22
click at [252, 19] on icon "close-circle" at bounding box center [253, 16] width 8 height 8
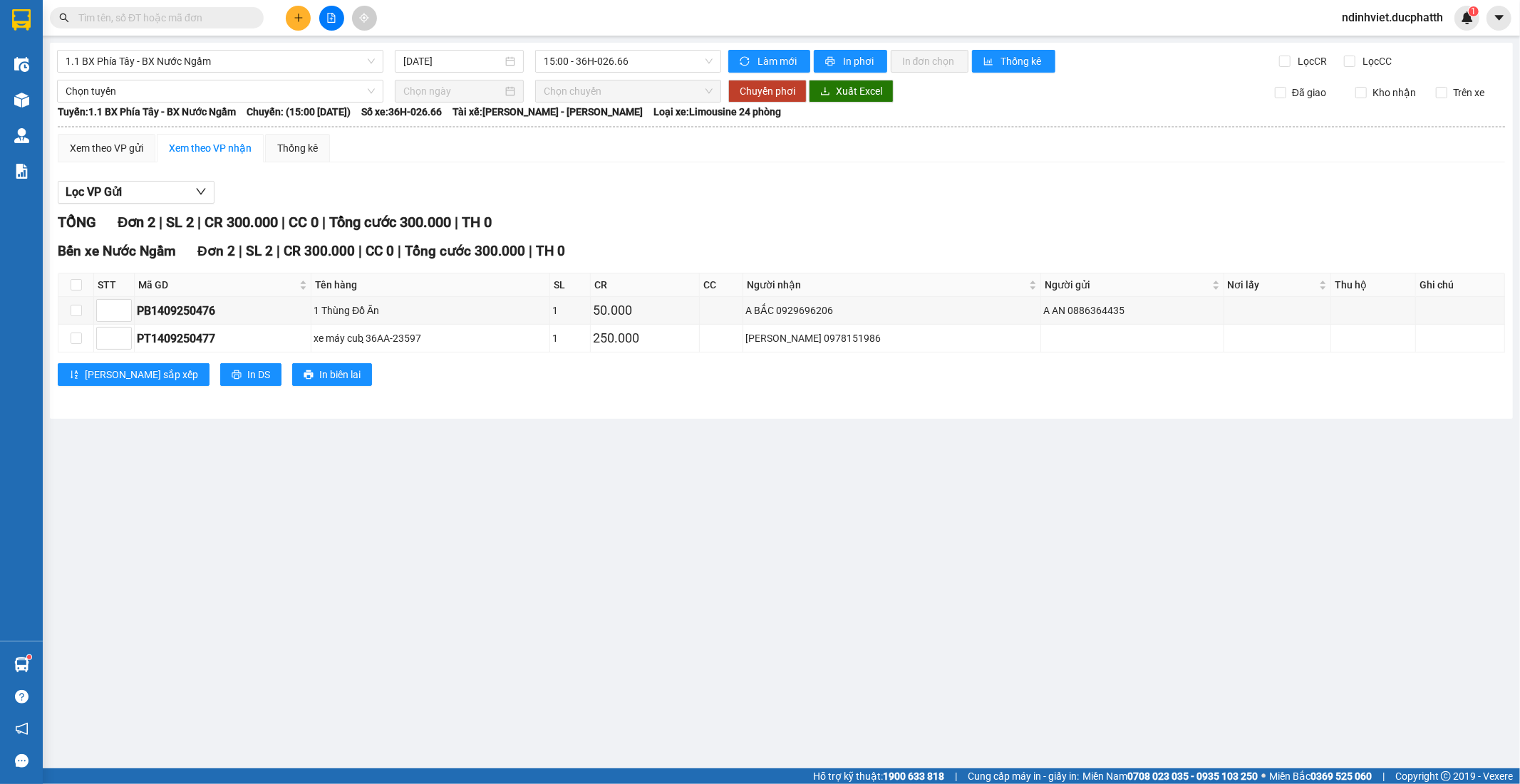
click at [207, 20] on input "text" at bounding box center [162, 17] width 169 height 15
type input "0"
click at [674, 62] on span "15:00 - 36H-026.66" at bounding box center [627, 61] width 169 height 22
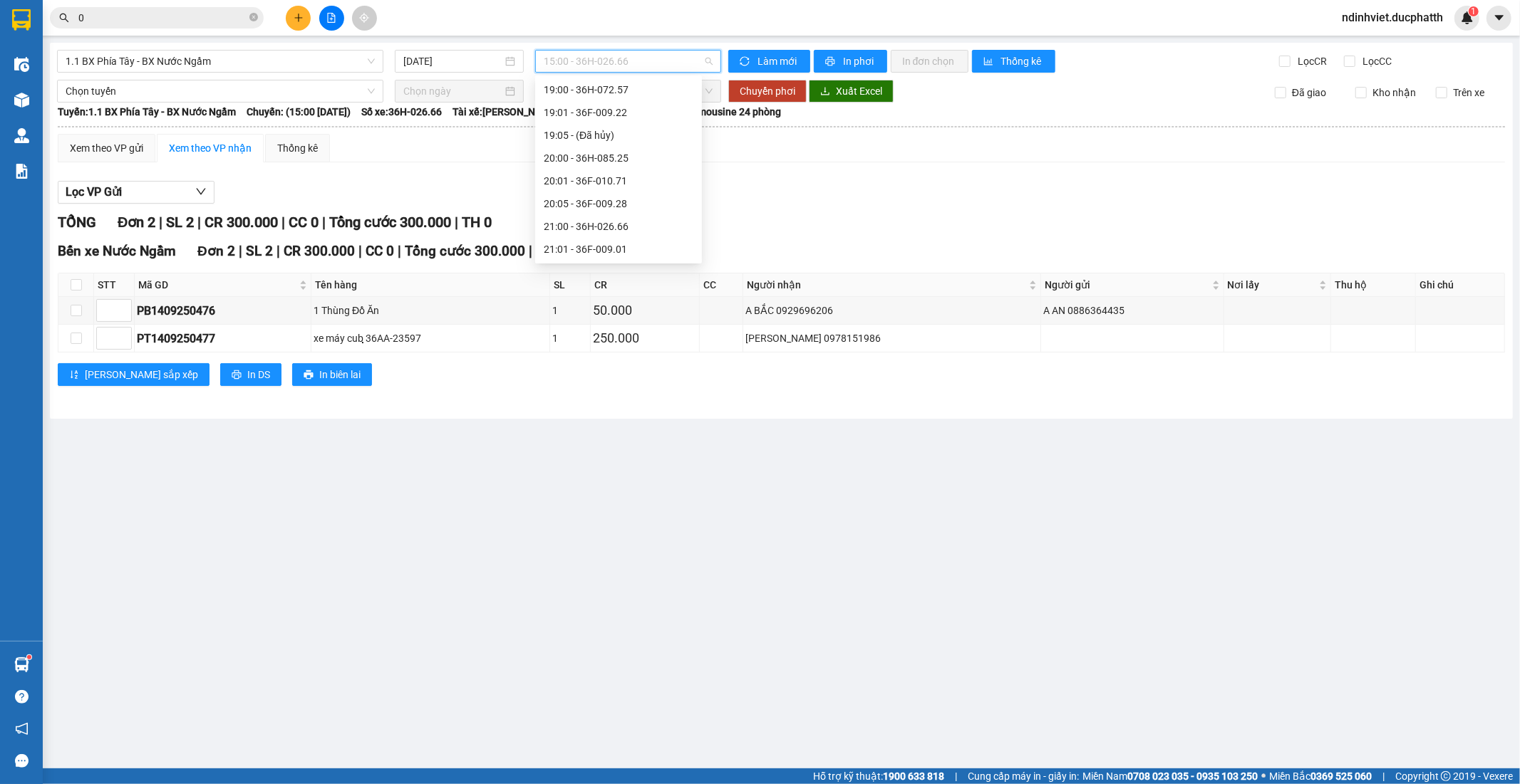
scroll to position [594, 0]
click at [611, 155] on div "17:00 - 36H-087.70" at bounding box center [618, 156] width 150 height 15
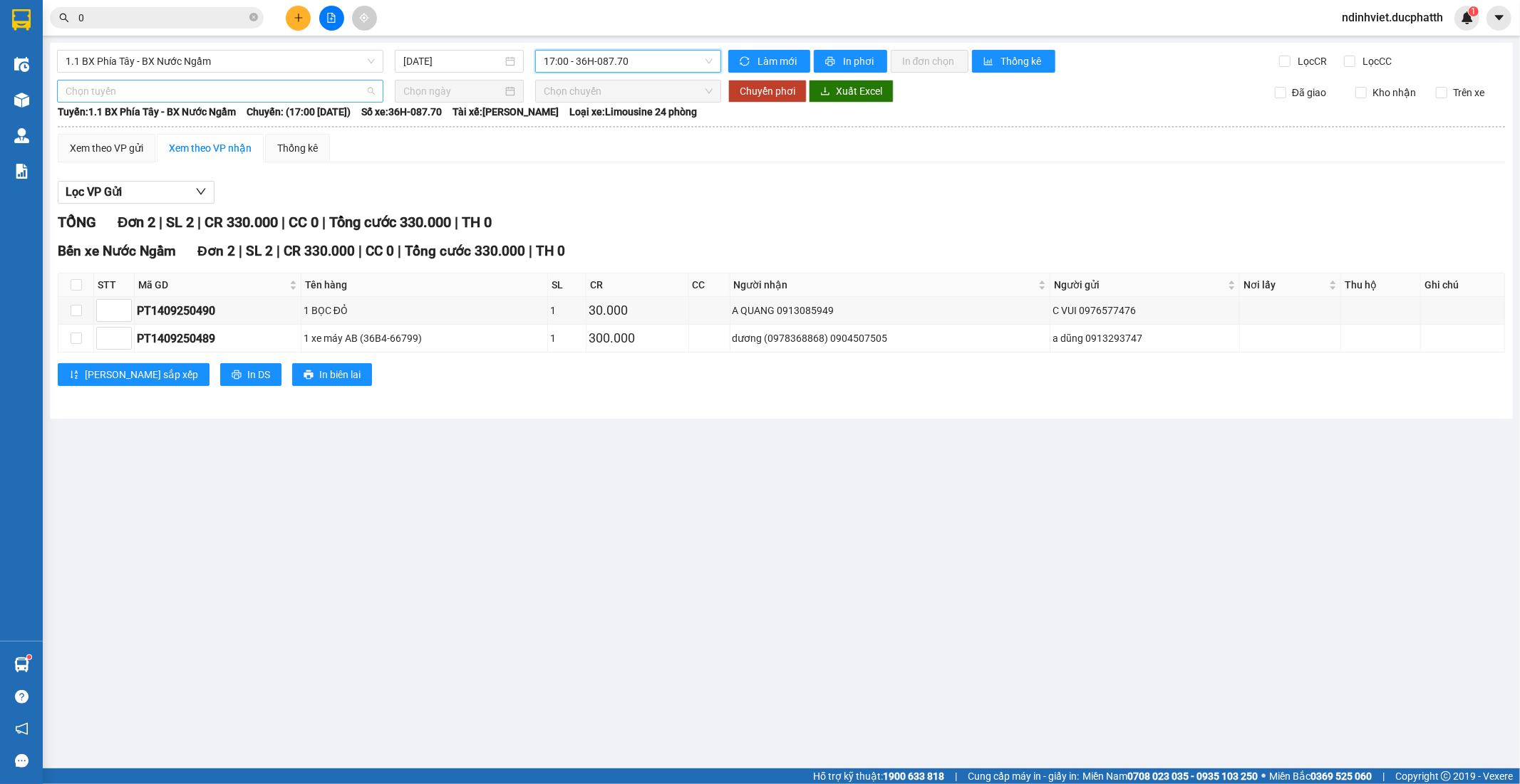
click at [337, 89] on span "Chọn tuyến" at bounding box center [220, 91] width 309 height 22
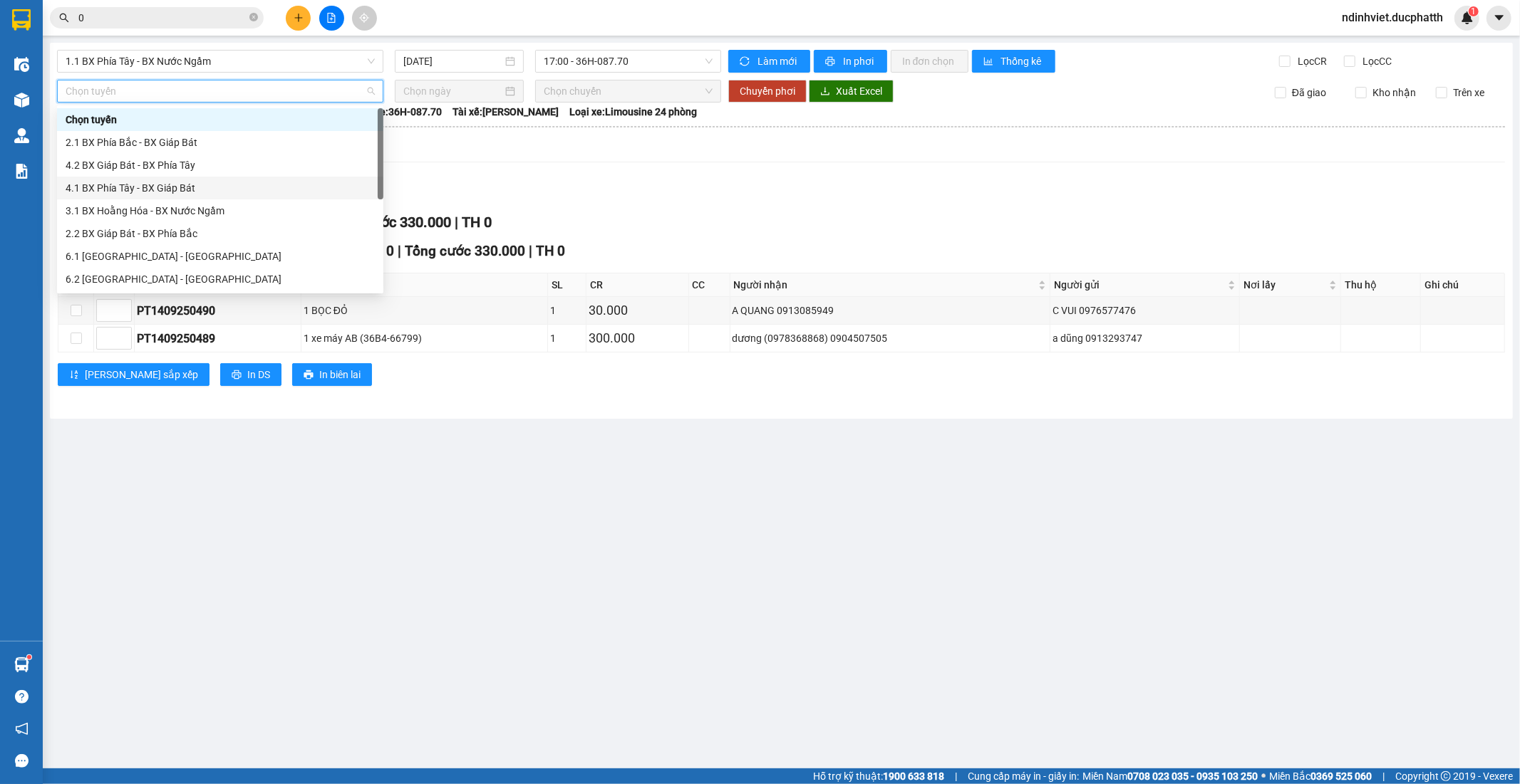
click at [160, 193] on div "4.1 BX Phía Tây - BX Giáp Bát" at bounding box center [220, 187] width 309 height 15
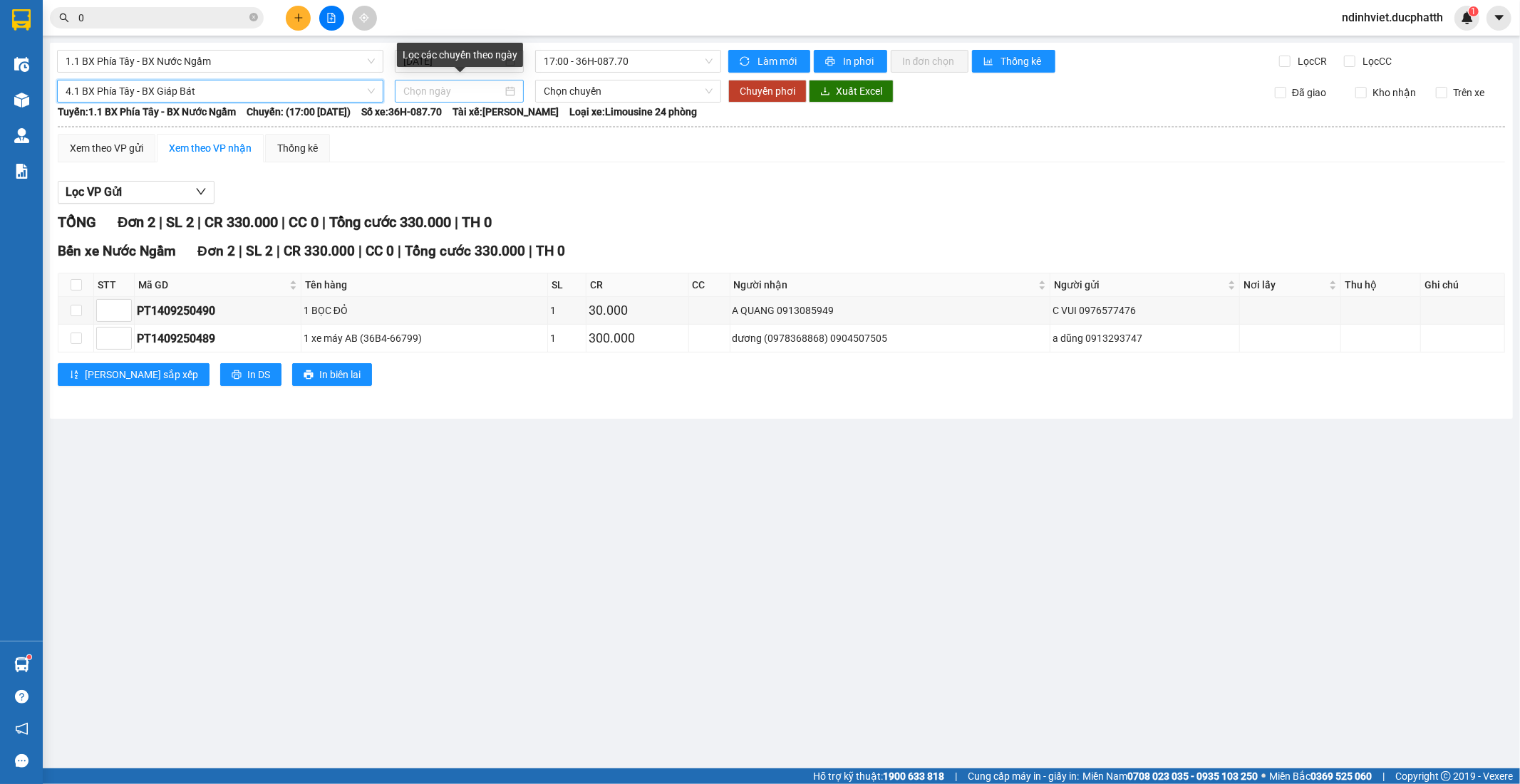
click at [507, 90] on div at bounding box center [459, 90] width 112 height 15
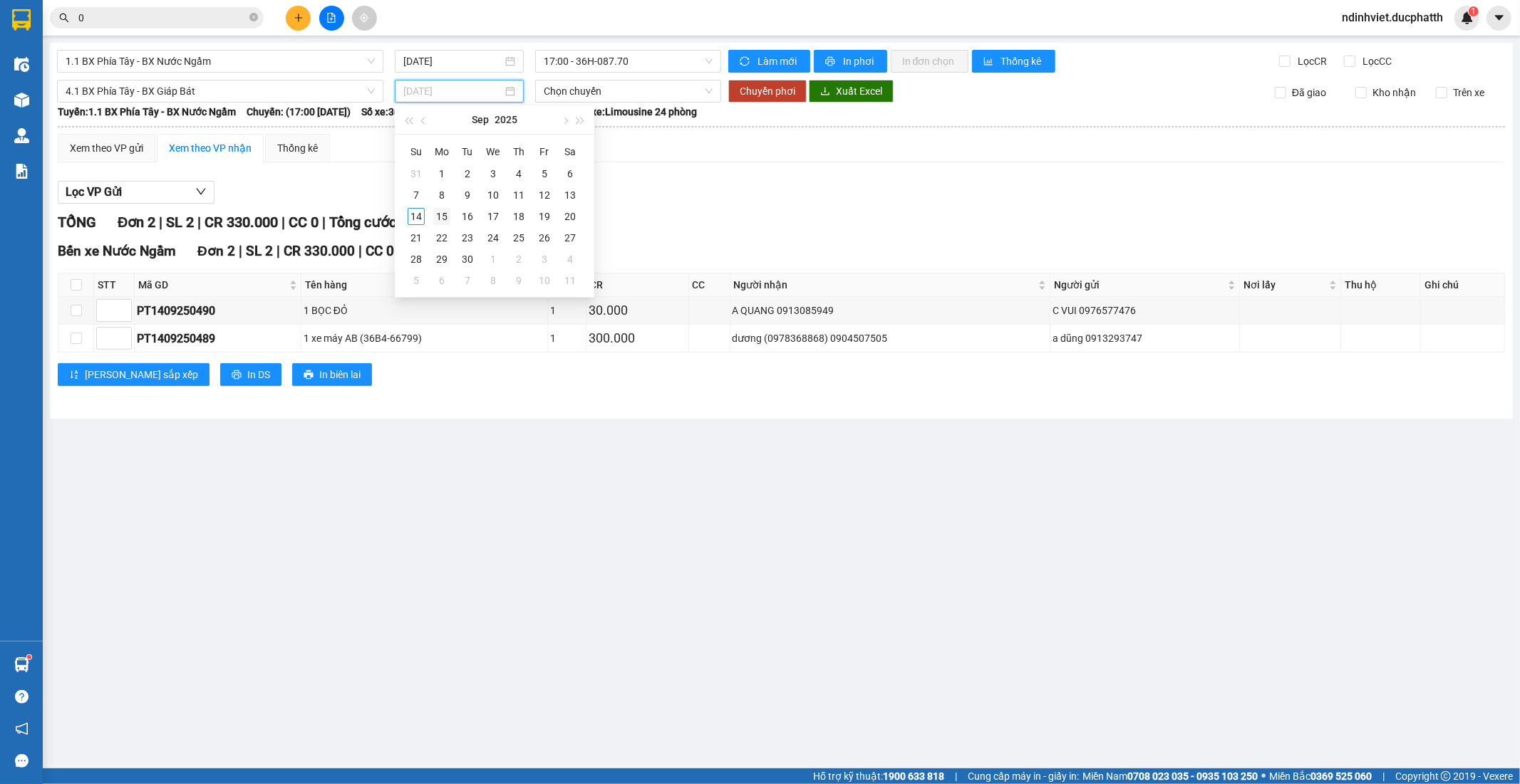
type input "15/09/2025"
click at [442, 213] on div "15" at bounding box center [442, 216] width 17 height 17
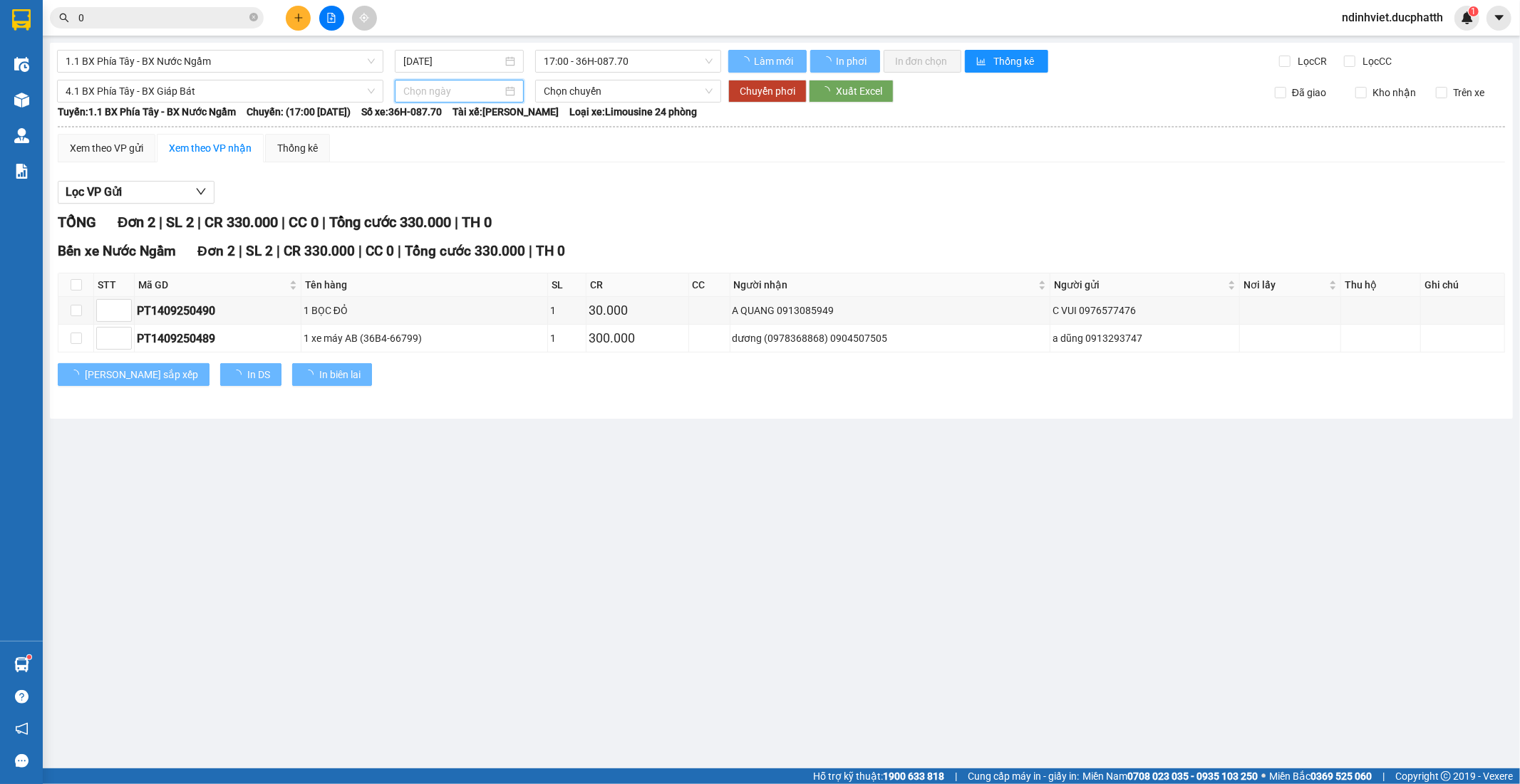
type input "15/09/2025"
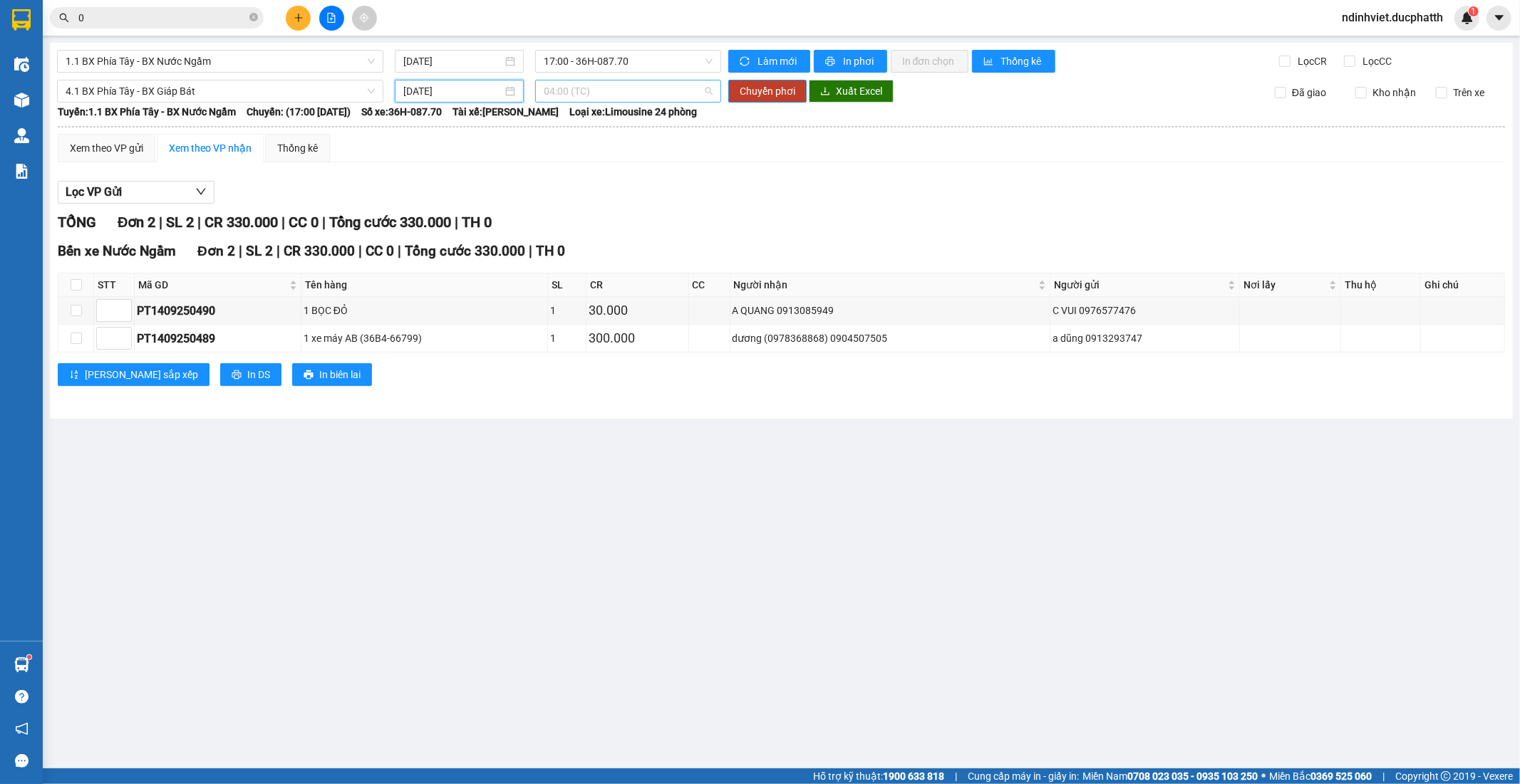
click at [631, 87] on span "04:00 (TC)" at bounding box center [627, 91] width 169 height 22
click at [713, 182] on div "Lọc VP Gửi" at bounding box center [782, 193] width 1448 height 23
click at [79, 311] on input "checkbox" at bounding box center [76, 310] width 12 height 12
checkbox input "true"
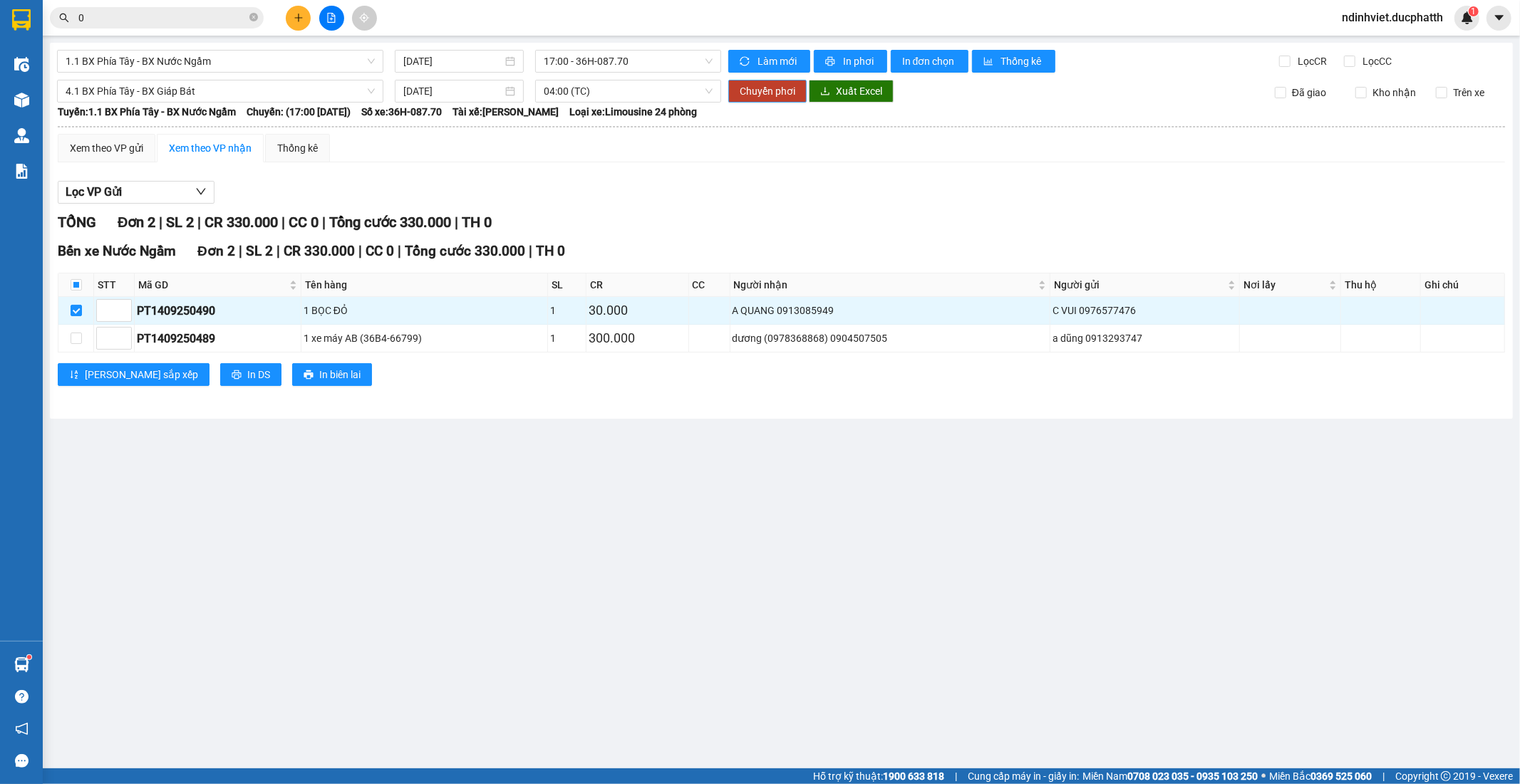
click at [754, 89] on span "Chuyển phơi" at bounding box center [768, 90] width 56 height 15
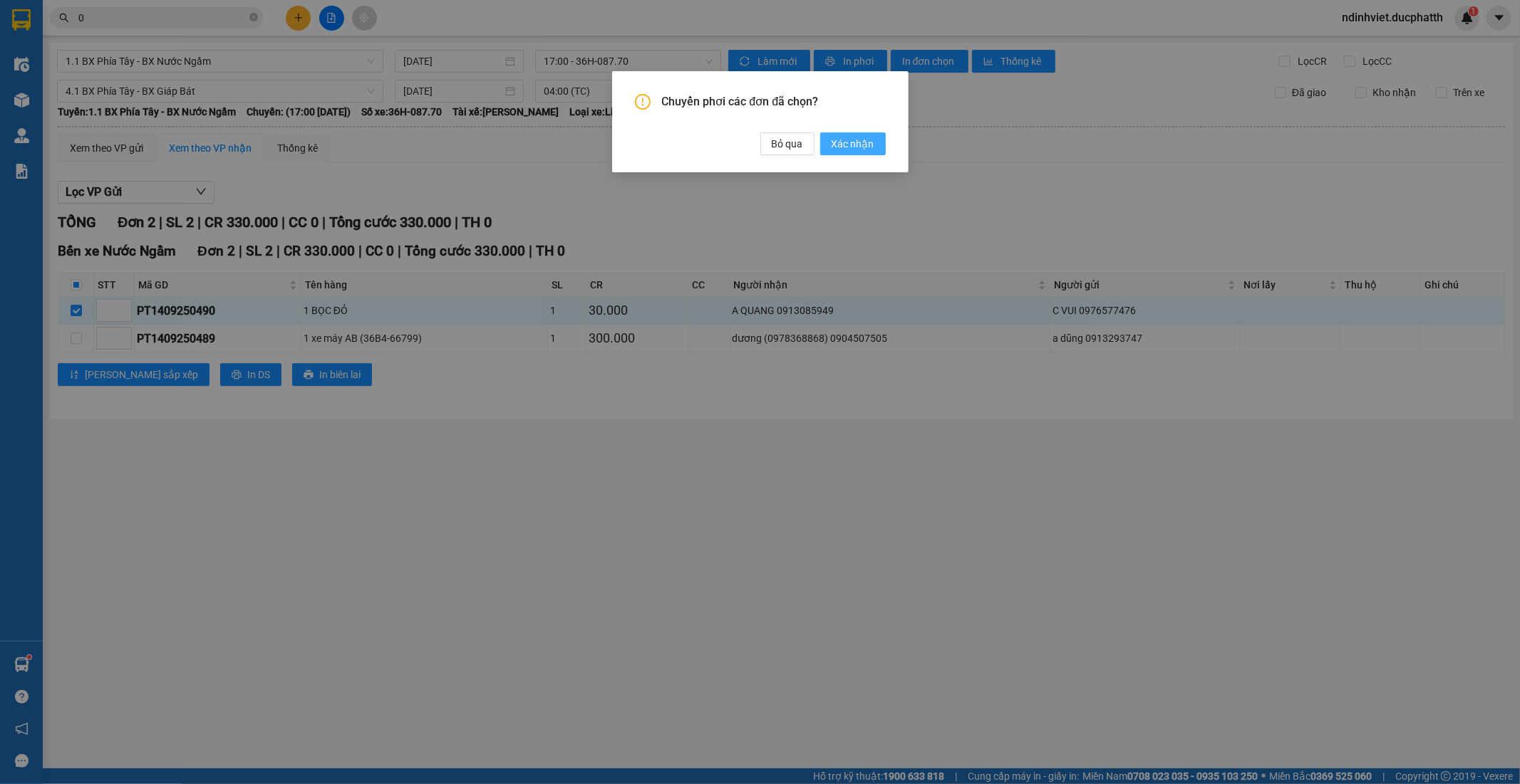
click at [850, 142] on span "Xác nhận" at bounding box center [853, 143] width 42 height 15
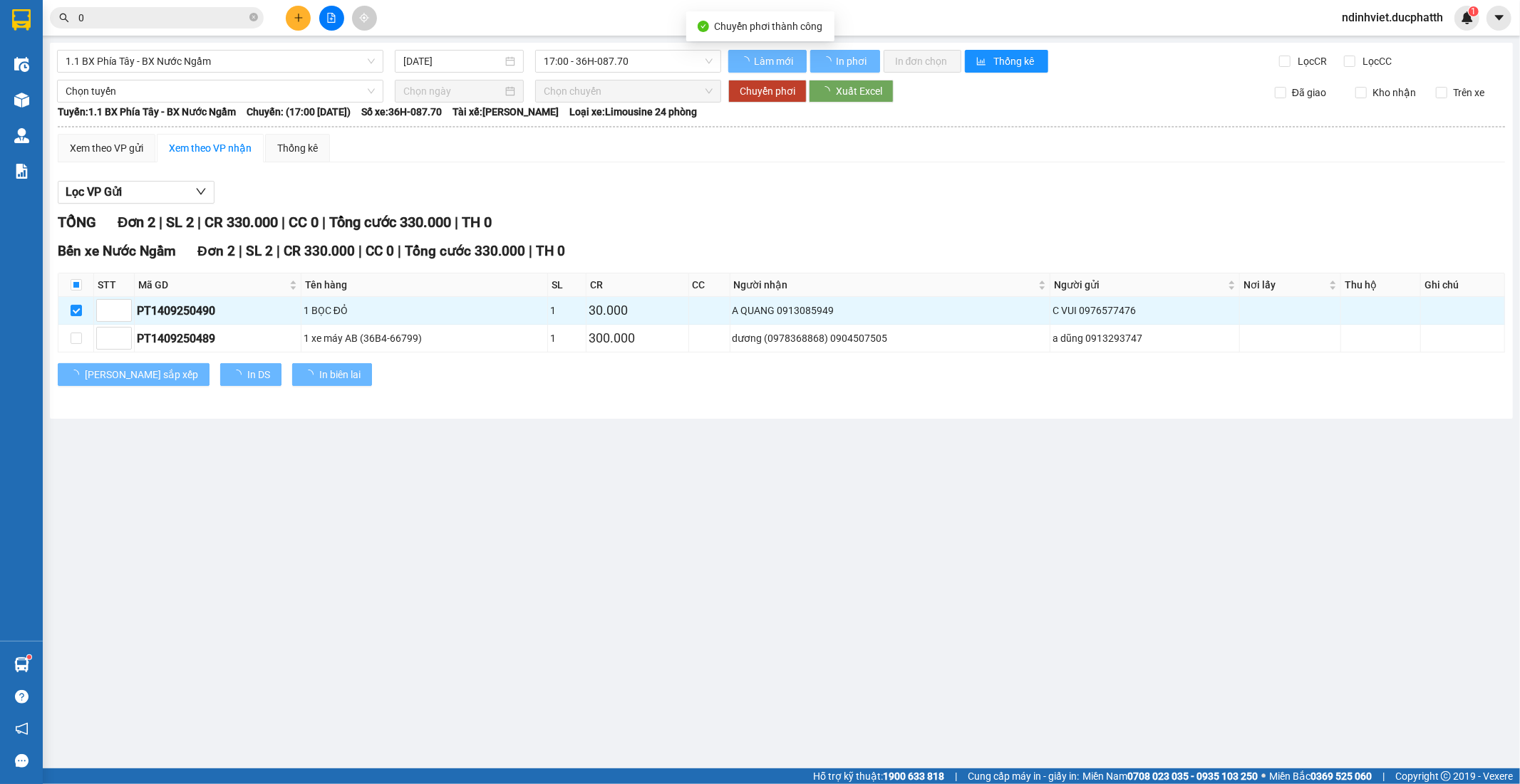
checkbox input "false"
type input "15/09/2025"
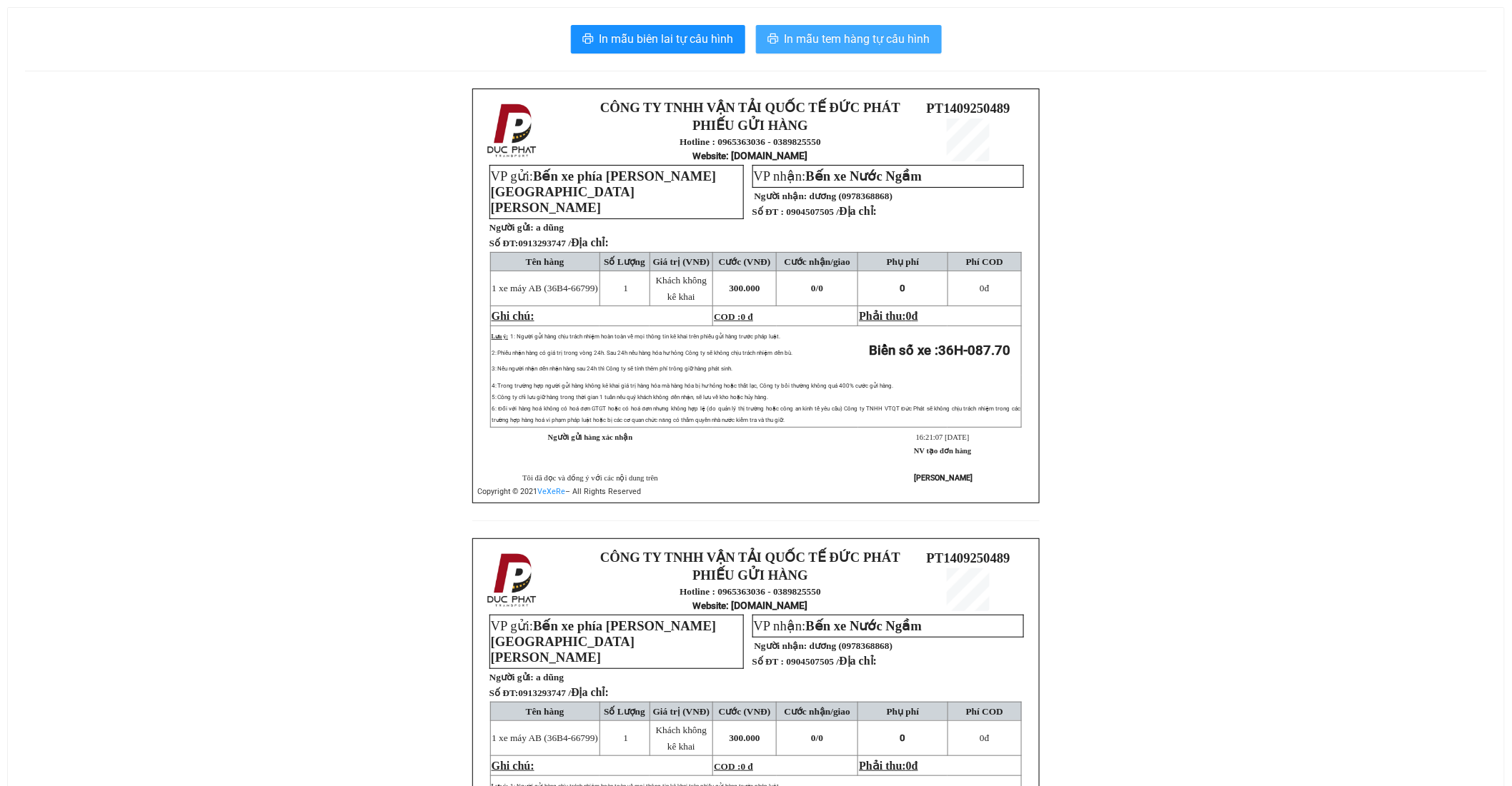
click at [872, 42] on span "In mẫu tem hàng tự cấu hình" at bounding box center [857, 39] width 146 height 18
click at [913, 42] on span "In mẫu tem hàng tự cấu hình" at bounding box center [857, 39] width 146 height 18
click at [995, 184] on p "VP nhận: Bến xe Nước Ngầm" at bounding box center [888, 176] width 269 height 15
click at [834, 44] on span "In mẫu tem hàng tự cấu hình" at bounding box center [857, 39] width 146 height 18
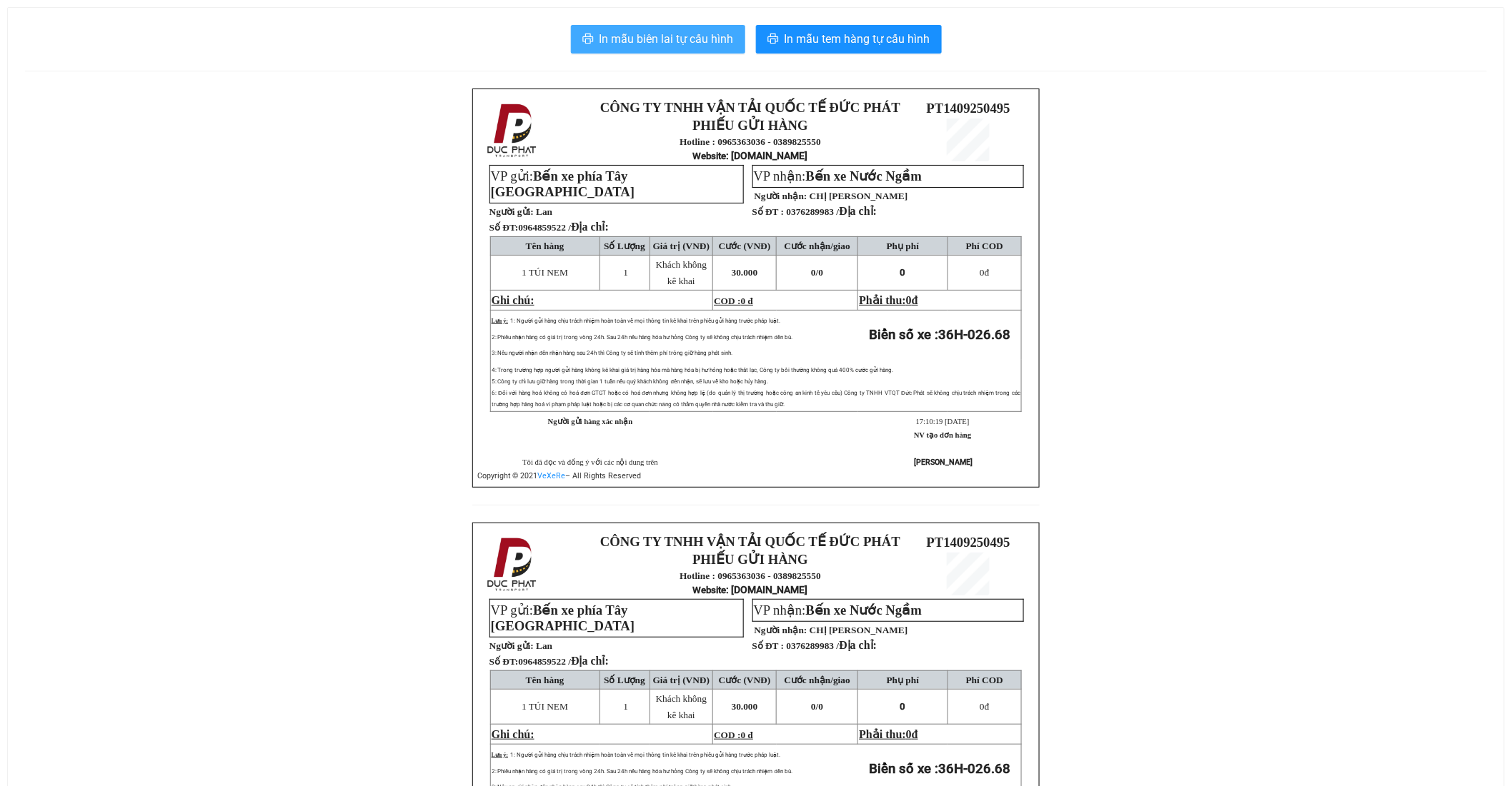
click at [673, 33] on span "In mẫu biên lai tự cấu hình" at bounding box center [666, 39] width 135 height 18
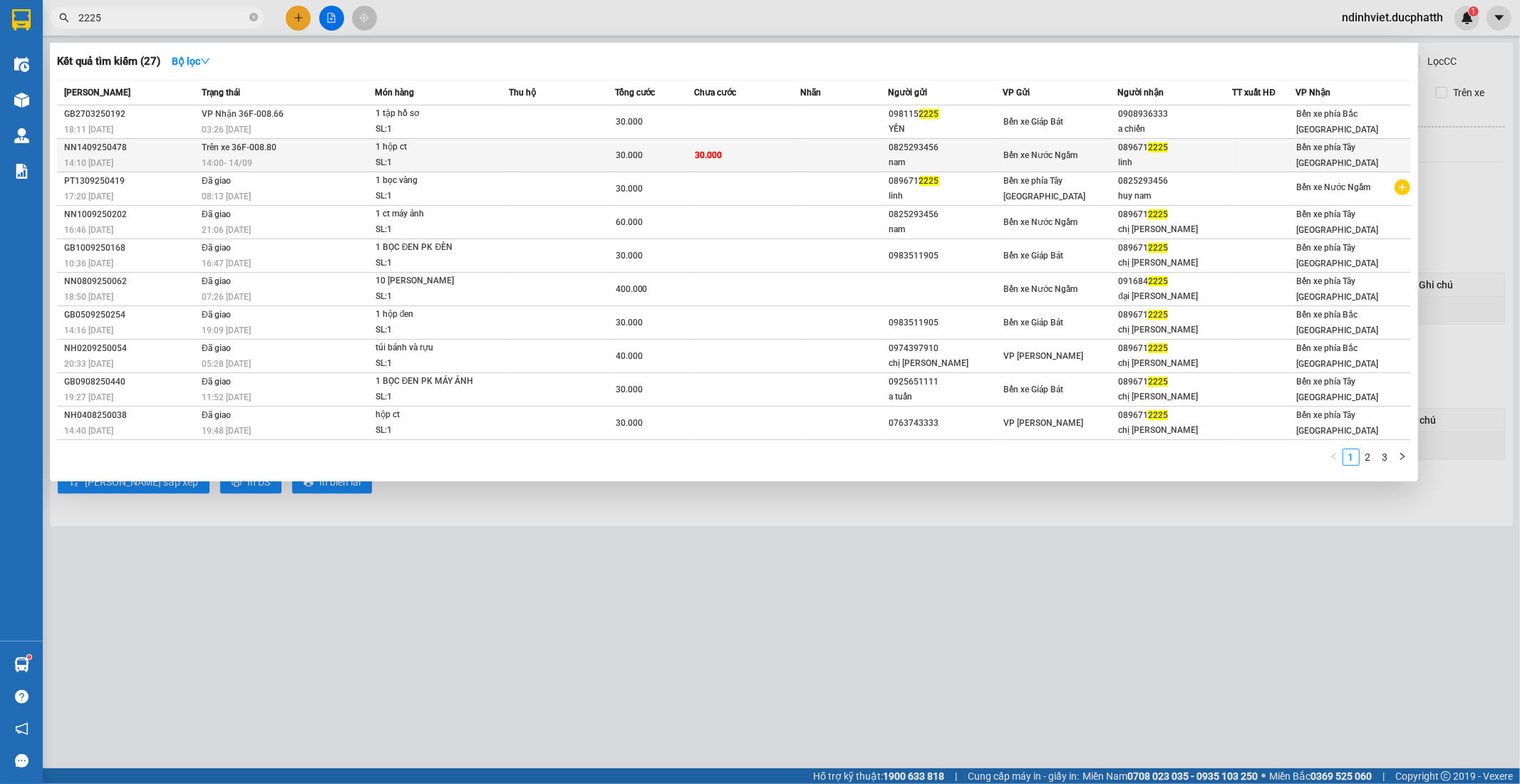
type input "2225"
click at [366, 153] on td "Trên xe 36F-008.80 14:00 [DATE]" at bounding box center [287, 155] width 177 height 33
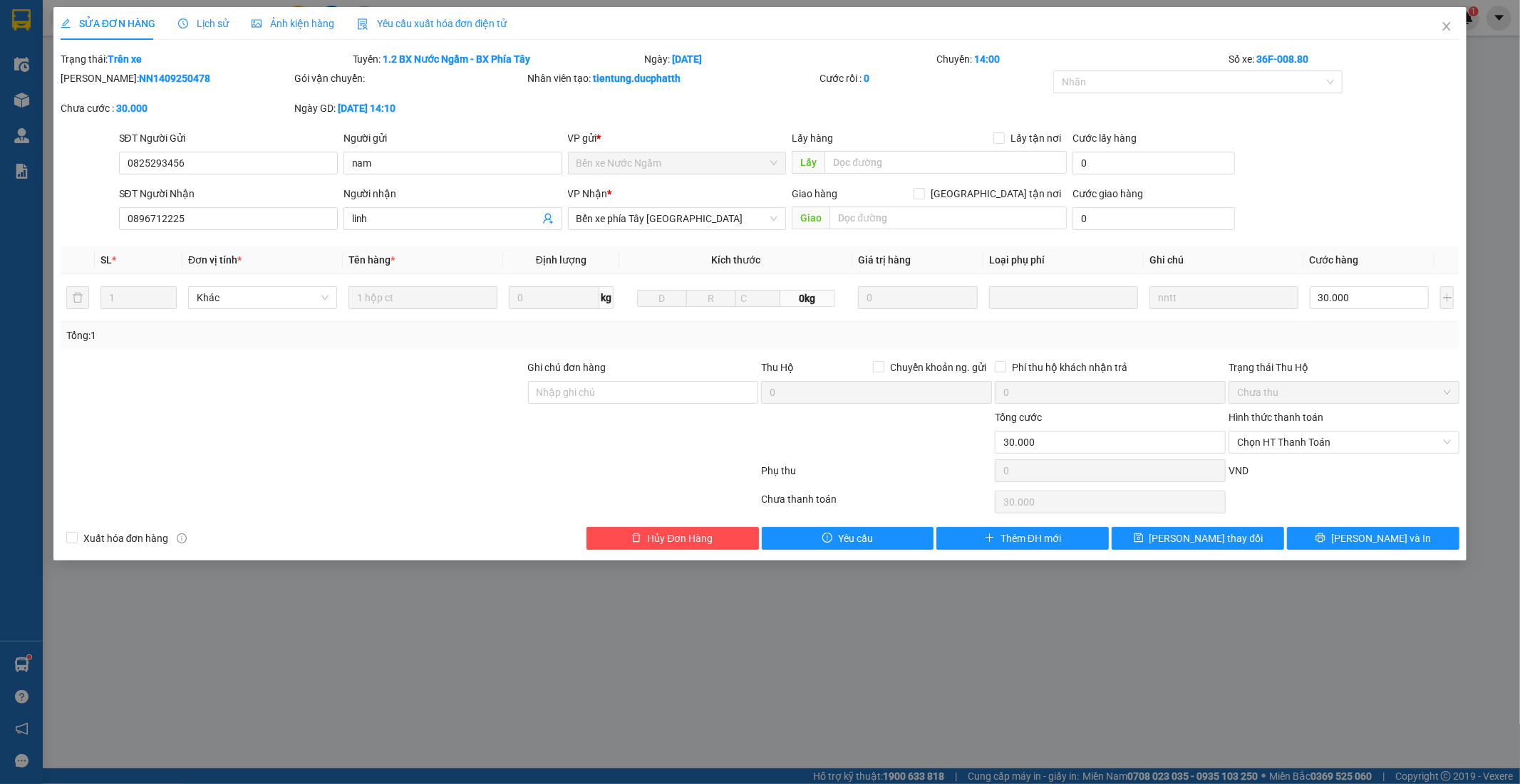
type input "0825293456"
type input "nam"
type input "0896712225"
type input "linh"
type input "30.000"
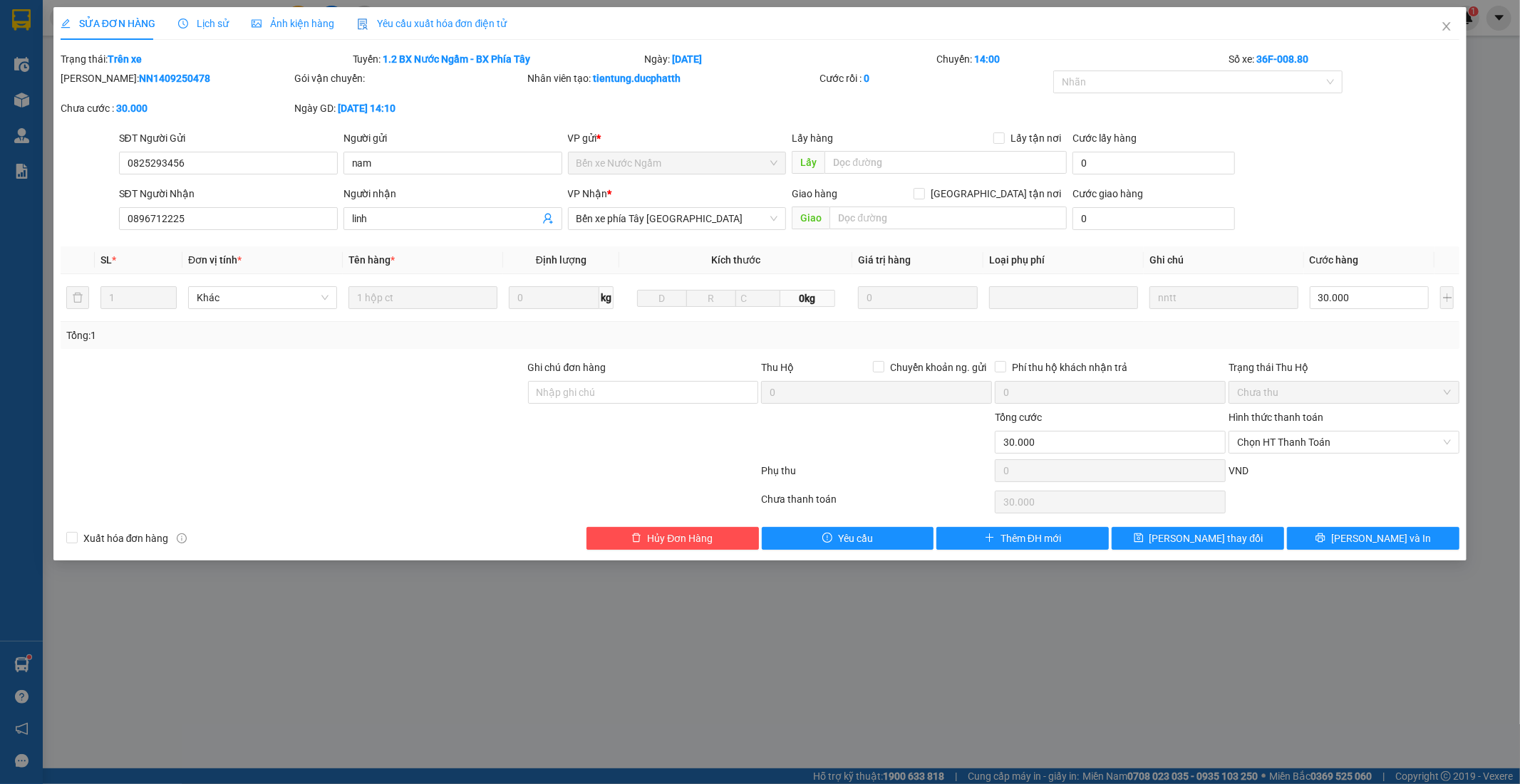
type input "30.000"
click at [1451, 25] on icon "close" at bounding box center [1447, 26] width 12 height 12
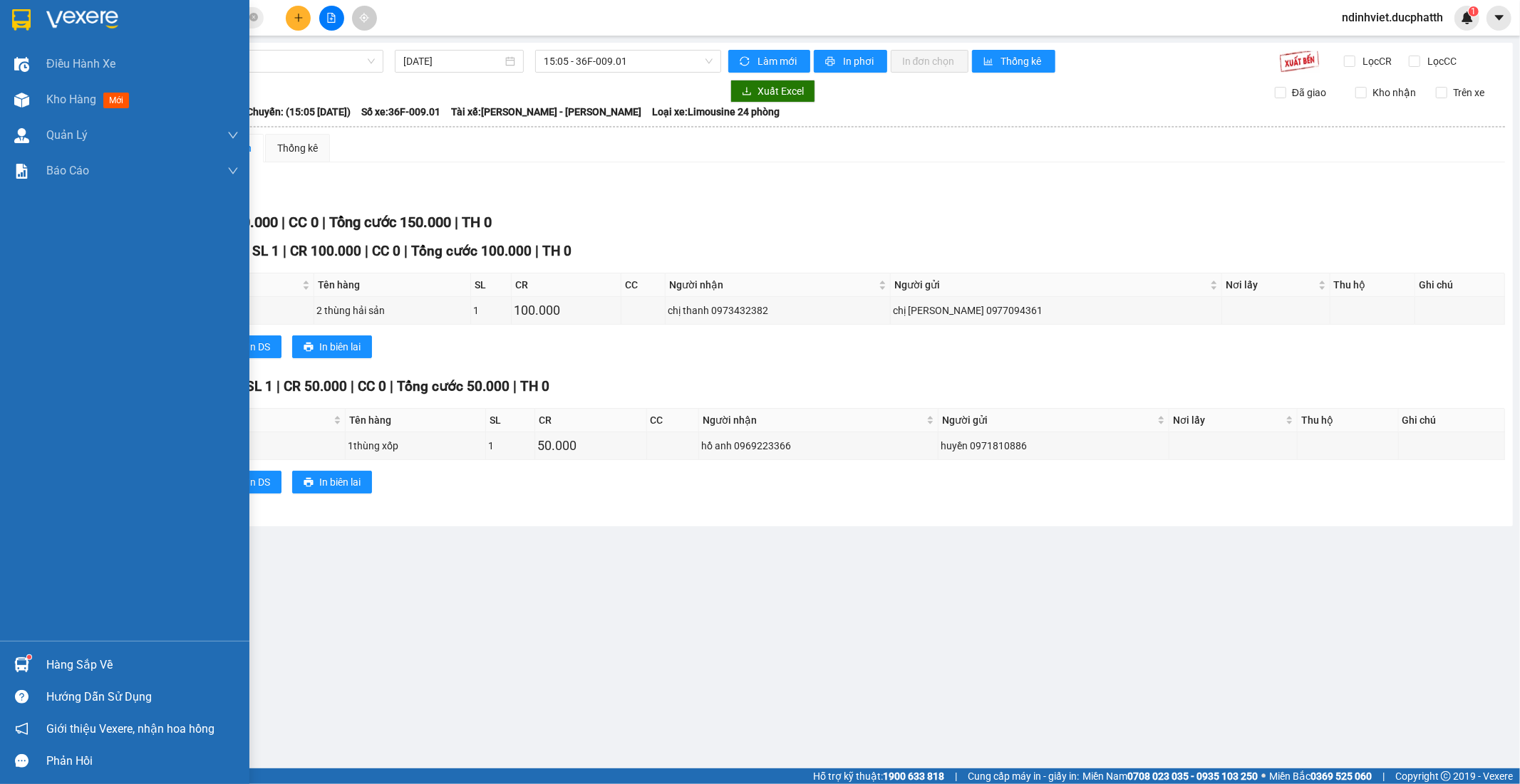
click at [61, 668] on div "Hàng sắp về" at bounding box center [142, 666] width 192 height 22
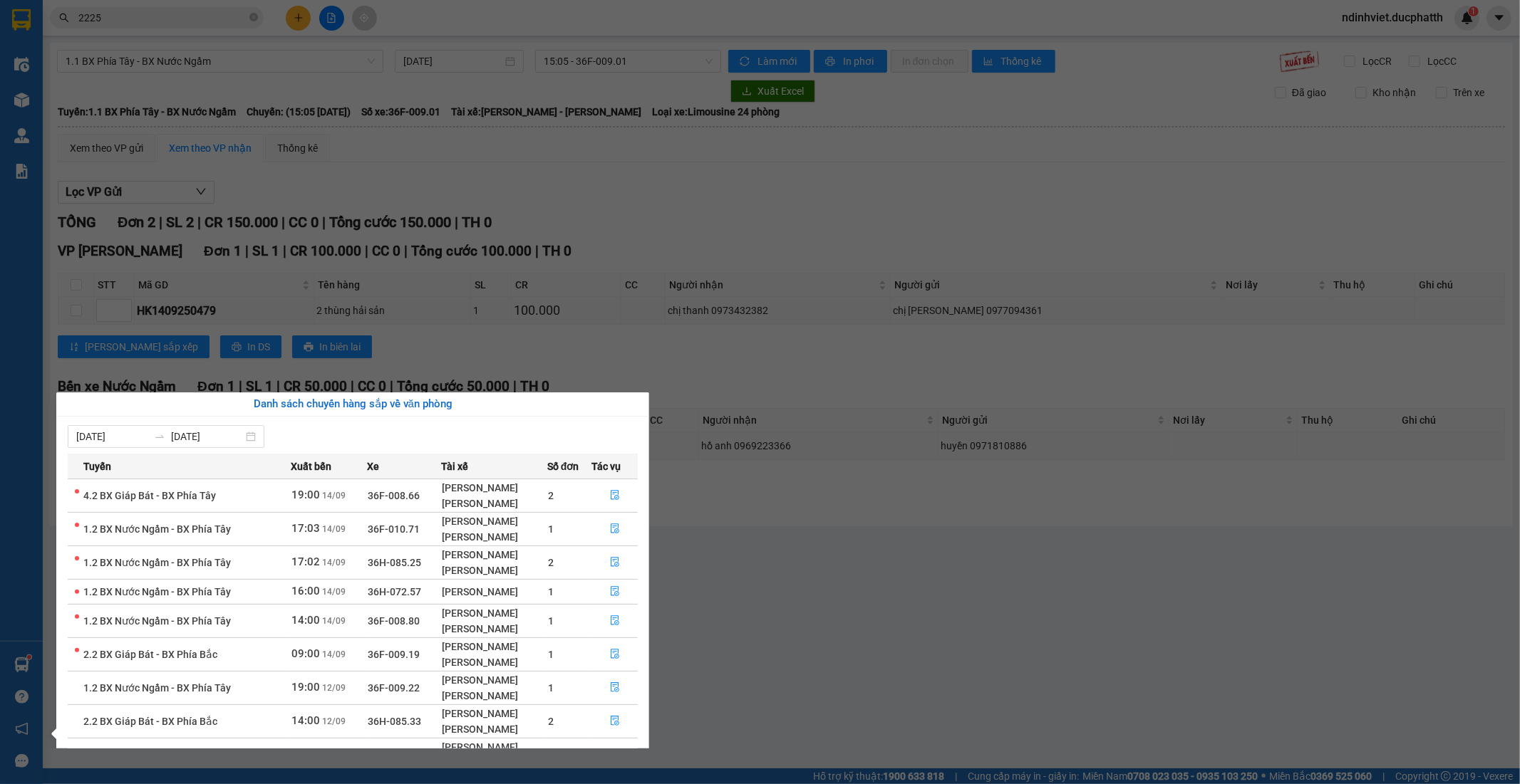
scroll to position [93, 0]
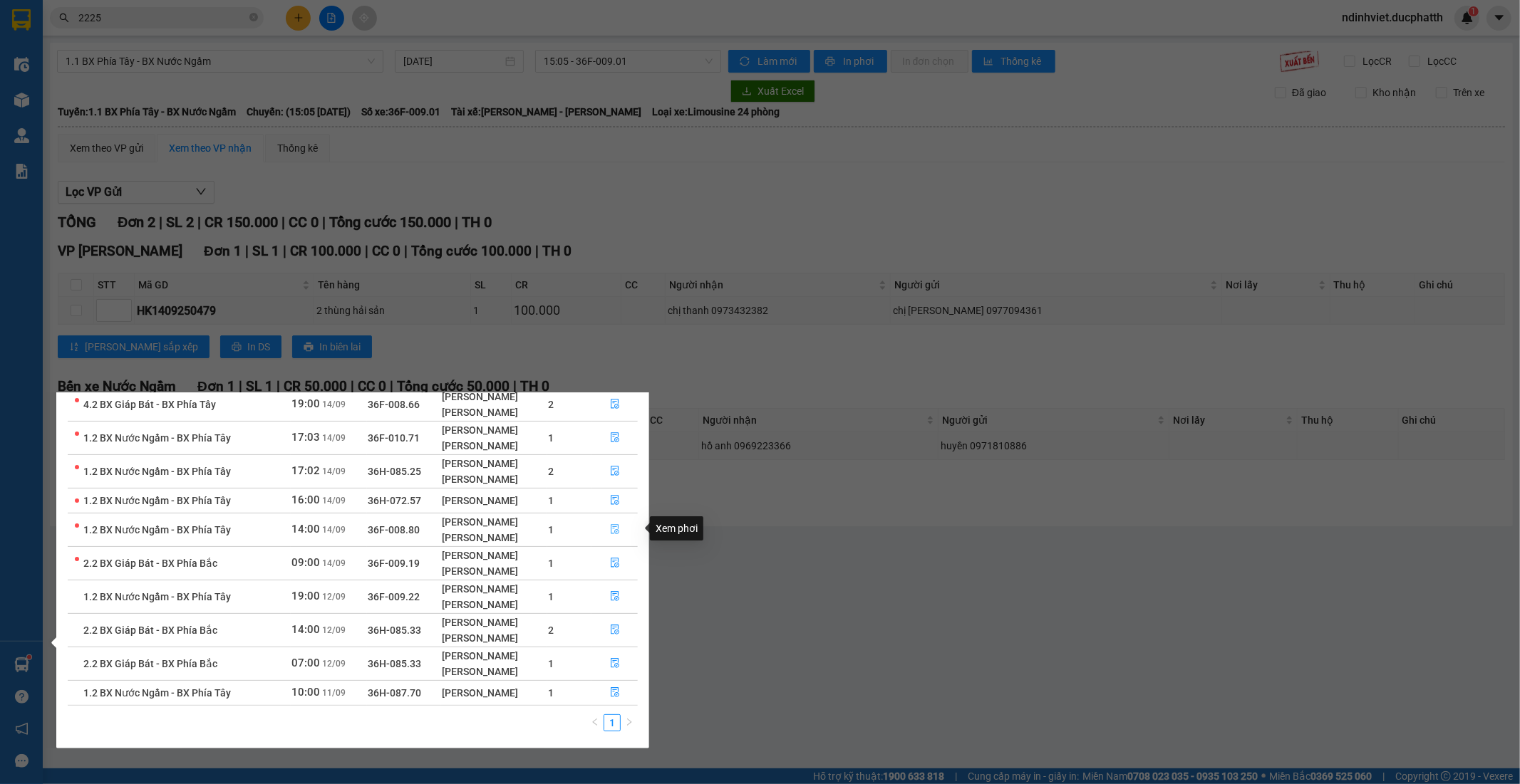
click at [615, 536] on button "button" at bounding box center [615, 530] width 45 height 23
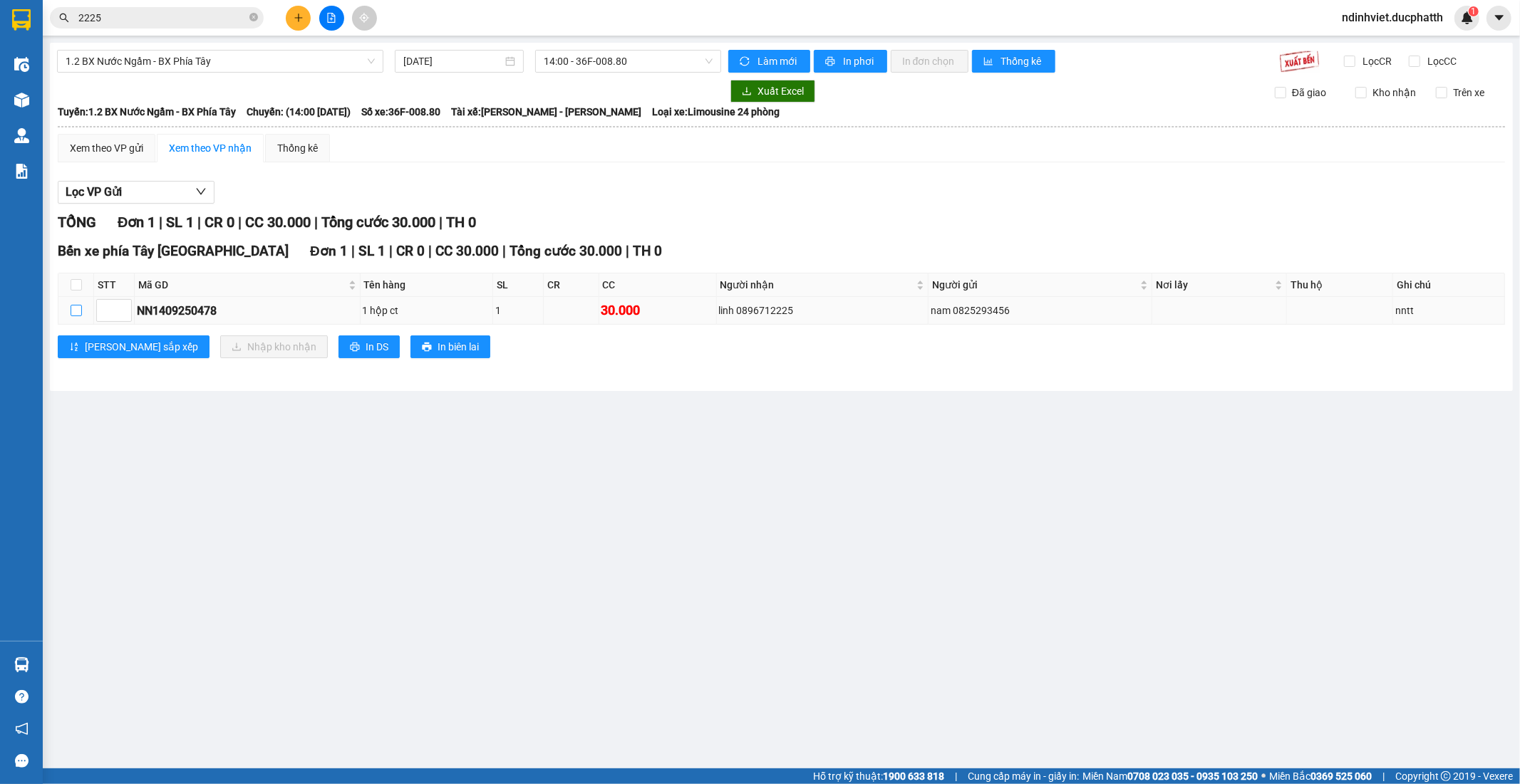
click at [77, 308] on input "checkbox" at bounding box center [76, 310] width 12 height 12
checkbox input "true"
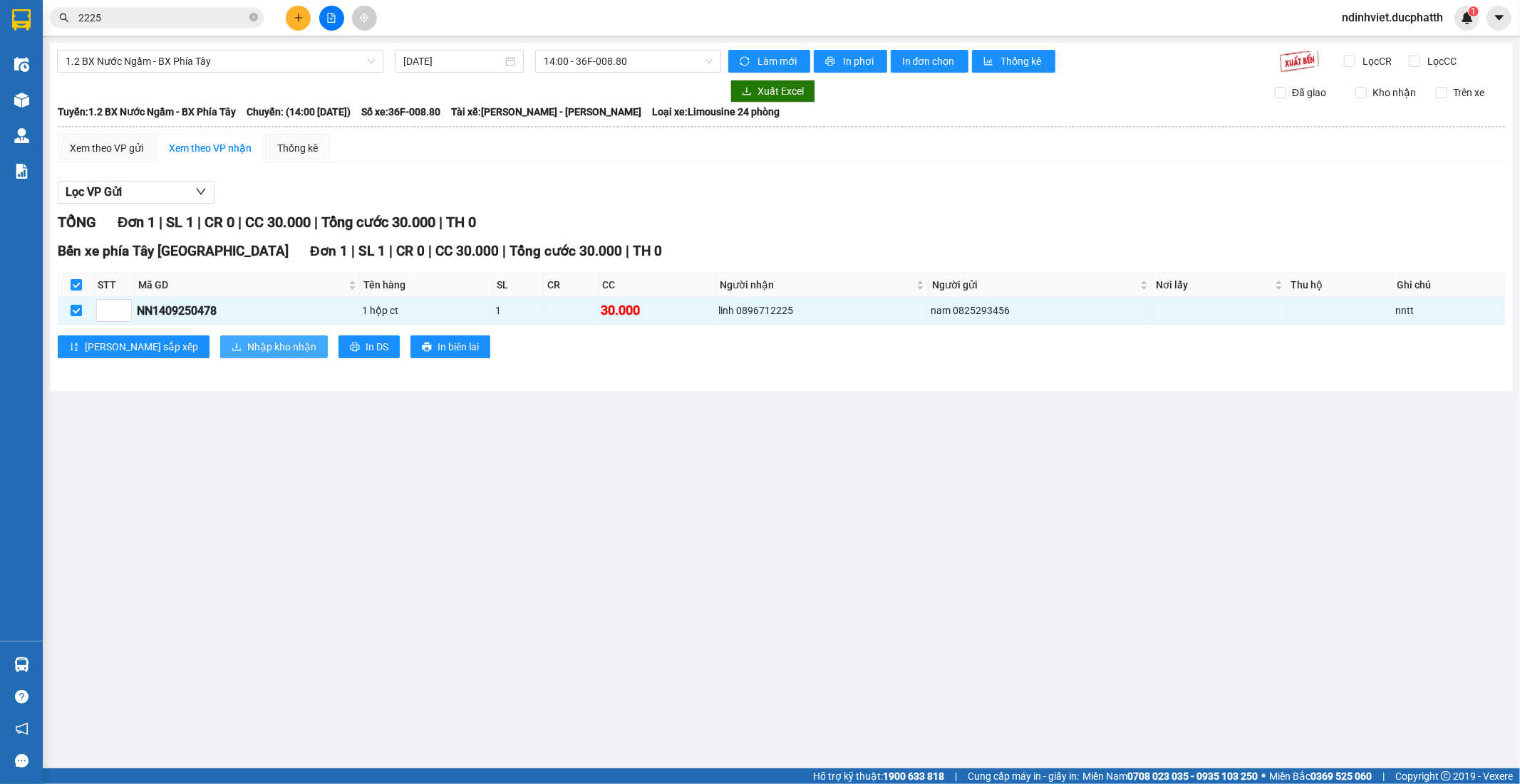
click at [247, 344] on span "Nhập kho nhận" at bounding box center [281, 346] width 69 height 15
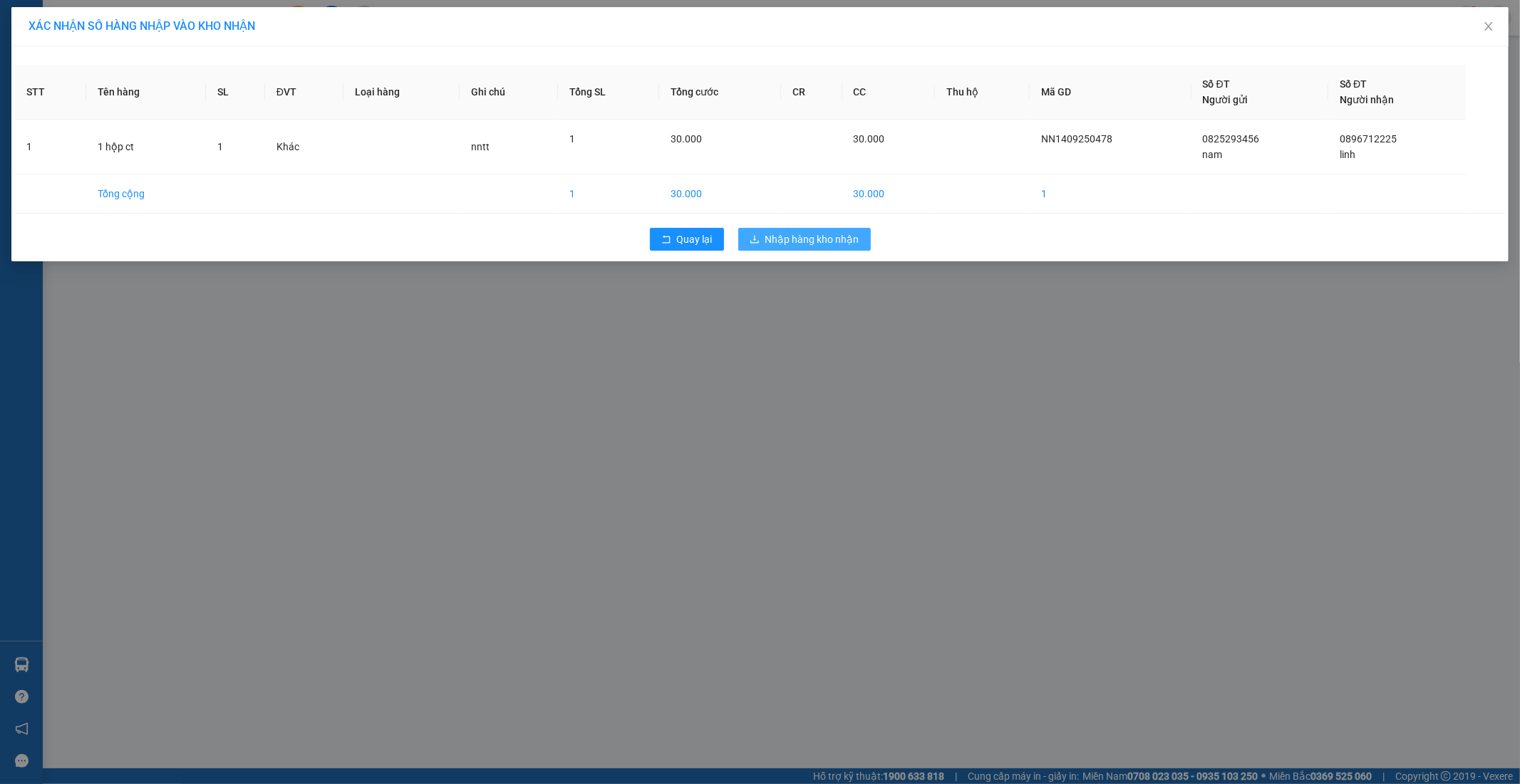
drag, startPoint x: 819, startPoint y: 240, endPoint x: 812, endPoint y: 230, distance: 12.2
click at [819, 240] on span "Nhập hàng kho nhận" at bounding box center [812, 239] width 94 height 15
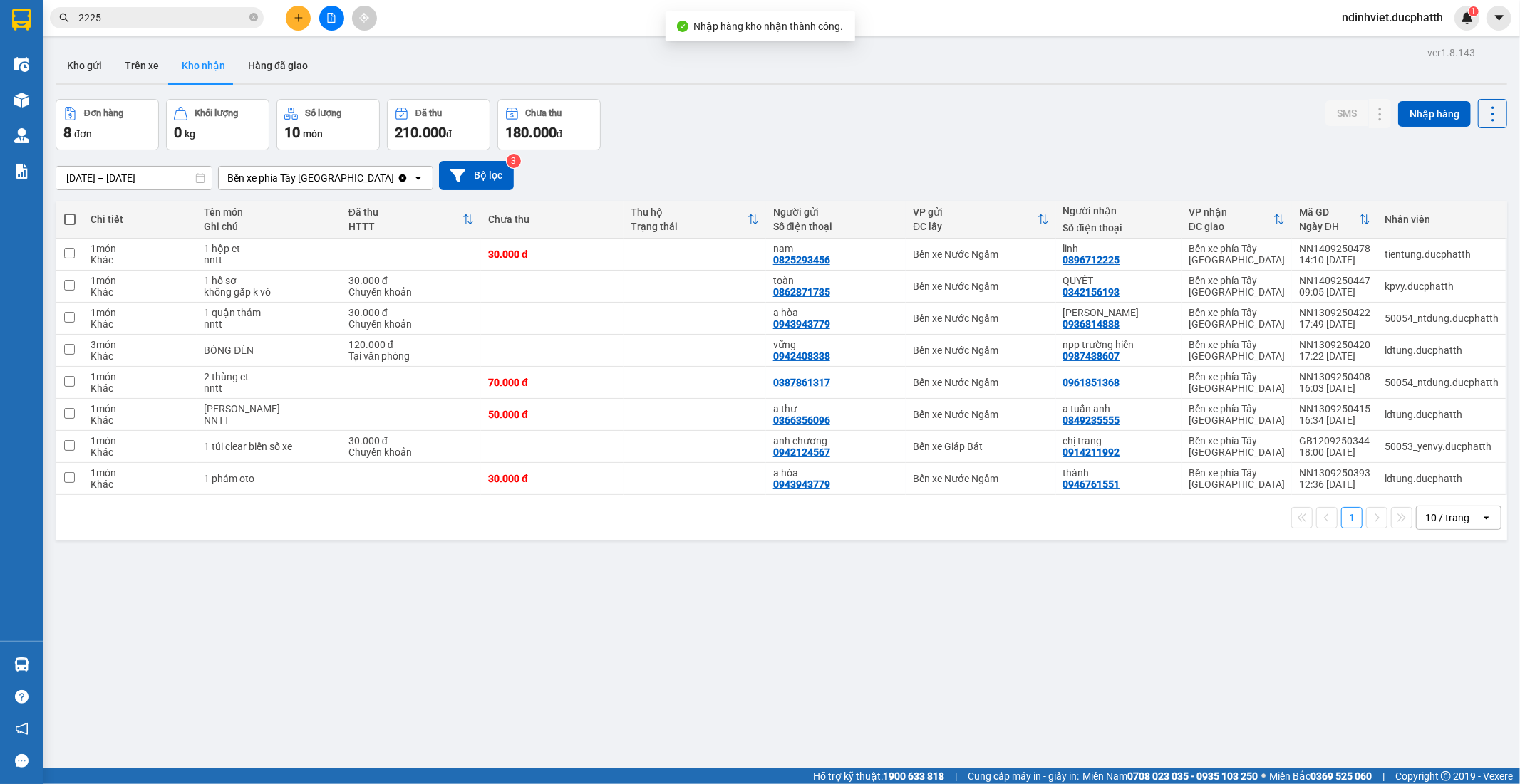
click at [174, 17] on input "2225" at bounding box center [162, 17] width 169 height 15
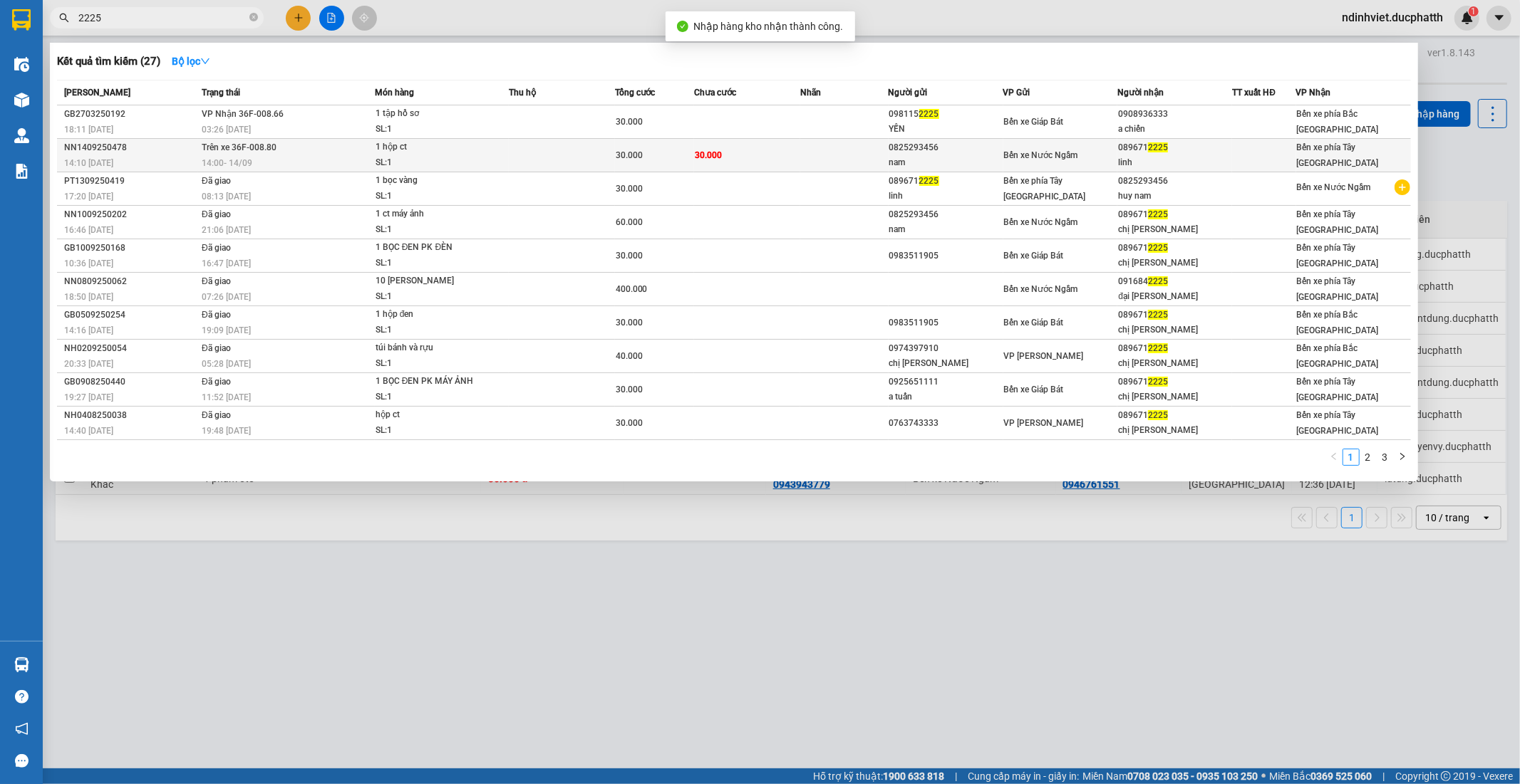
click at [210, 160] on span "14:00 [DATE]" at bounding box center [227, 163] width 50 height 10
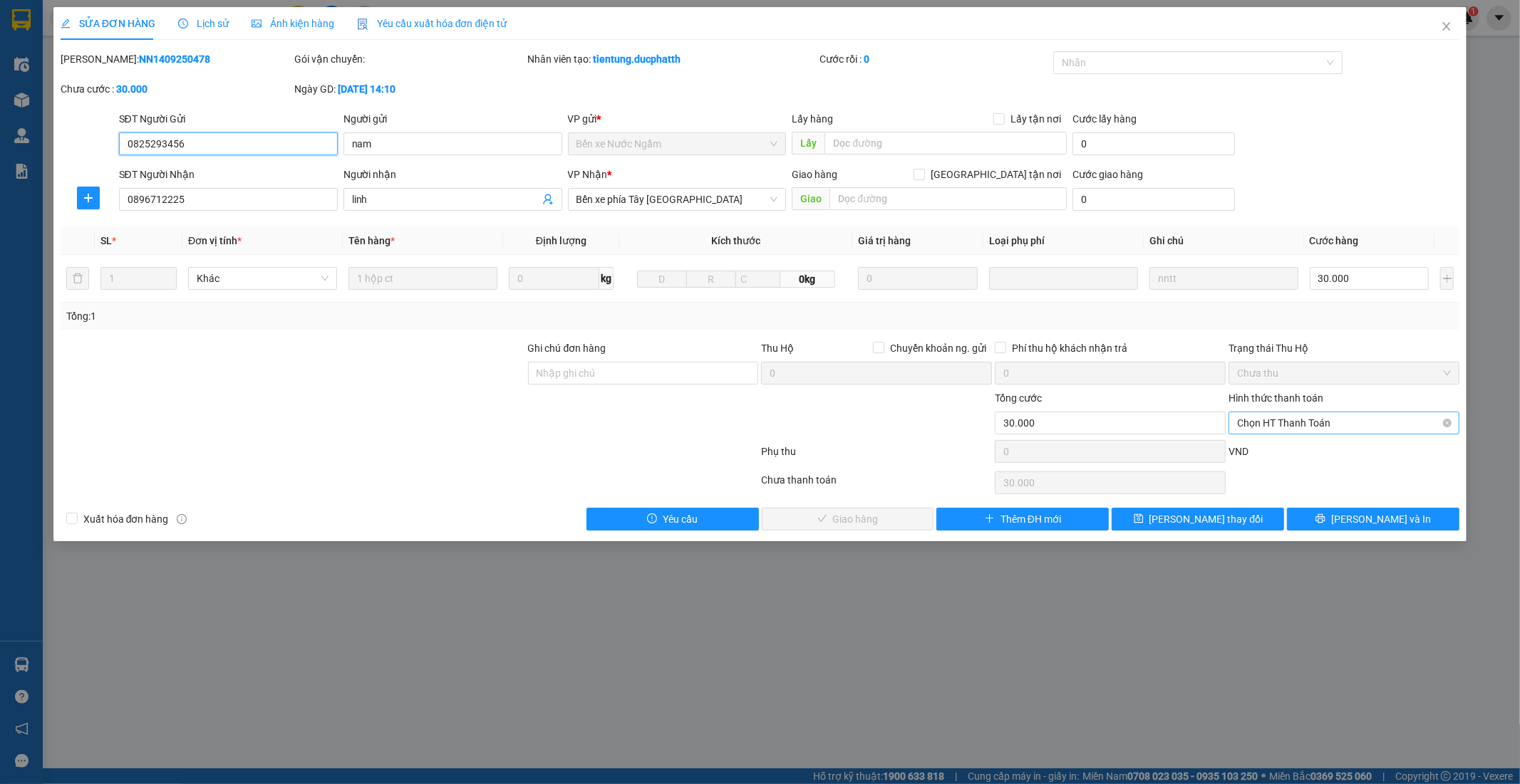
click at [1329, 426] on span "Chọn HT Thanh Toán" at bounding box center [1343, 424] width 214 height 22
click at [1288, 497] on div "Chuyển khoản" at bounding box center [1344, 497] width 214 height 15
type input "0"
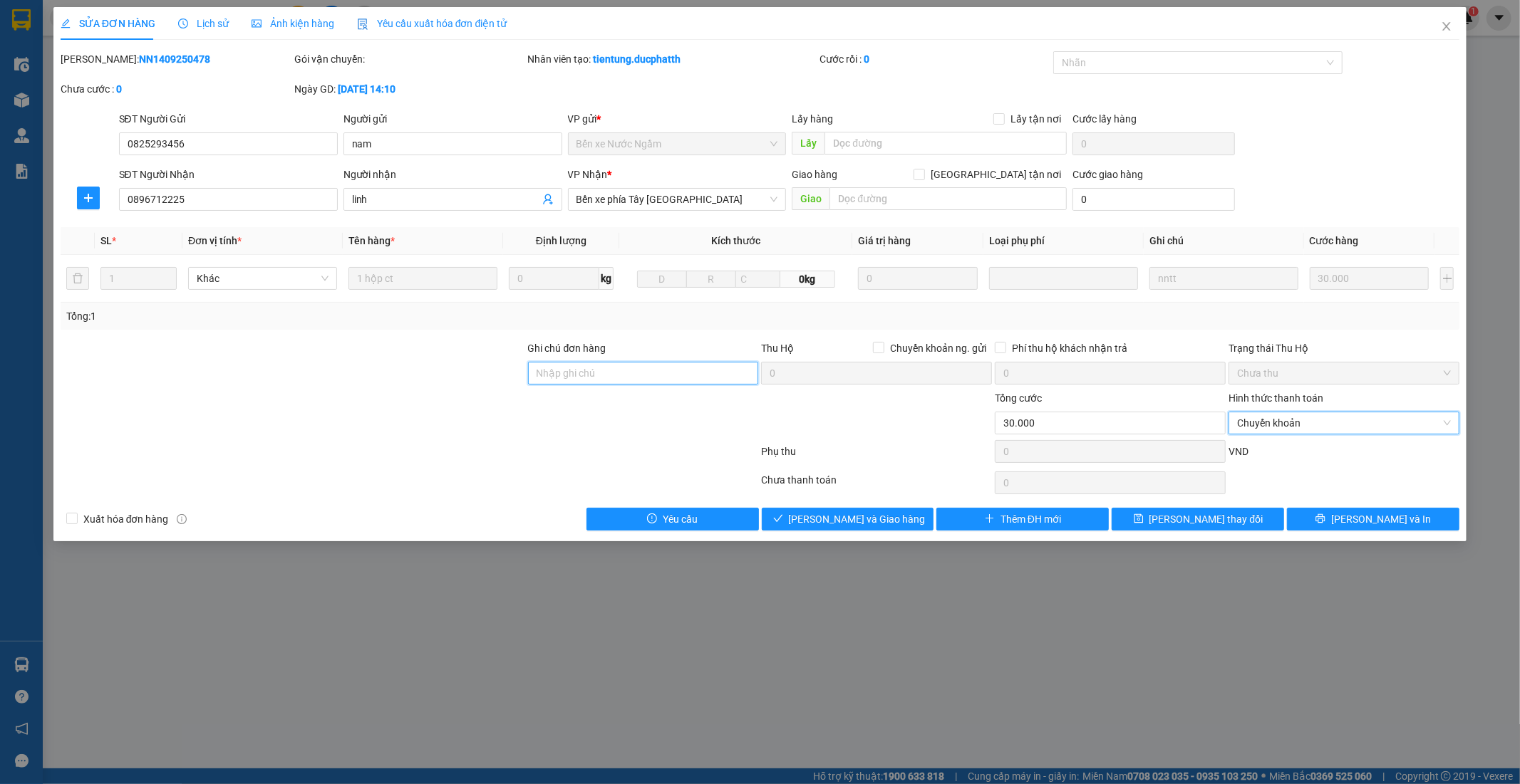
click at [567, 380] on input "Ghi chú đơn hàng" at bounding box center [644, 373] width 231 height 23
type input "17H32 [DATE] VTB [PERSON_NAME]"
click at [809, 530] on button "[PERSON_NAME] và Giao hàng" at bounding box center [847, 519] width 172 height 23
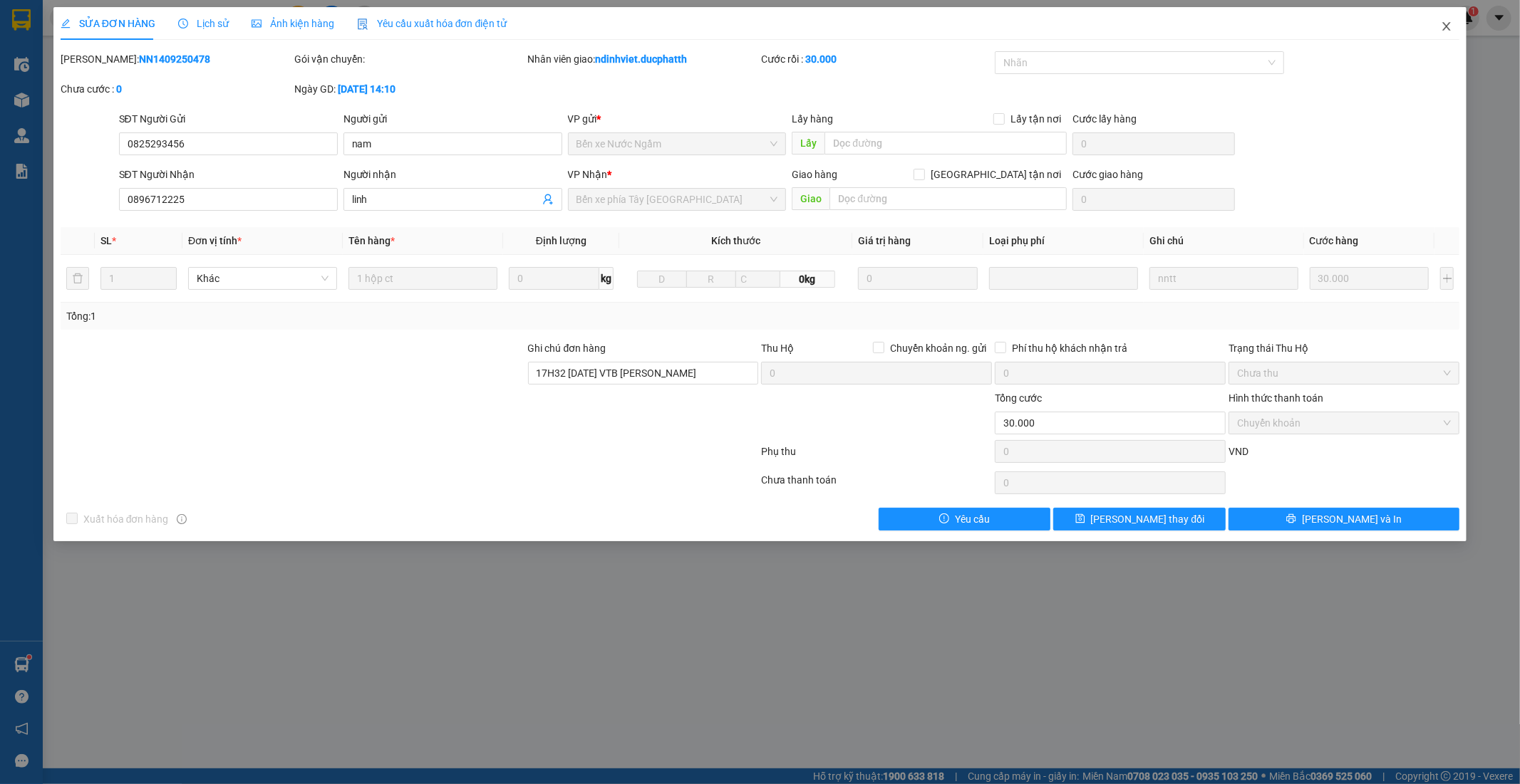
click at [1437, 23] on span "Close" at bounding box center [1447, 27] width 40 height 40
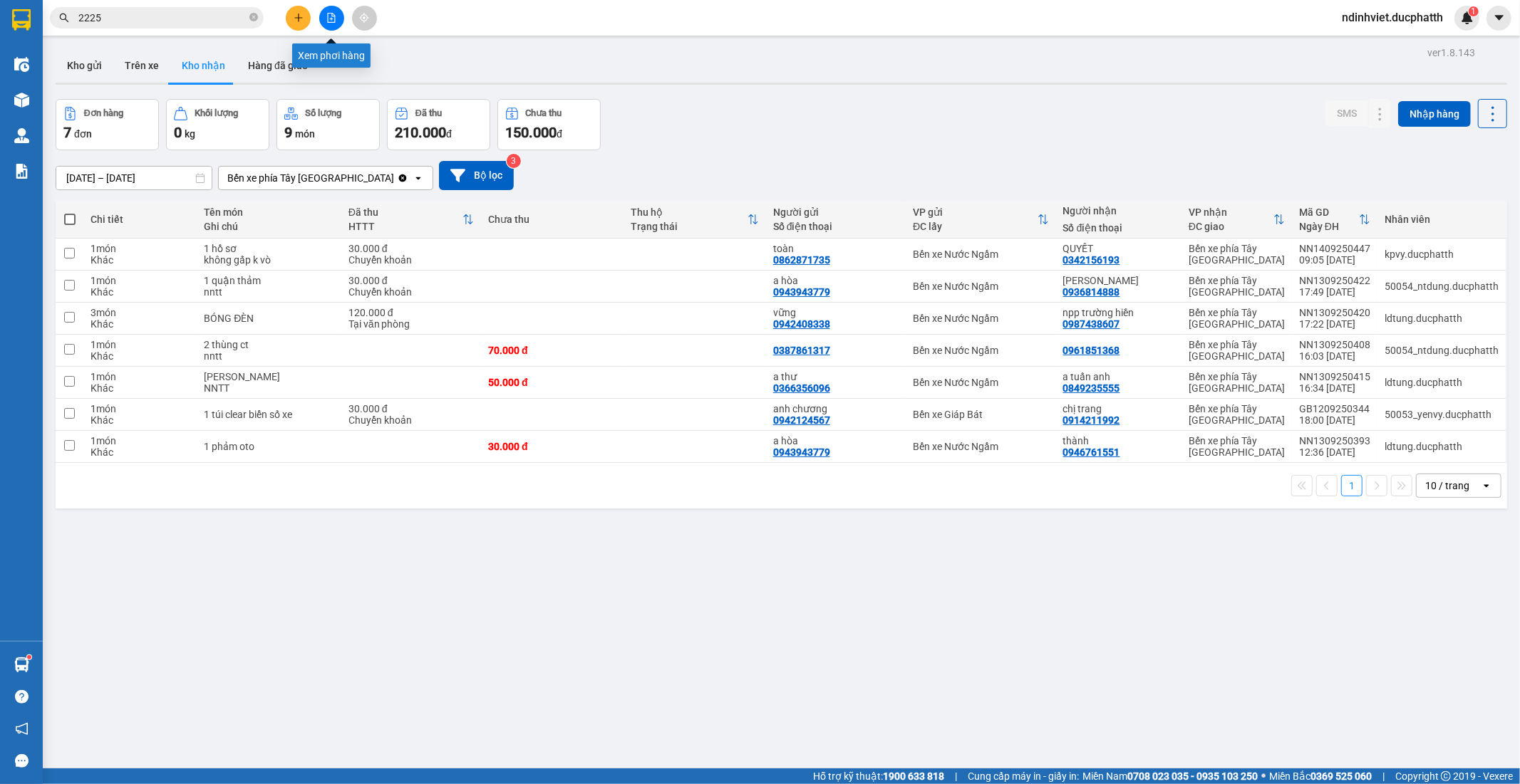
click at [334, 24] on button at bounding box center [332, 18] width 25 height 25
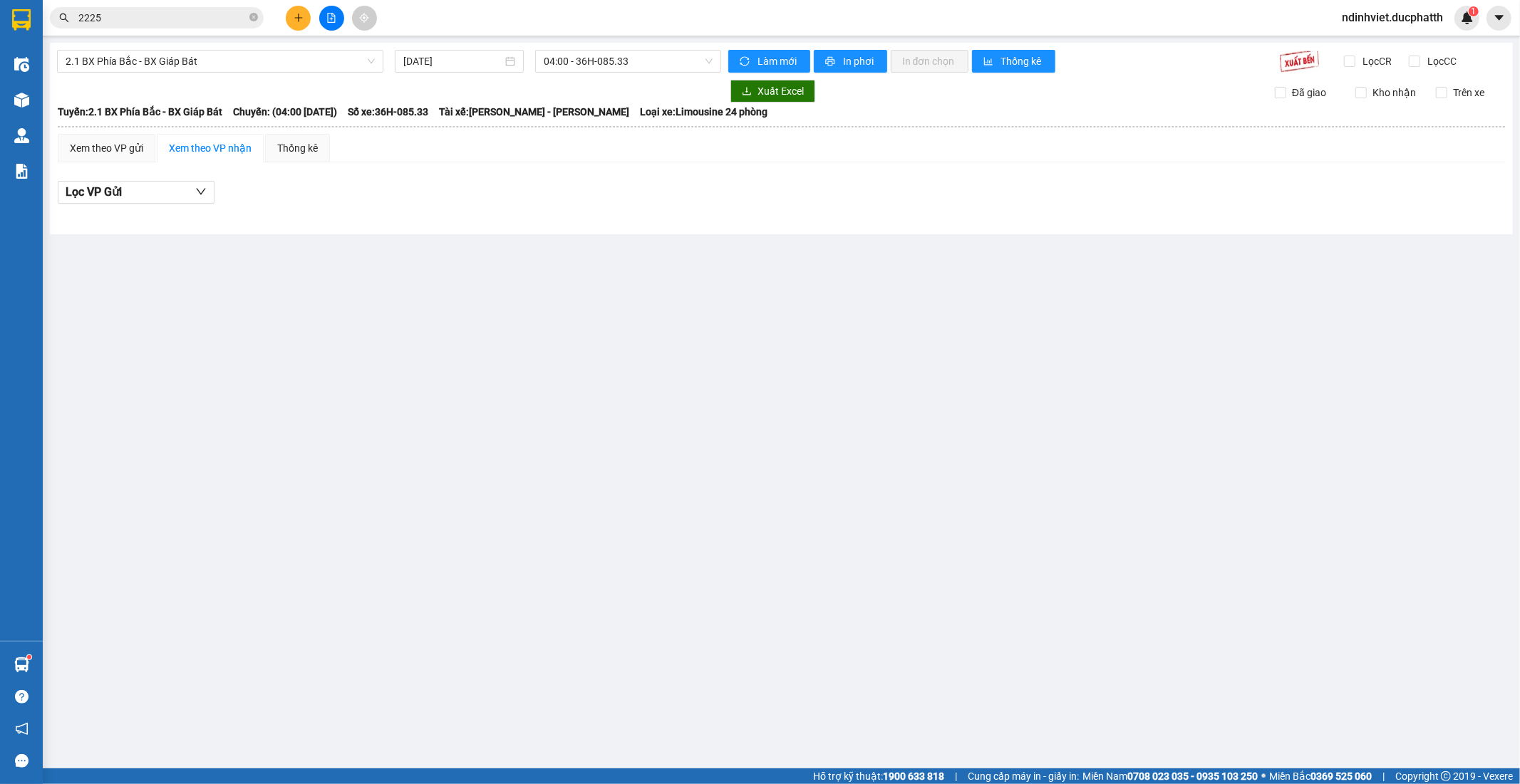
click at [216, 77] on div "2.1 BX Phía Bắc - BX Giáp Bát [DATE] 04:00 - 36H-085.33 Làm mới In phơi In đơn …" at bounding box center [781, 138] width 1463 height 192
click at [251, 46] on div "2.1 BX Phía Bắc - BX Giáp Bát [DATE] 04:00 - 36H-085.33 Làm mới In phơi In đơn …" at bounding box center [781, 138] width 1463 height 192
drag, startPoint x: 246, startPoint y: 54, endPoint x: 233, endPoint y: 95, distance: 43.0
click at [245, 57] on span "2.1 BX Phía Bắc - BX Giáp Bát" at bounding box center [220, 61] width 309 height 22
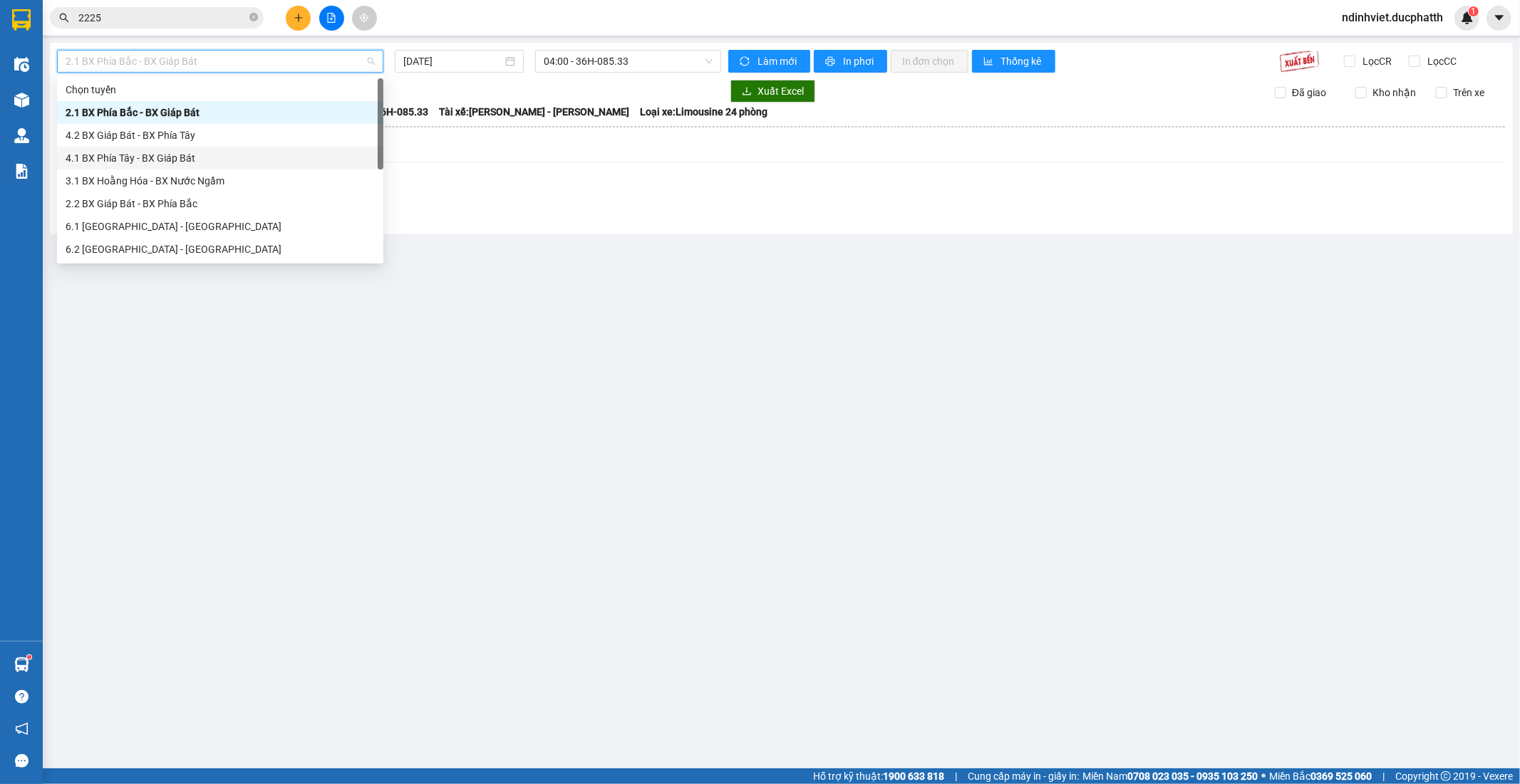
scroll to position [79, 0]
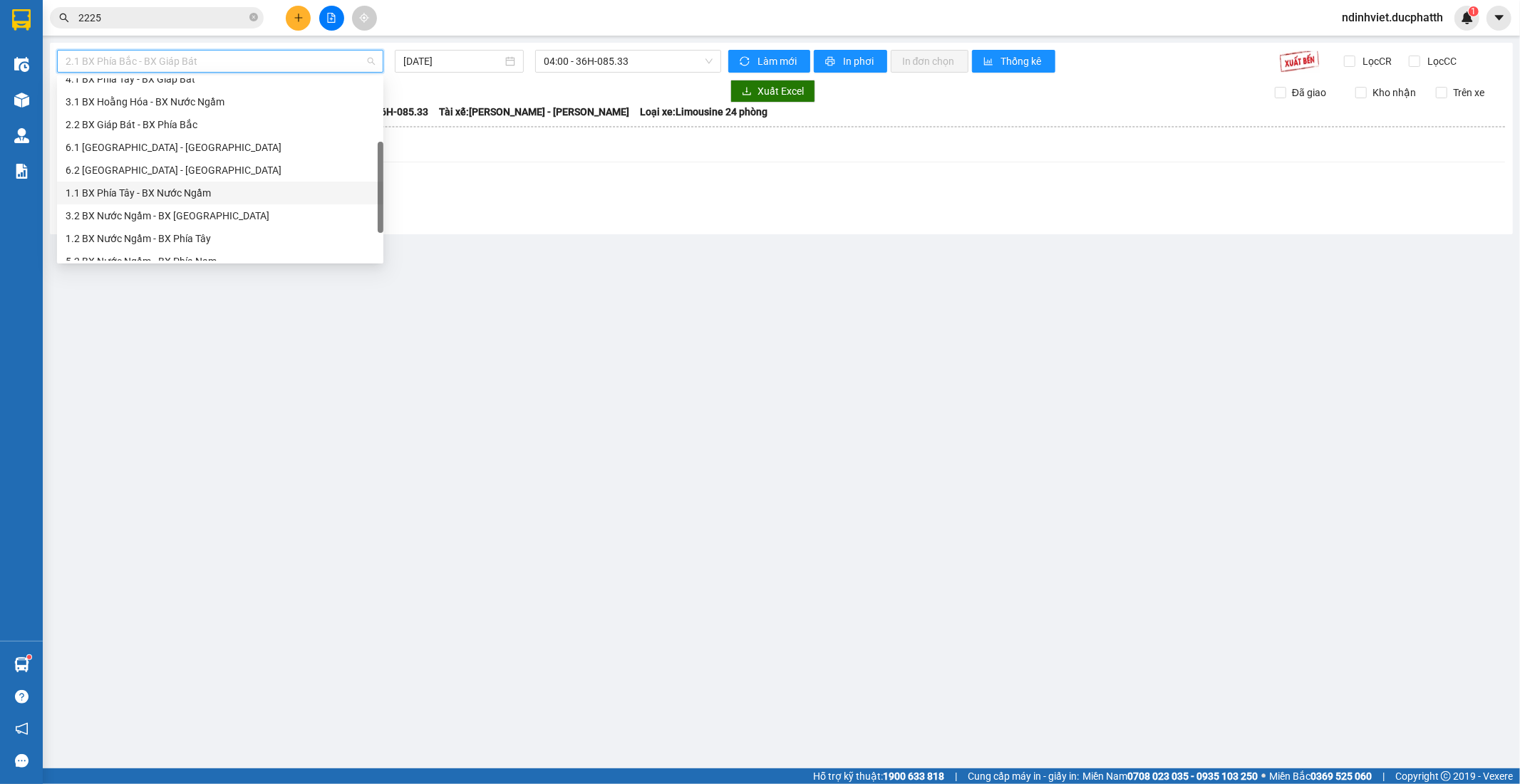
click at [175, 197] on div "1.1 BX Phía Tây - BX Nước Ngầm" at bounding box center [220, 193] width 309 height 15
type input "[DATE]"
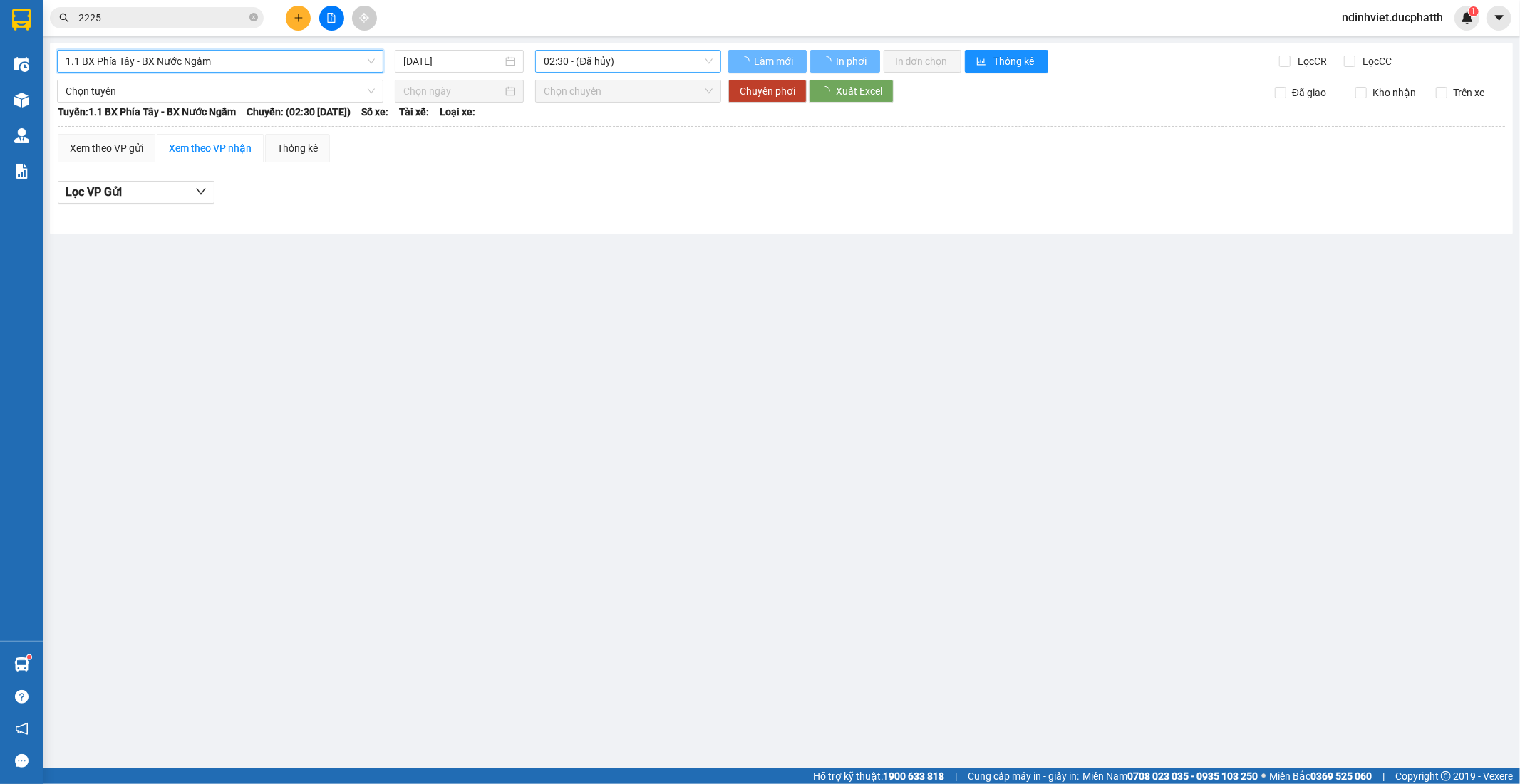
click at [576, 69] on span "02:30 - (Đã hủy)" at bounding box center [627, 61] width 169 height 22
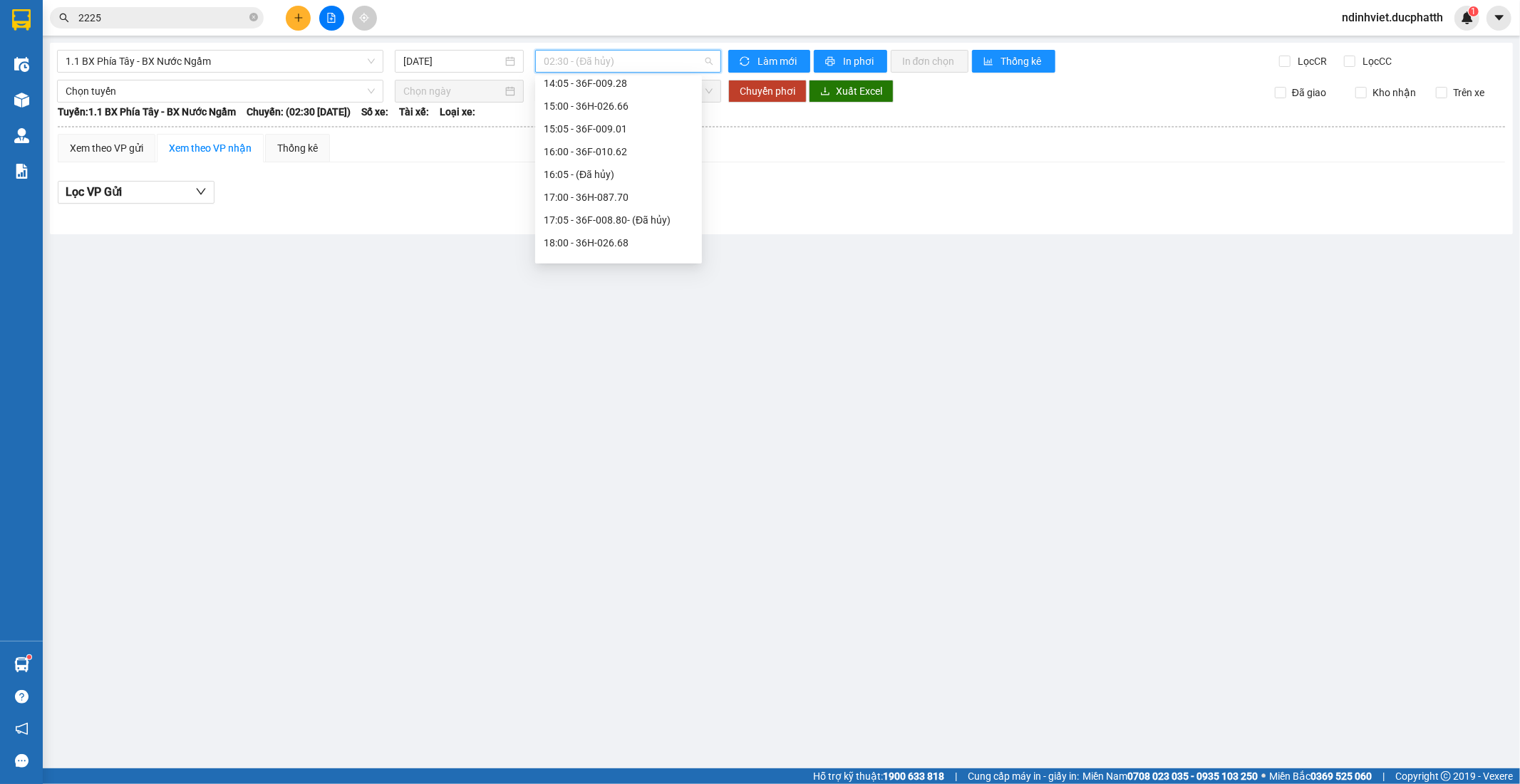
scroll to position [633, 0]
click at [618, 165] on div "18:00 - 36H-026.68" at bounding box center [618, 163] width 150 height 15
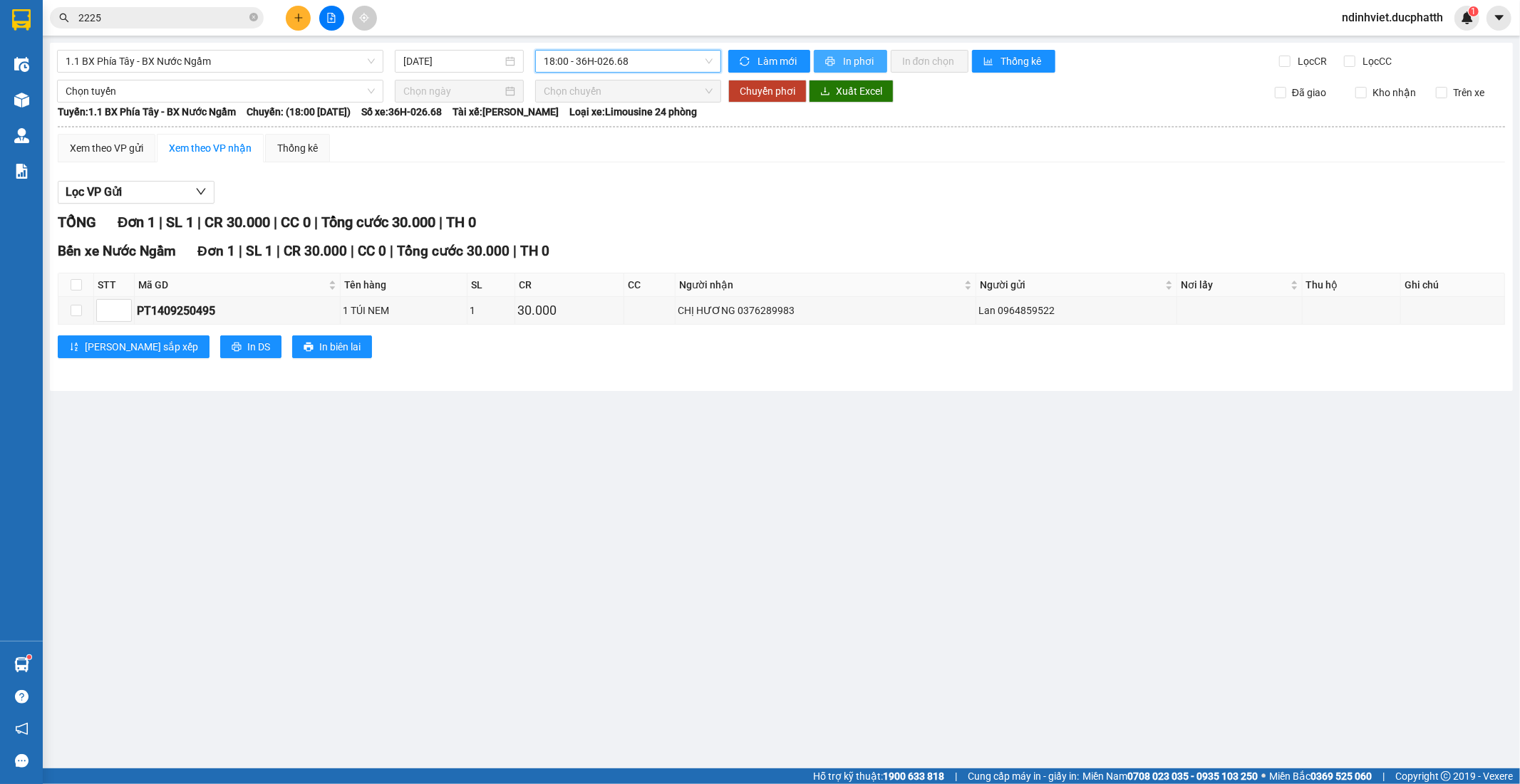
click at [863, 67] on span "In phơi" at bounding box center [859, 60] width 32 height 15
